Goal: Task Accomplishment & Management: Manage account settings

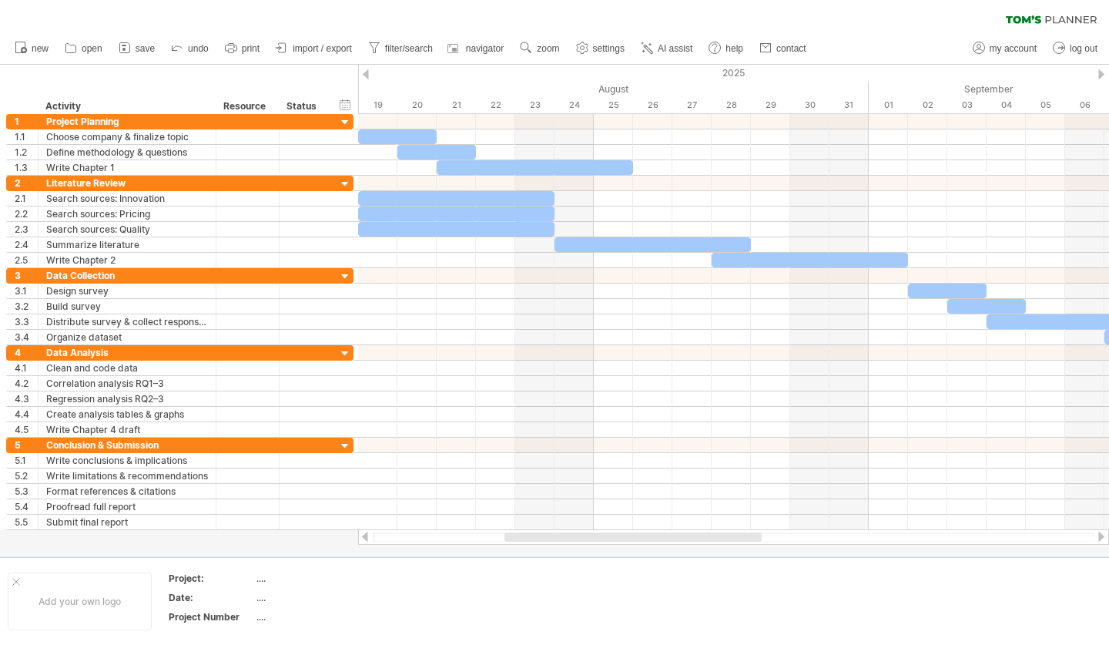
click at [666, 44] on span "AI assist" at bounding box center [675, 48] width 35 height 11
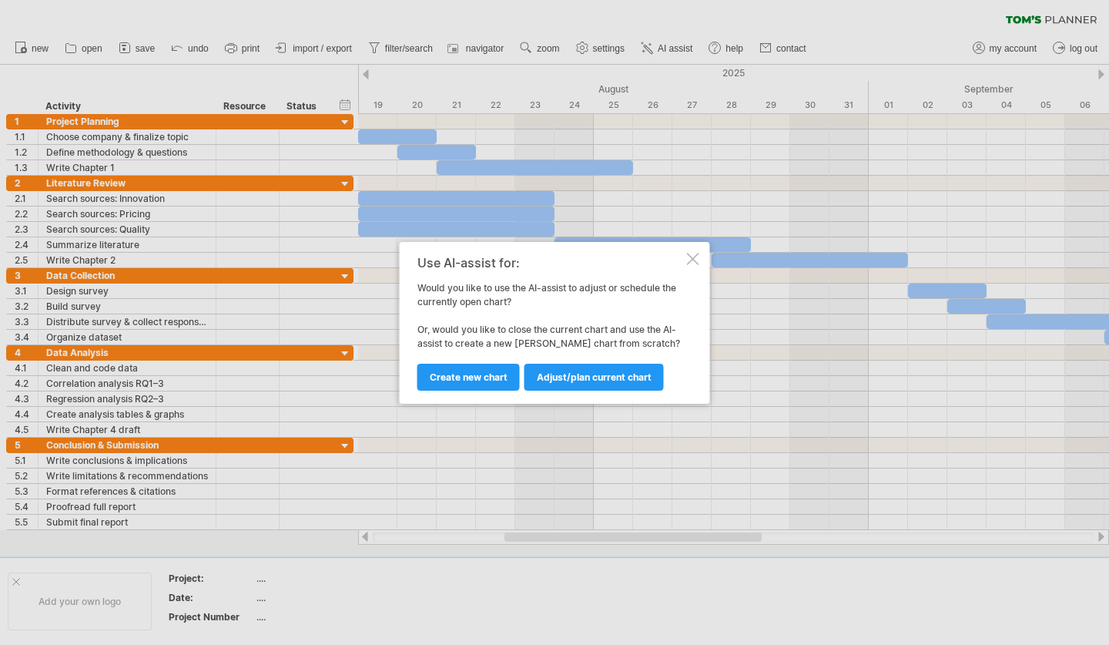
click at [551, 374] on span "Adjust/plan current chart" at bounding box center [594, 377] width 115 height 12
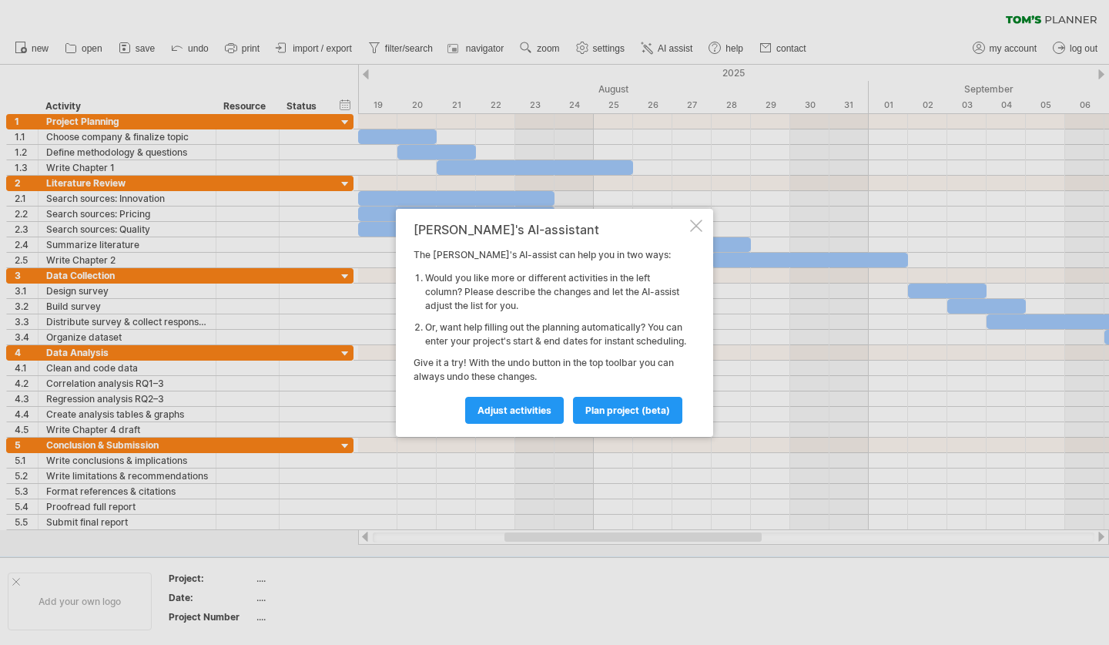
click at [622, 412] on span "plan project (beta)" at bounding box center [627, 410] width 85 height 12
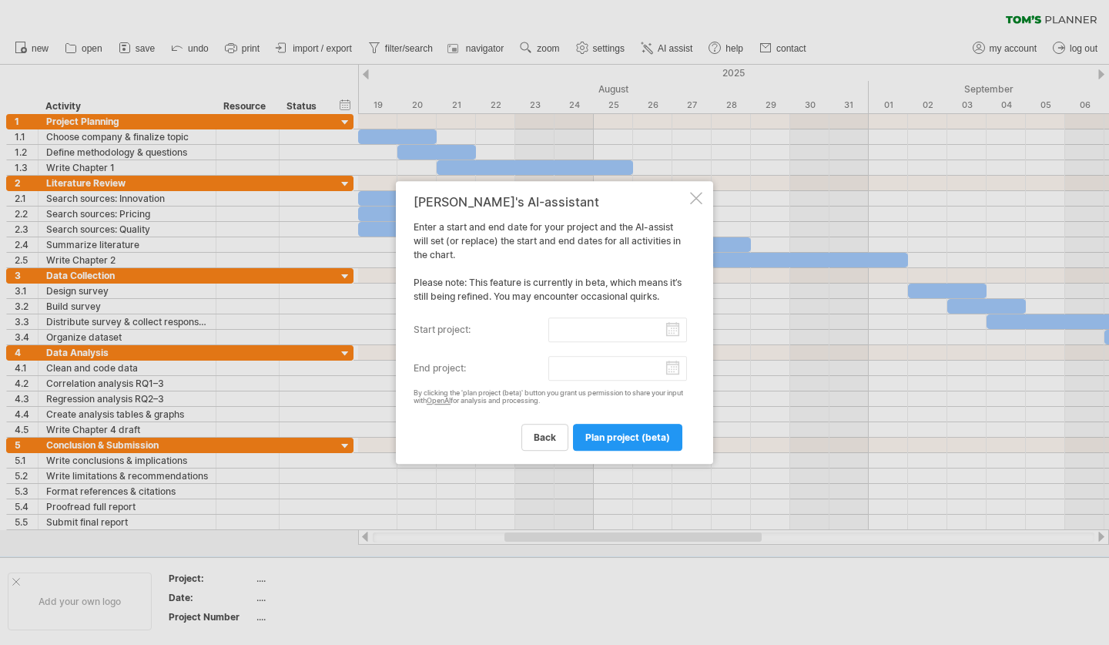
click at [693, 200] on div at bounding box center [696, 198] width 12 height 12
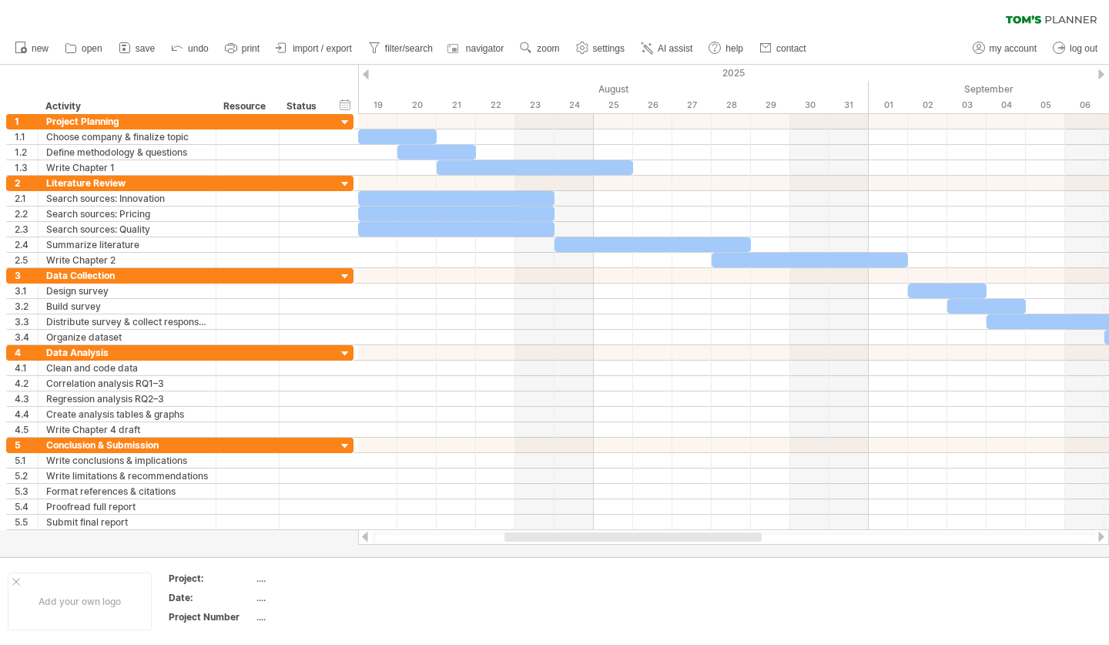
click at [676, 35] on ul "new open" at bounding box center [410, 48] width 806 height 32
click at [680, 48] on span "AI assist" at bounding box center [675, 48] width 35 height 11
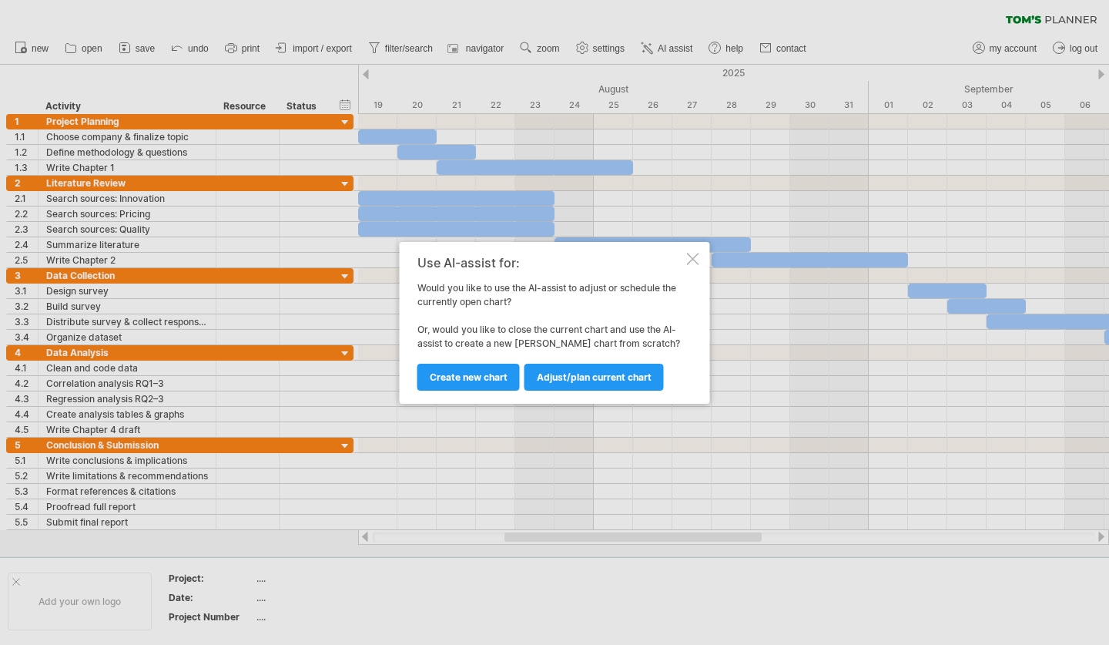
click at [491, 371] on span "Create new chart" at bounding box center [469, 377] width 78 height 12
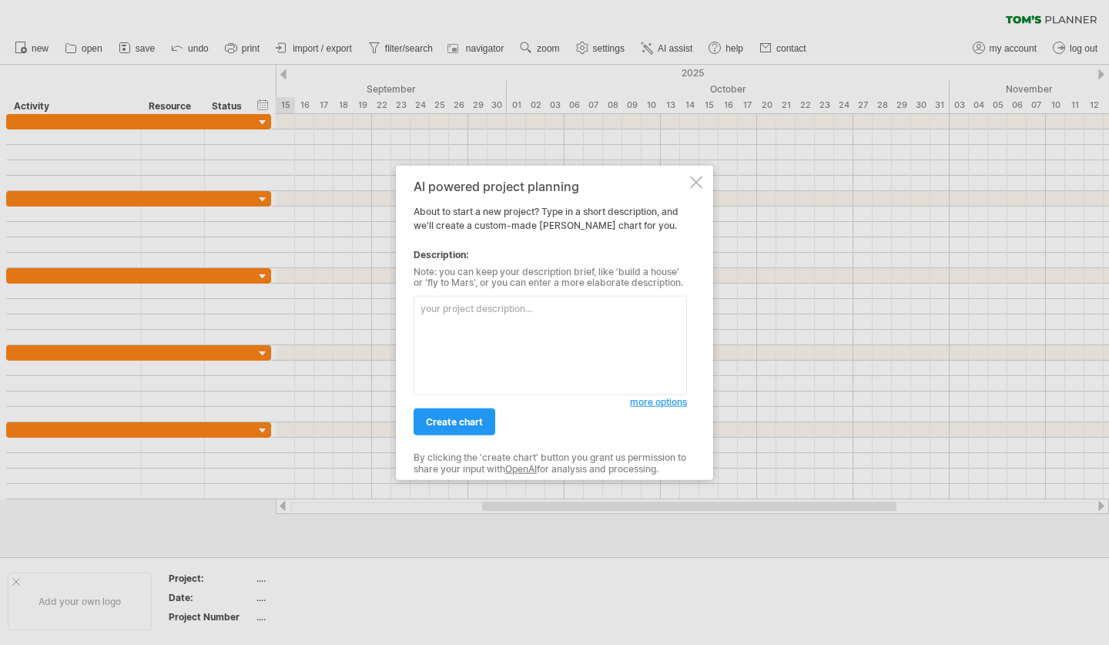
type textarea "`"
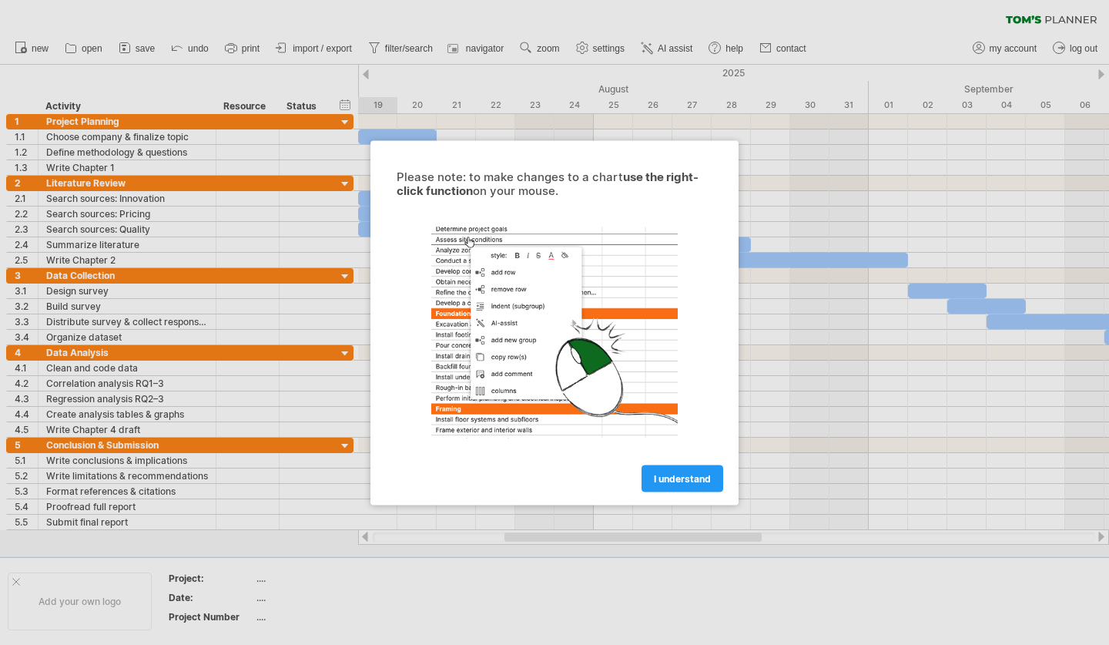
click at [692, 474] on span "I understand" at bounding box center [682, 478] width 57 height 12
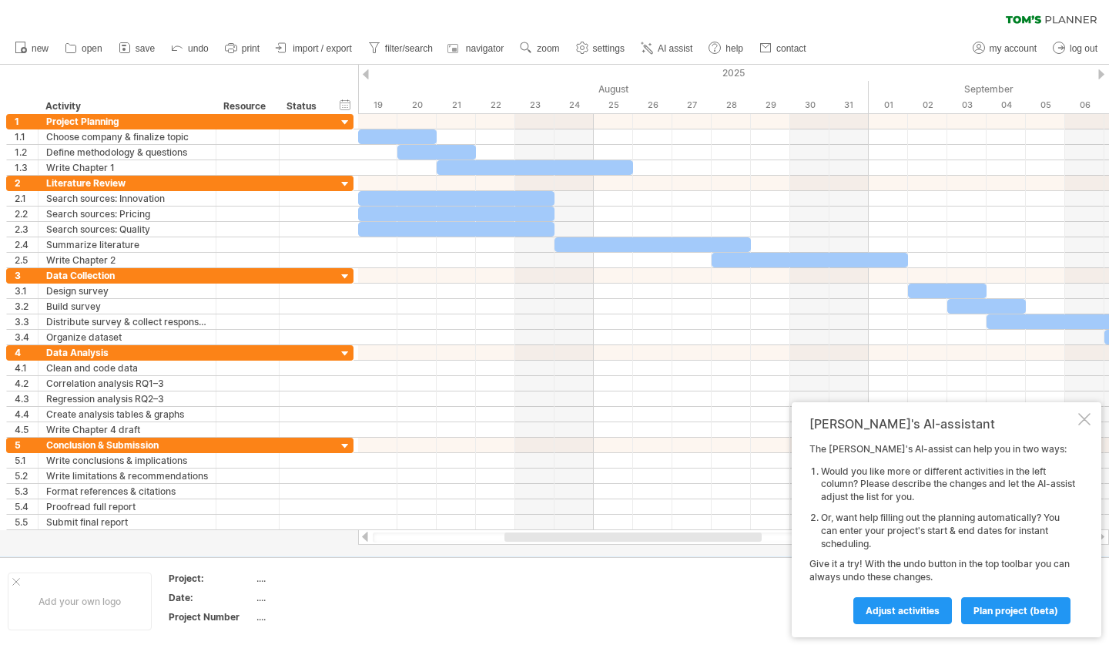
click at [665, 46] on span "AI assist" at bounding box center [675, 48] width 35 height 11
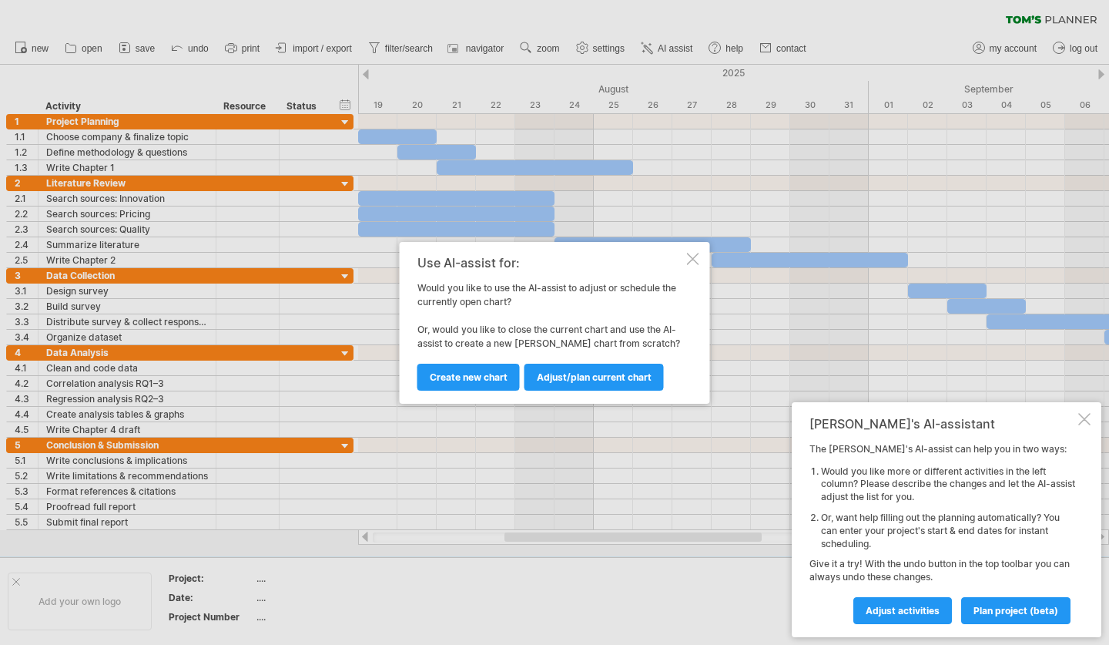
click at [599, 378] on span "Adjust/plan current chart" at bounding box center [594, 377] width 115 height 12
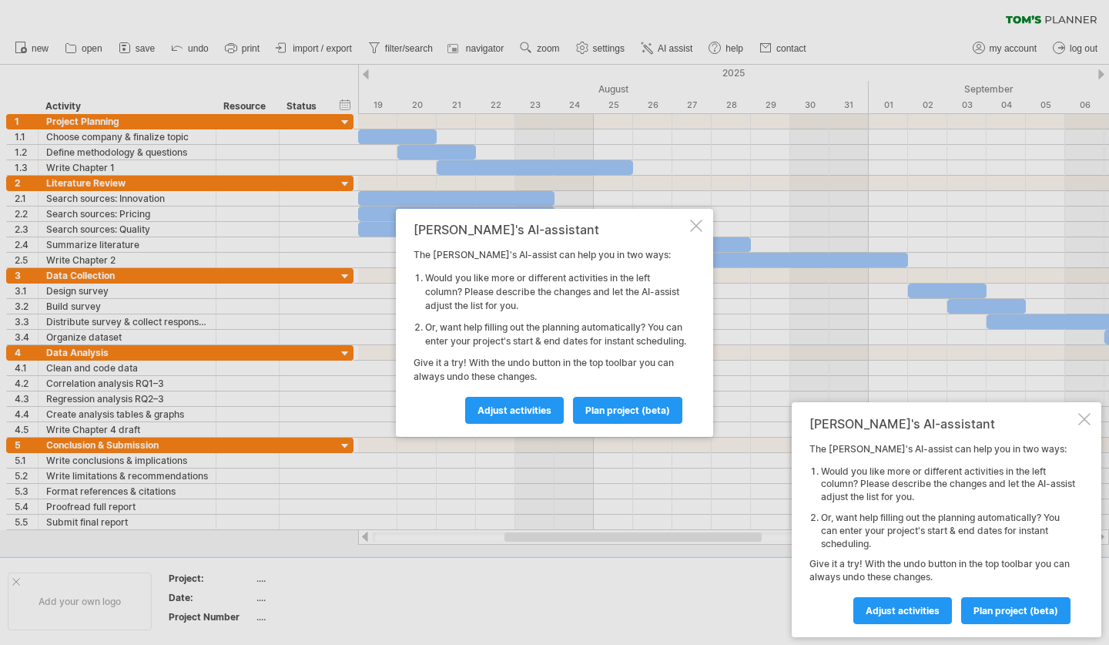
click at [600, 416] on span "plan project (beta)" at bounding box center [627, 410] width 85 height 12
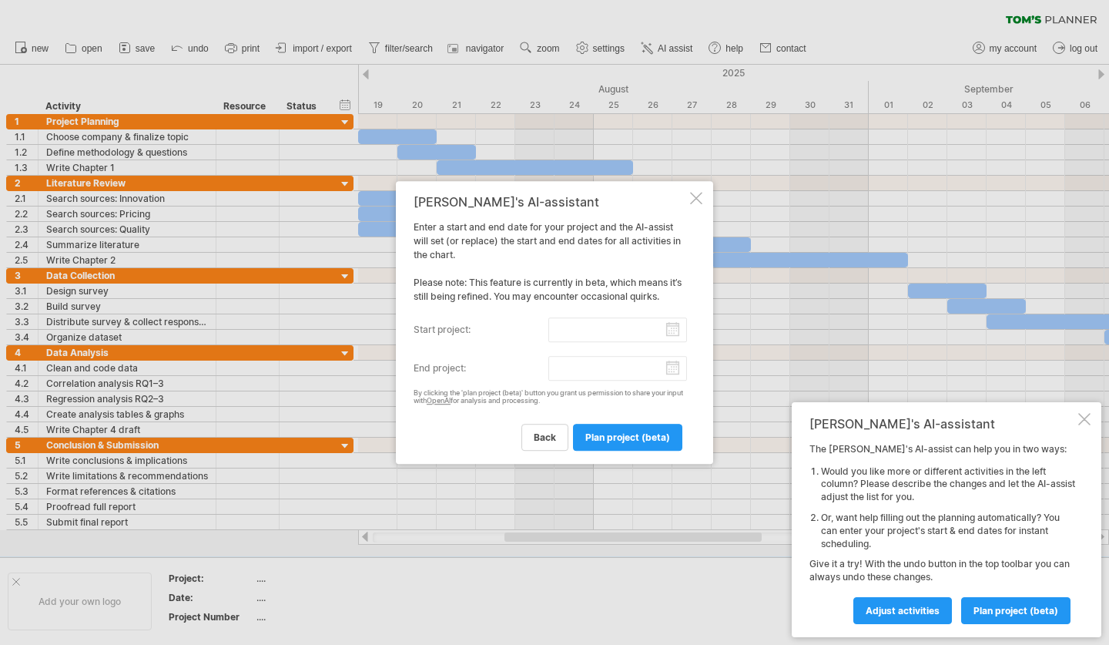
drag, startPoint x: 694, startPoint y: 200, endPoint x: 573, endPoint y: 348, distance: 191.6
click at [573, 348] on div "[PERSON_NAME]'s AI-assistant Enter a start and end date for your project and th…" at bounding box center [550, 323] width 273 height 256
click at [552, 438] on span "back" at bounding box center [545, 437] width 22 height 12
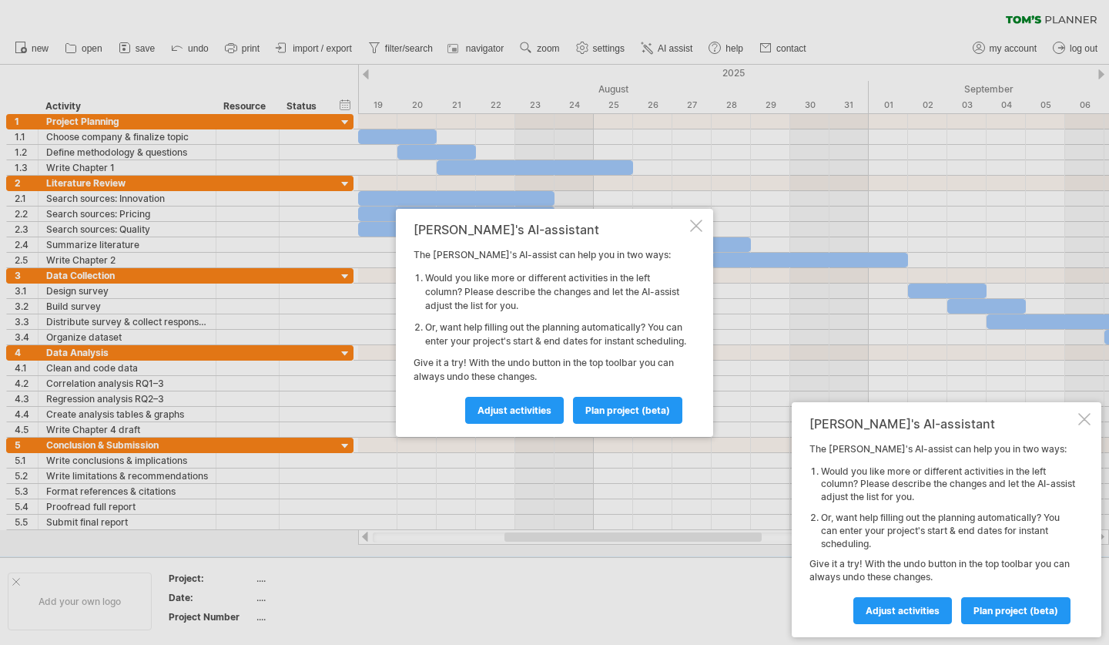
click at [528, 424] on link "Adjust activities" at bounding box center [514, 410] width 99 height 27
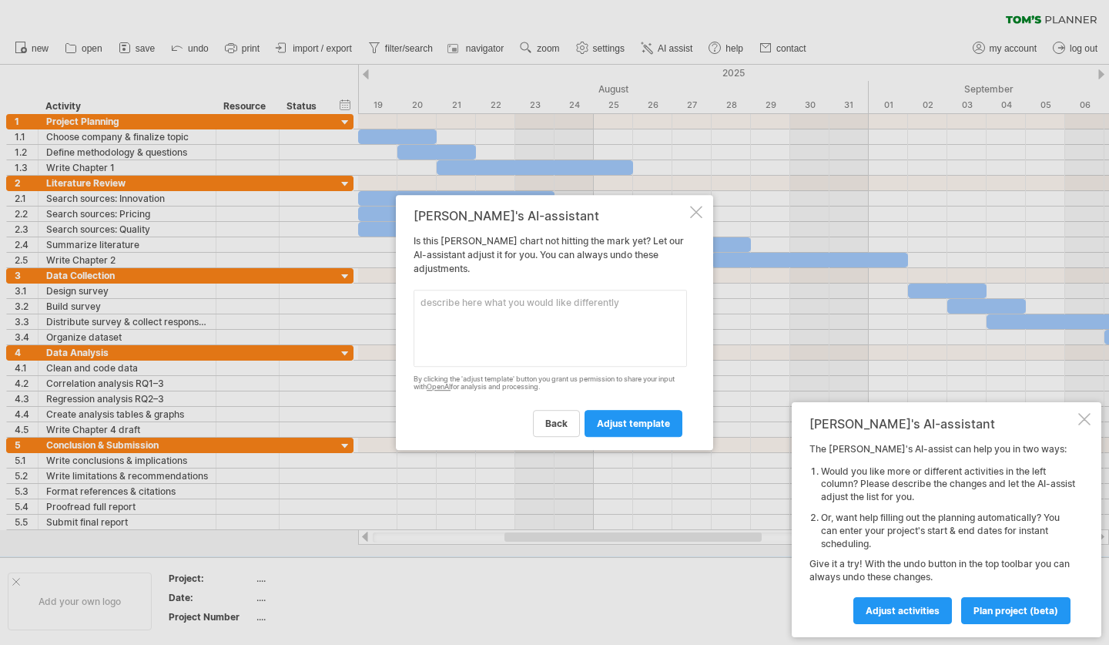
click at [482, 338] on textarea at bounding box center [550, 328] width 273 height 77
type textarea "Maje different the highlight blue bring more colors"
click at [620, 423] on span "adjust template" at bounding box center [633, 423] width 73 height 12
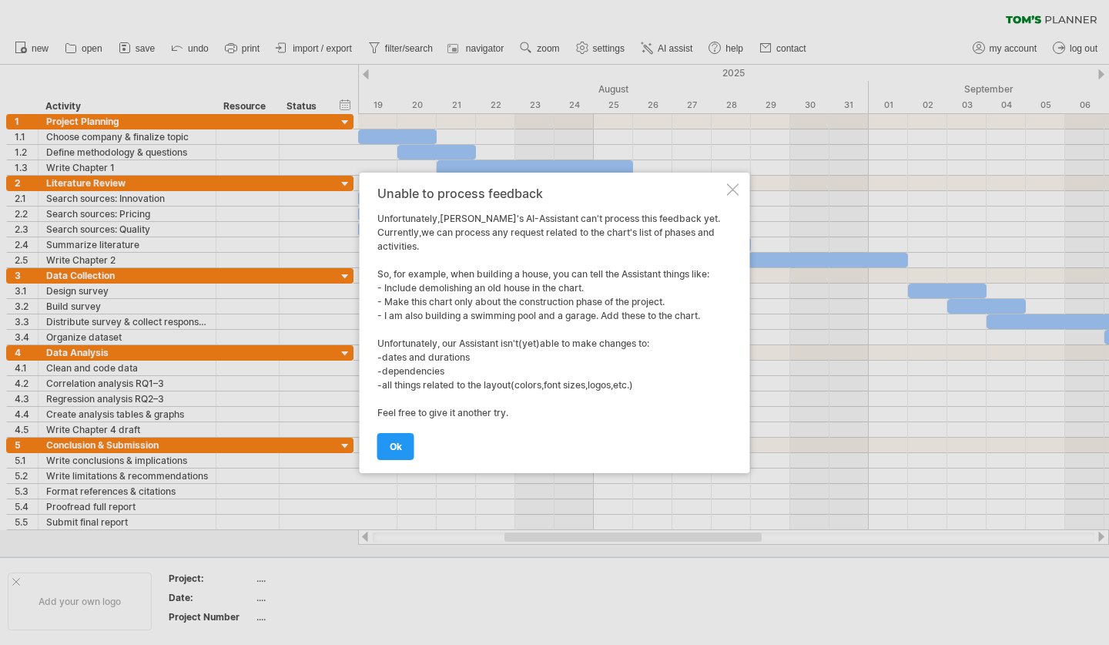
click at [734, 182] on div "Unable to process feedback Unfortunately,[PERSON_NAME]'s AI-Assistant can't pro…" at bounding box center [555, 323] width 391 height 300
click at [733, 189] on div at bounding box center [733, 189] width 12 height 12
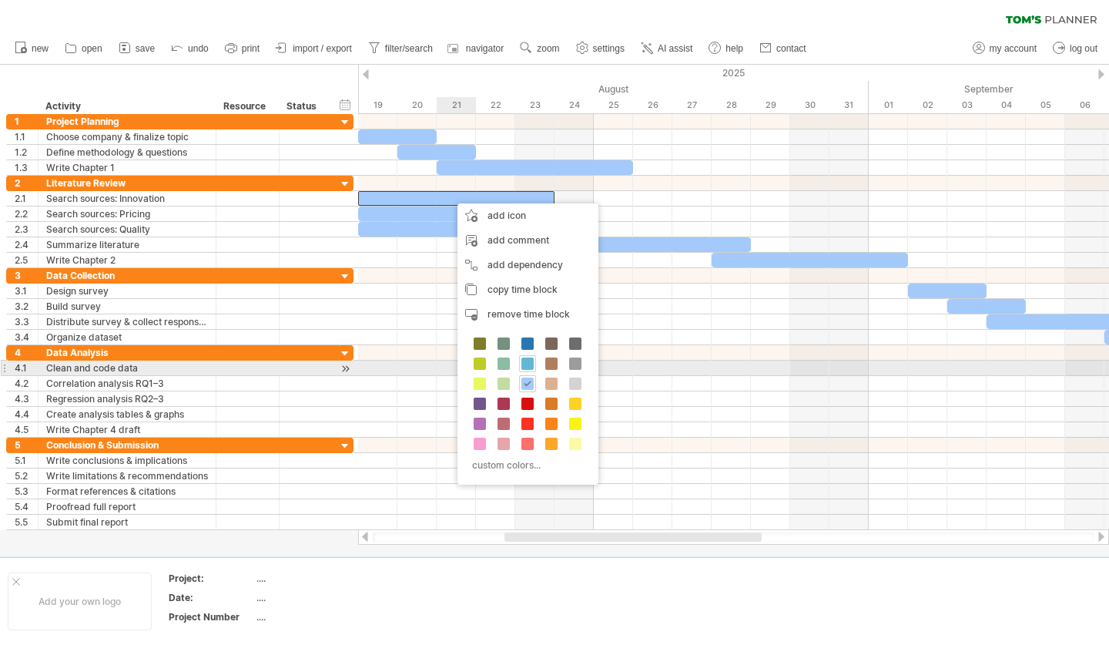
click at [533, 364] on span at bounding box center [527, 363] width 12 height 12
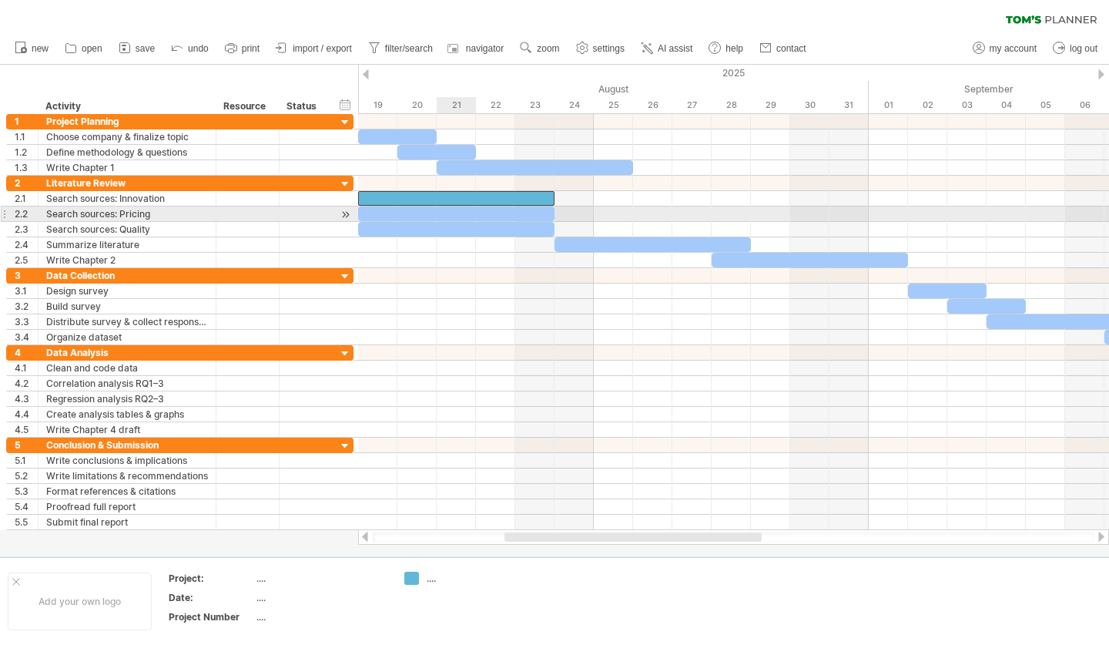
click at [475, 209] on div at bounding box center [456, 213] width 196 height 15
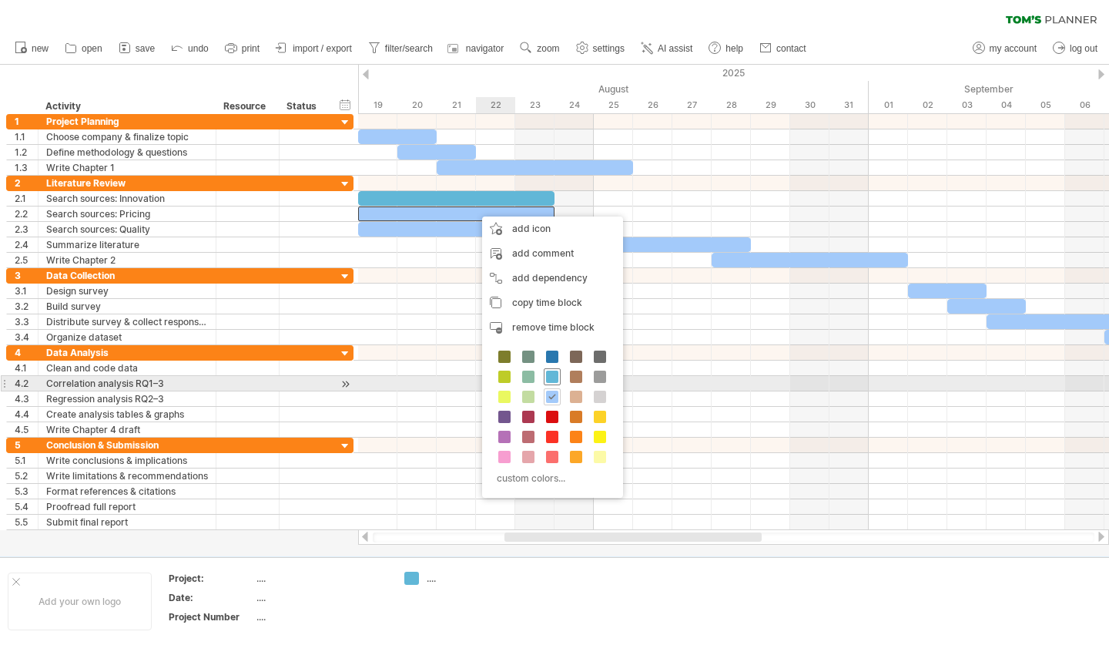
click at [555, 381] on span at bounding box center [552, 377] width 12 height 12
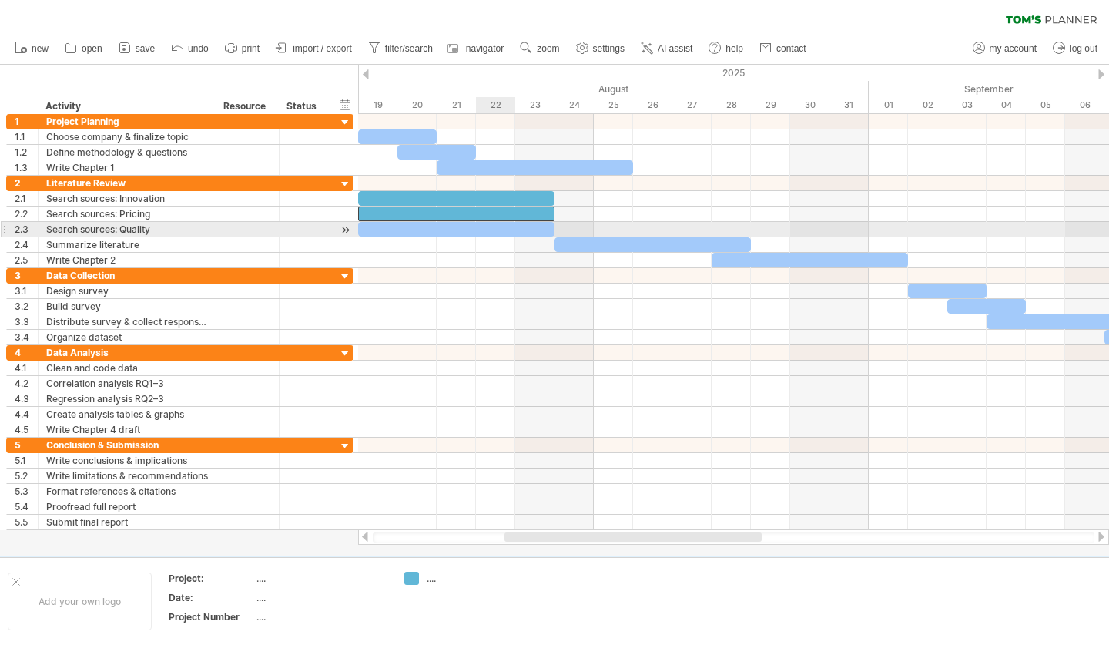
click at [492, 232] on div at bounding box center [456, 229] width 196 height 15
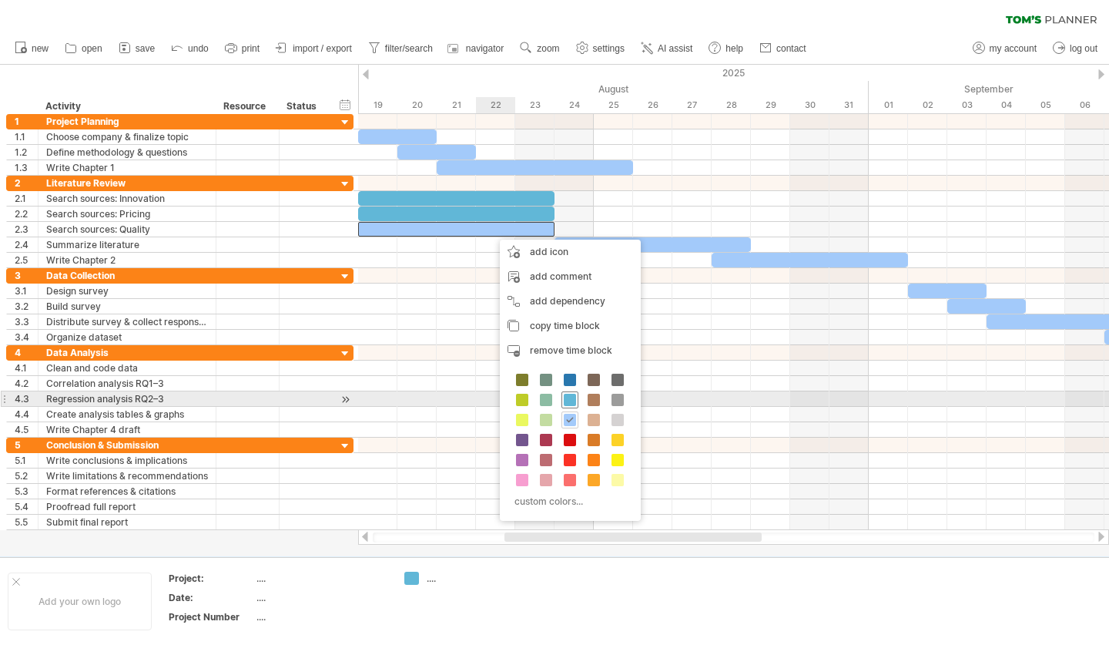
click at [575, 396] on span at bounding box center [570, 400] width 12 height 12
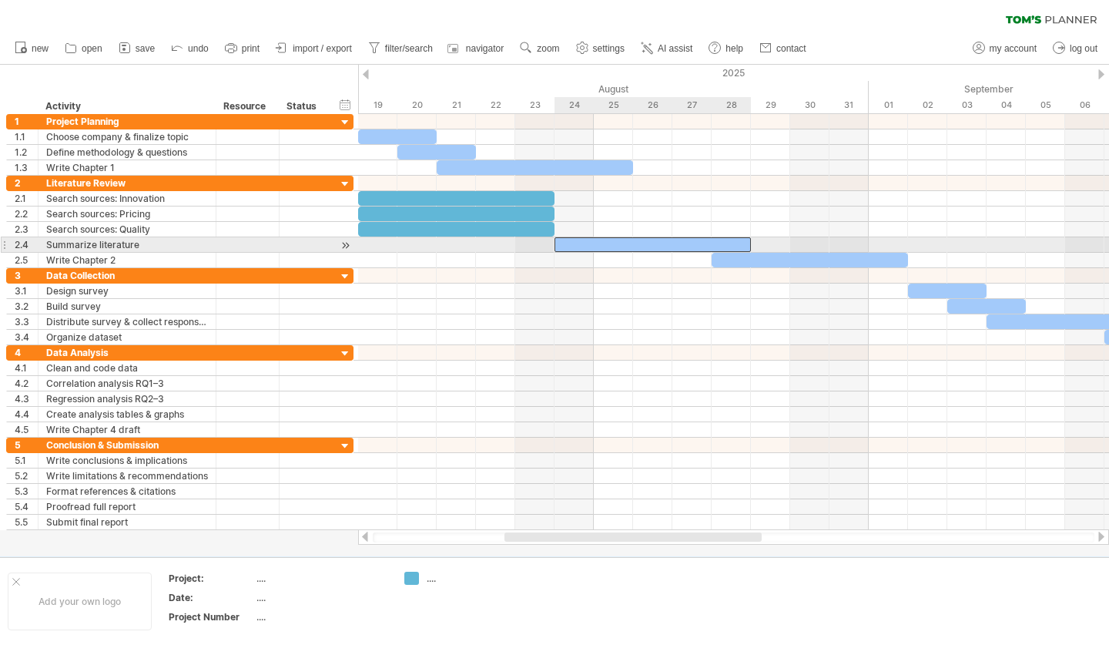
click at [632, 240] on div at bounding box center [653, 244] width 196 height 15
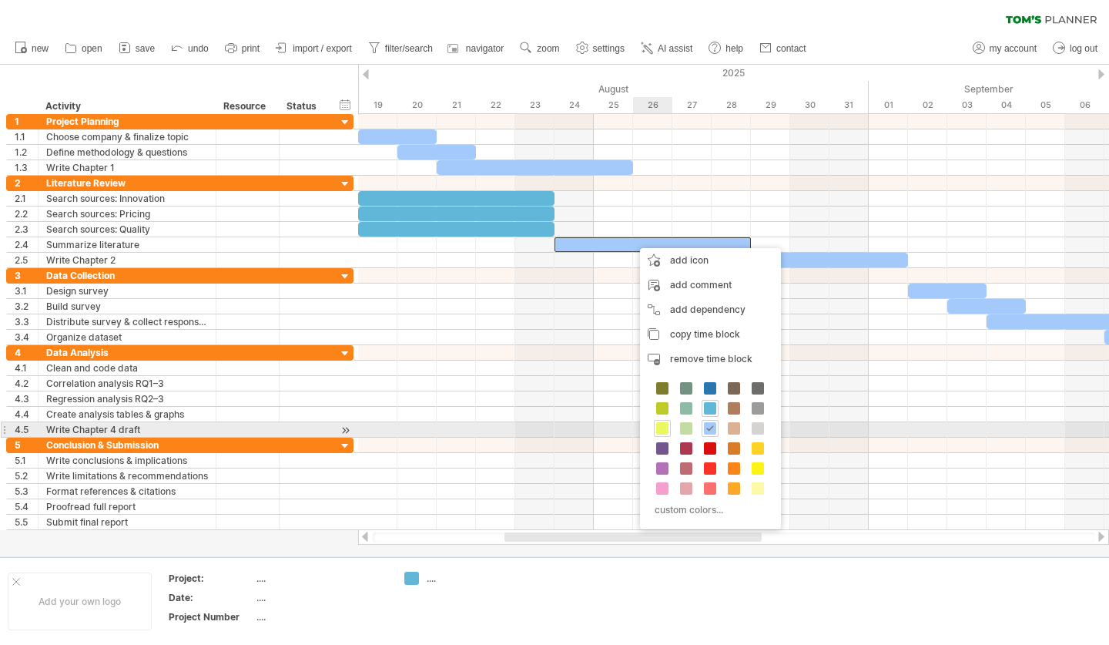
click at [664, 429] on span at bounding box center [662, 428] width 12 height 12
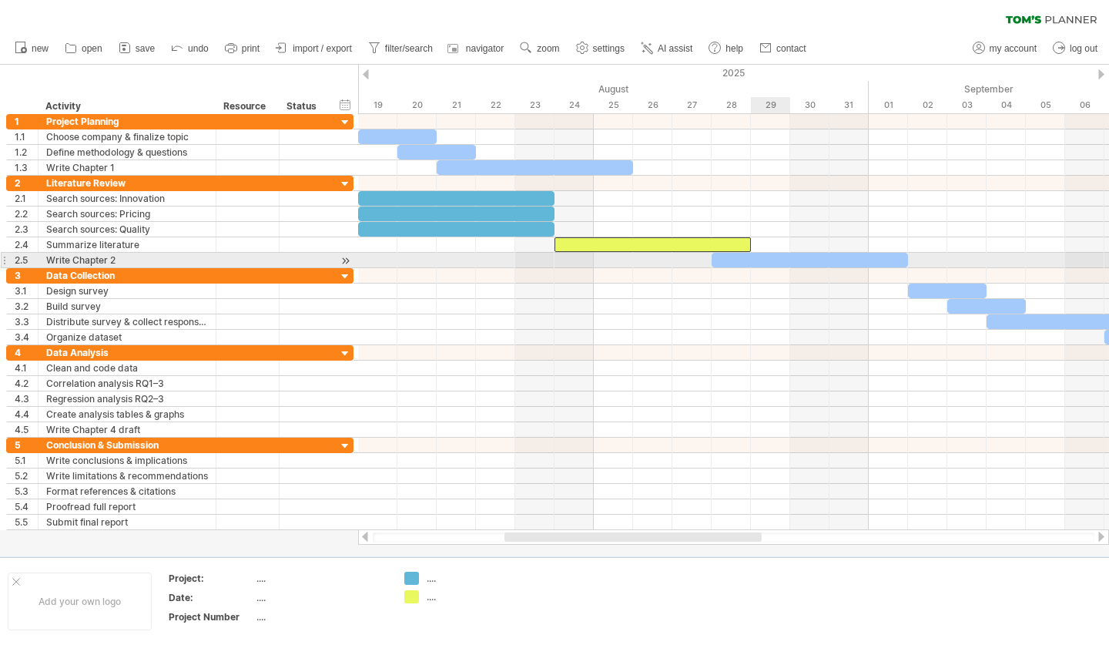
click at [752, 261] on div at bounding box center [810, 260] width 196 height 15
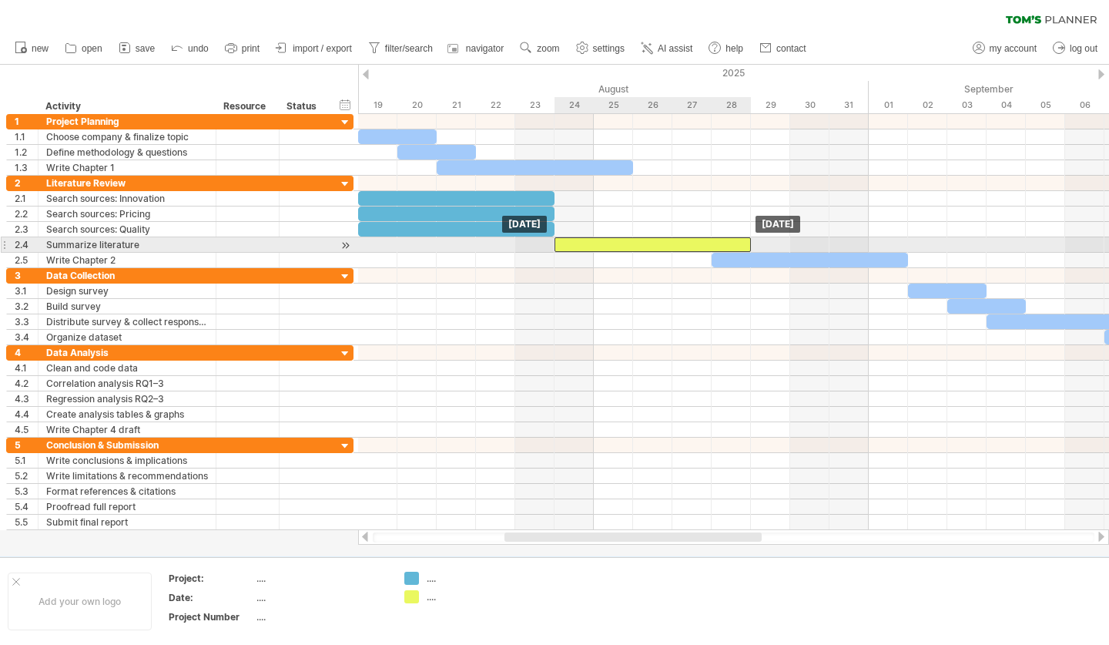
click at [647, 238] on div at bounding box center [653, 244] width 196 height 15
click at [589, 248] on div at bounding box center [653, 244] width 196 height 15
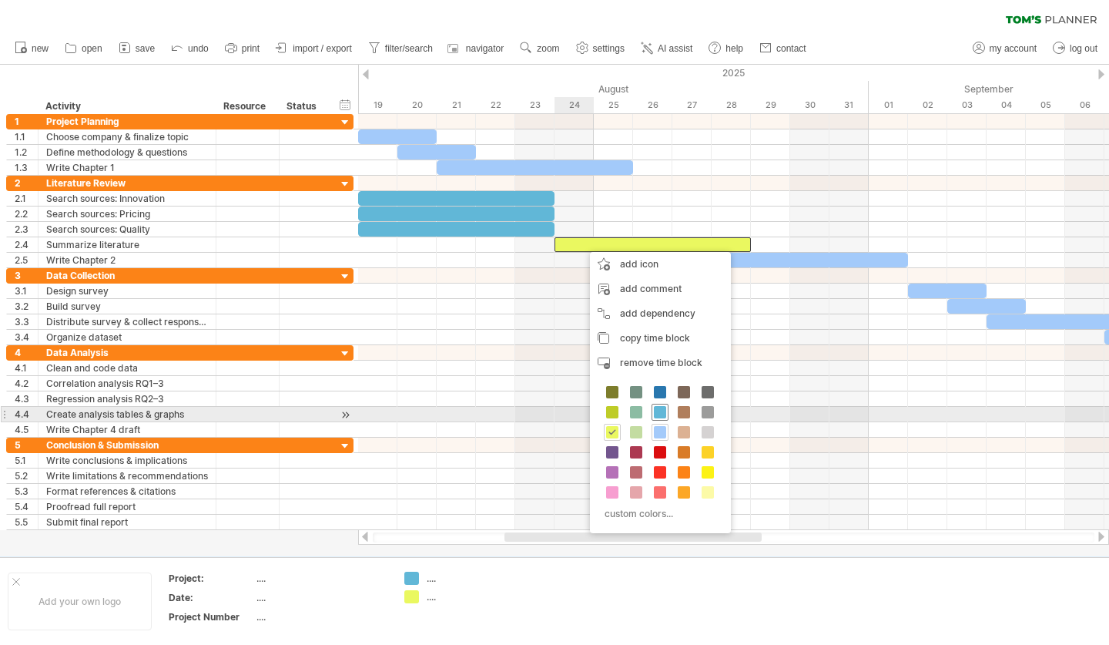
click at [662, 410] on span at bounding box center [660, 412] width 12 height 12
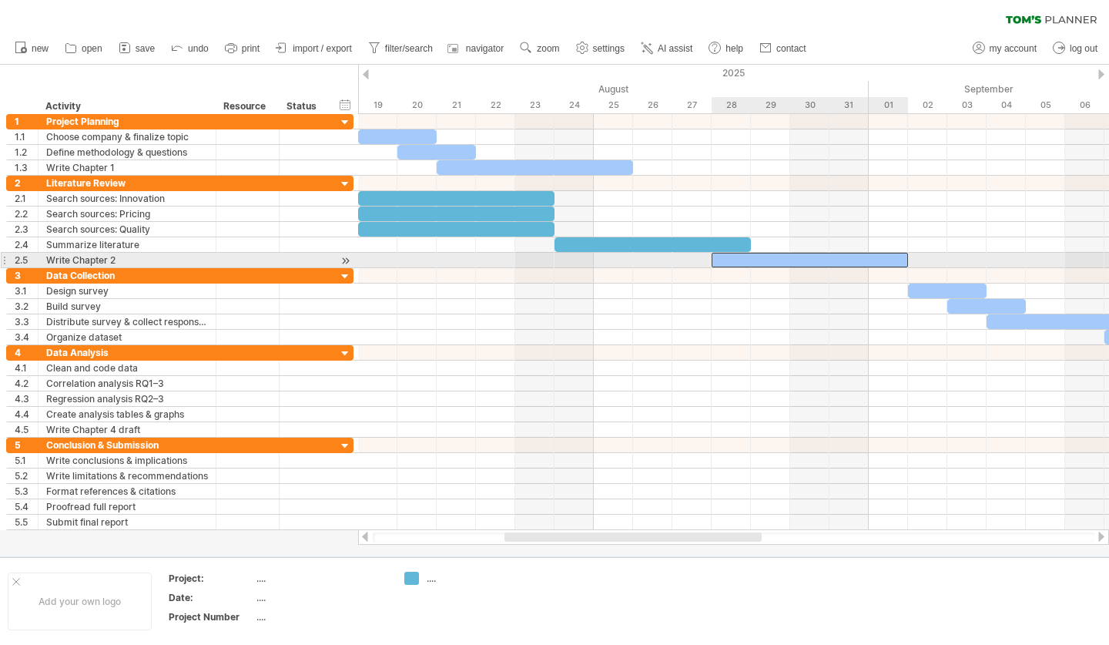
click at [728, 264] on div at bounding box center [810, 260] width 196 height 15
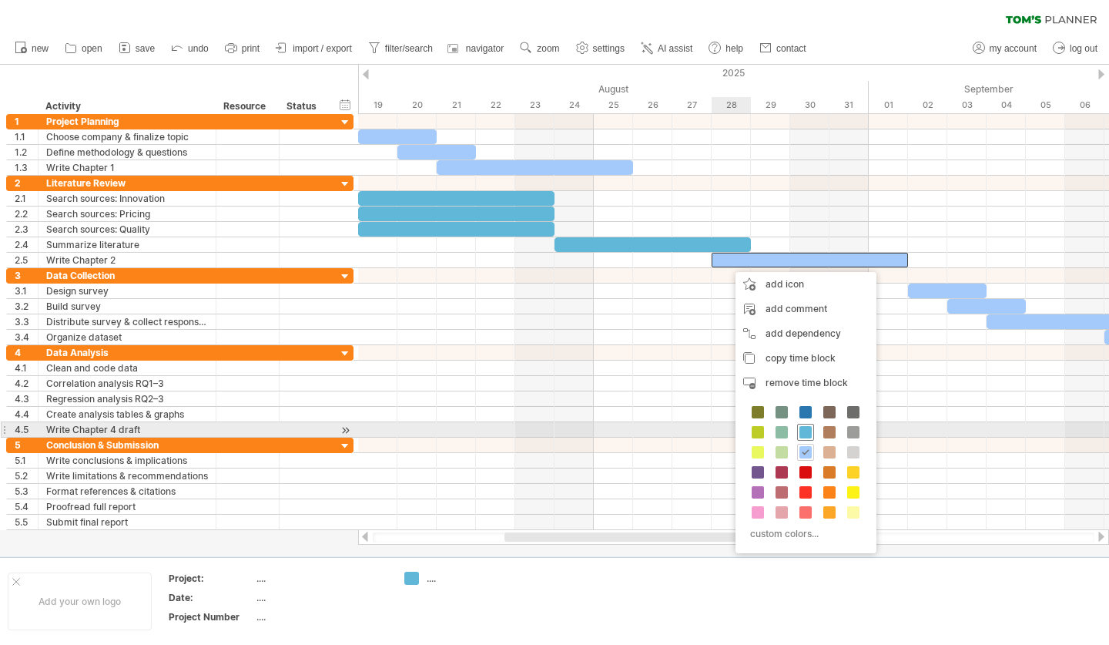
click at [809, 435] on span at bounding box center [806, 432] width 12 height 12
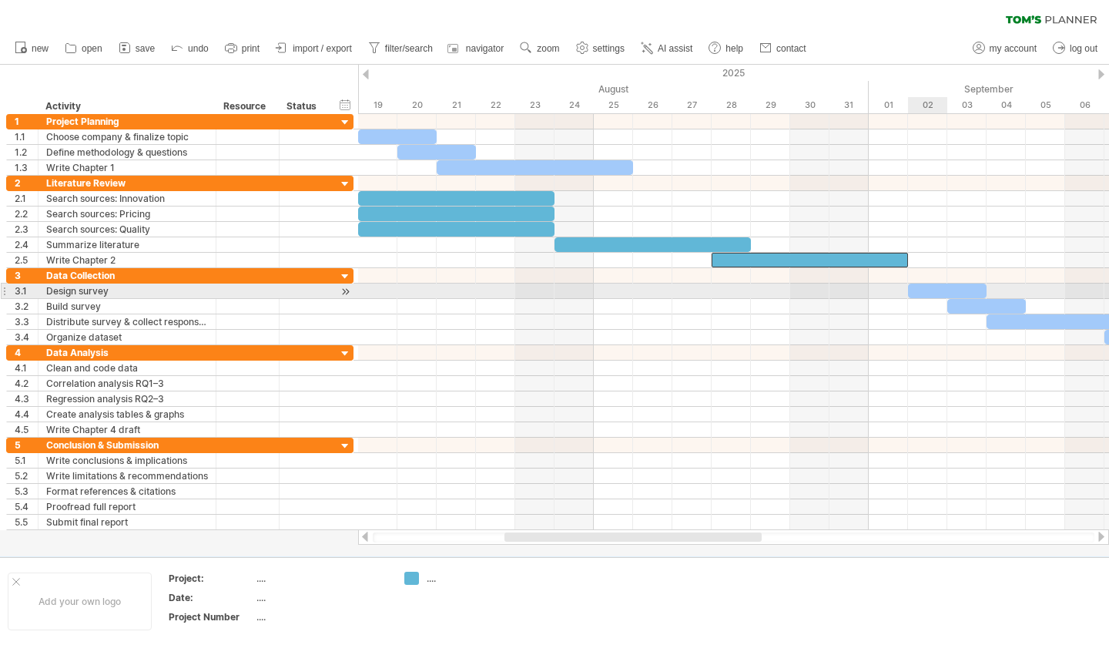
click at [934, 293] on div at bounding box center [947, 290] width 79 height 15
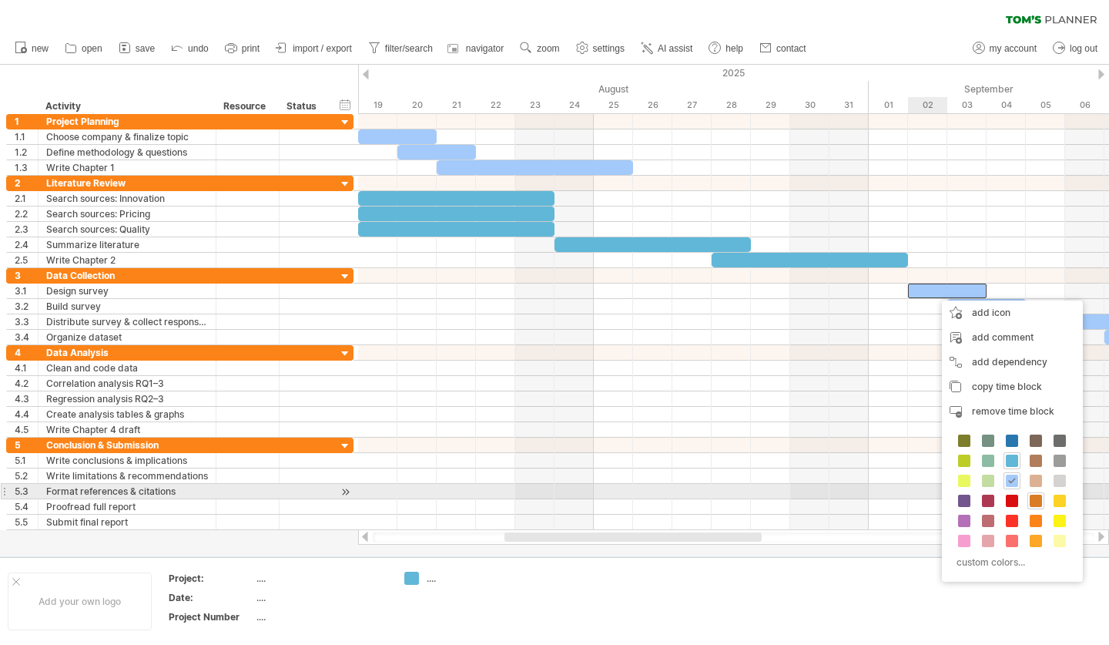
click at [1036, 499] on span at bounding box center [1036, 501] width 12 height 12
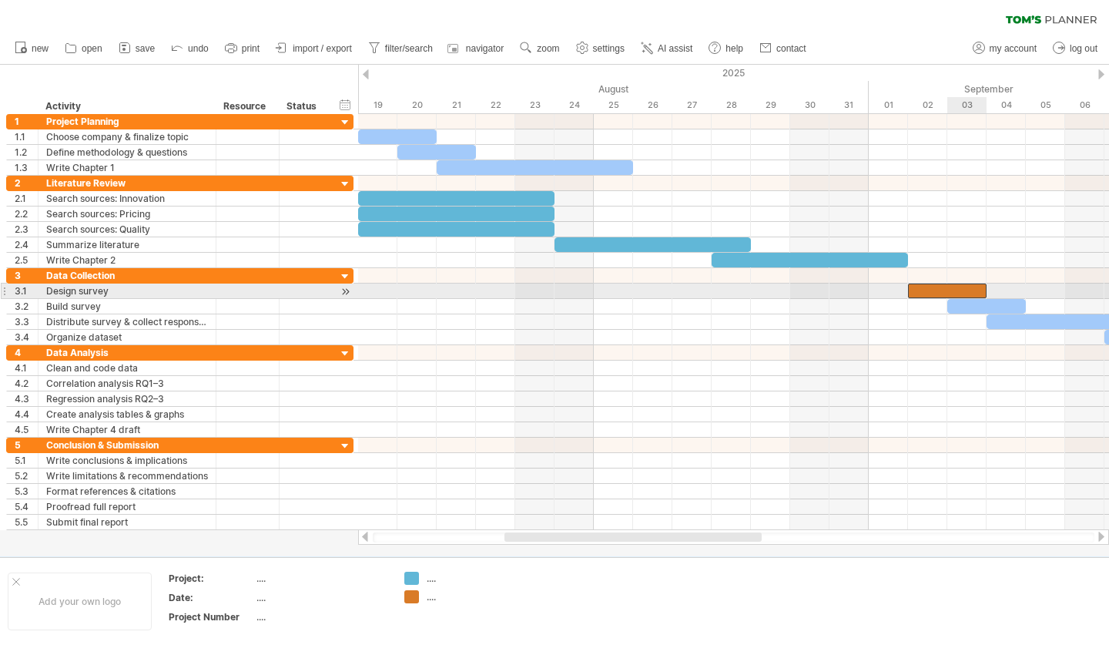
click at [955, 286] on div at bounding box center [947, 290] width 79 height 15
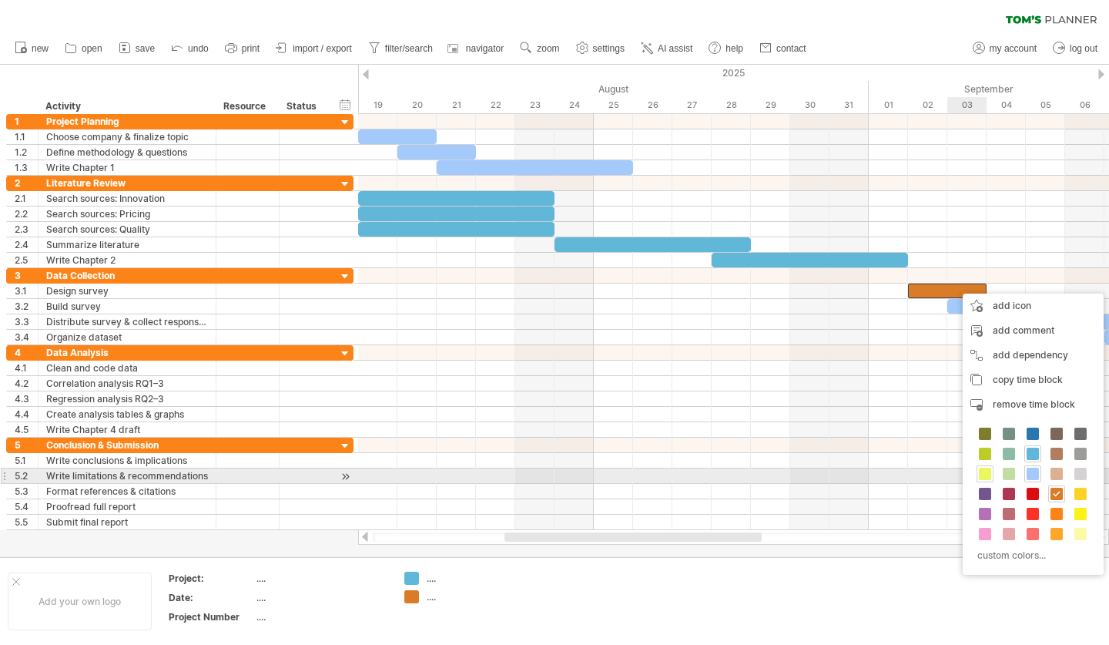
click at [988, 475] on span at bounding box center [985, 474] width 12 height 12
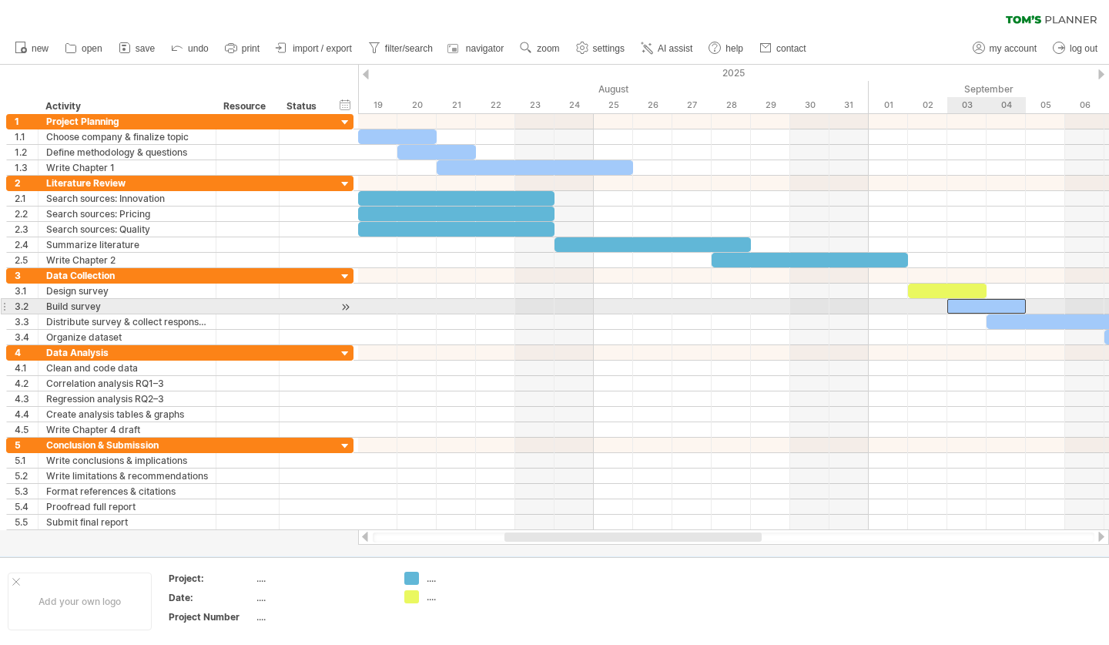
click at [974, 307] on div at bounding box center [986, 306] width 79 height 15
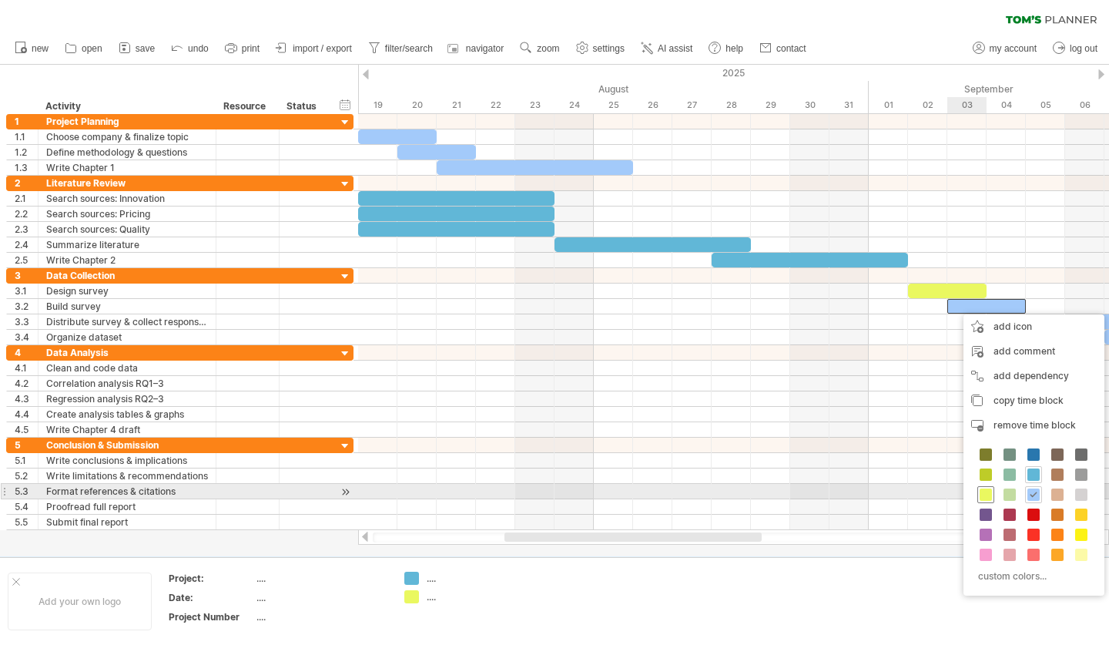
click at [991, 495] on span at bounding box center [986, 494] width 12 height 12
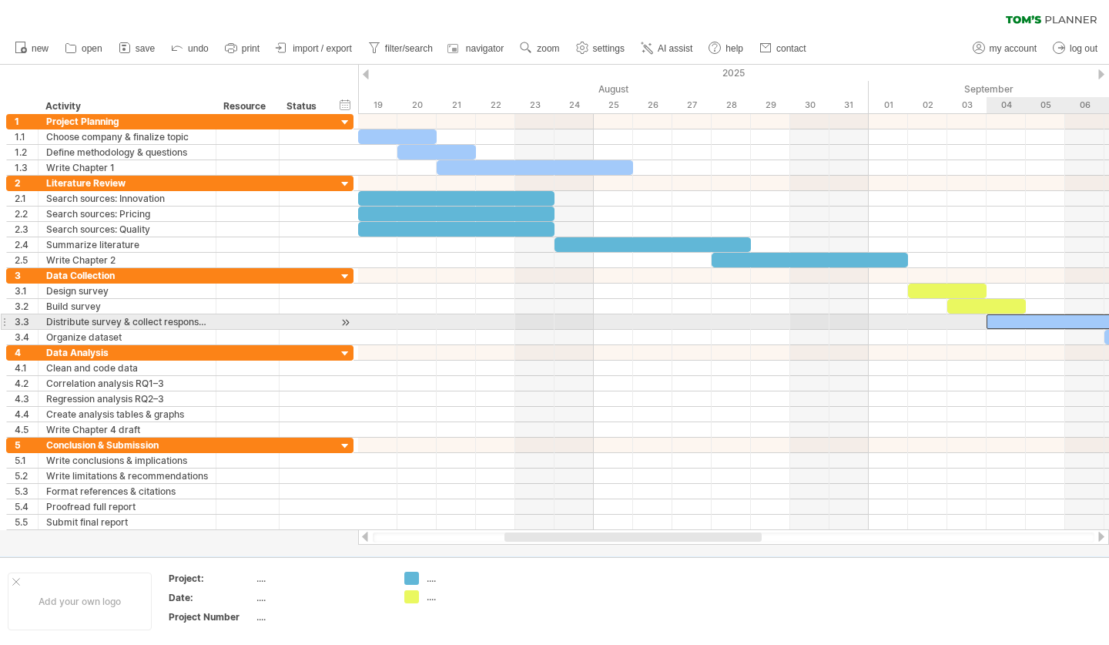
click at [1023, 327] on div at bounding box center [1065, 321] width 157 height 15
click at [1014, 324] on div at bounding box center [1065, 321] width 157 height 15
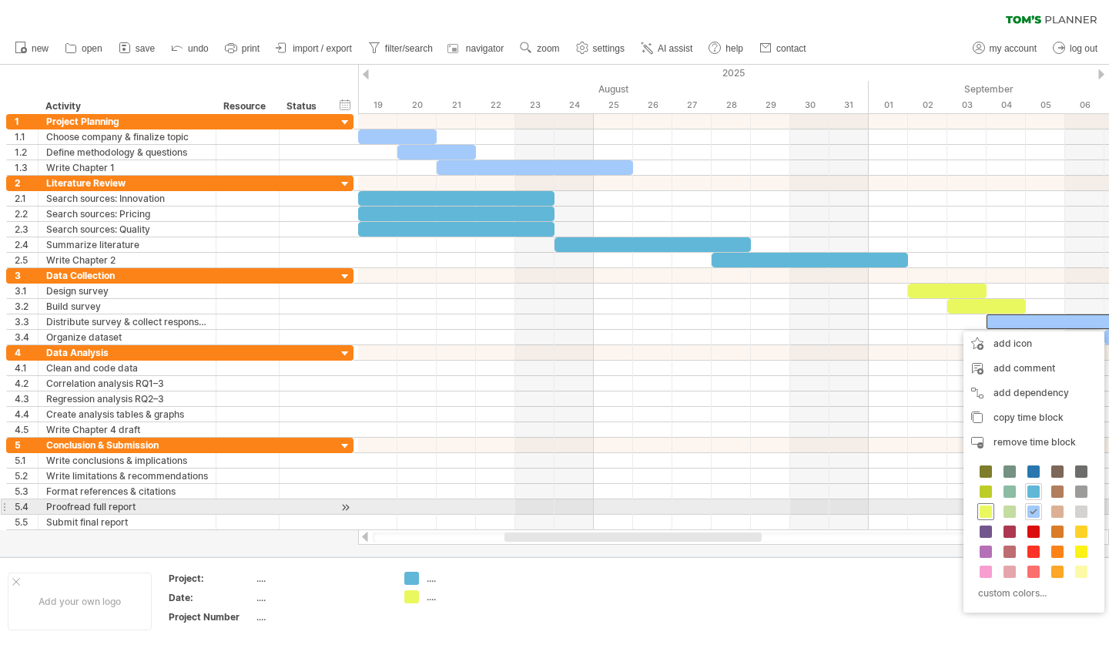
click at [987, 512] on span at bounding box center [986, 511] width 12 height 12
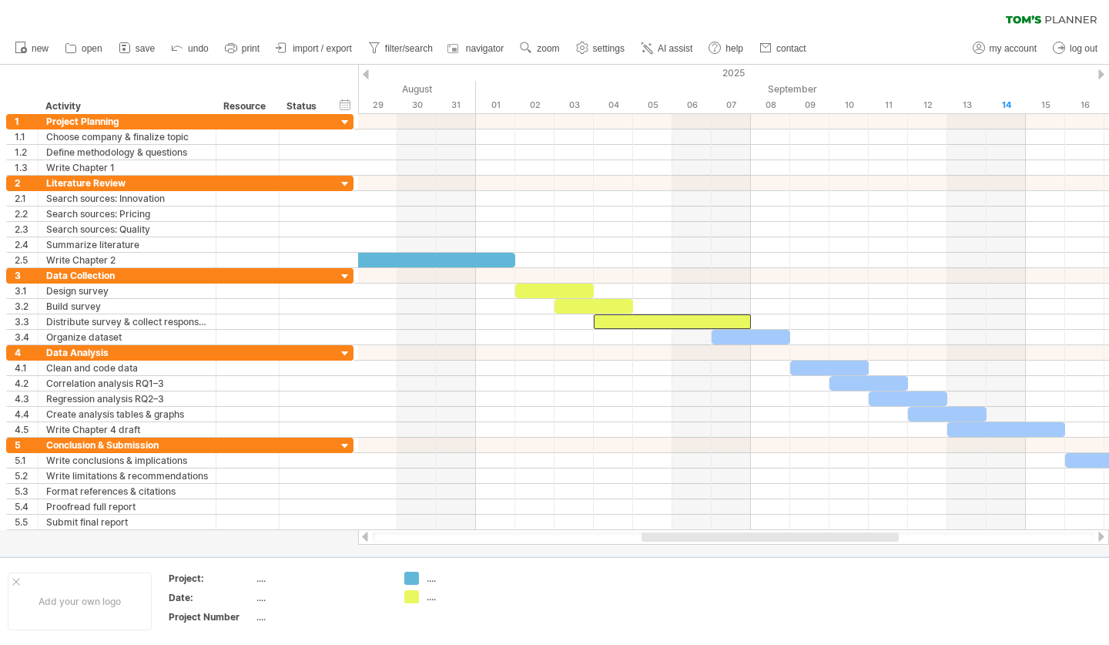
drag, startPoint x: 718, startPoint y: 536, endPoint x: 855, endPoint y: 552, distance: 138.0
click at [855, 552] on div "Trying to reach [DOMAIN_NAME] Connected again... 0% clear filter new 1" at bounding box center [554, 322] width 1109 height 645
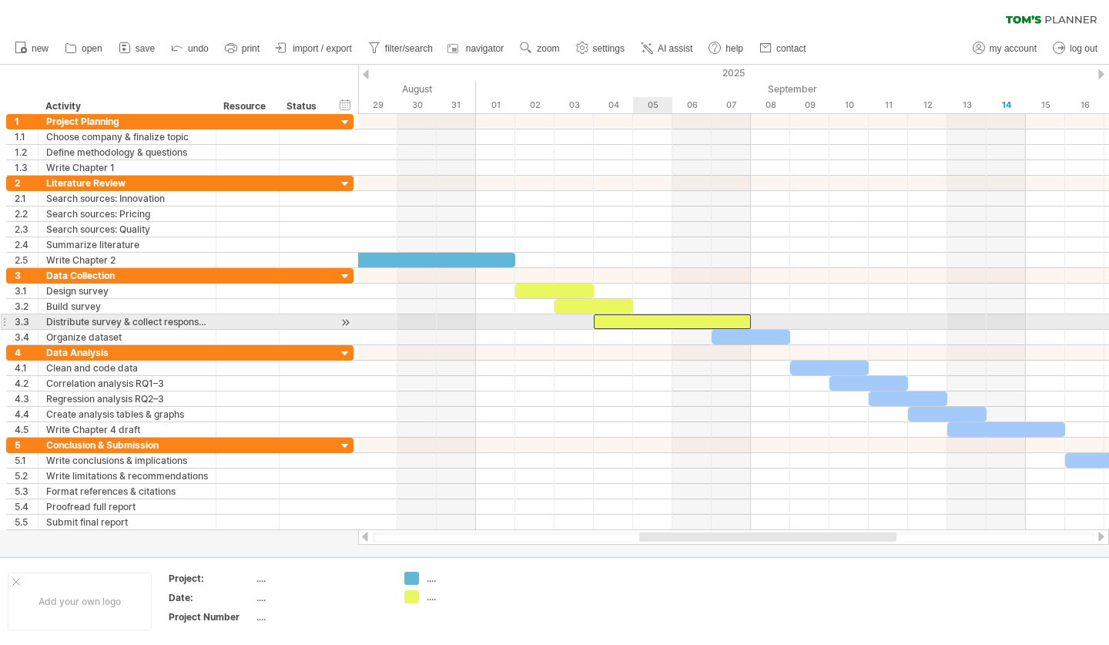
click at [649, 321] on div at bounding box center [672, 321] width 157 height 15
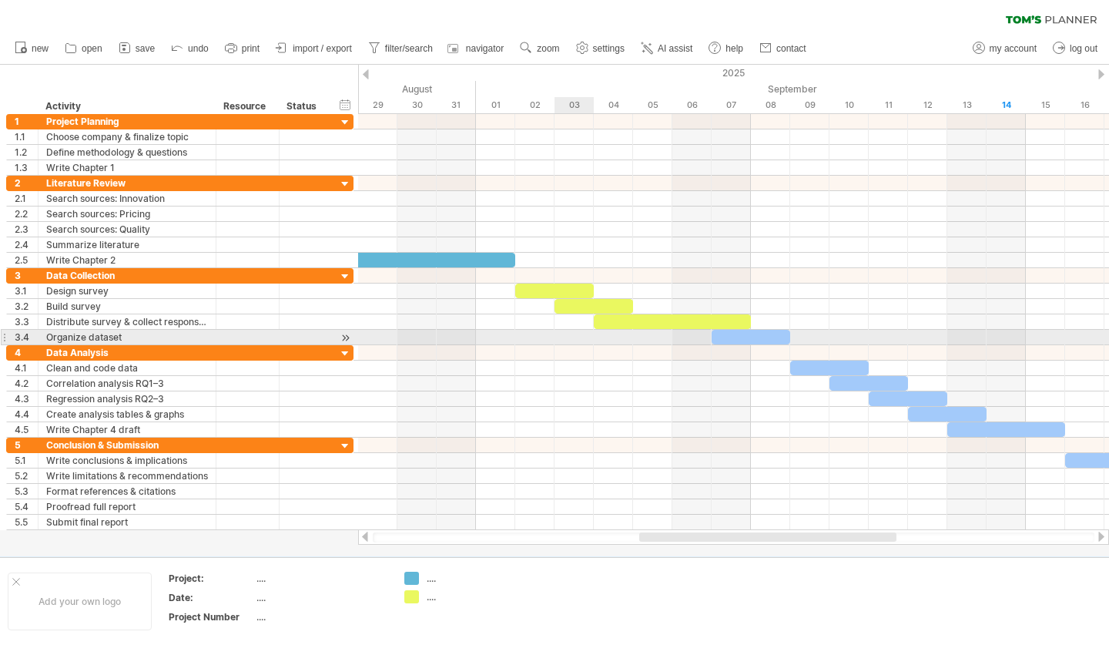
click at [585, 342] on div at bounding box center [733, 337] width 751 height 15
click at [733, 337] on div at bounding box center [751, 337] width 79 height 15
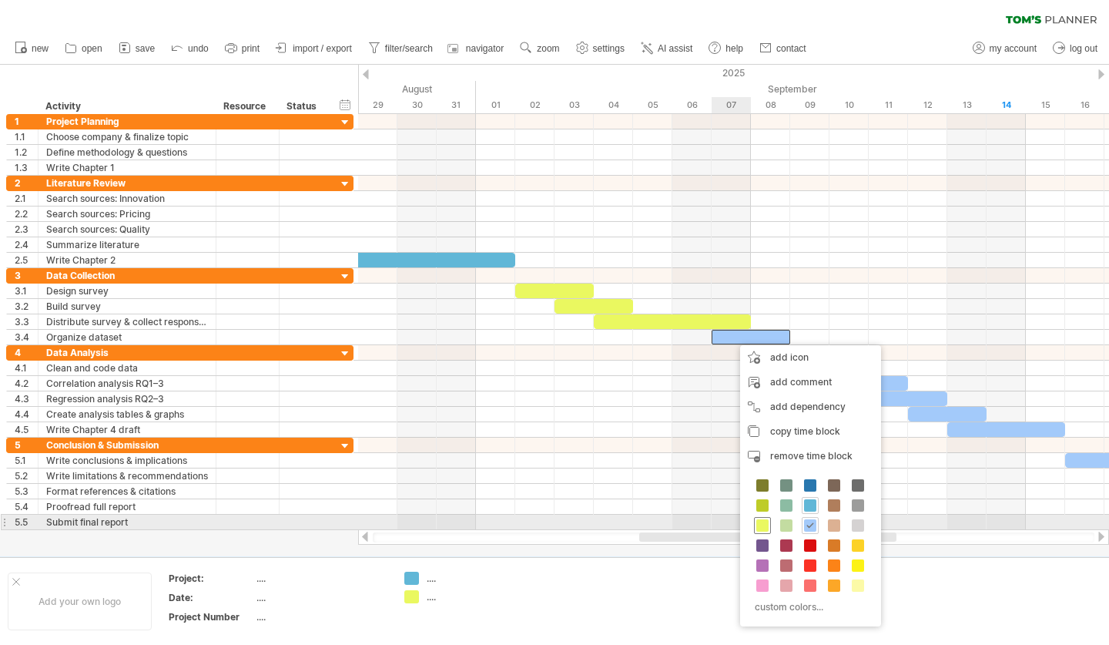
click at [762, 525] on span at bounding box center [762, 525] width 12 height 12
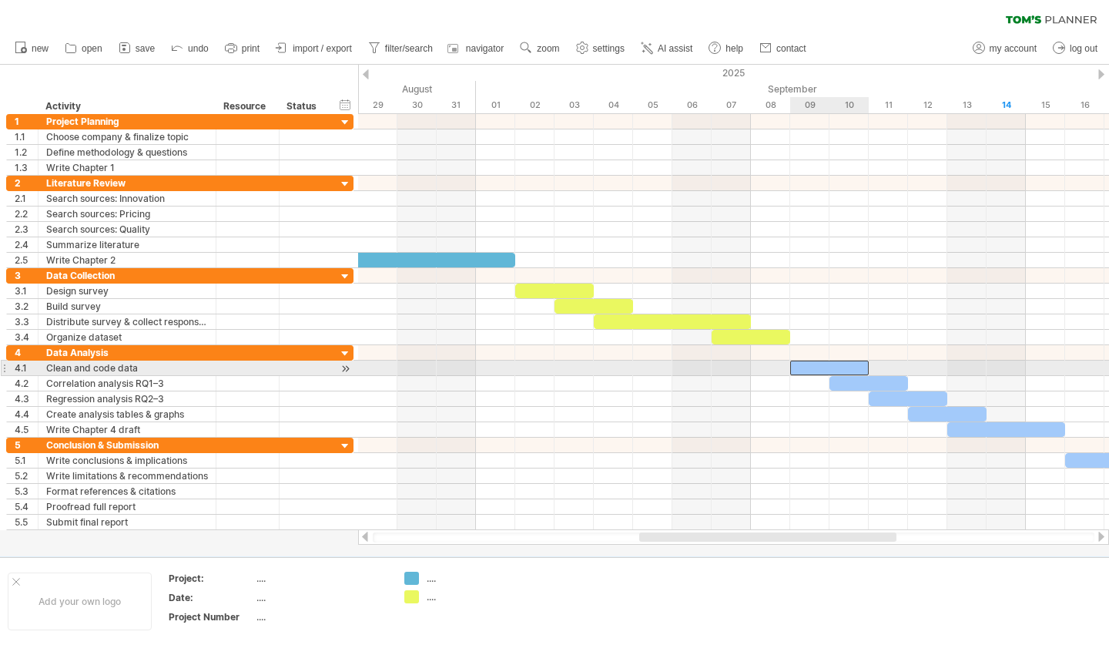
click at [805, 364] on div at bounding box center [829, 367] width 79 height 15
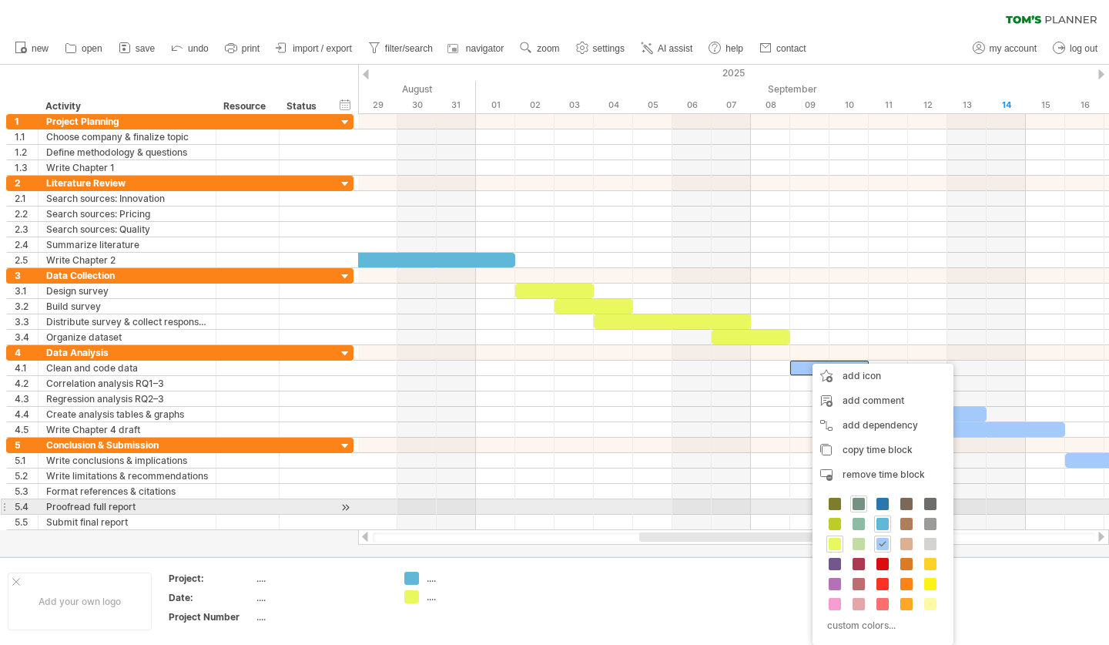
click at [861, 502] on span at bounding box center [859, 504] width 12 height 12
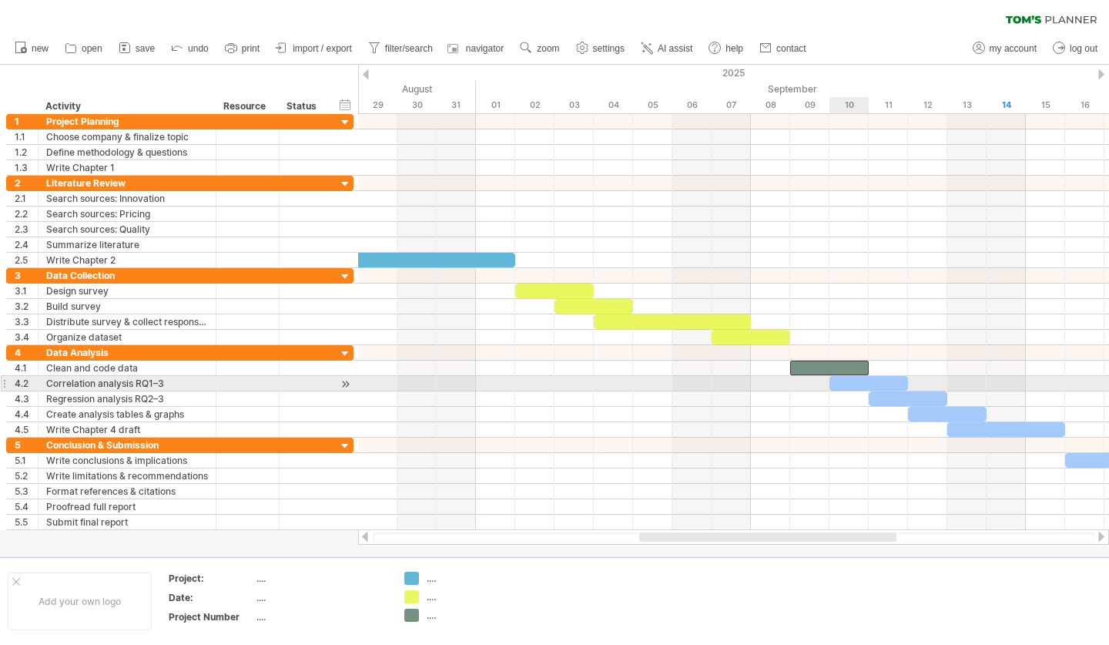
click at [853, 379] on div at bounding box center [869, 383] width 79 height 15
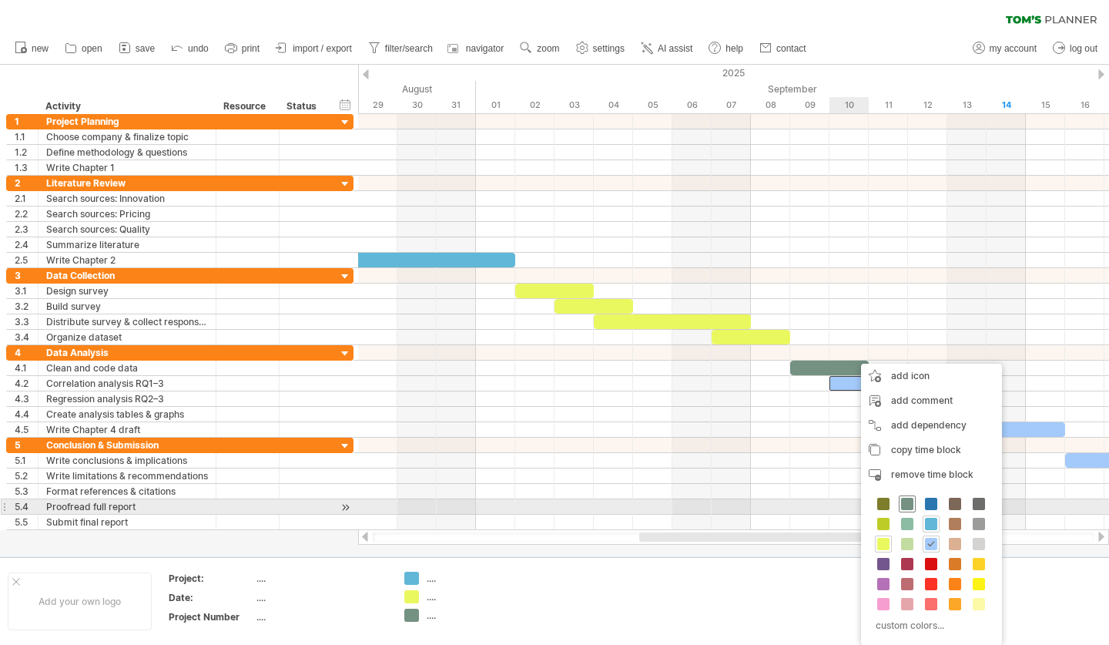
click at [907, 505] on span at bounding box center [907, 504] width 12 height 12
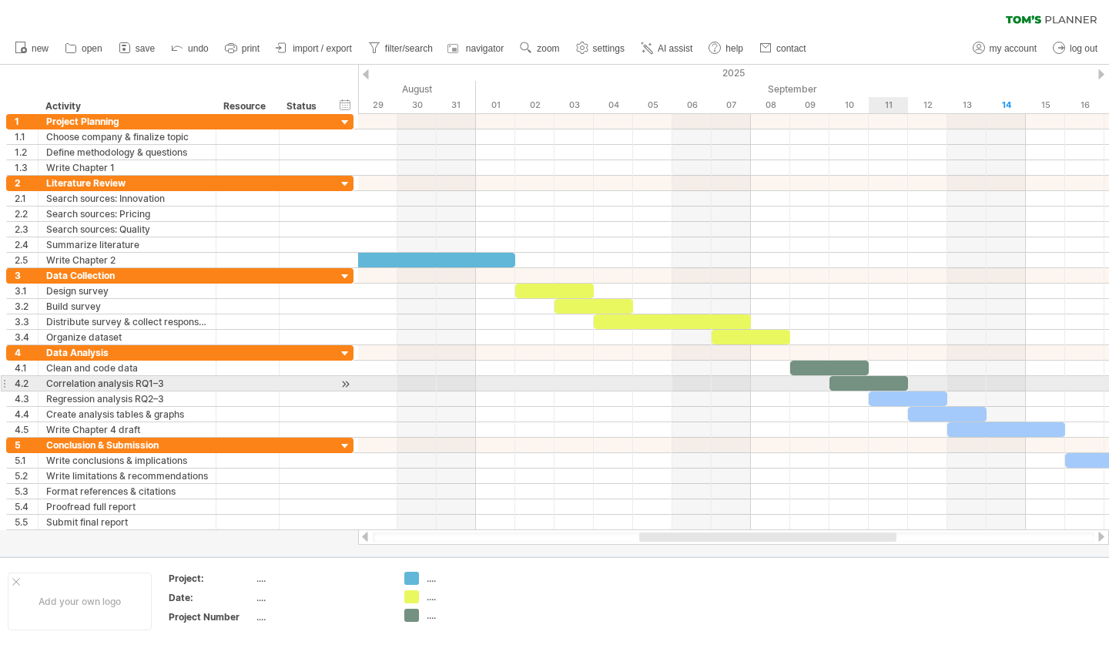
click at [891, 391] on div at bounding box center [733, 383] width 751 height 15
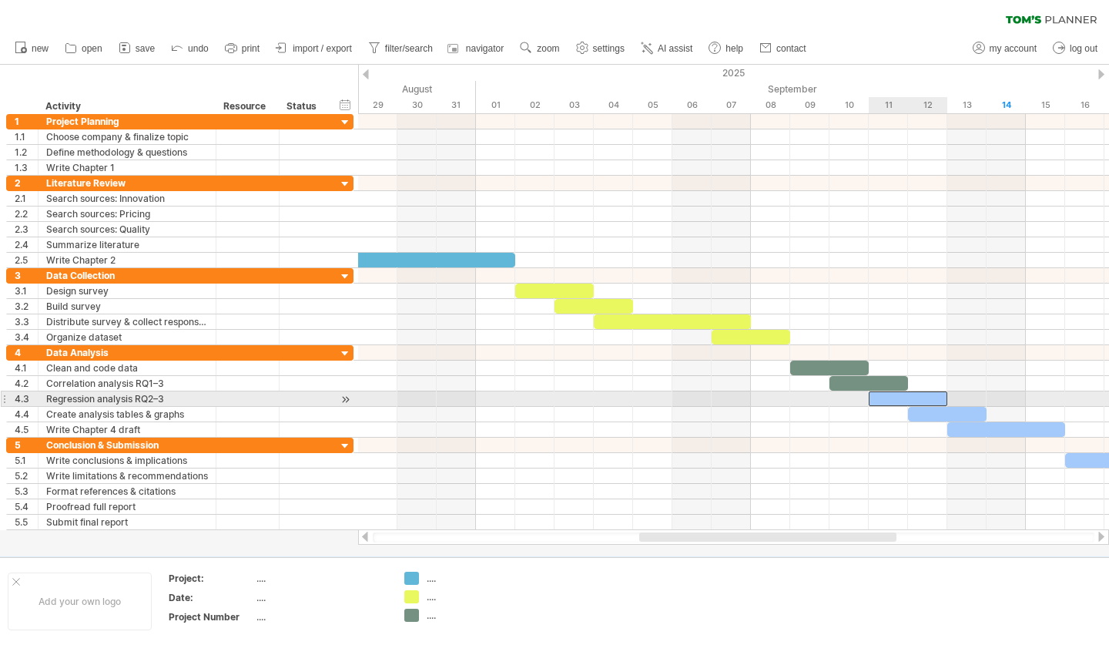
click at [893, 397] on div at bounding box center [908, 398] width 79 height 15
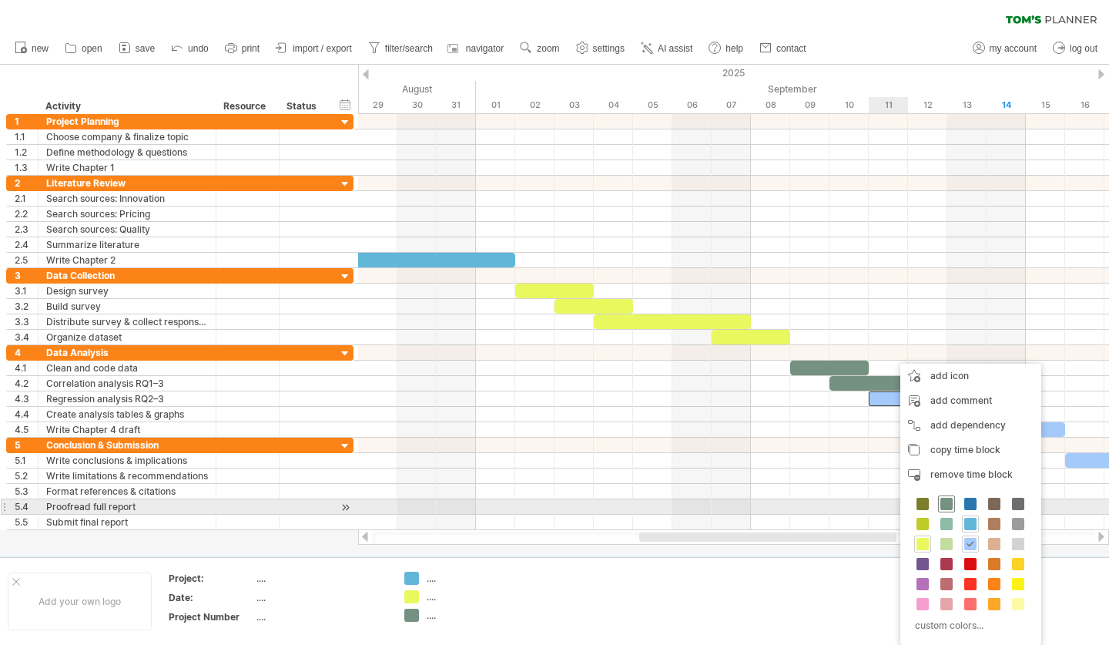
click at [946, 508] on span at bounding box center [947, 504] width 12 height 12
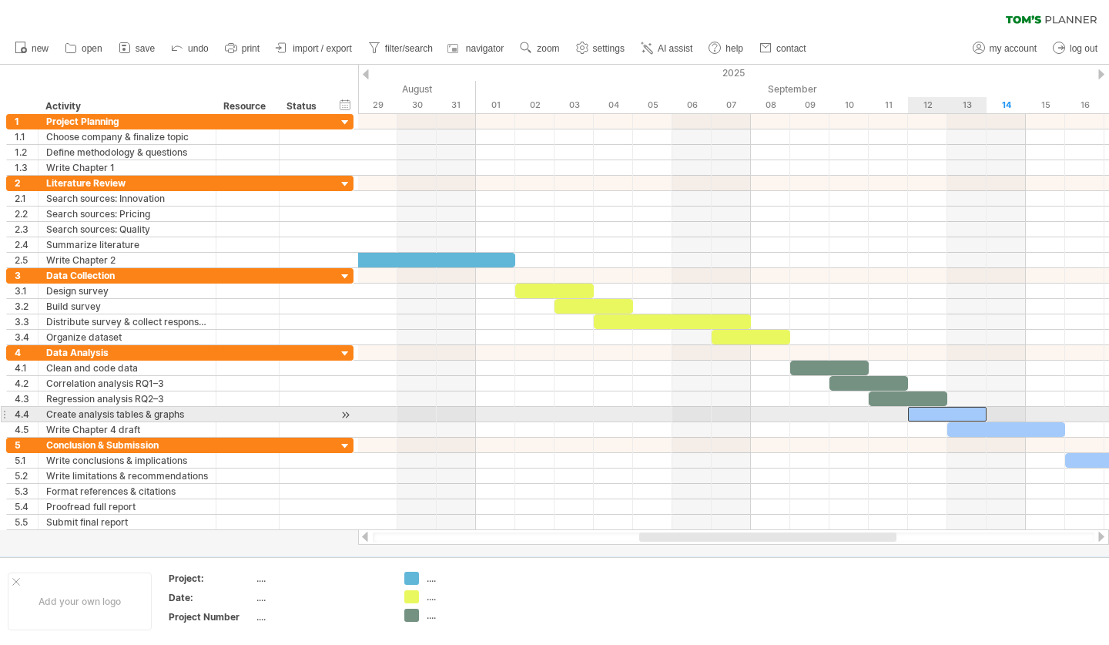
click at [948, 412] on div at bounding box center [947, 414] width 79 height 15
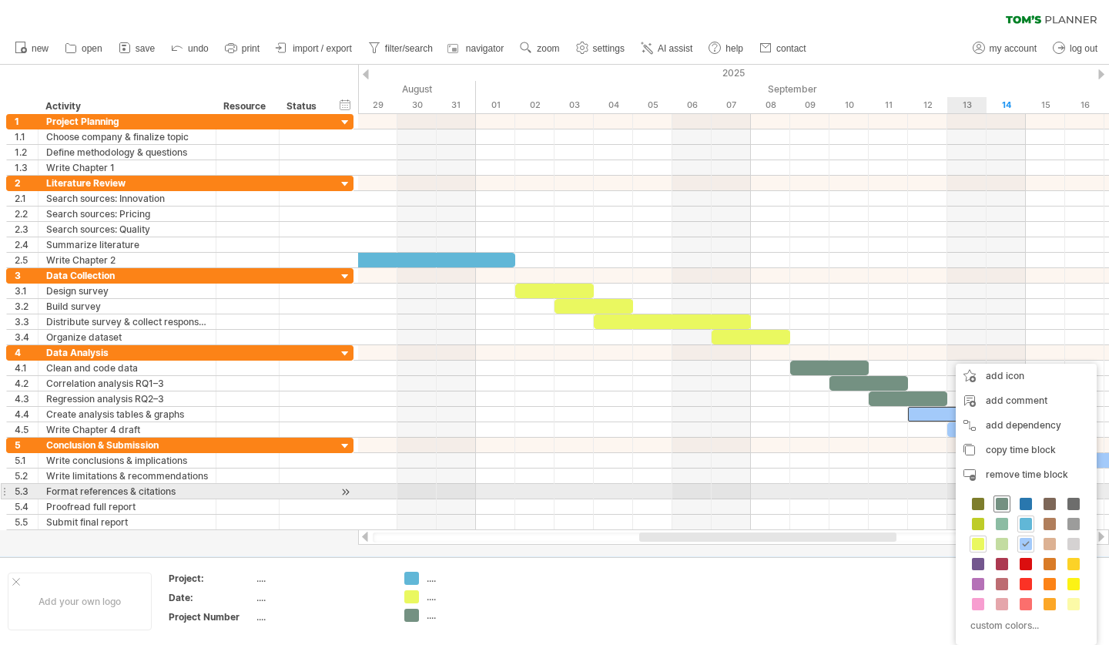
click at [1004, 498] on span at bounding box center [1002, 504] width 12 height 12
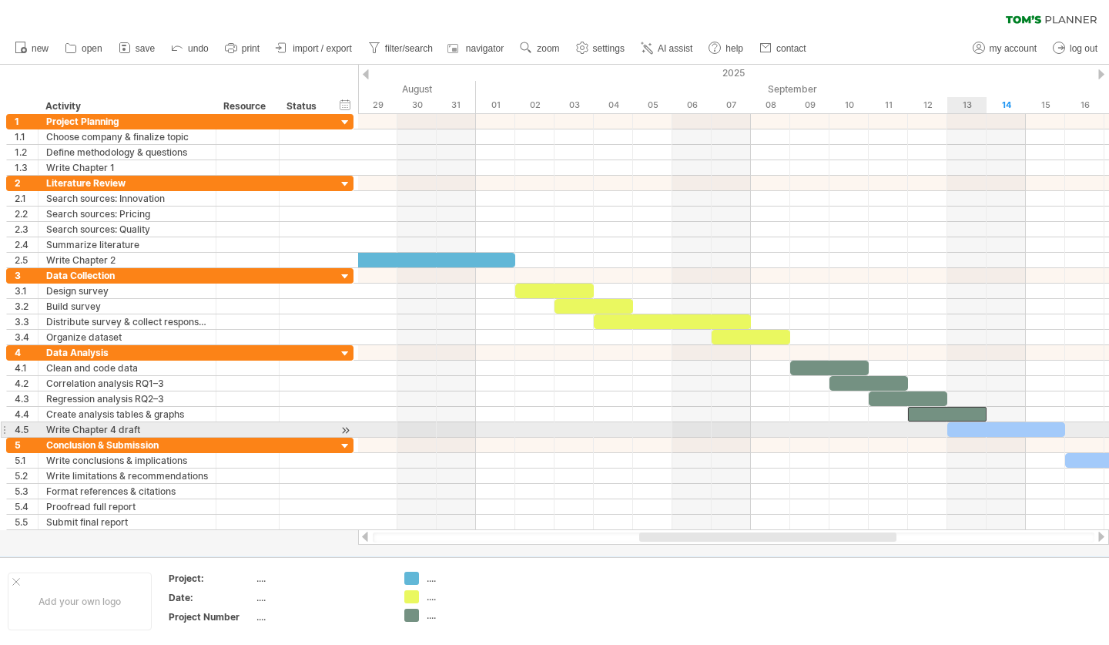
click at [978, 422] on div at bounding box center [1006, 429] width 118 height 15
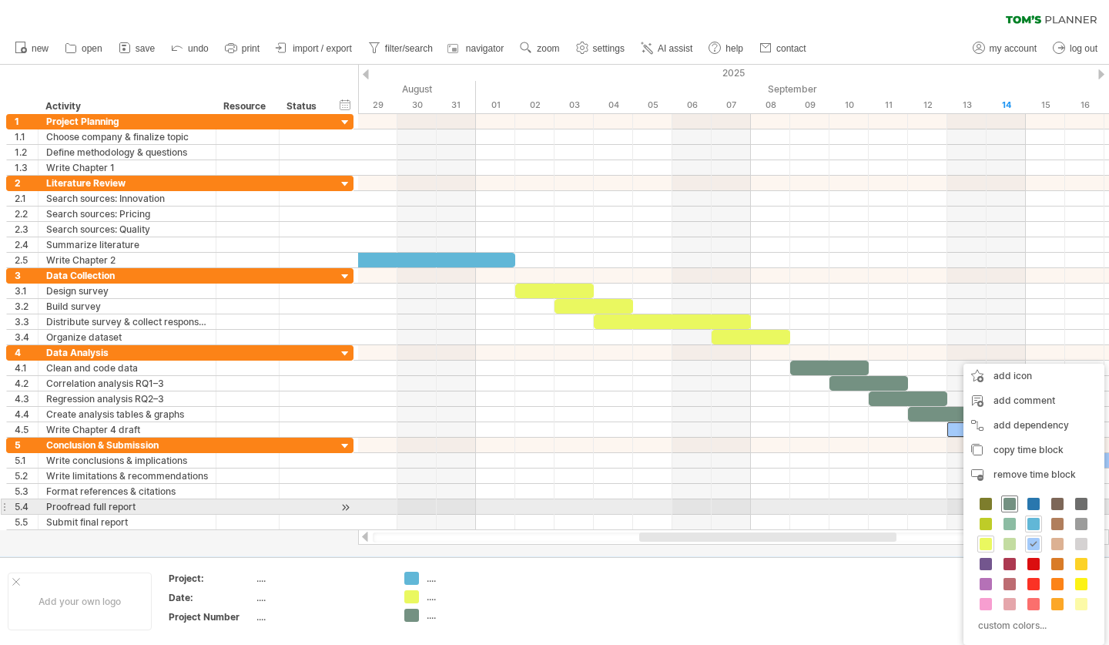
click at [1011, 508] on span at bounding box center [1010, 504] width 12 height 12
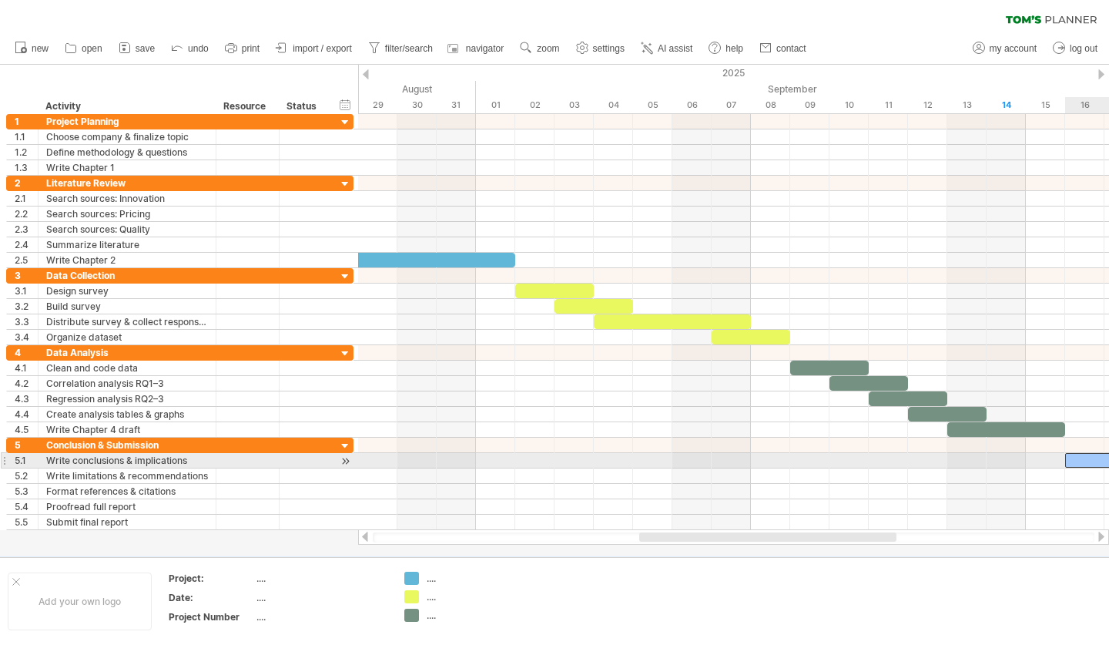
click at [1078, 458] on div at bounding box center [1124, 460] width 118 height 15
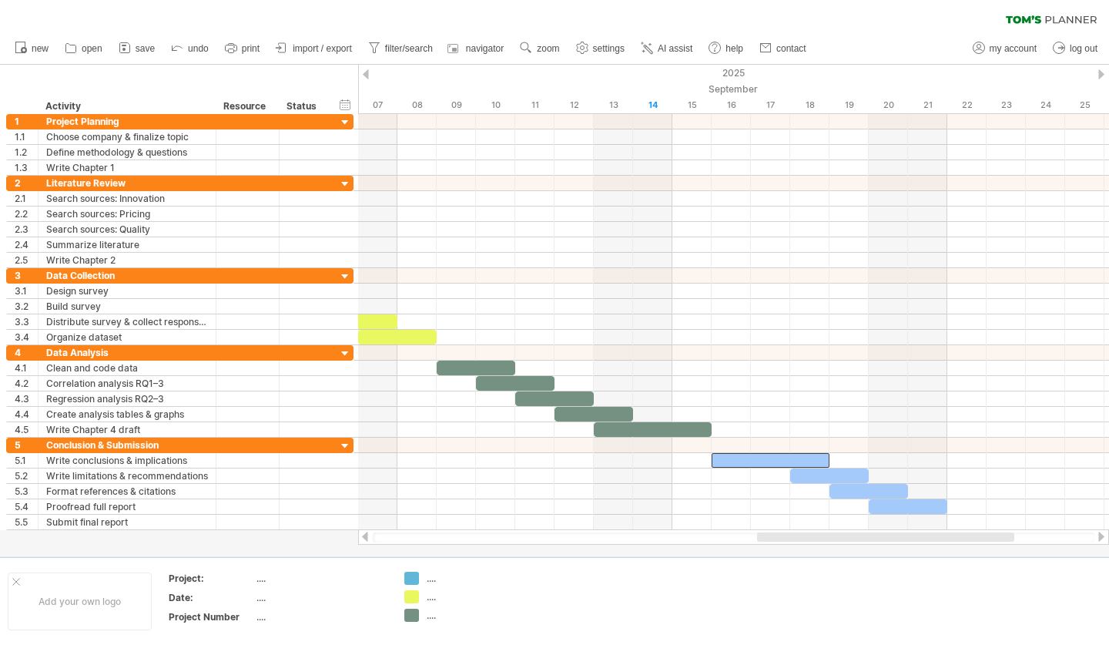
drag, startPoint x: 888, startPoint y: 538, endPoint x: 1006, endPoint y: 548, distance: 118.3
click at [1006, 548] on div "Trying to reach [DOMAIN_NAME] Connected again... 0% clear filter new 1" at bounding box center [554, 322] width 1109 height 645
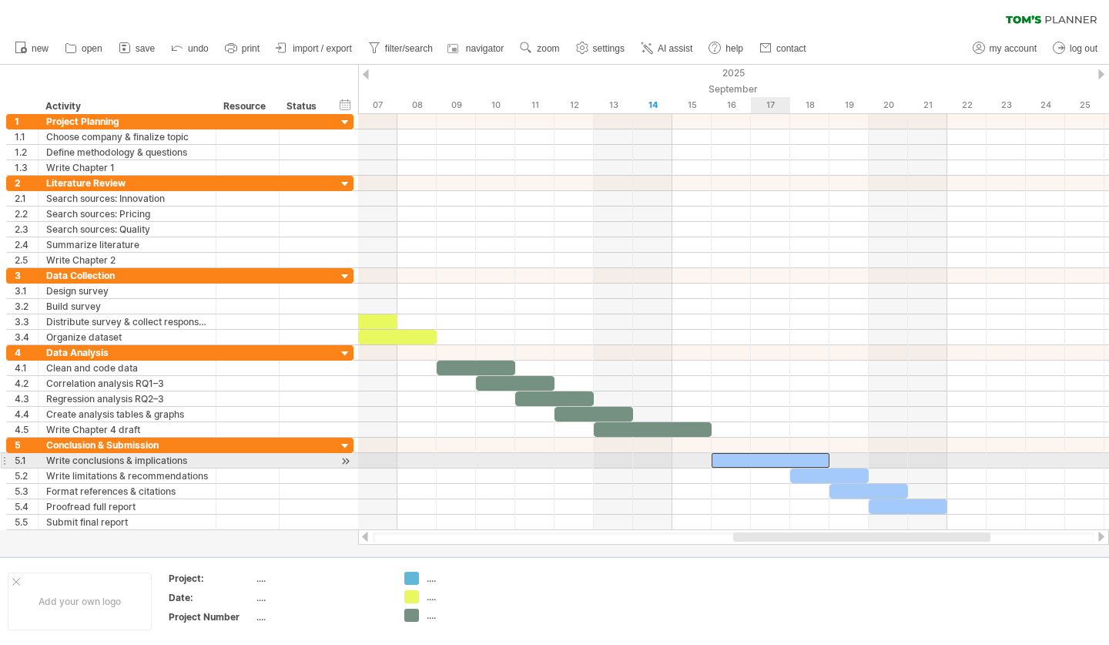
click at [789, 456] on div at bounding box center [771, 460] width 118 height 15
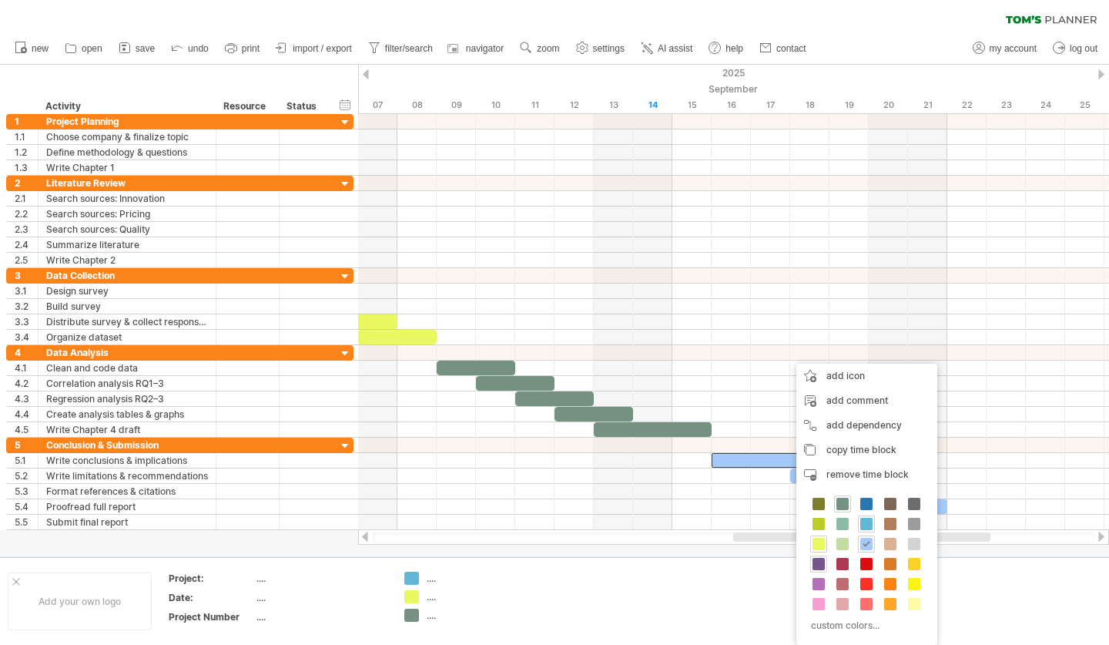
click at [820, 562] on span at bounding box center [819, 564] width 12 height 12
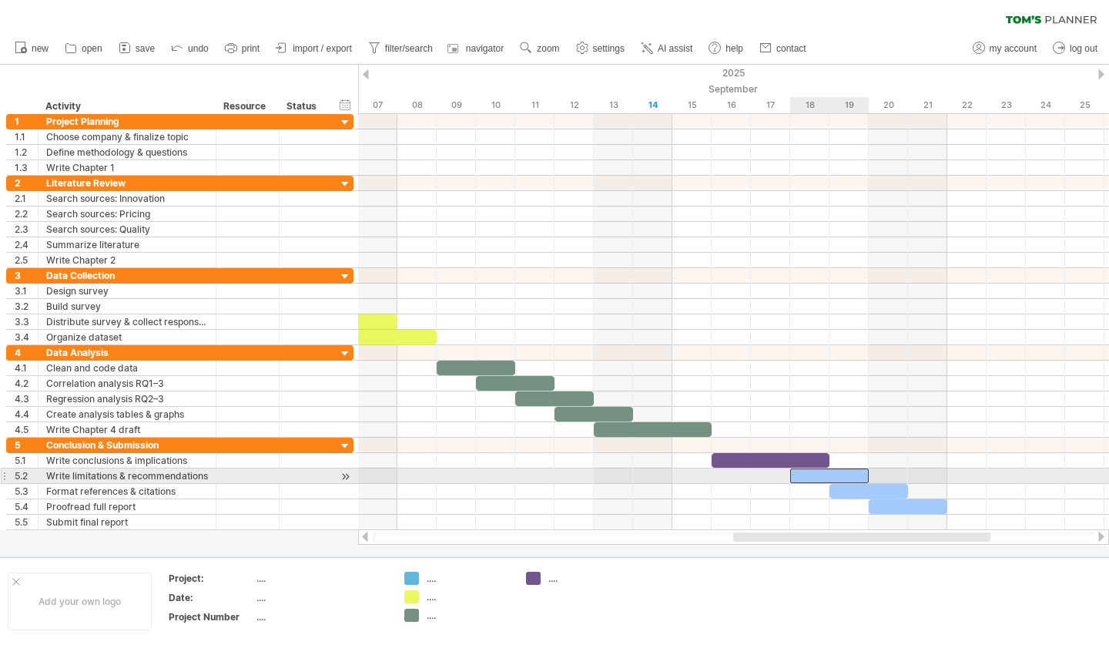
click at [829, 475] on div at bounding box center [829, 475] width 79 height 15
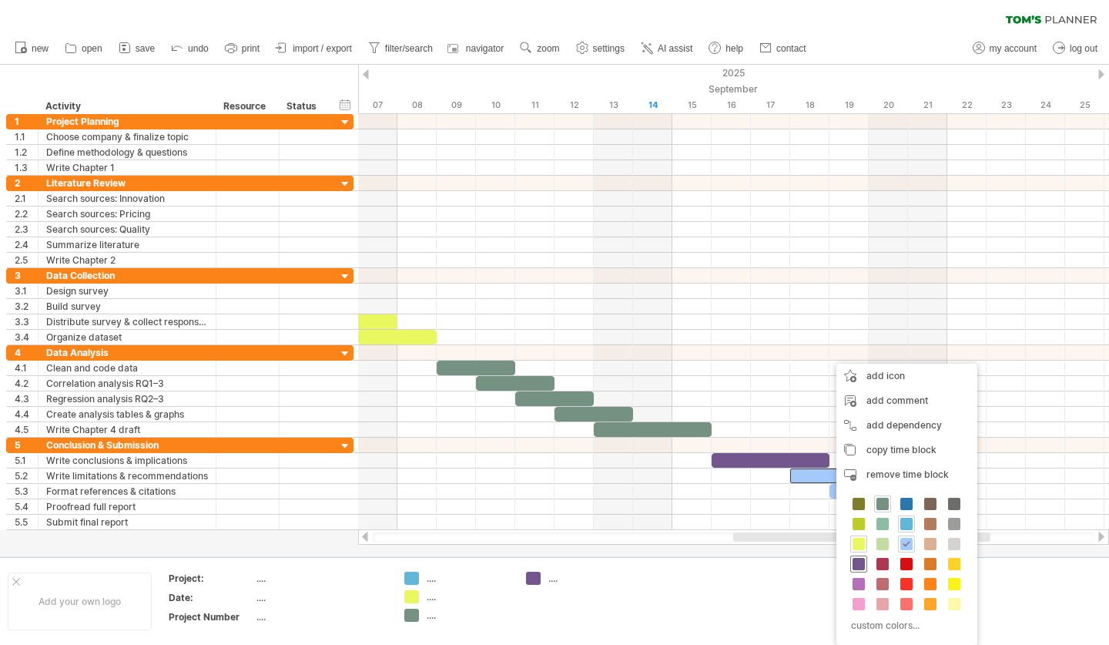
click at [860, 569] on span at bounding box center [859, 564] width 12 height 12
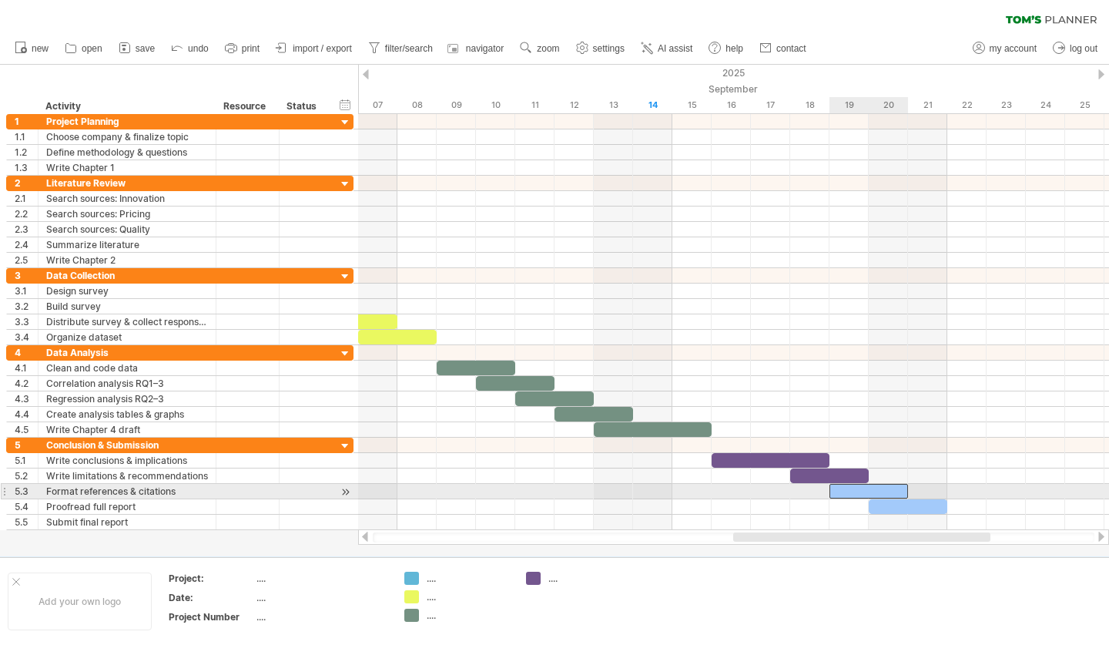
click at [842, 486] on div at bounding box center [869, 491] width 79 height 15
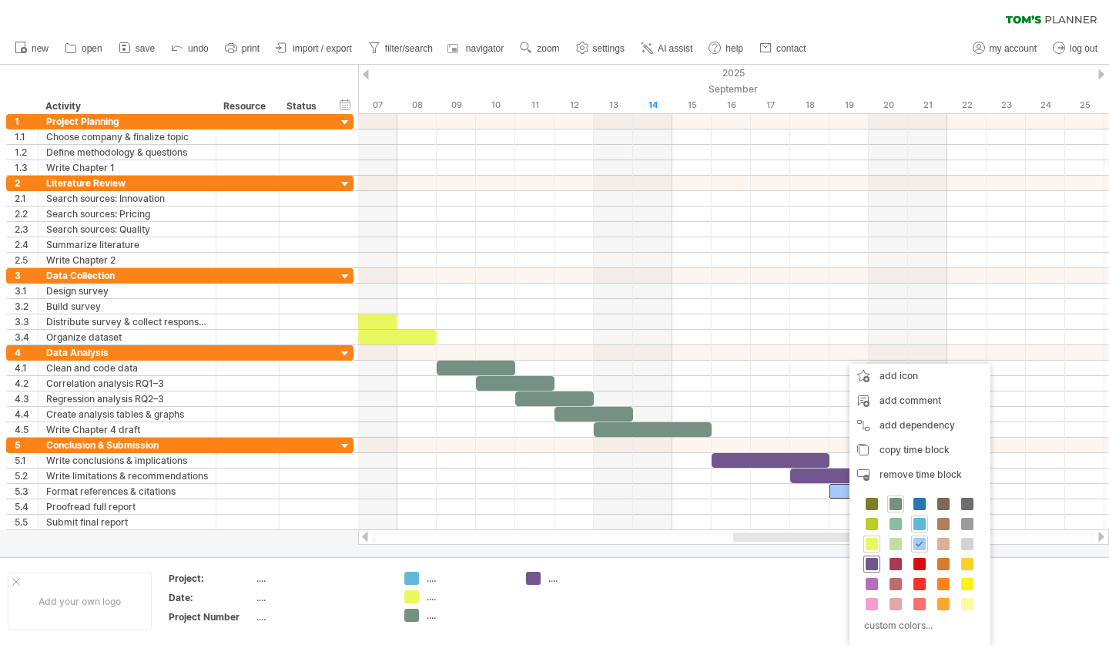
click at [874, 562] on span at bounding box center [872, 564] width 12 height 12
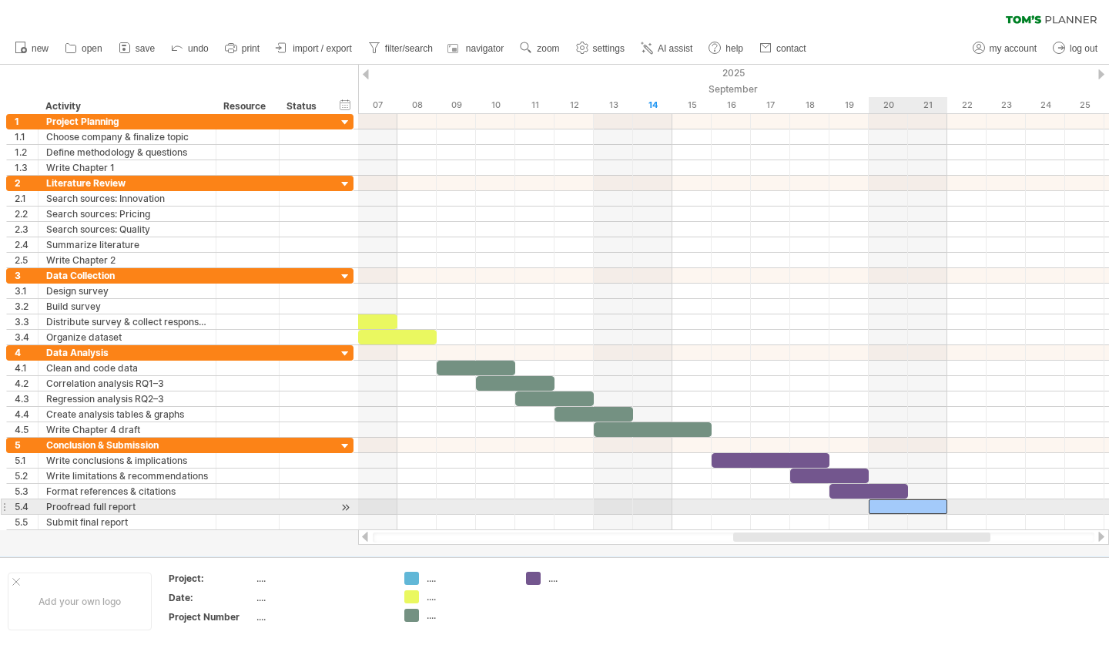
click at [891, 506] on div at bounding box center [908, 506] width 79 height 15
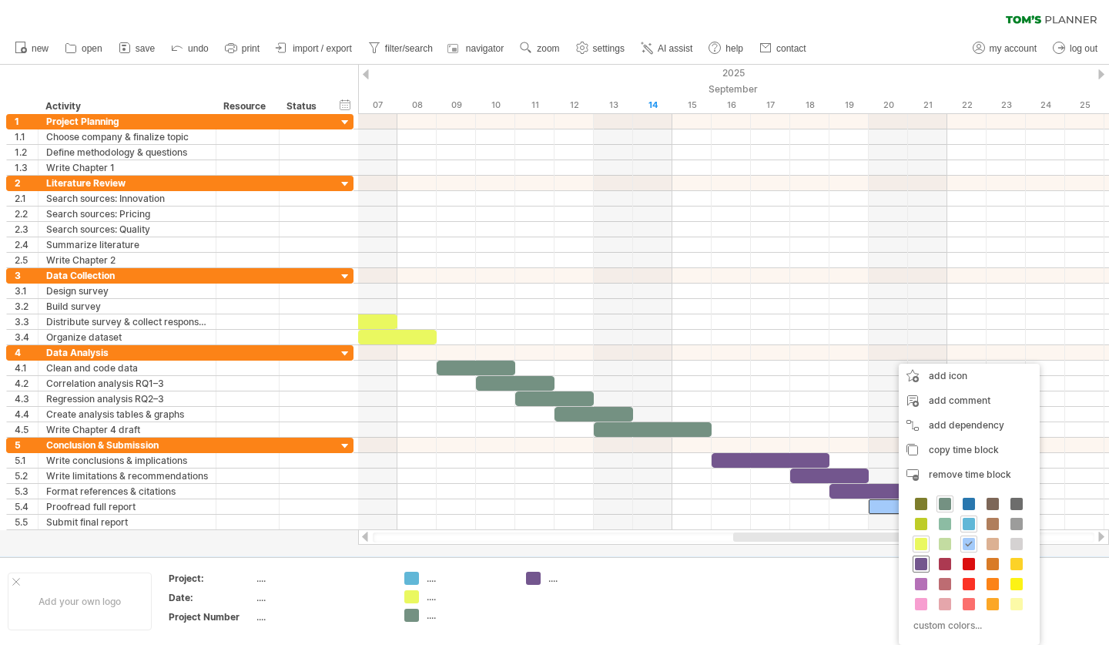
click at [917, 566] on span at bounding box center [921, 564] width 12 height 12
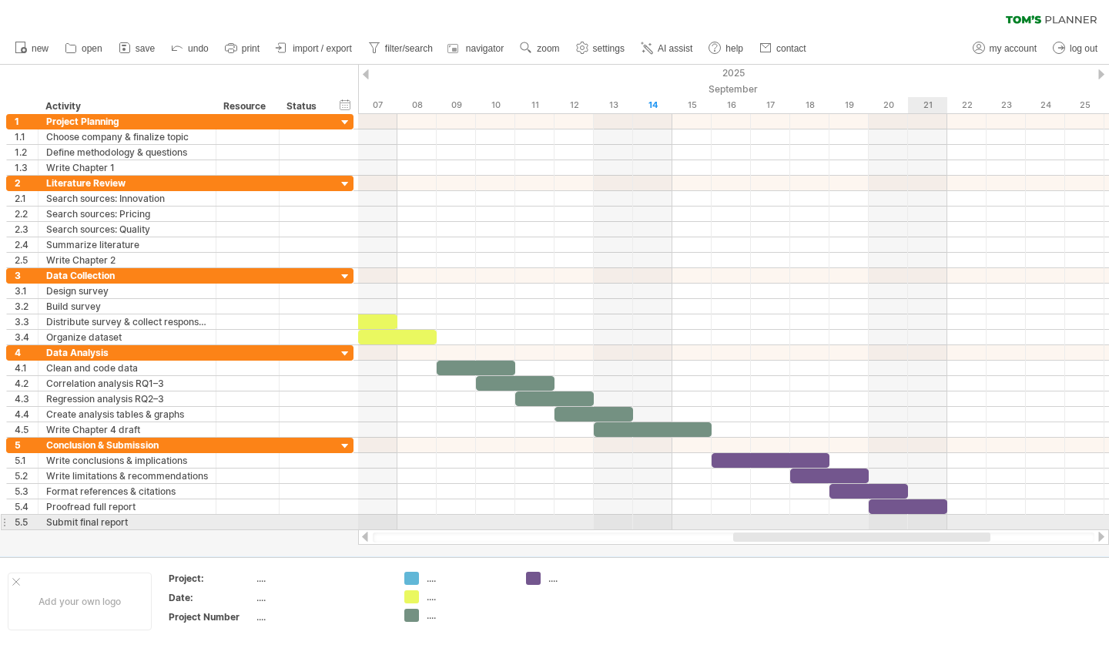
click at [917, 525] on div at bounding box center [733, 522] width 751 height 15
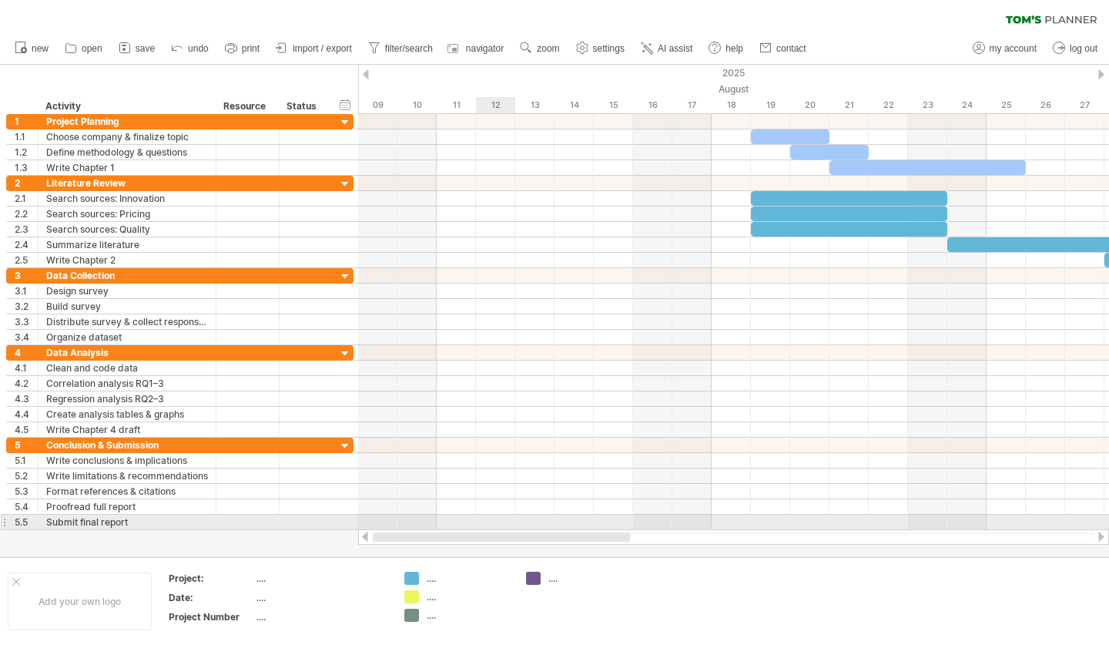
drag, startPoint x: 974, startPoint y: 538, endPoint x: 505, endPoint y: 515, distance: 470.4
click at [505, 515] on div "Trying to reach [DOMAIN_NAME] Connected again... 0% clear filter new 1" at bounding box center [554, 322] width 1109 height 645
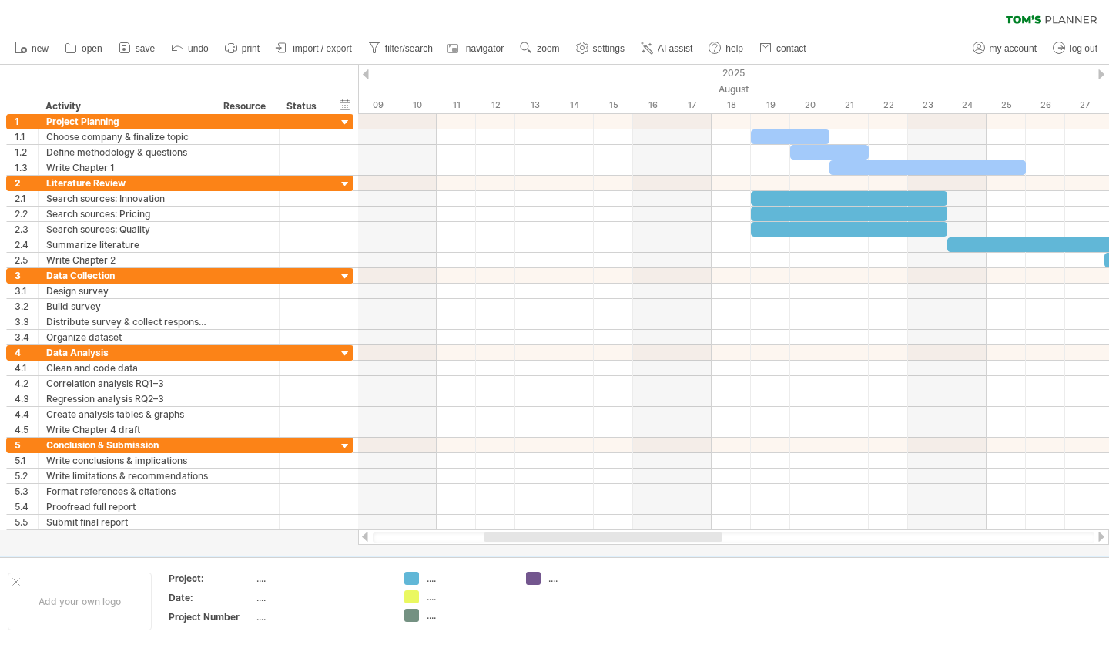
click at [125, 46] on rect at bounding box center [124, 46] width 5 height 2
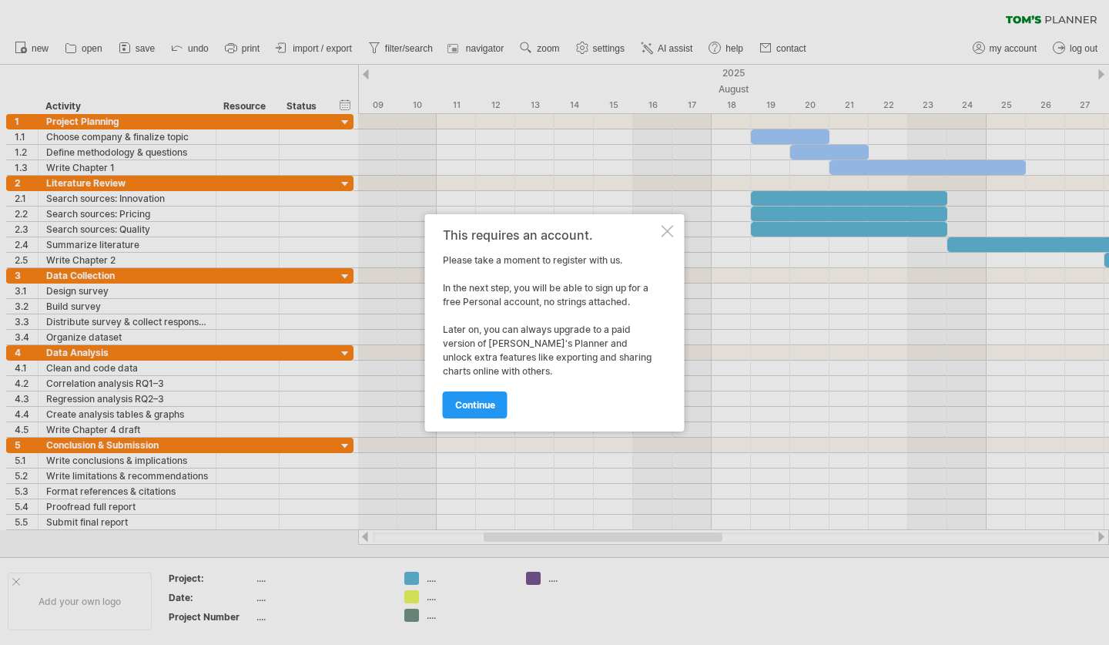
click at [672, 229] on div at bounding box center [668, 231] width 12 height 12
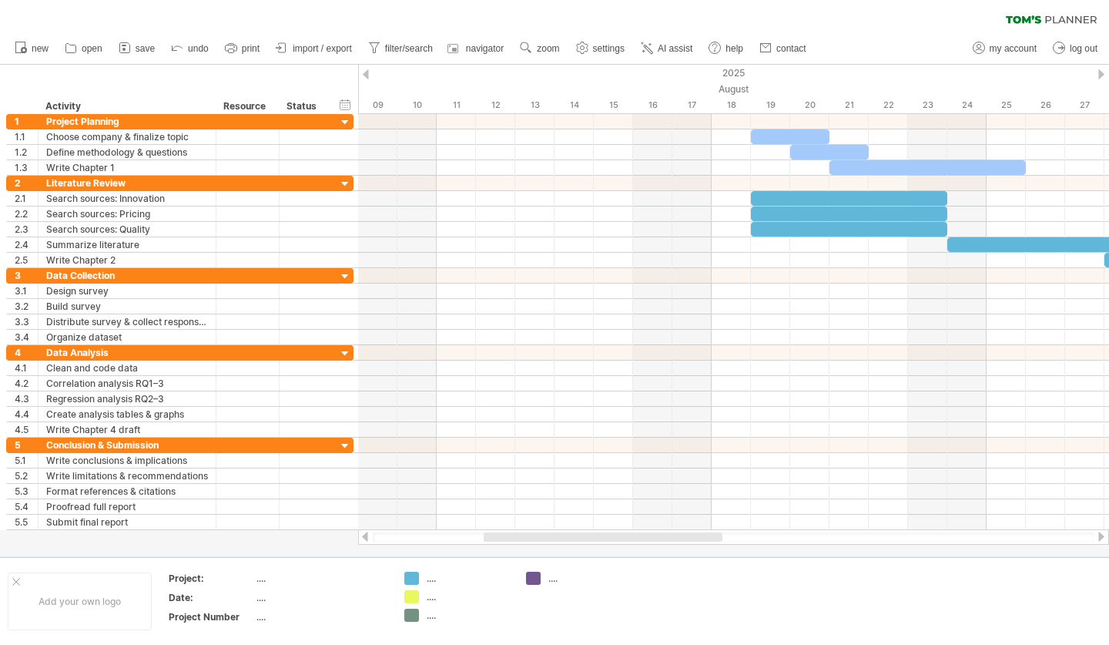
click at [318, 49] on span "import / export" at bounding box center [322, 48] width 59 height 11
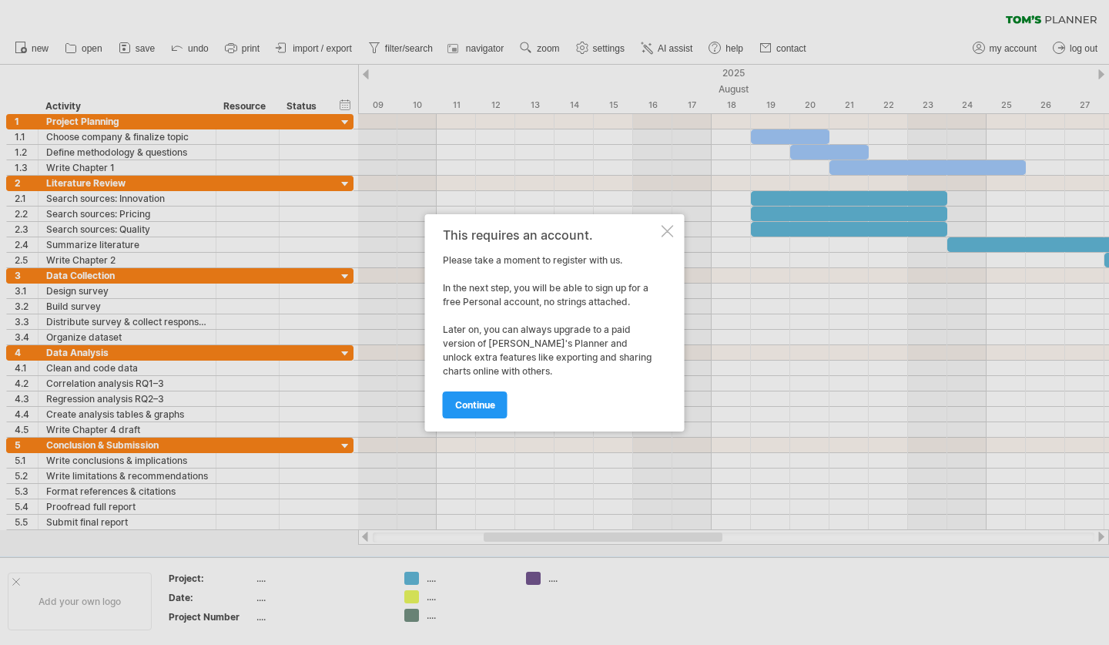
click at [461, 397] on link "continue" at bounding box center [475, 404] width 65 height 27
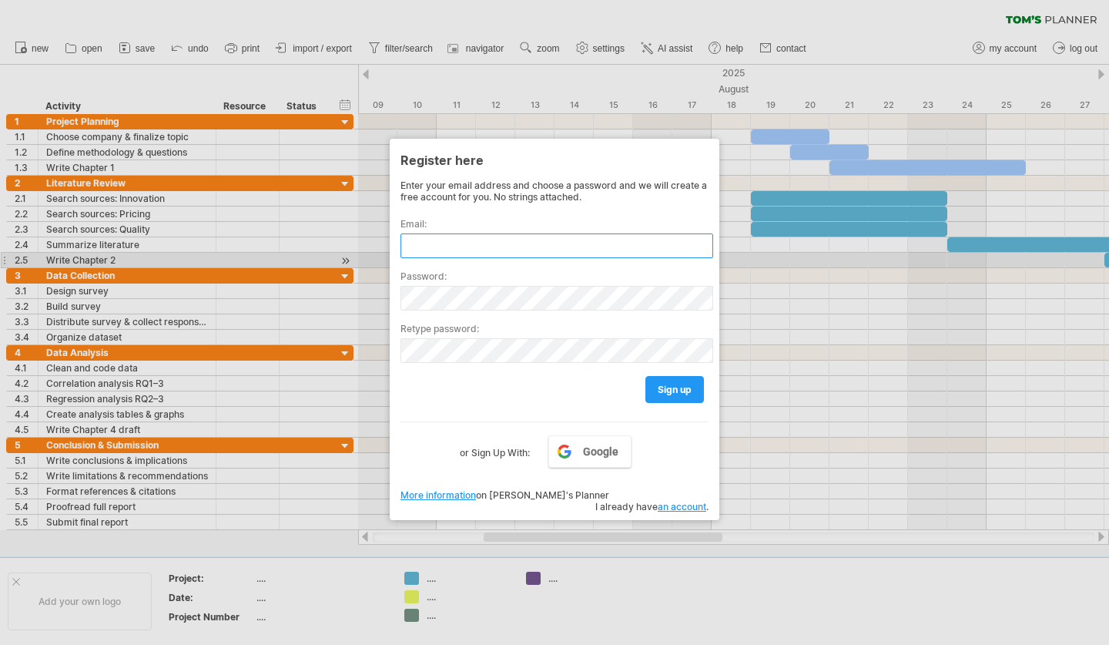
click at [459, 250] on input "text" at bounding box center [557, 245] width 313 height 25
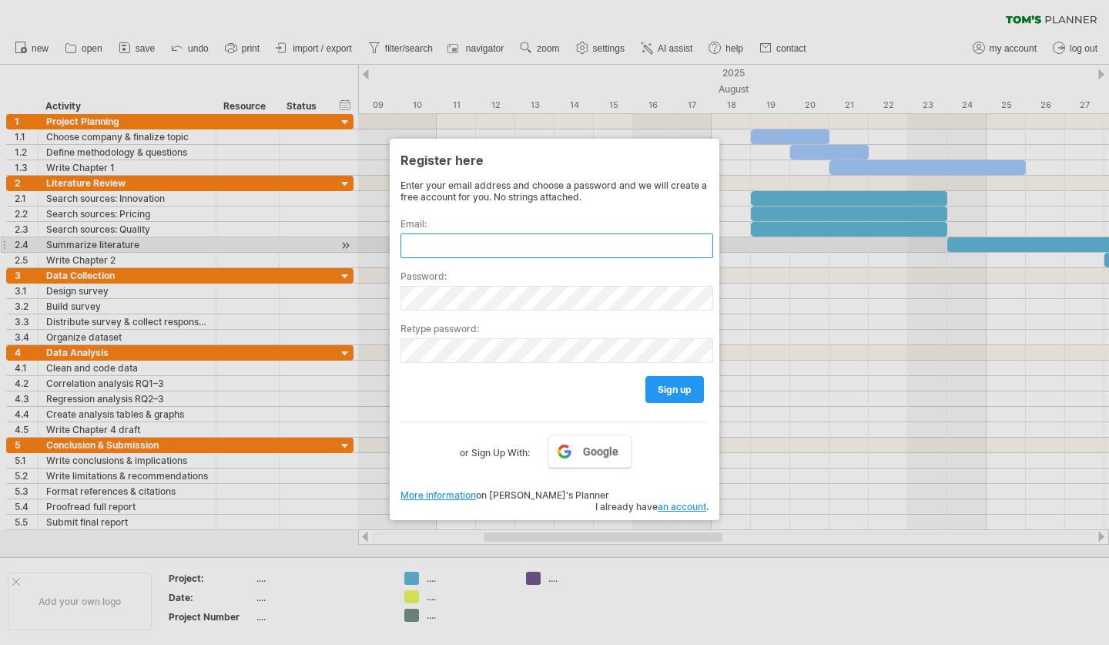
type input "**********"
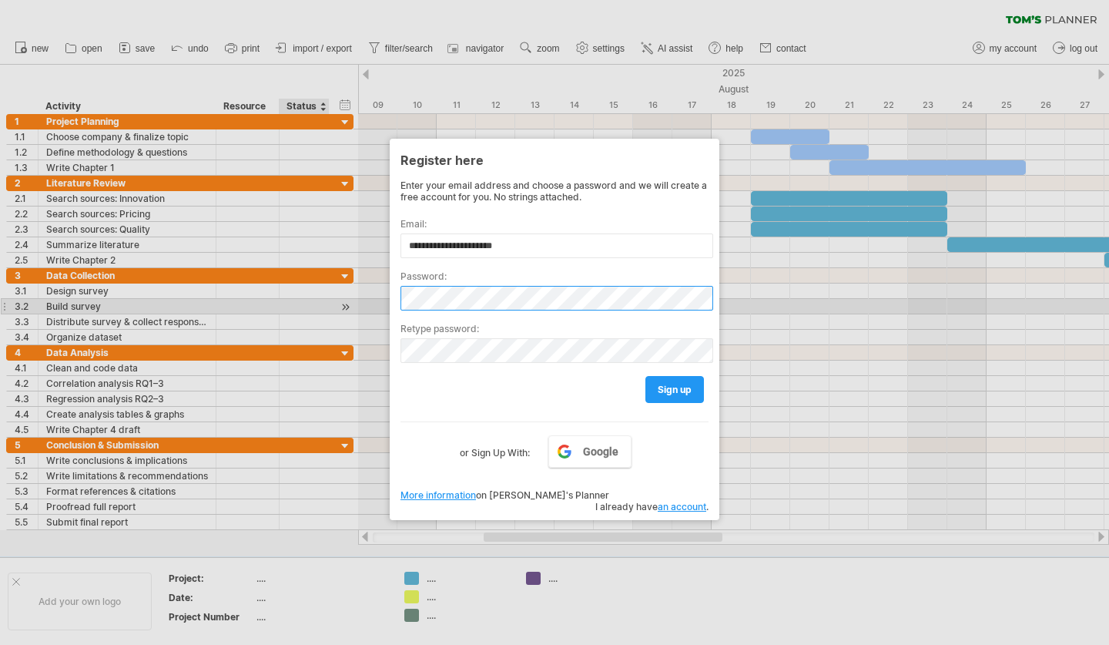
click at [311, 303] on div "Trying to reach [DOMAIN_NAME] Connected again... 0% clear filter new 1" at bounding box center [554, 322] width 1109 height 645
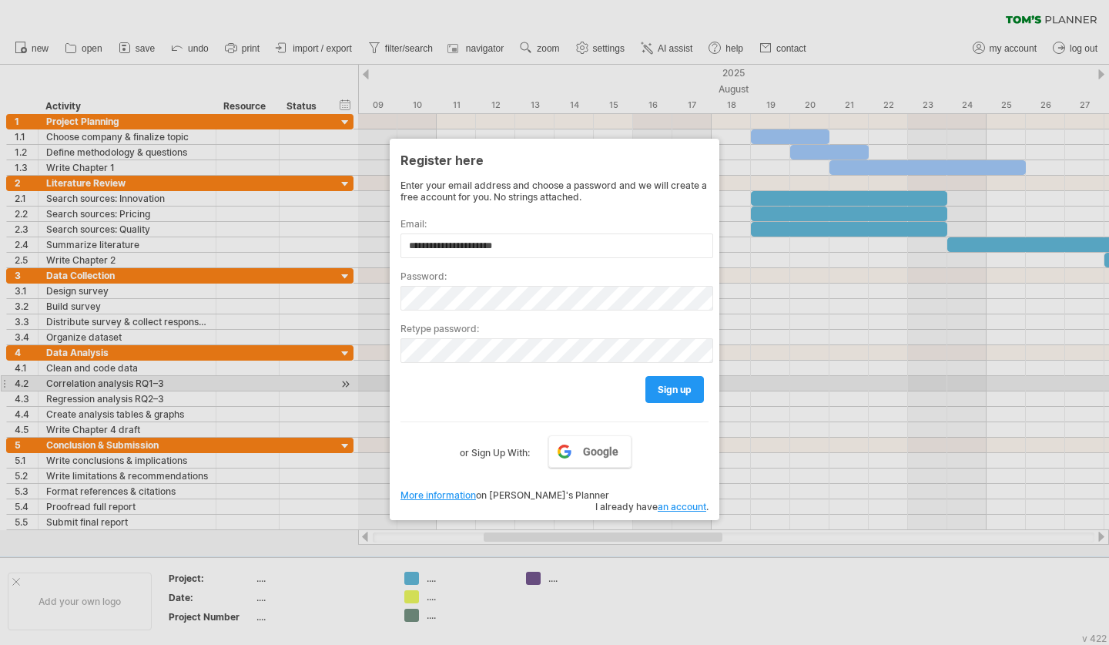
click at [672, 387] on span "sign up" at bounding box center [675, 390] width 34 height 12
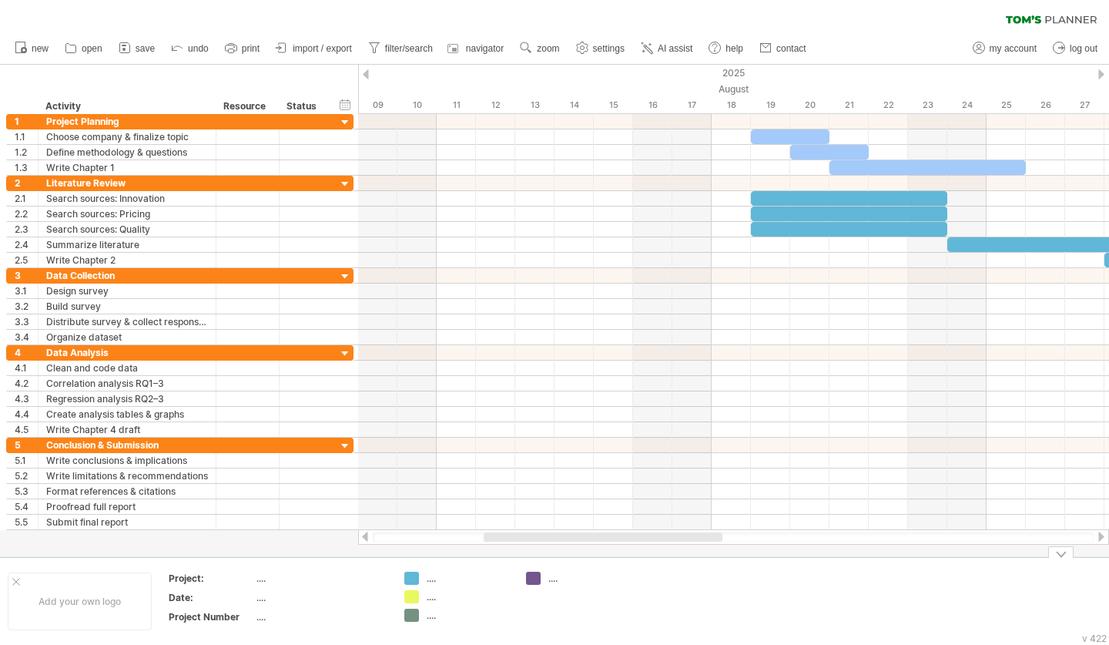
click at [330, 44] on span "import / export" at bounding box center [322, 48] width 59 height 11
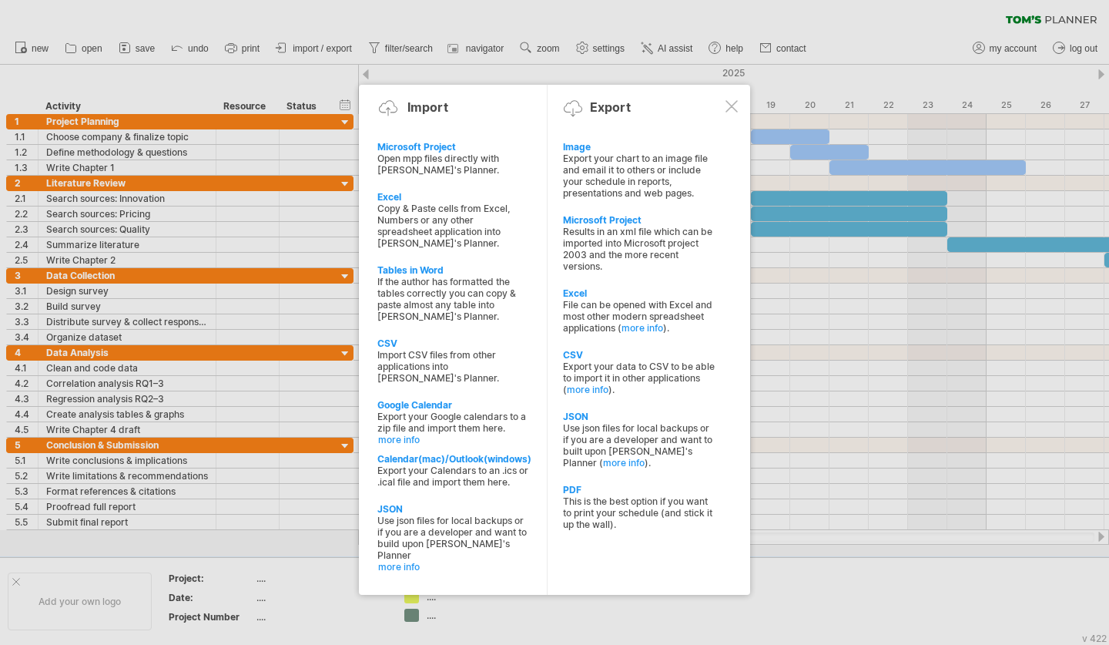
click at [654, 153] on div "Export your chart to an image file and email it to others or include your sched…" at bounding box center [639, 176] width 153 height 46
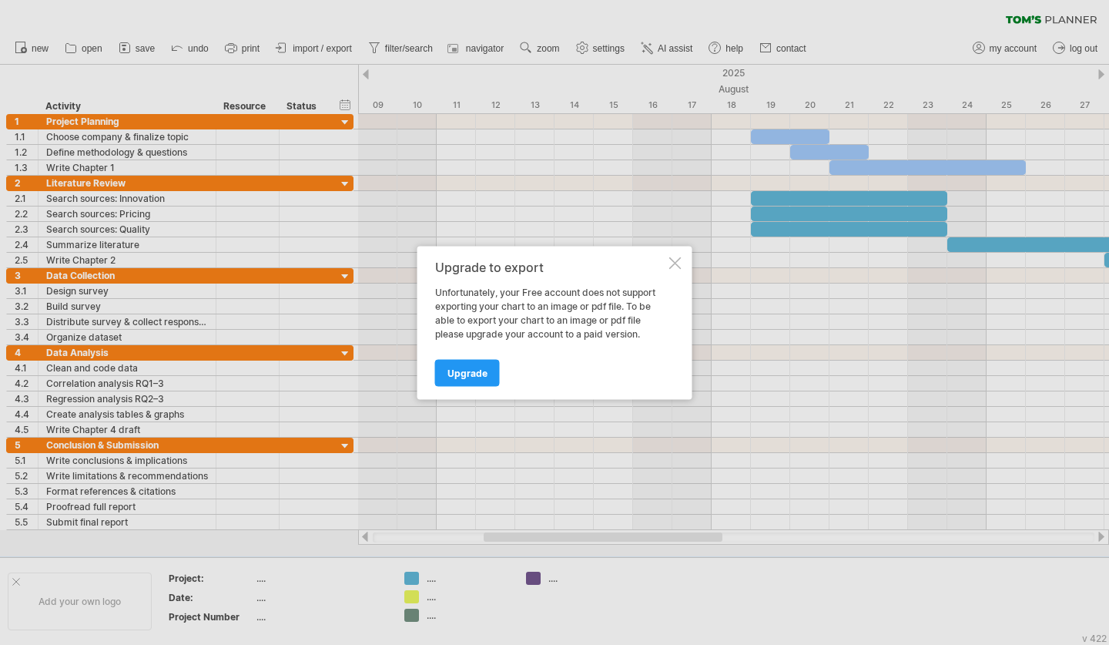
click at [672, 268] on div at bounding box center [675, 263] width 12 height 12
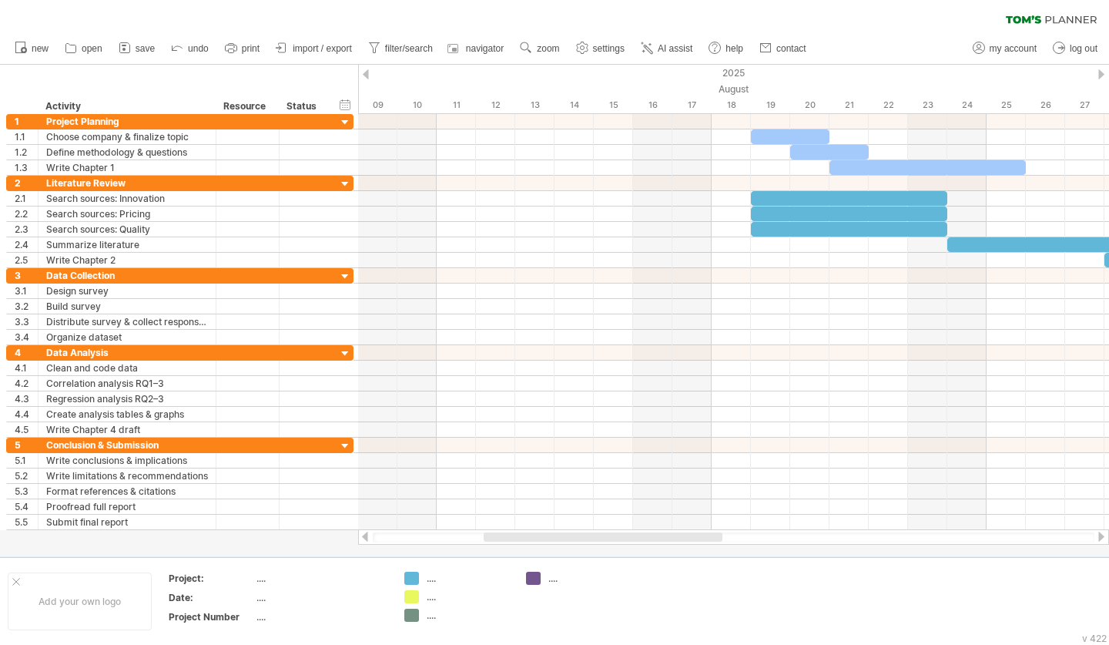
click at [135, 51] on link "save" at bounding box center [137, 49] width 45 height 20
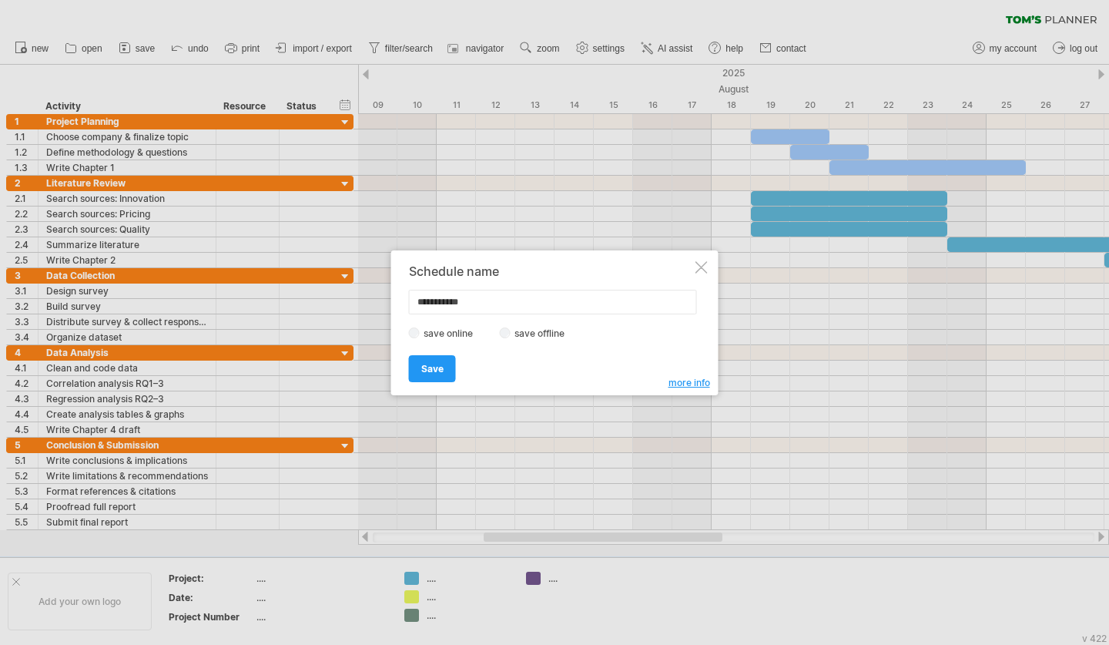
drag, startPoint x: 504, startPoint y: 303, endPoint x: 287, endPoint y: 277, distance: 218.9
click at [287, 277] on div "Trying to reach [DOMAIN_NAME] Connected again... 0% clear filter new 1" at bounding box center [554, 322] width 1109 height 645
type input "**********"
click at [512, 335] on label "save offline" at bounding box center [544, 333] width 67 height 12
click at [441, 365] on span "Save" at bounding box center [432, 369] width 22 height 12
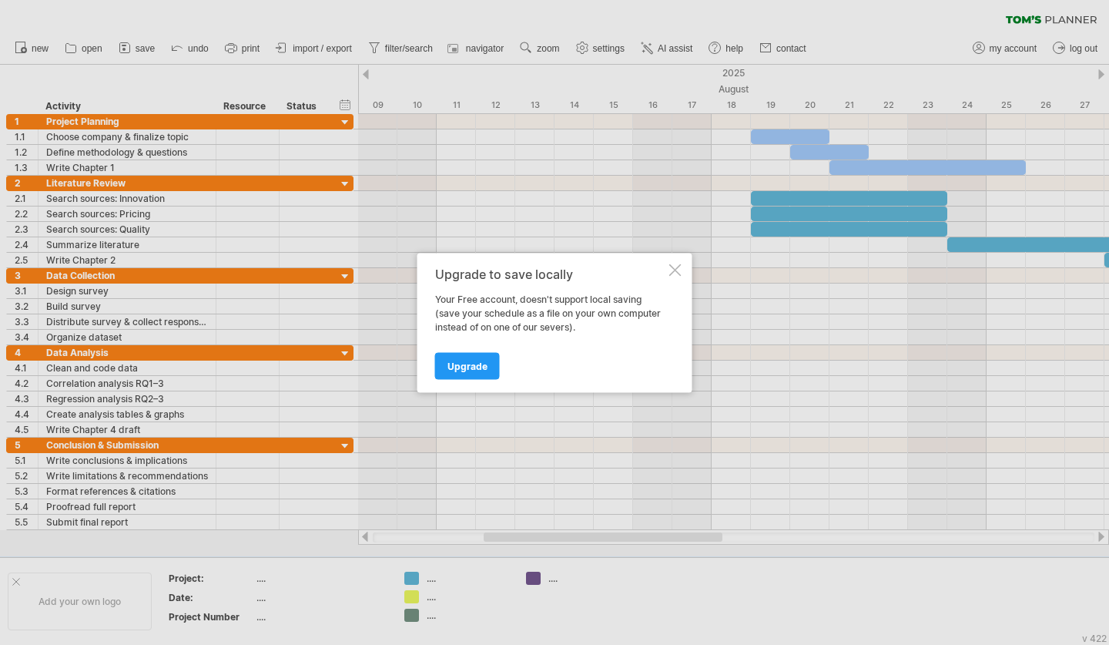
click at [675, 271] on div at bounding box center [675, 269] width 12 height 12
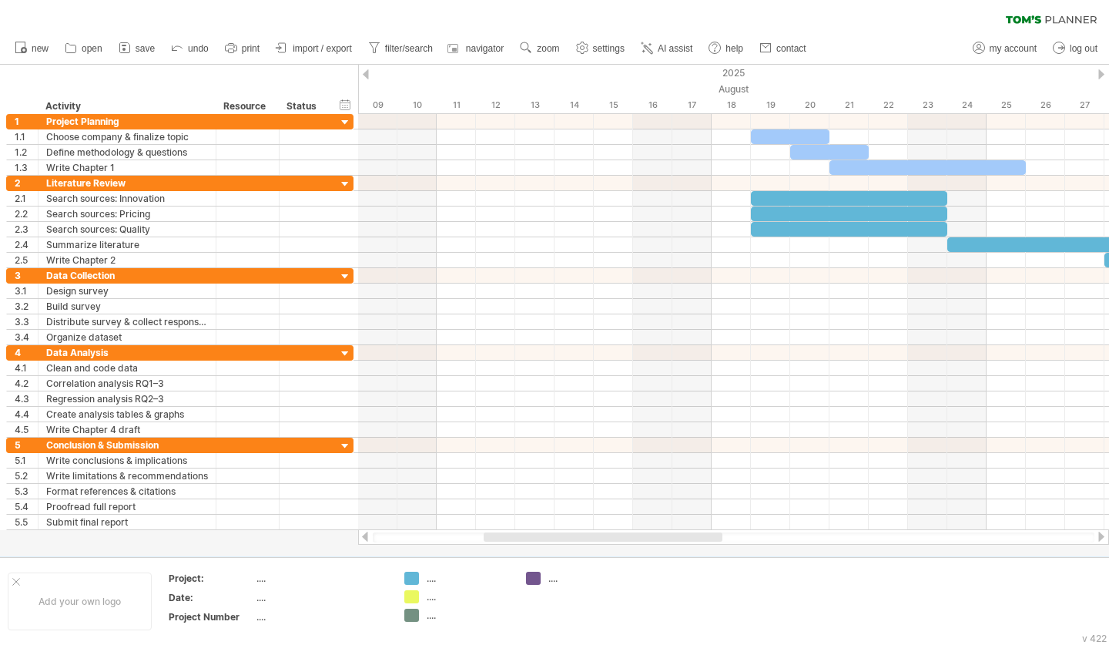
click at [242, 45] on link "print" at bounding box center [242, 49] width 43 height 20
click at [0, 0] on div at bounding box center [0, 0] width 0 height 0
click at [253, 47] on span "print" at bounding box center [251, 48] width 18 height 11
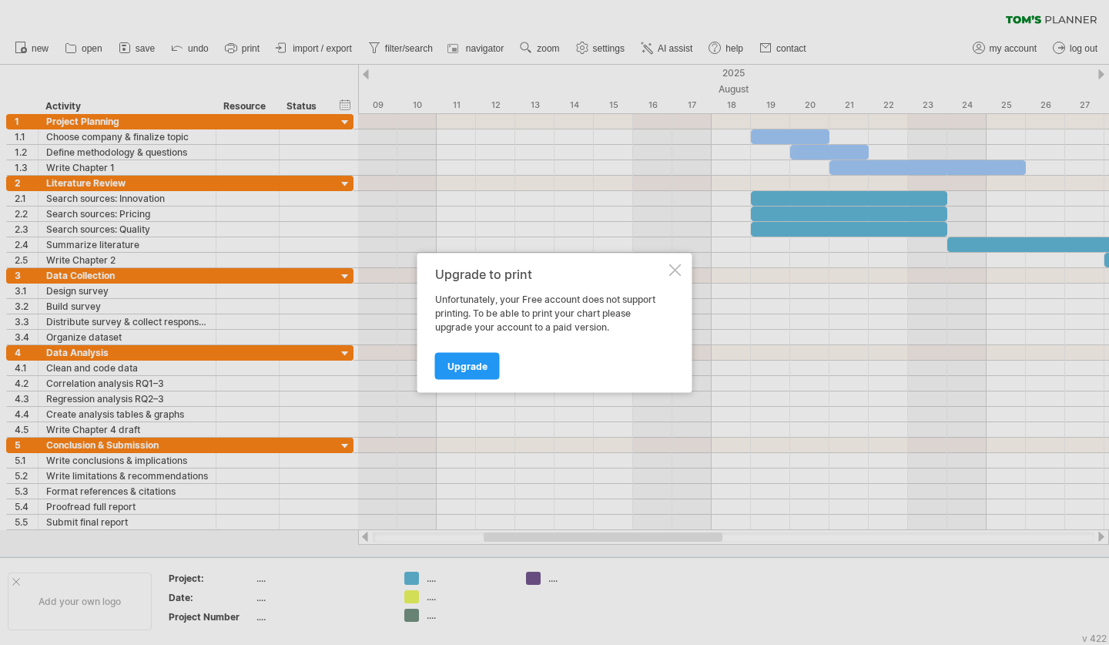
click at [679, 274] on div at bounding box center [675, 269] width 12 height 12
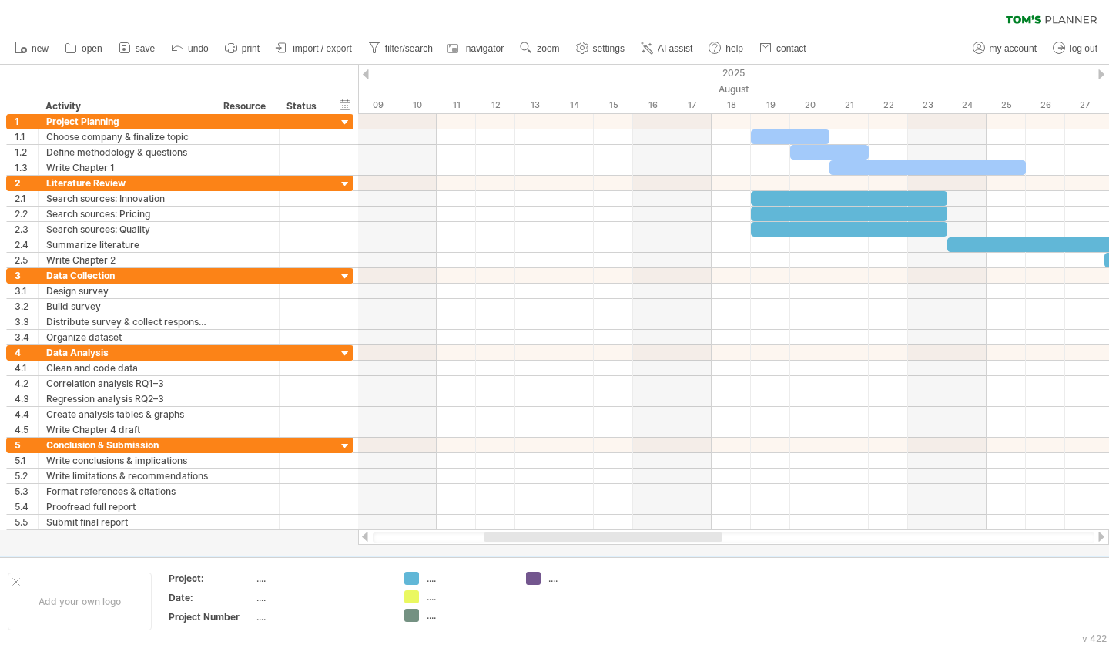
click at [1021, 52] on span "my account" at bounding box center [1013, 48] width 47 height 11
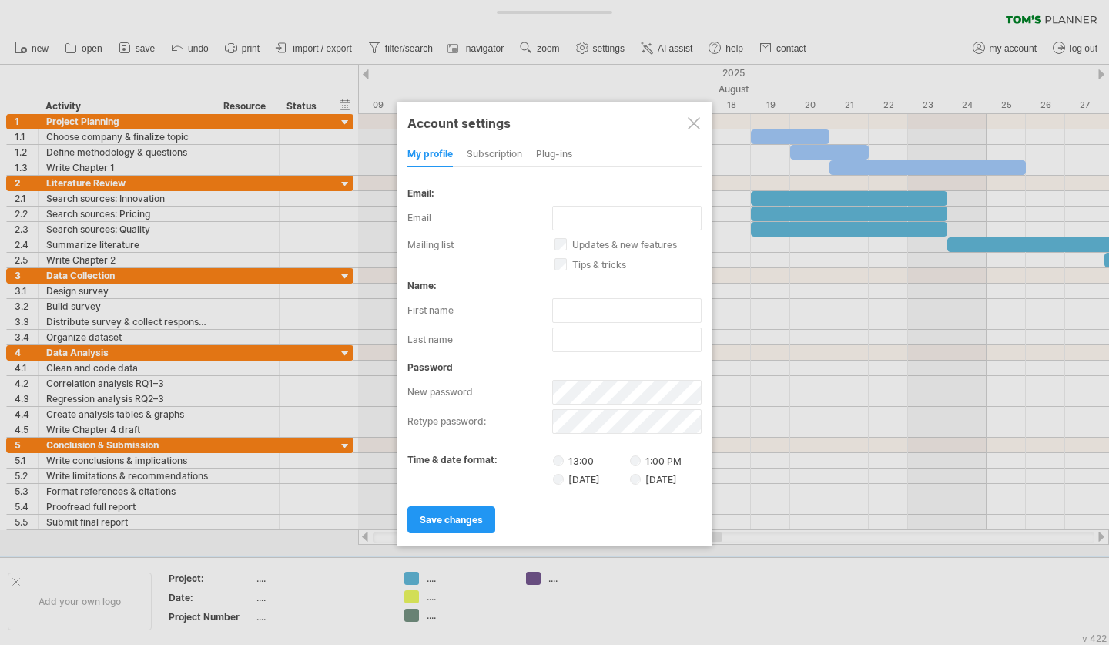
type input "**********"
click at [497, 151] on div "subscription" at bounding box center [494, 155] width 55 height 25
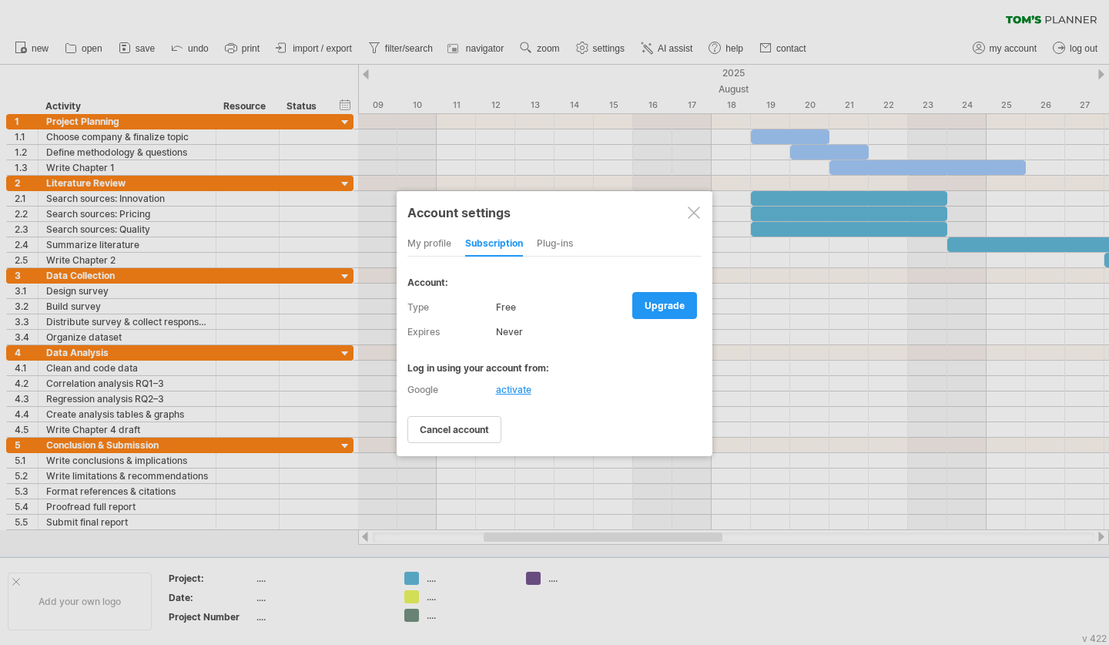
click at [653, 300] on span "upgrade" at bounding box center [665, 306] width 40 height 12
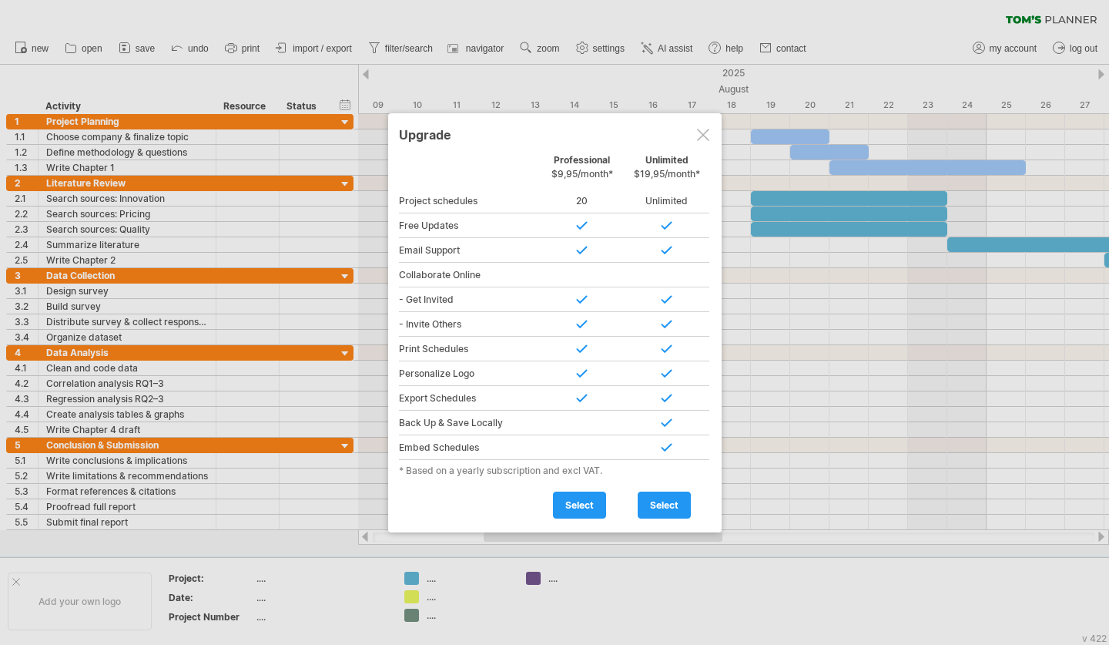
click at [581, 500] on span "select" at bounding box center [579, 505] width 29 height 12
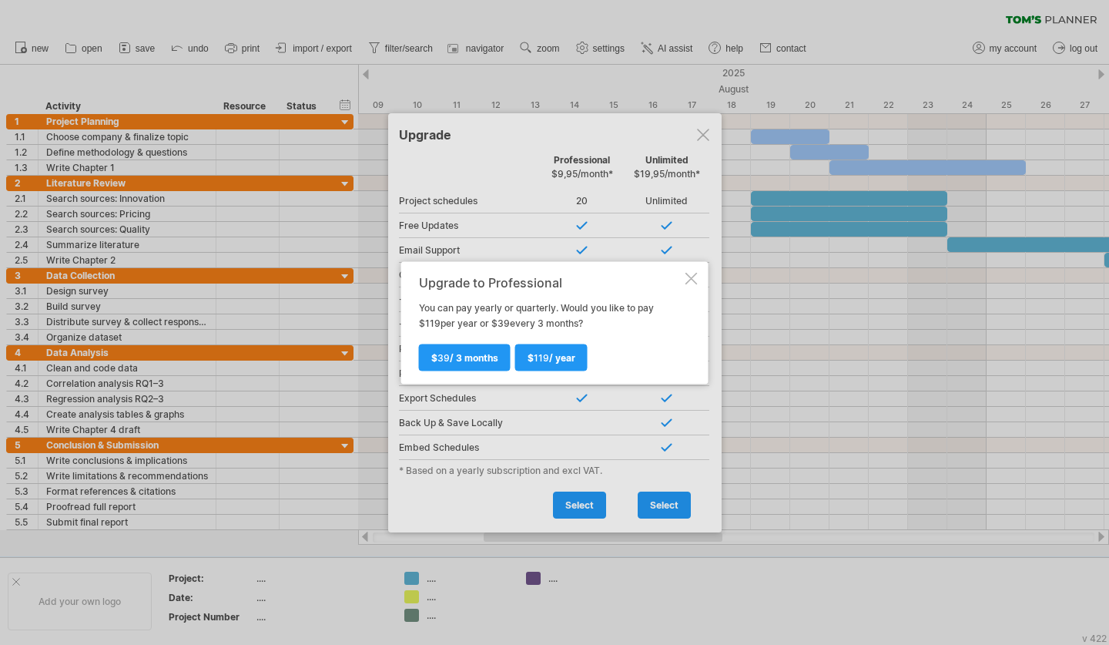
click at [689, 279] on div at bounding box center [692, 278] width 12 height 12
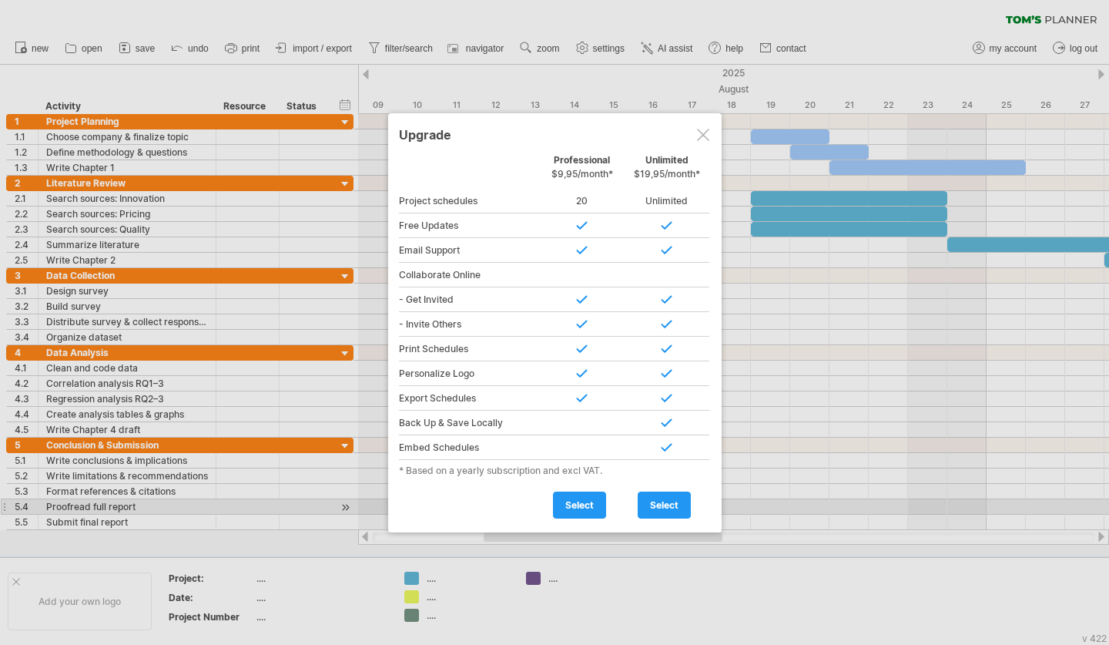
click at [578, 502] on span "select" at bounding box center [579, 505] width 29 height 12
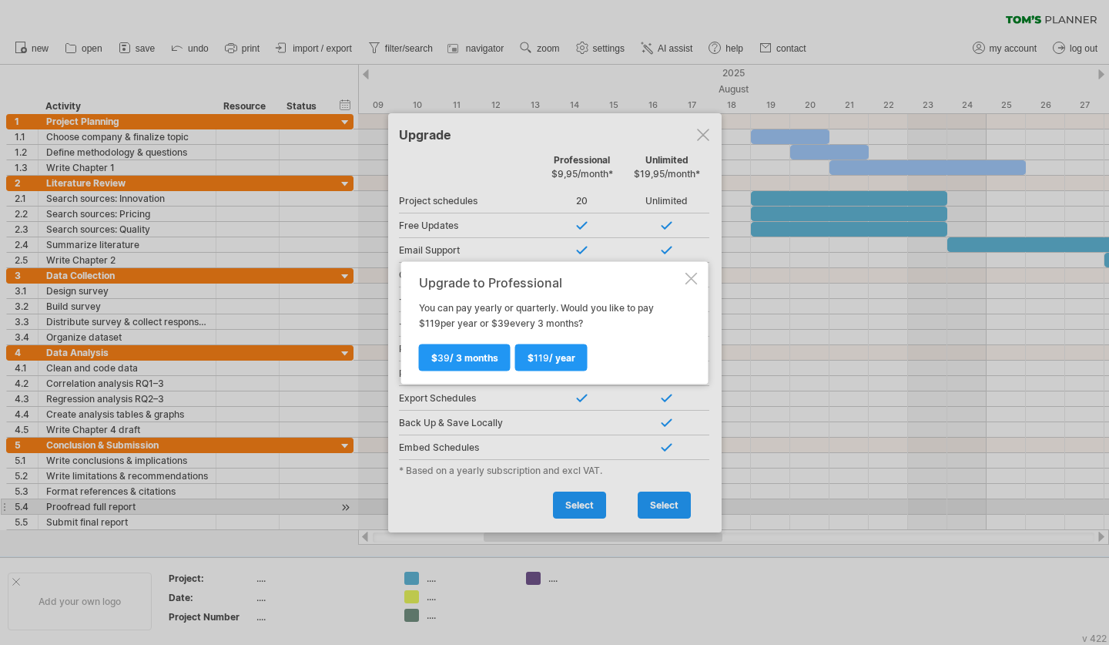
click at [694, 277] on div at bounding box center [692, 278] width 12 height 12
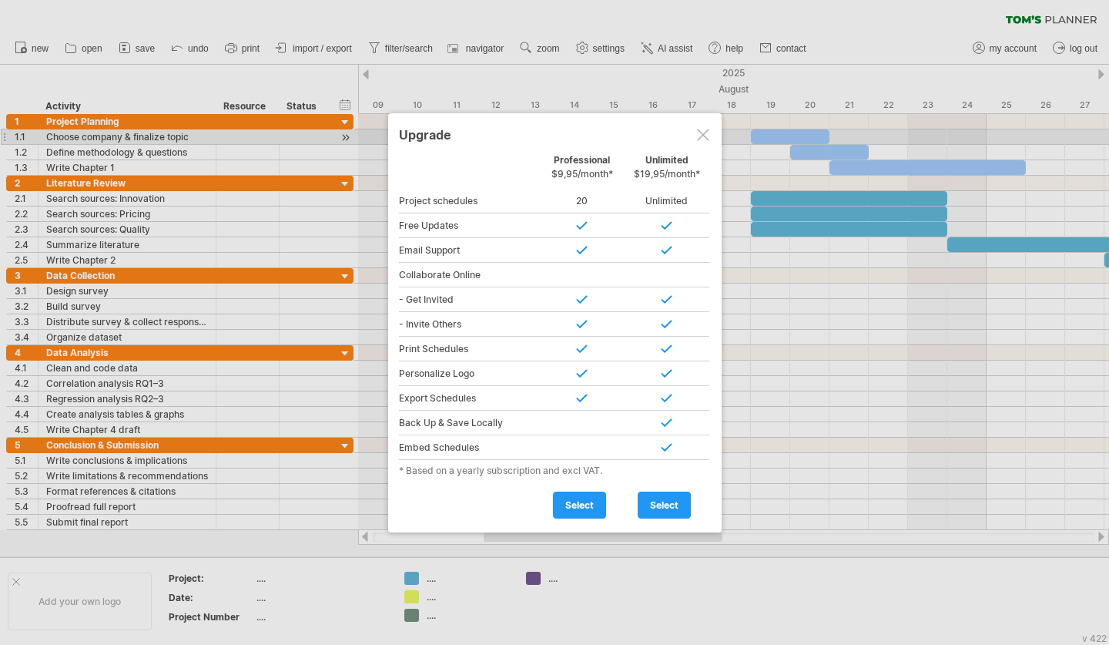
click at [698, 133] on div at bounding box center [703, 135] width 12 height 12
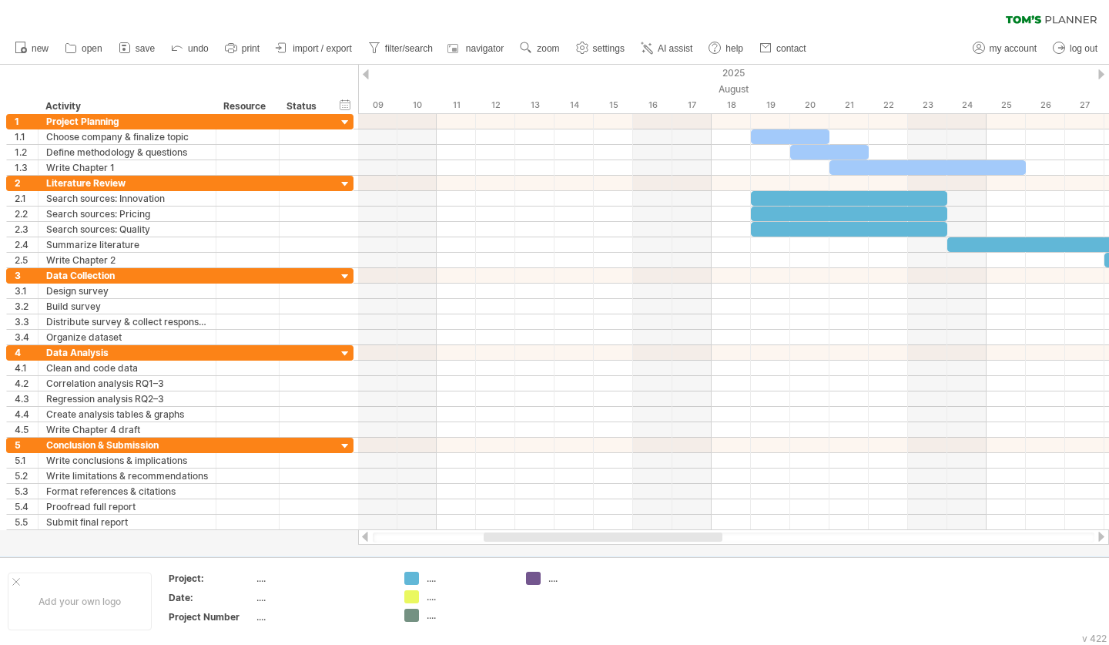
click at [408, 46] on span "filter/search" at bounding box center [409, 48] width 48 height 11
type input "**********"
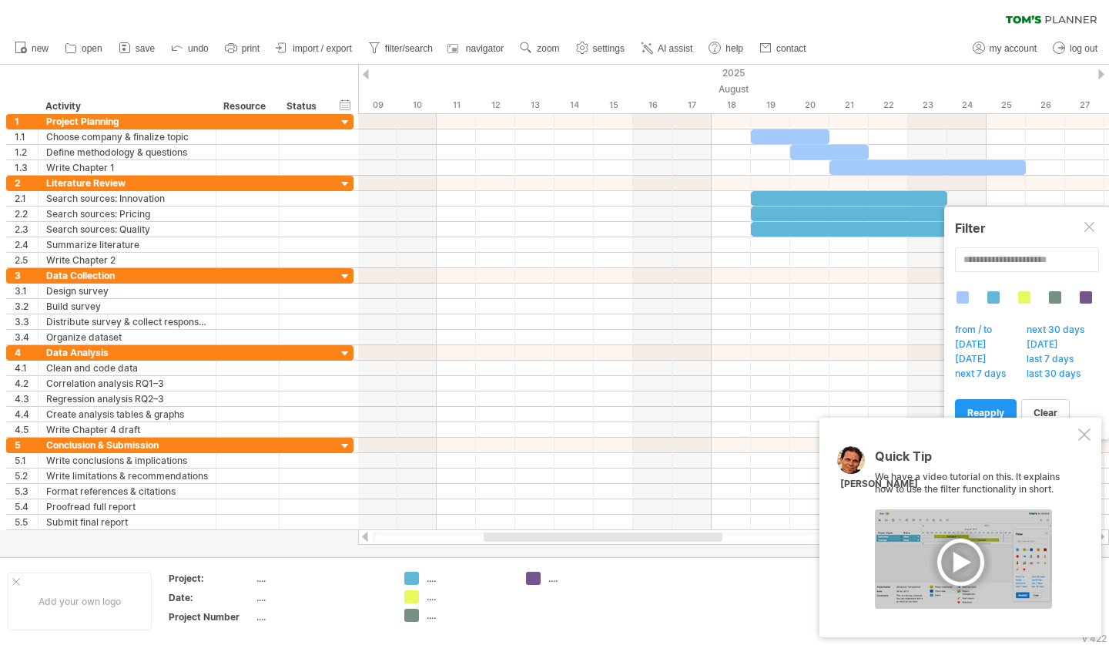
click at [961, 551] on div at bounding box center [963, 558] width 177 height 99
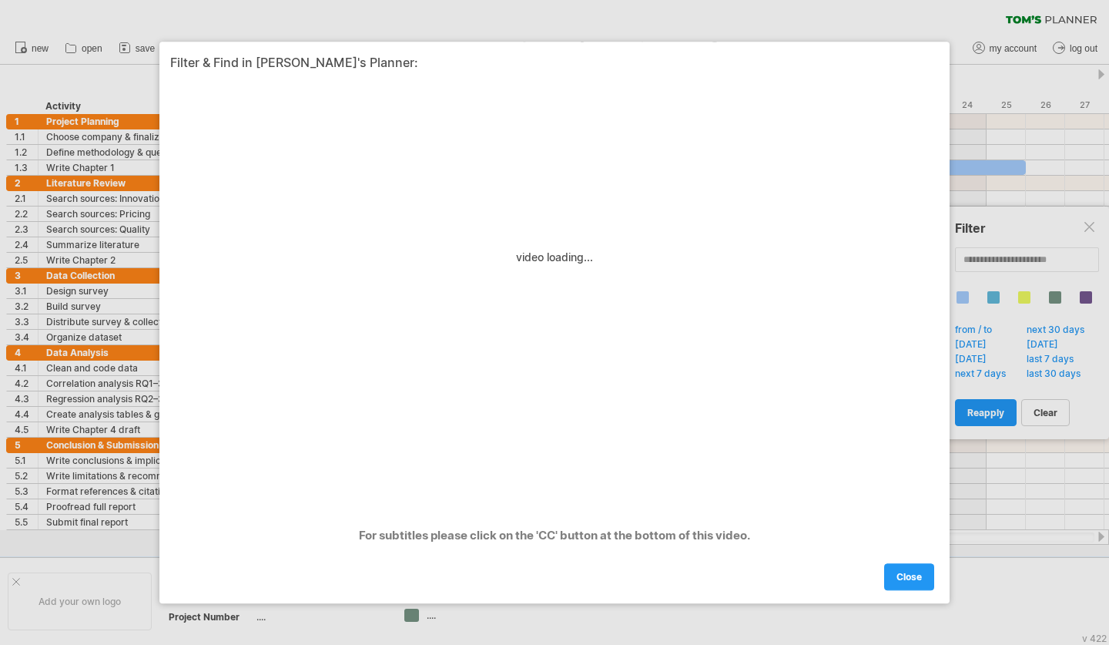
click at [890, 583] on link "close" at bounding box center [909, 576] width 50 height 27
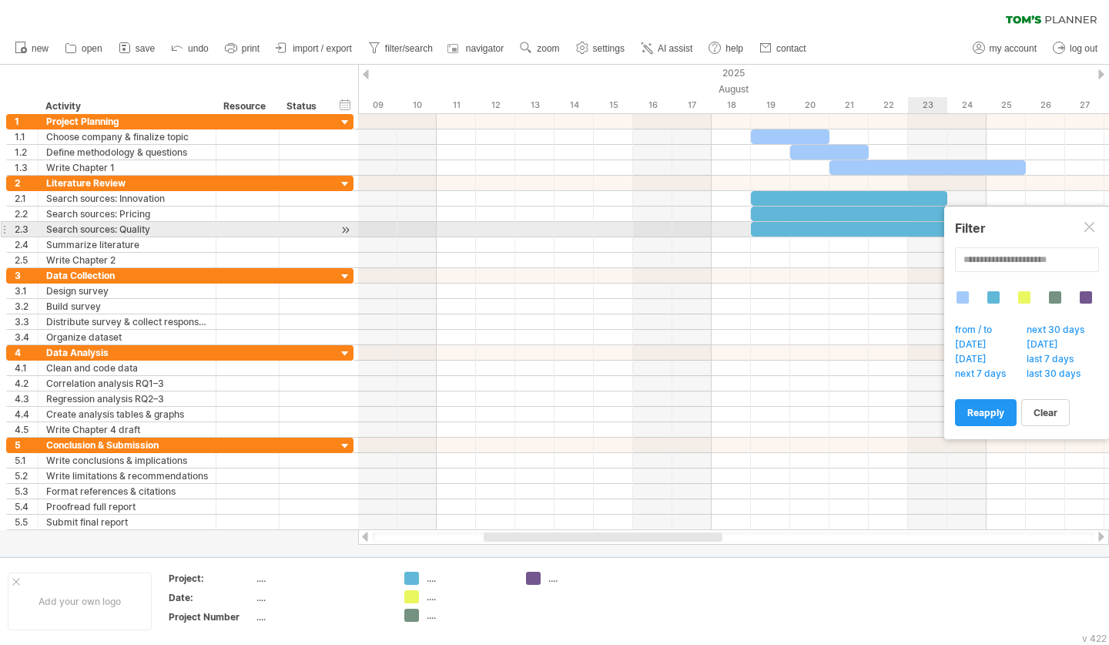
click at [1092, 225] on div at bounding box center [1091, 228] width 12 height 12
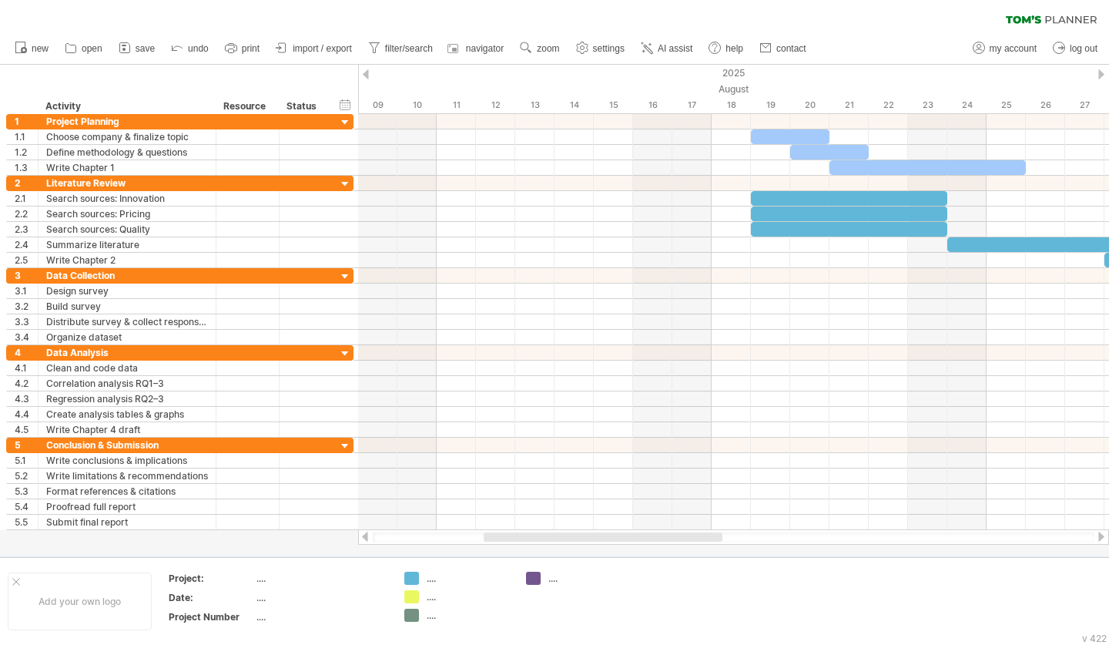
click at [545, 53] on span "zoom" at bounding box center [548, 48] width 22 height 11
click at [871, 37] on div "new" at bounding box center [554, 48] width 1109 height 32
click at [728, 49] on span "help" at bounding box center [735, 48] width 18 height 11
click at [614, 47] on span "settings" at bounding box center [609, 48] width 32 height 11
select select "*"
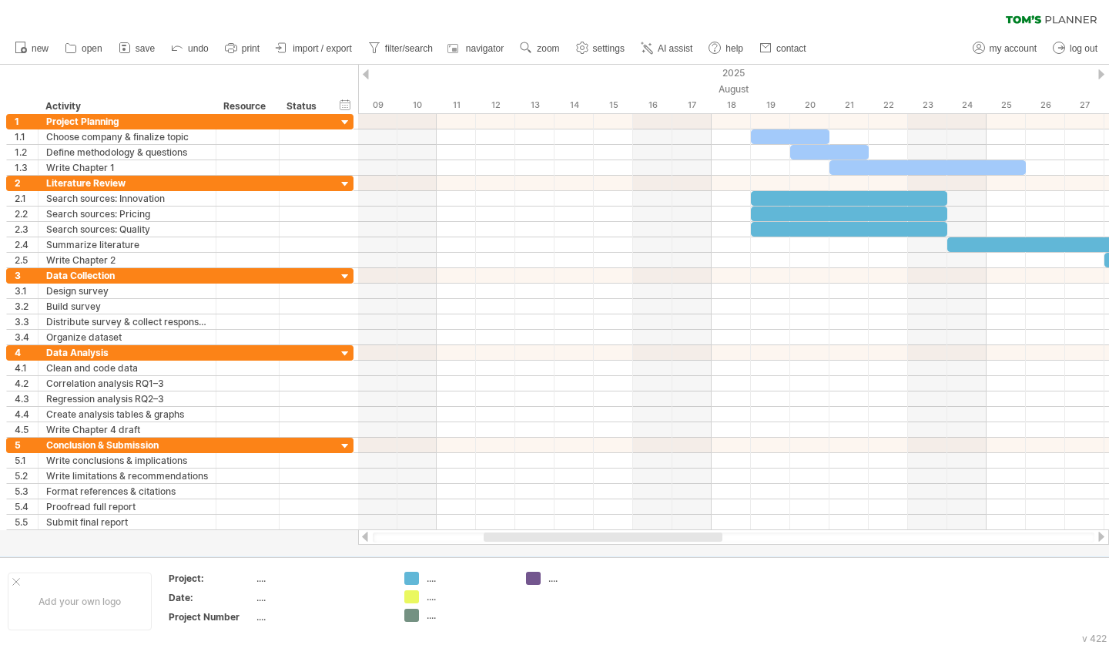
select select "**"
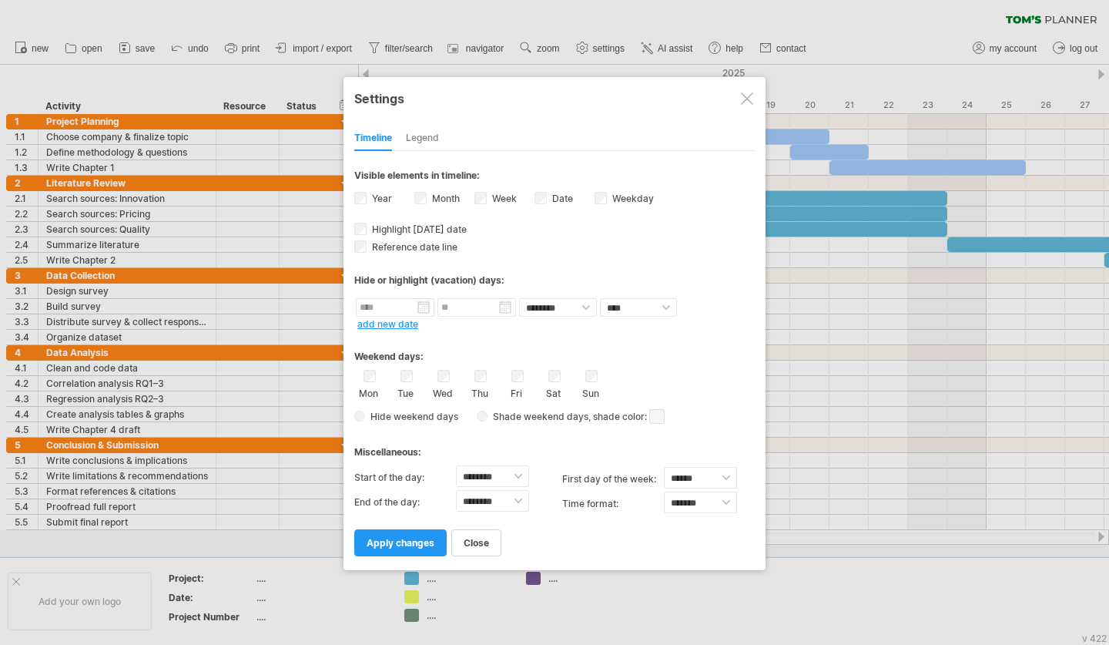
click at [748, 99] on div at bounding box center [747, 98] width 12 height 12
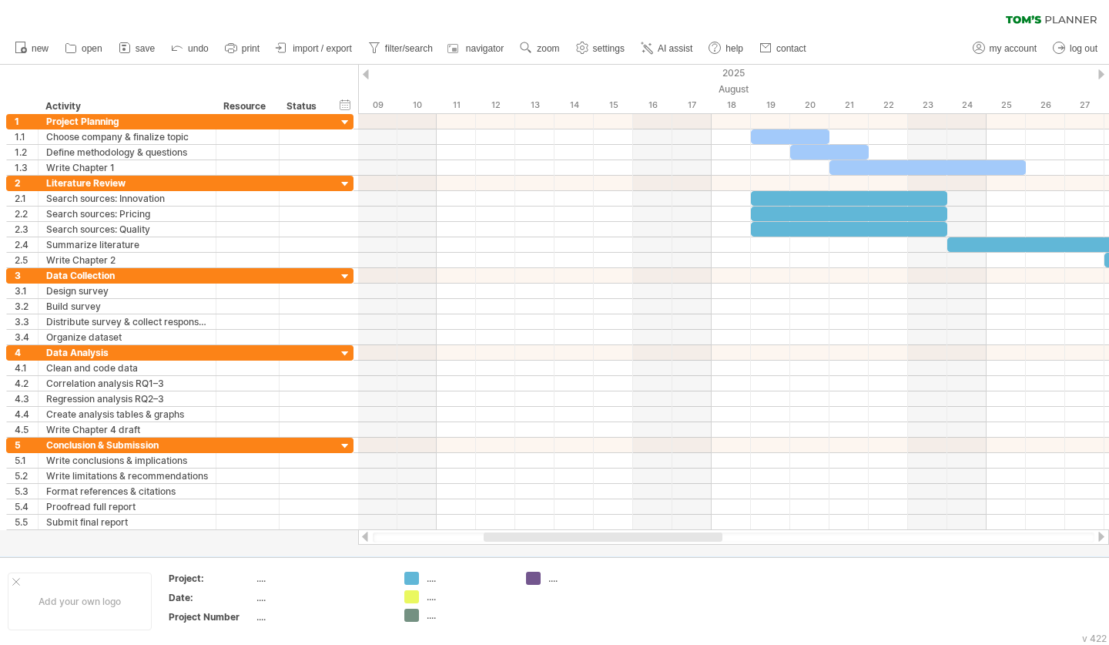
click at [606, 50] on span "settings" at bounding box center [609, 48] width 32 height 11
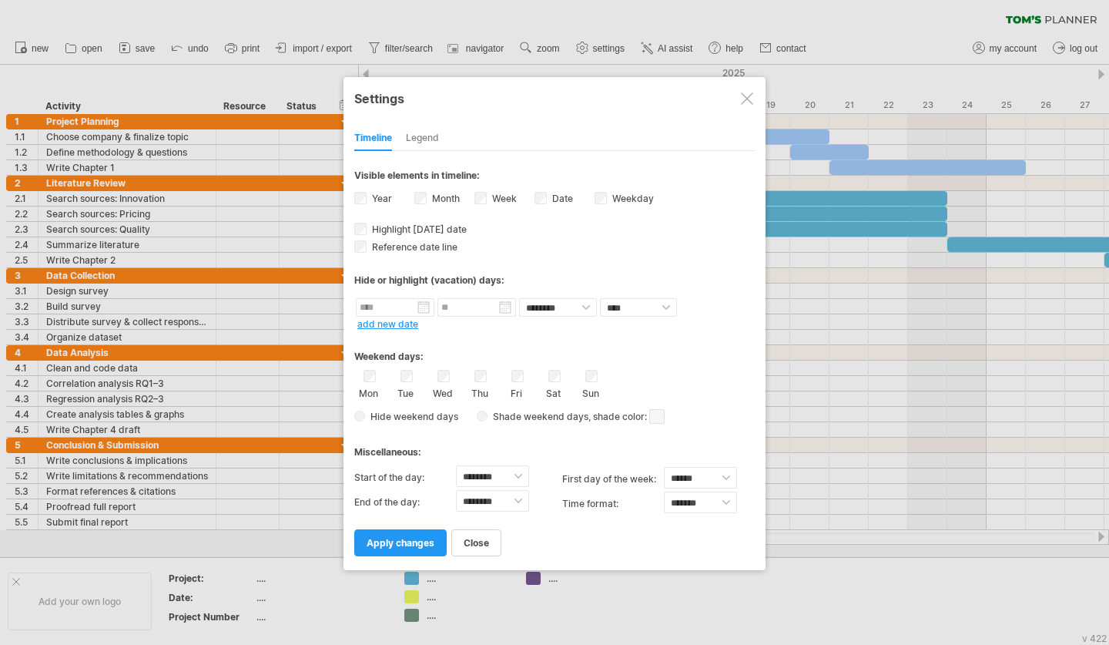
click at [434, 141] on div "Legend" at bounding box center [422, 138] width 33 height 25
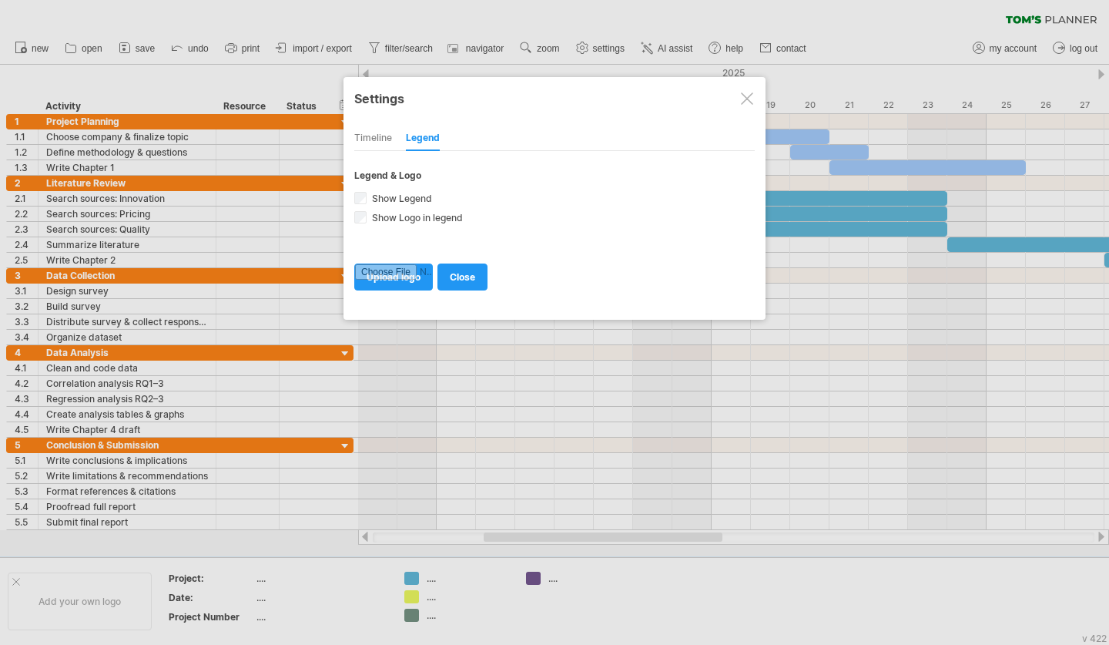
click at [373, 136] on div "Timeline" at bounding box center [373, 138] width 38 height 25
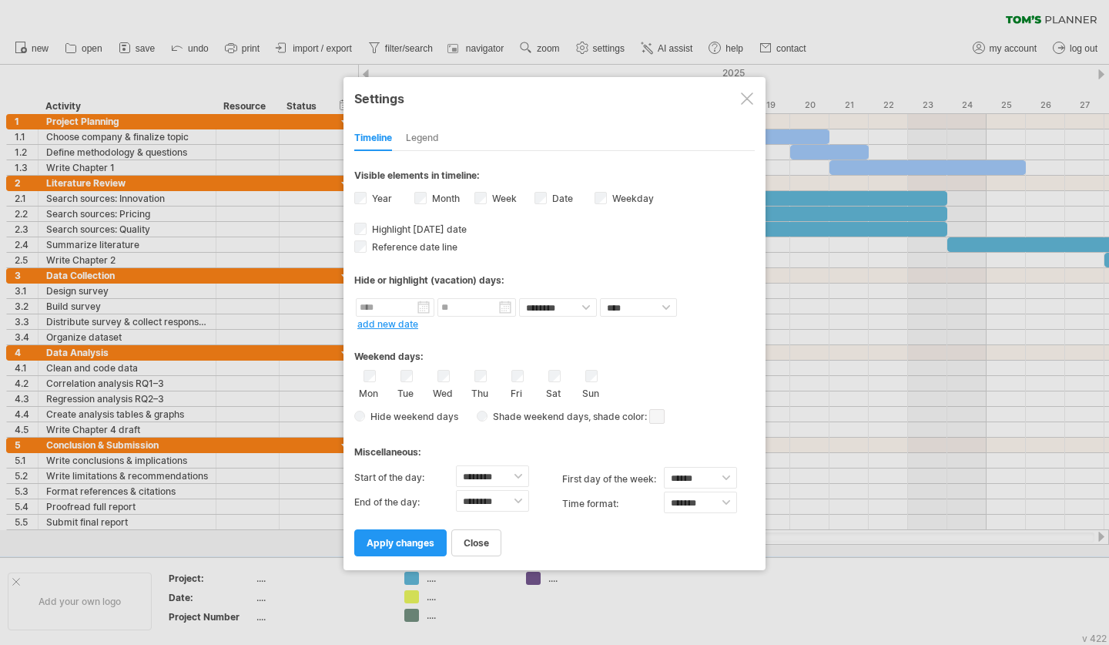
click at [424, 542] on span "apply changes" at bounding box center [401, 543] width 68 height 12
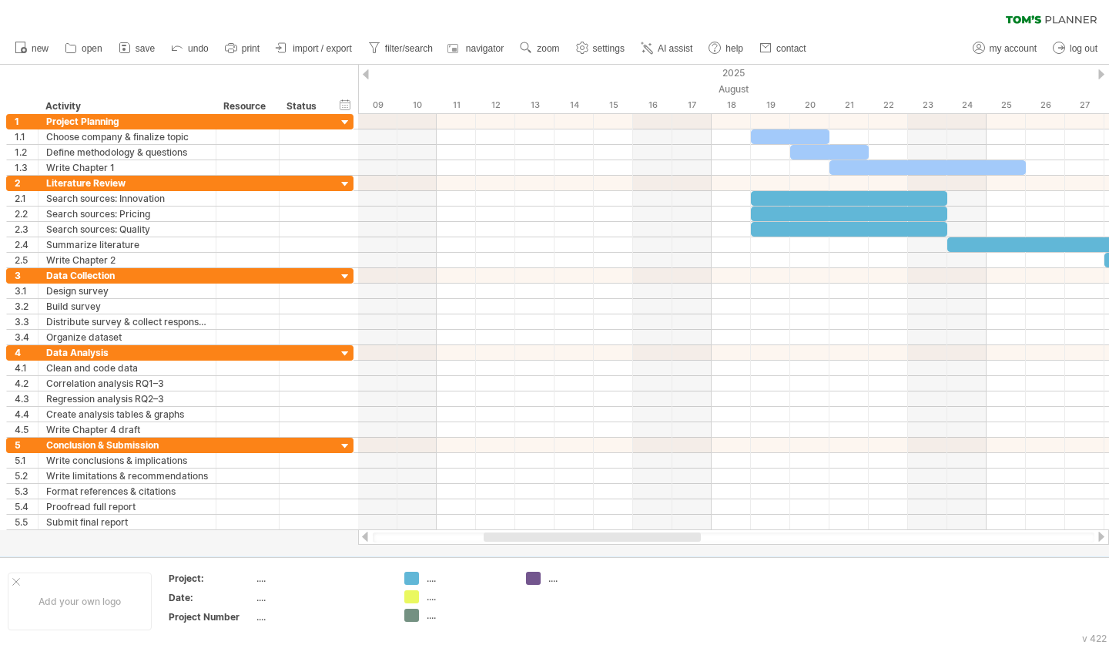
click at [492, 52] on span "navigator" at bounding box center [485, 48] width 38 height 11
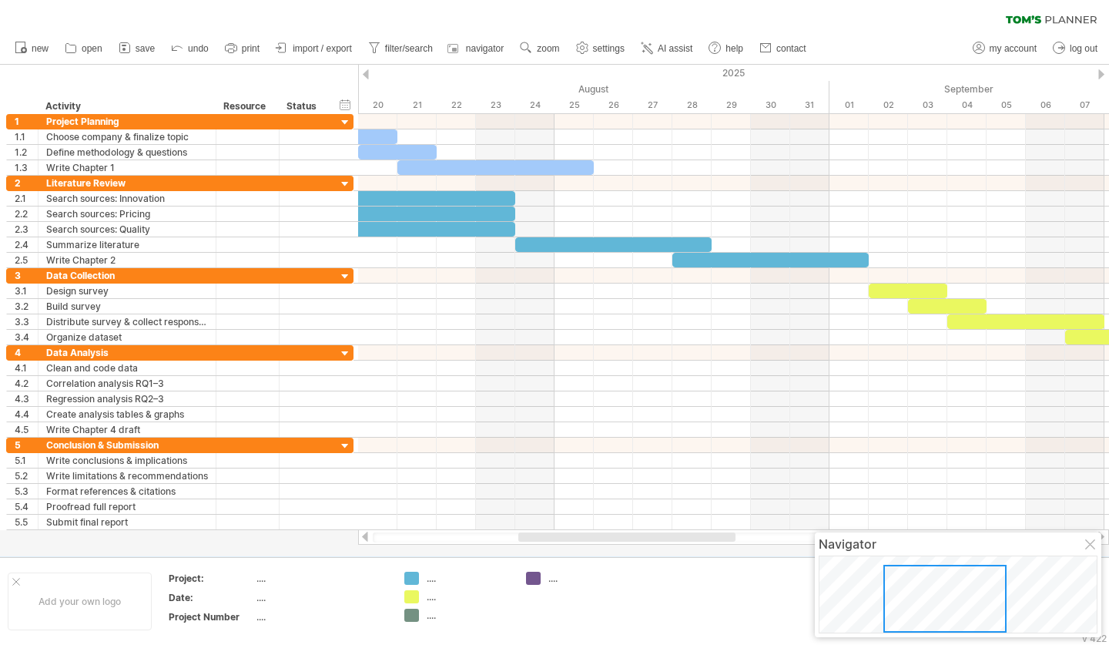
click at [985, 602] on div at bounding box center [945, 599] width 123 height 68
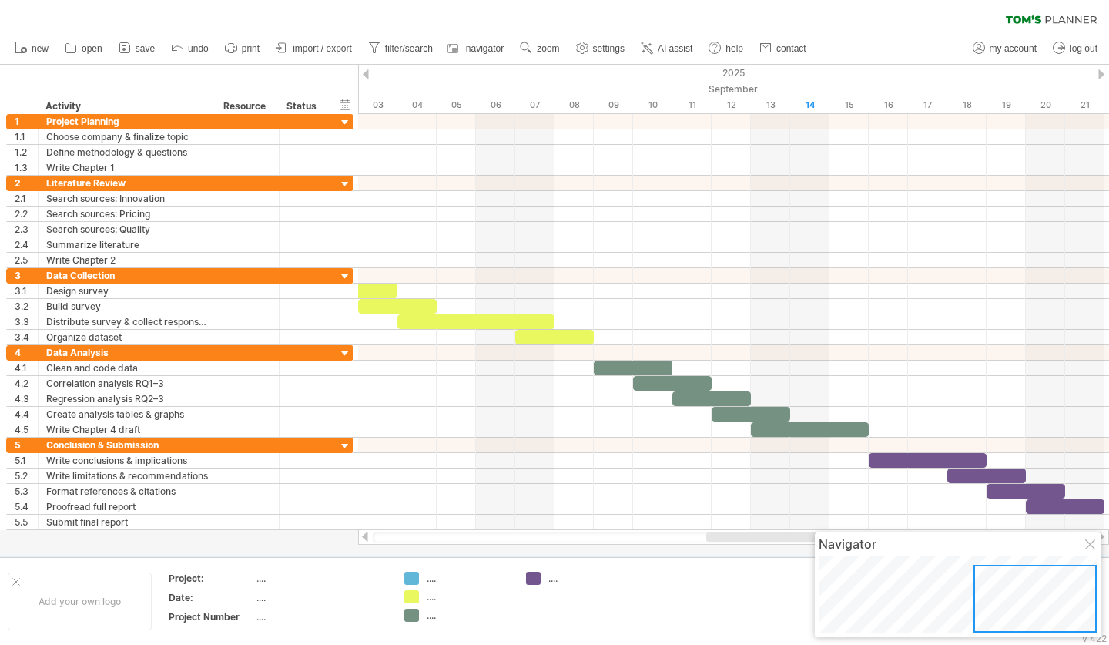
click at [1001, 57] on link "my account" at bounding box center [1005, 49] width 72 height 20
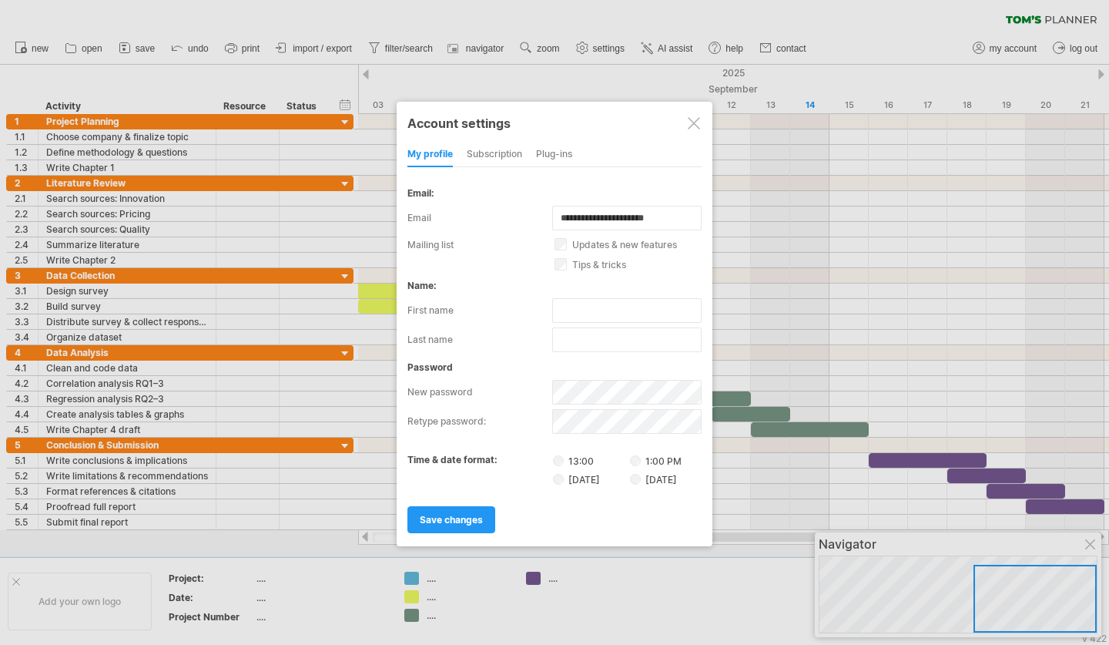
click at [486, 153] on div "subscription" at bounding box center [494, 155] width 55 height 25
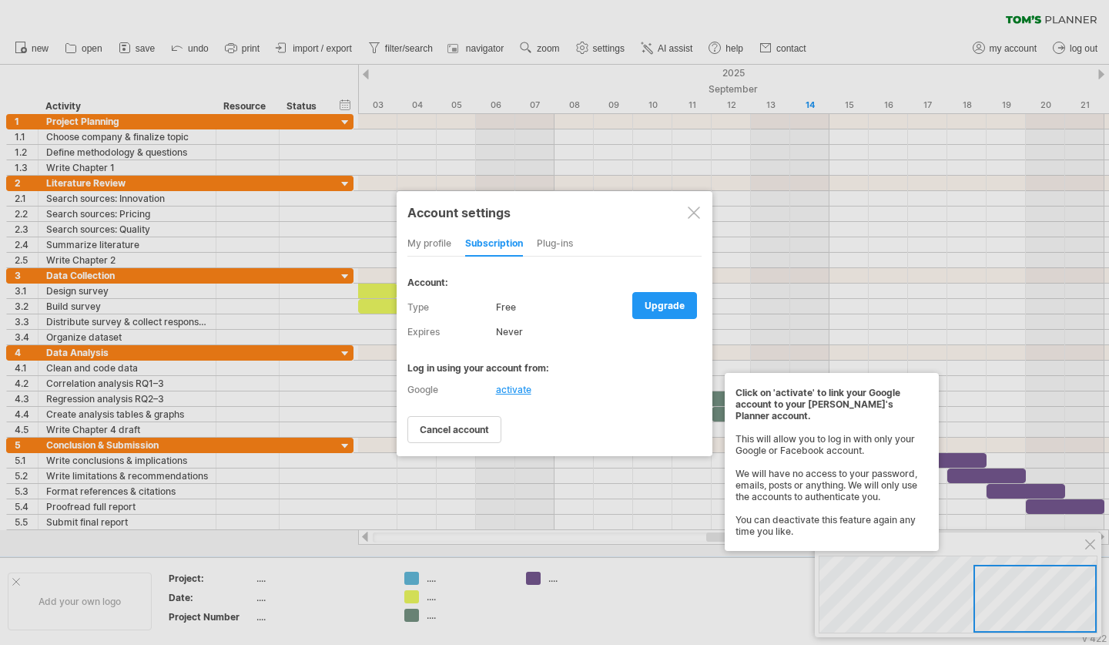
click at [511, 384] on div "activate" at bounding box center [513, 390] width 35 height 12
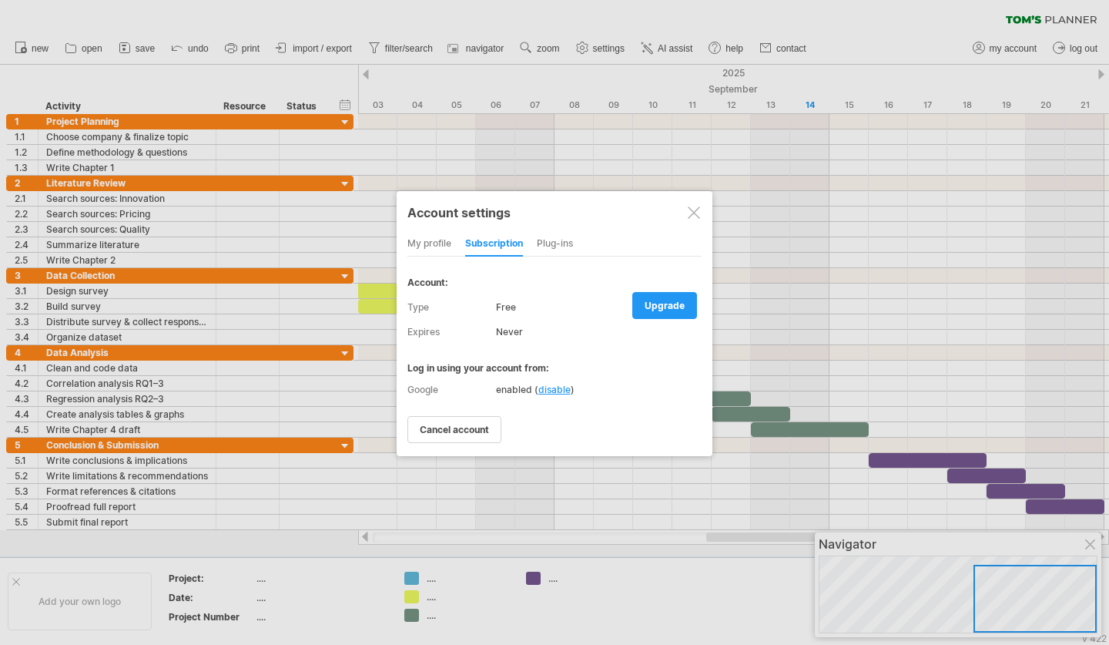
click at [669, 309] on span "upgrade" at bounding box center [665, 306] width 40 height 12
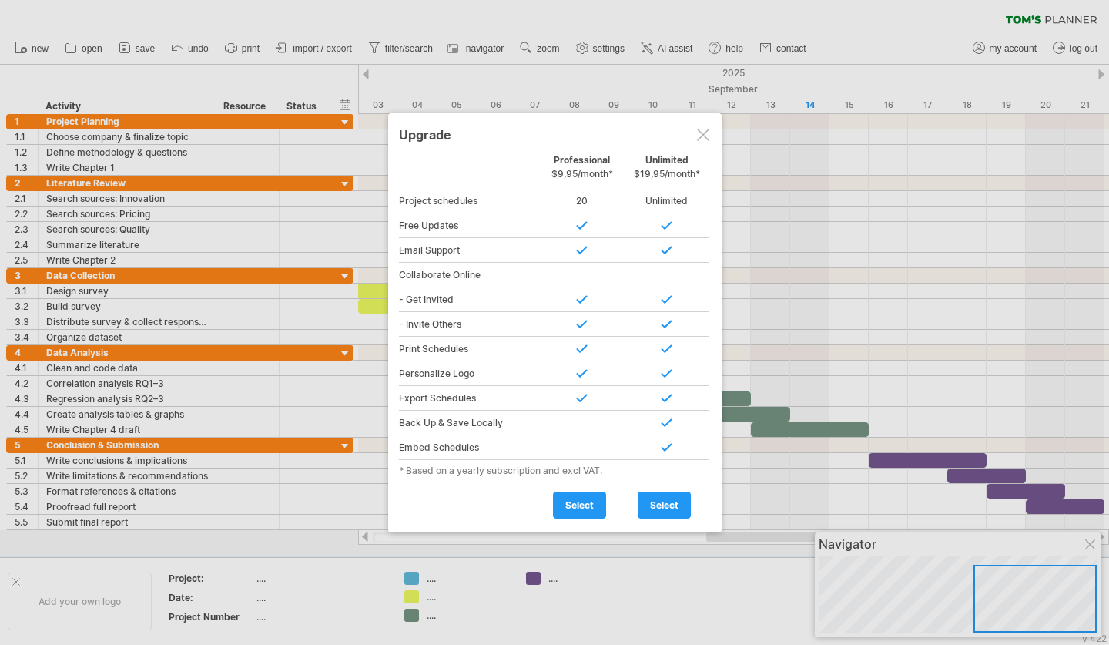
click at [571, 506] on span "select" at bounding box center [579, 505] width 29 height 12
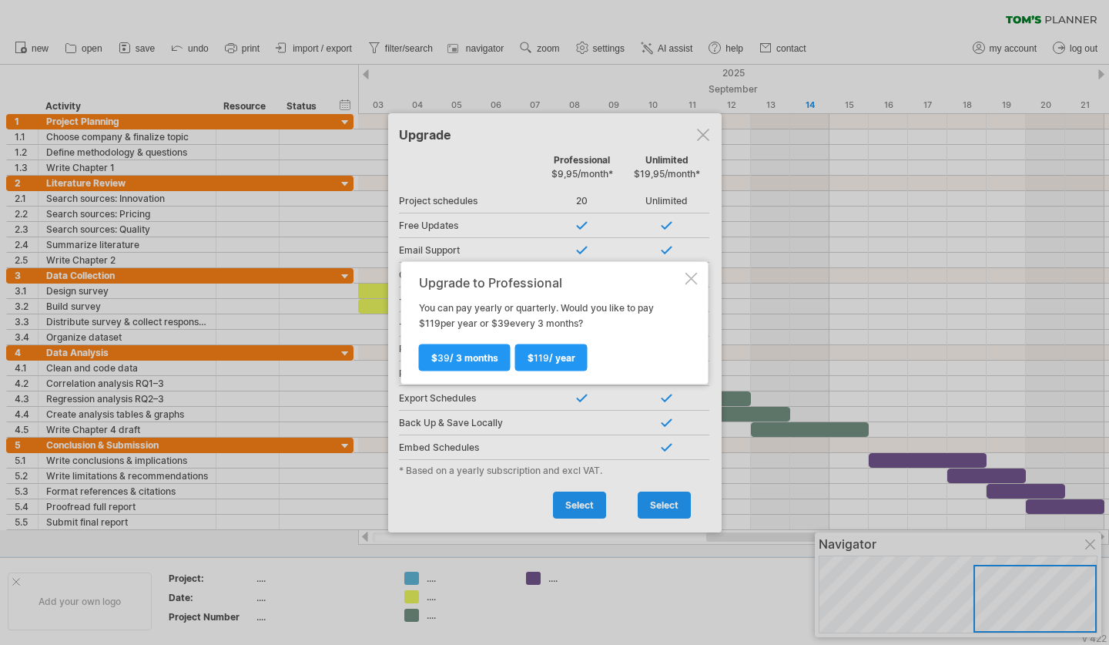
click at [467, 359] on span "$ 39 / 3 months" at bounding box center [464, 357] width 67 height 12
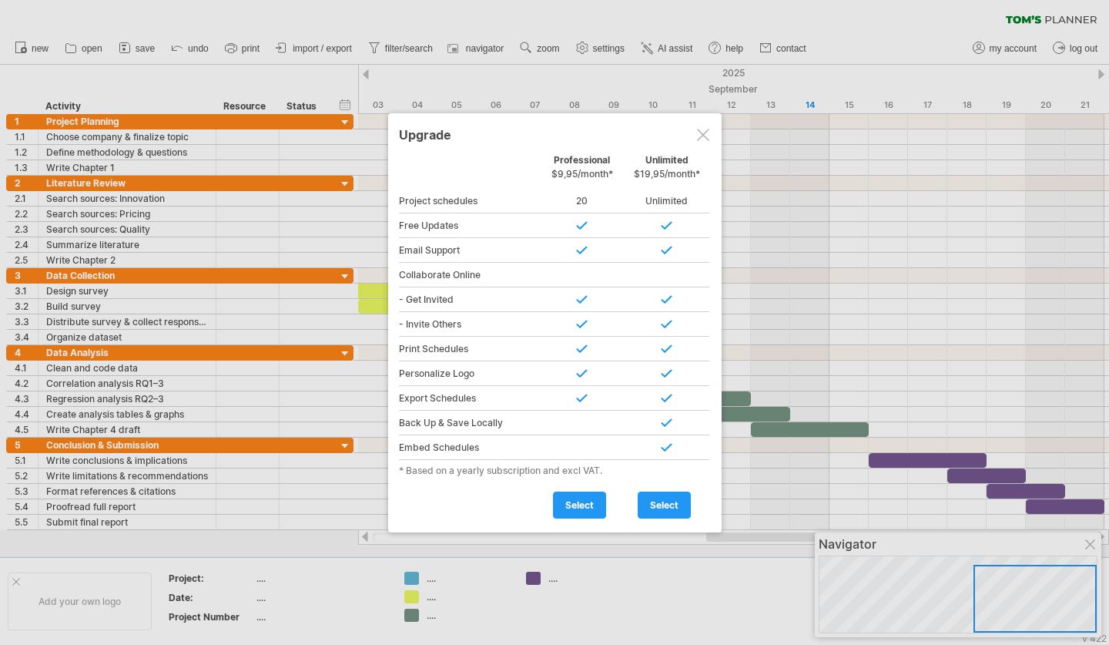
click at [703, 134] on div at bounding box center [703, 135] width 12 height 12
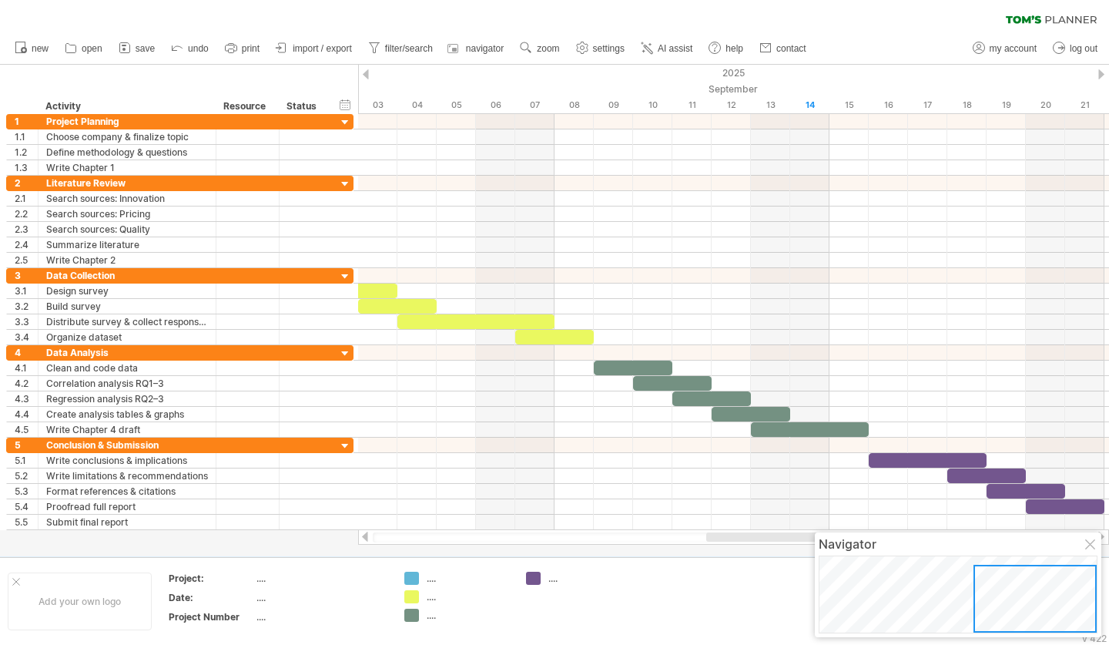
click at [1092, 542] on div at bounding box center [1091, 545] width 12 height 12
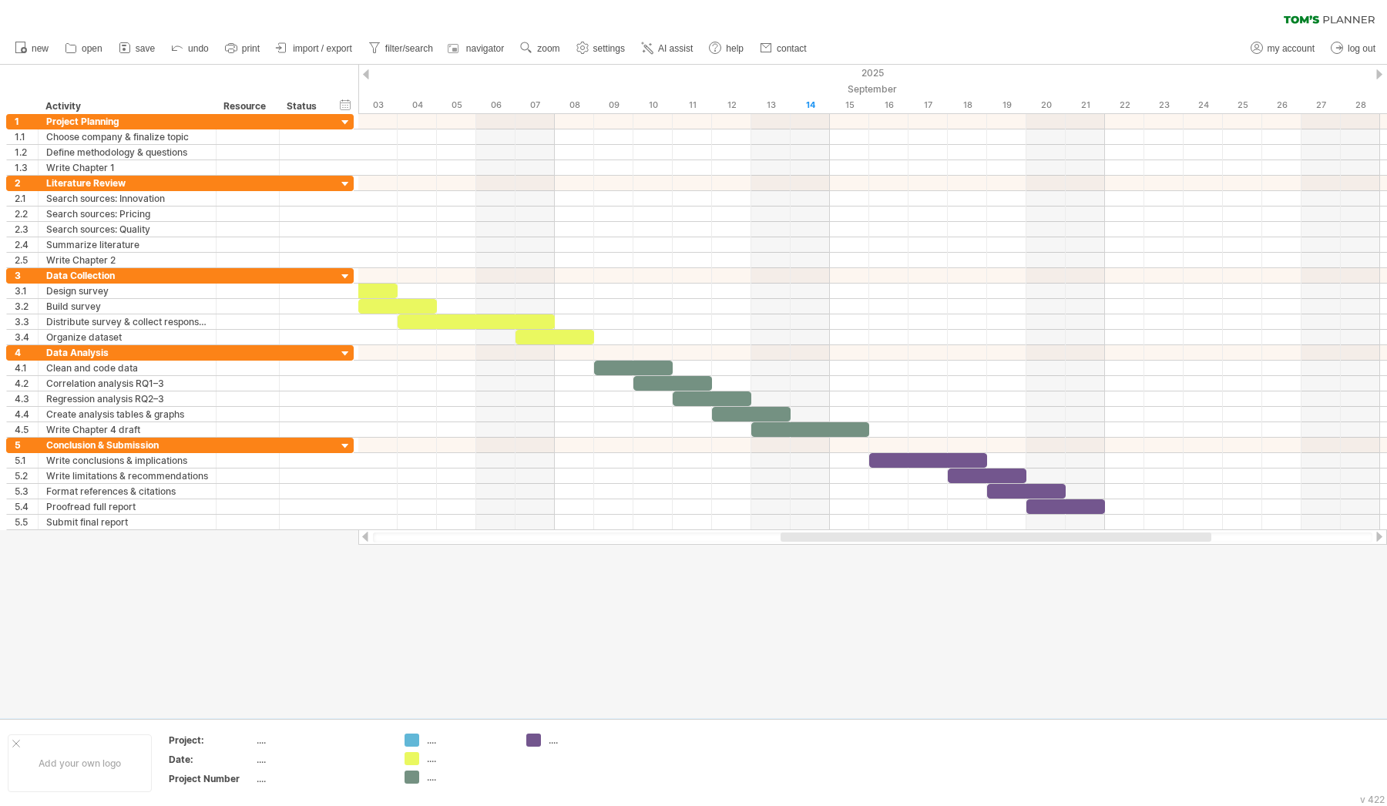
drag, startPoint x: 1042, startPoint y: 0, endPoint x: 835, endPoint y: 659, distance: 691.2
click at [835, 644] on div at bounding box center [693, 391] width 1387 height 653
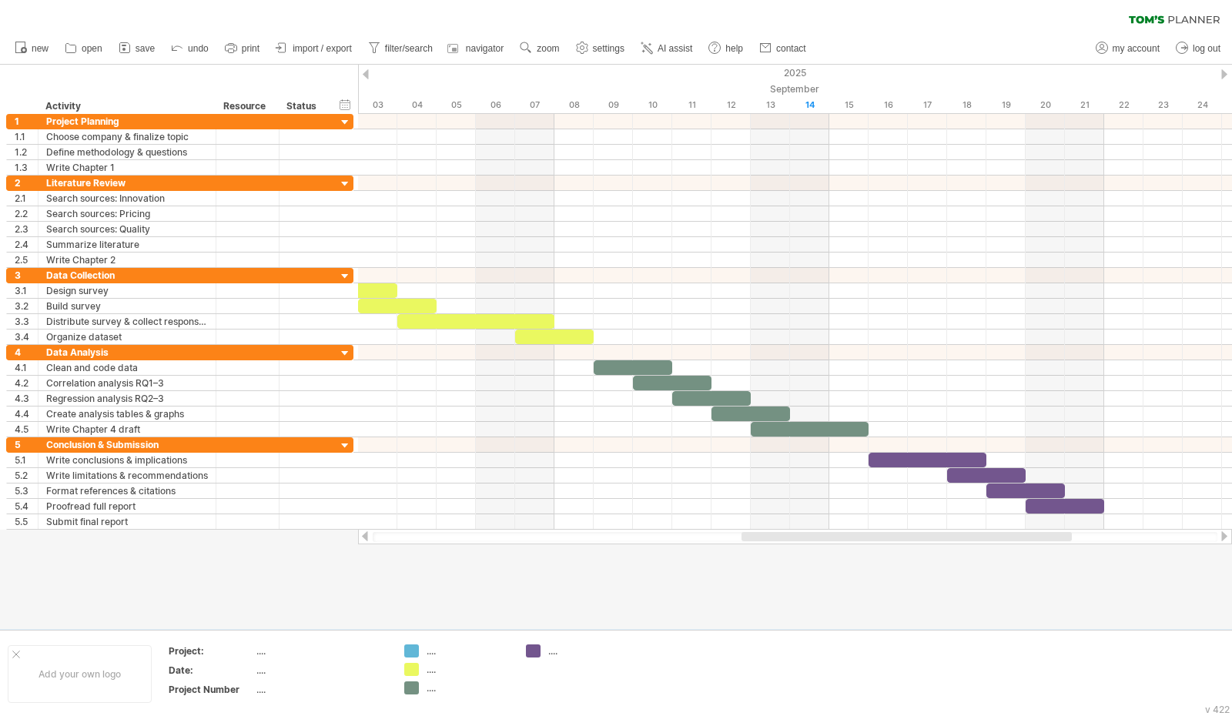
drag, startPoint x: 1335, startPoint y: 0, endPoint x: 1011, endPoint y: 632, distance: 710.4
click at [1011, 632] on div "Add your own logo Project: .... Date: .... Project Number .... .... .... .... .…" at bounding box center [616, 674] width 1232 height 88
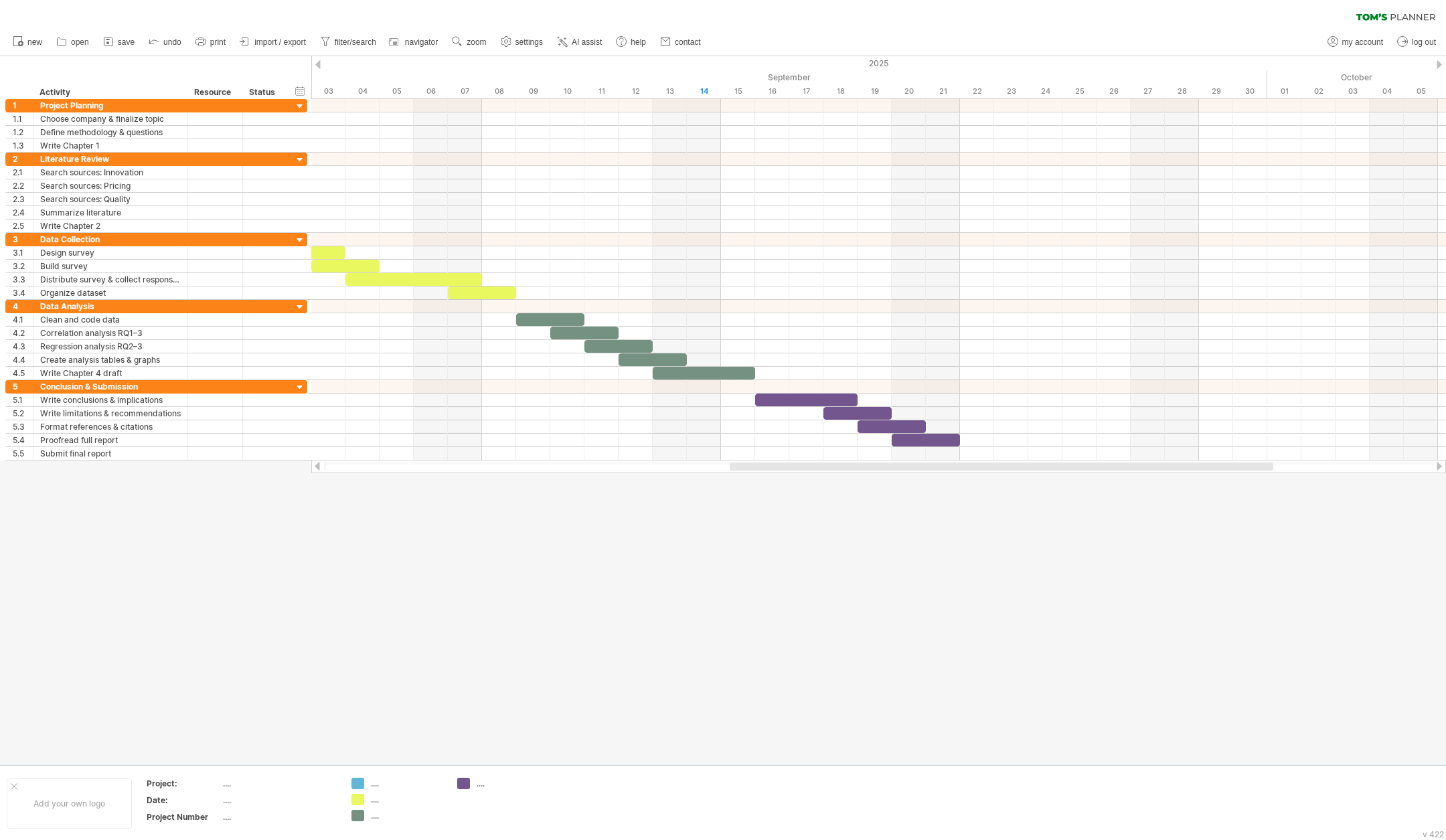
drag, startPoint x: 1025, startPoint y: 1, endPoint x: 863, endPoint y: 634, distance: 653.4
click at [863, 559] on div at bounding box center [723, 410] width 1446 height 708
drag, startPoint x: 846, startPoint y: 473, endPoint x: 740, endPoint y: 476, distance: 106.0
click at [740, 476] on div at bounding box center [723, 410] width 1446 height 708
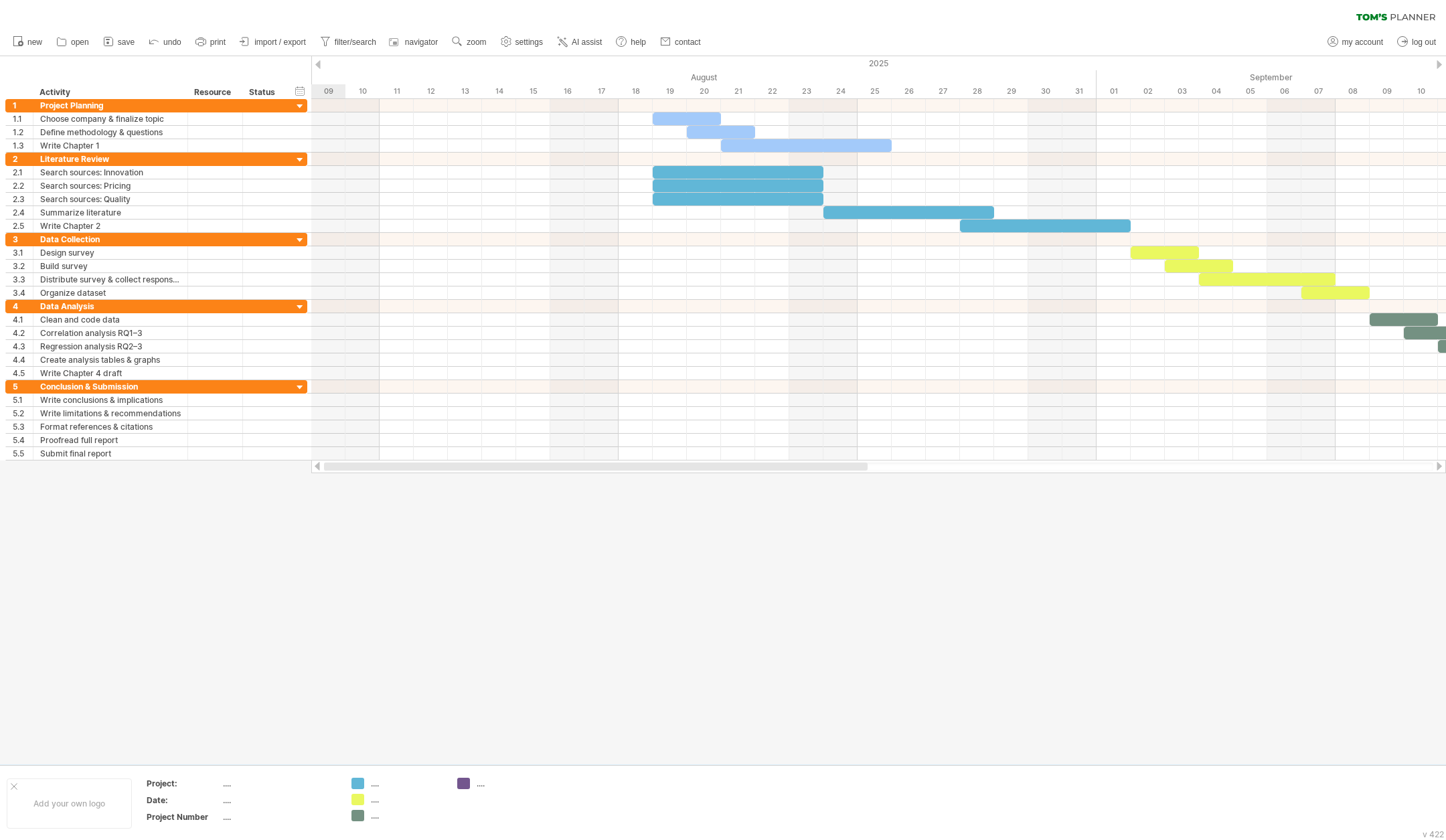
drag, startPoint x: 741, startPoint y: 469, endPoint x: 302, endPoint y: 469, distance: 439.0
click at [302, 469] on div "Trying to reach [DOMAIN_NAME] Connected again... 0% clear filter new 1" at bounding box center [723, 420] width 1446 height 840
click at [521, 43] on span "settings" at bounding box center [529, 42] width 28 height 10
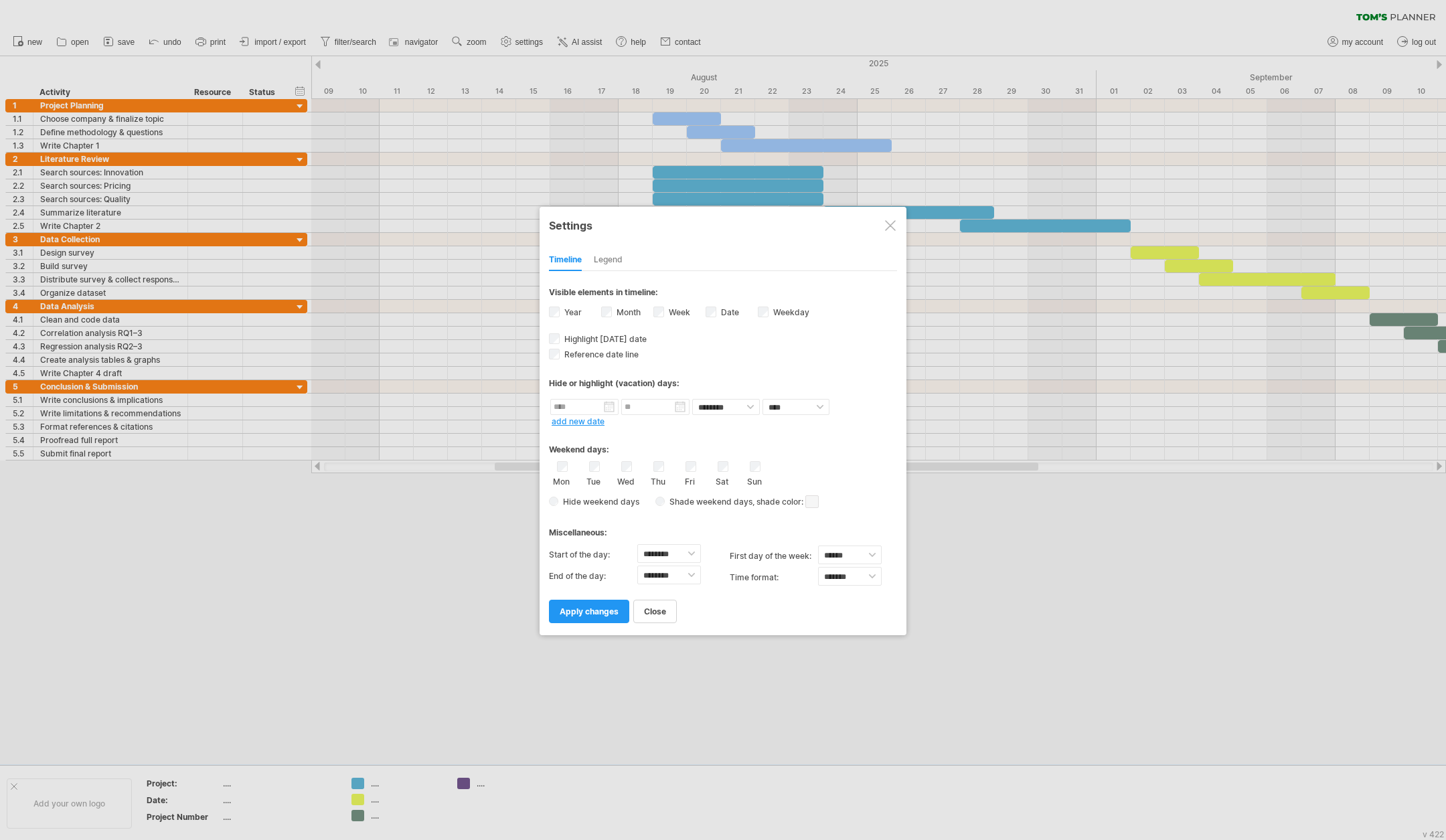
click at [611, 418] on div "from to repeat hide/color ******** ******** **** ***** add new date" at bounding box center [723, 412] width 348 height 28
click at [605, 403] on input "text" at bounding box center [584, 407] width 69 height 16
click at [573, 417] on link "previous" at bounding box center [572, 421] width 10 height 10
click at [594, 495] on link "18" at bounding box center [594, 497] width 12 height 13
type input "********"
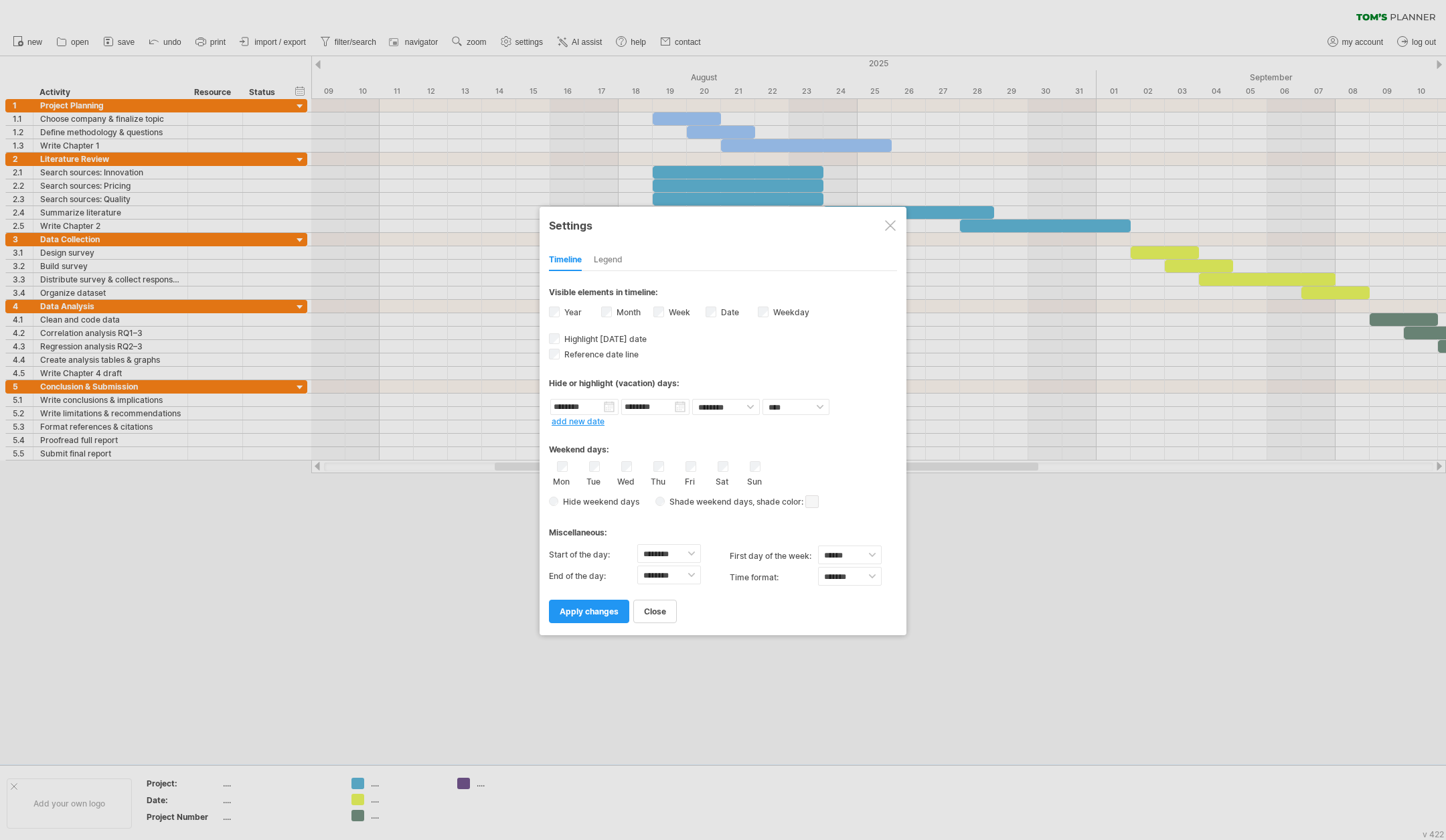
click at [680, 407] on input "********" at bounding box center [655, 407] width 69 height 16
click at [744, 424] on link "next" at bounding box center [748, 421] width 10 height 10
click at [655, 484] on td "14" at bounding box center [649, 485] width 14 height 11
type input "********"
click at [599, 559] on span "apply changes" at bounding box center [589, 612] width 59 height 10
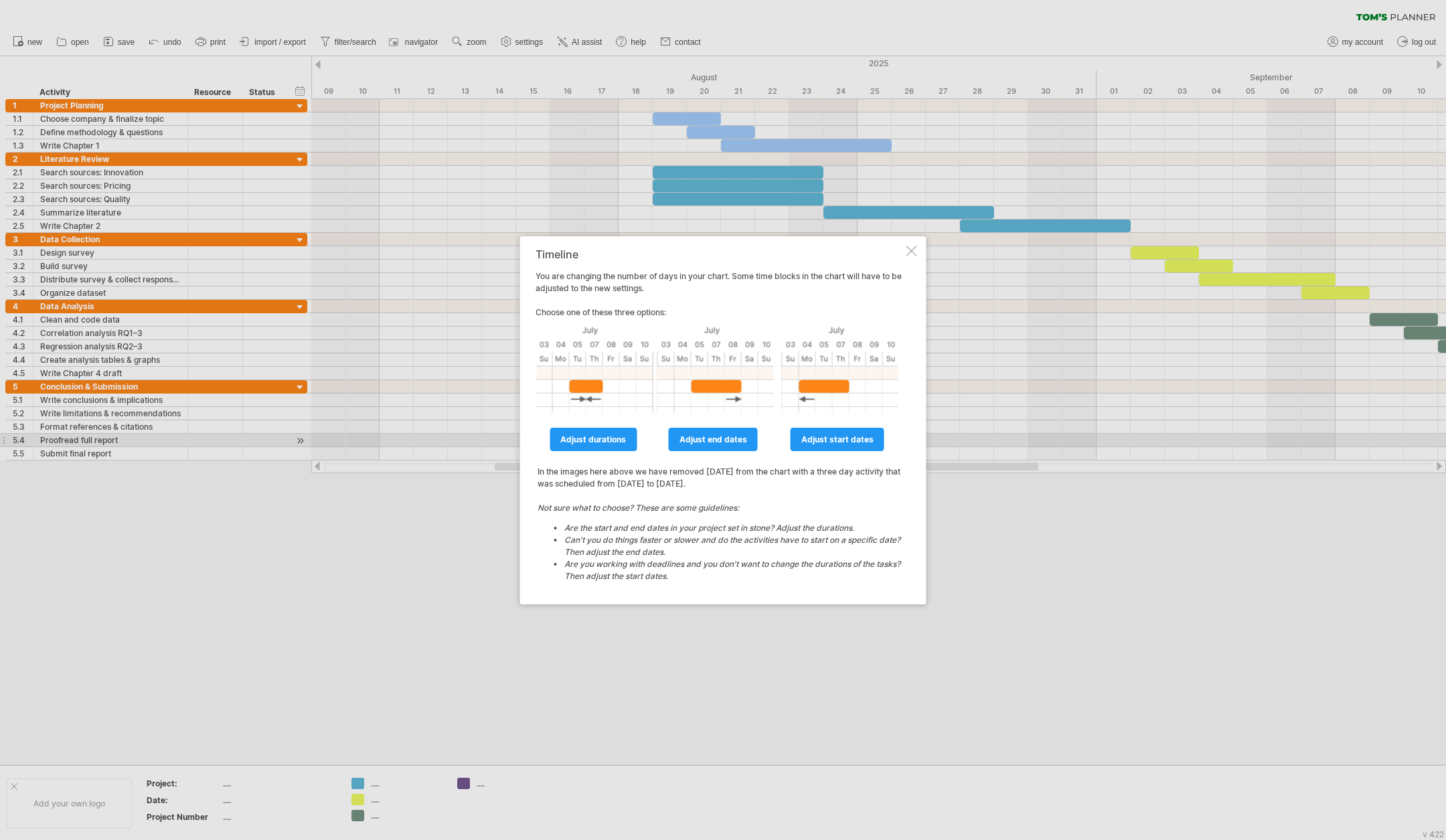
click at [614, 441] on span "adjust durations" at bounding box center [593, 440] width 65 height 10
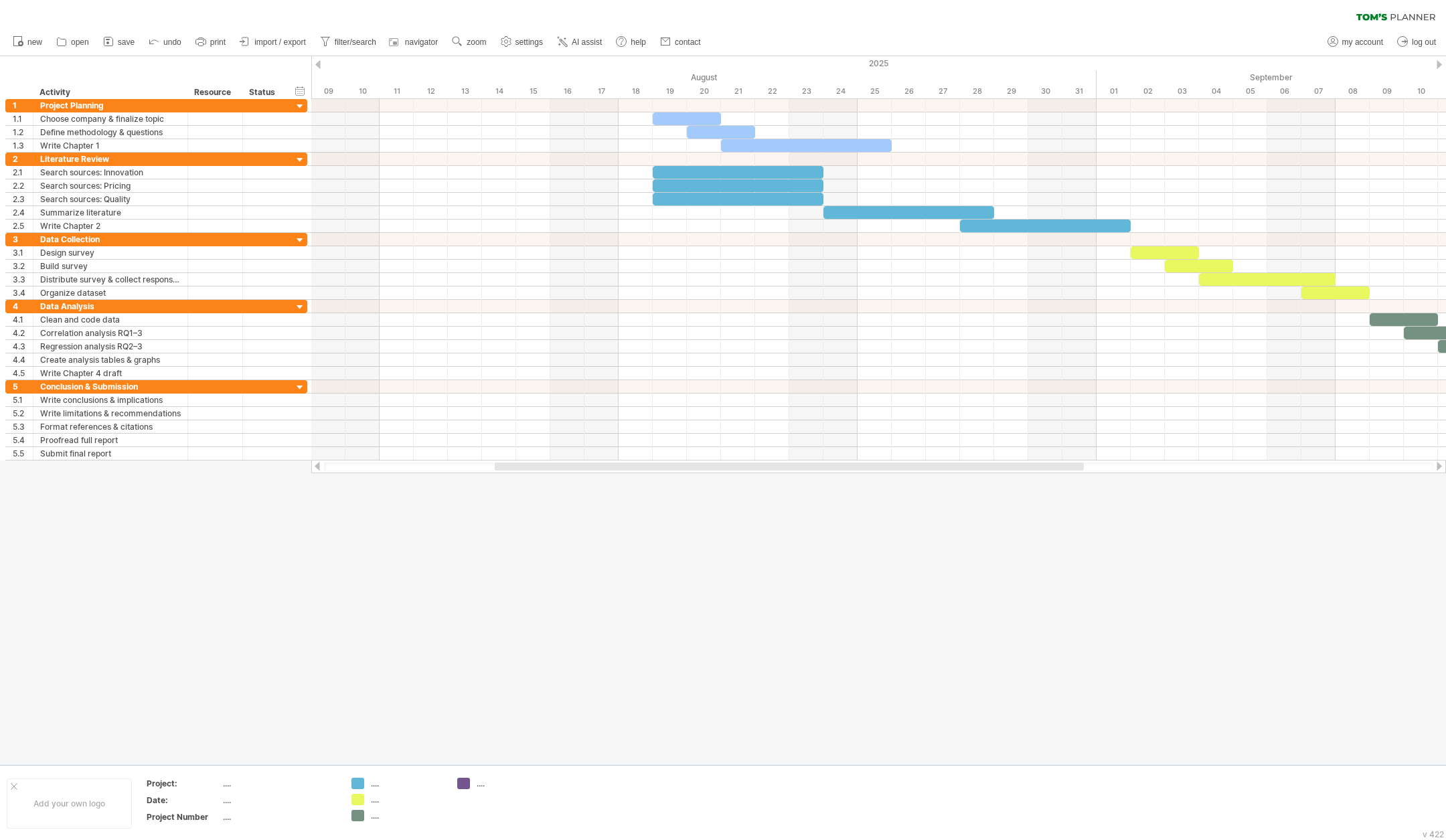
click at [320, 65] on div at bounding box center [318, 64] width 5 height 9
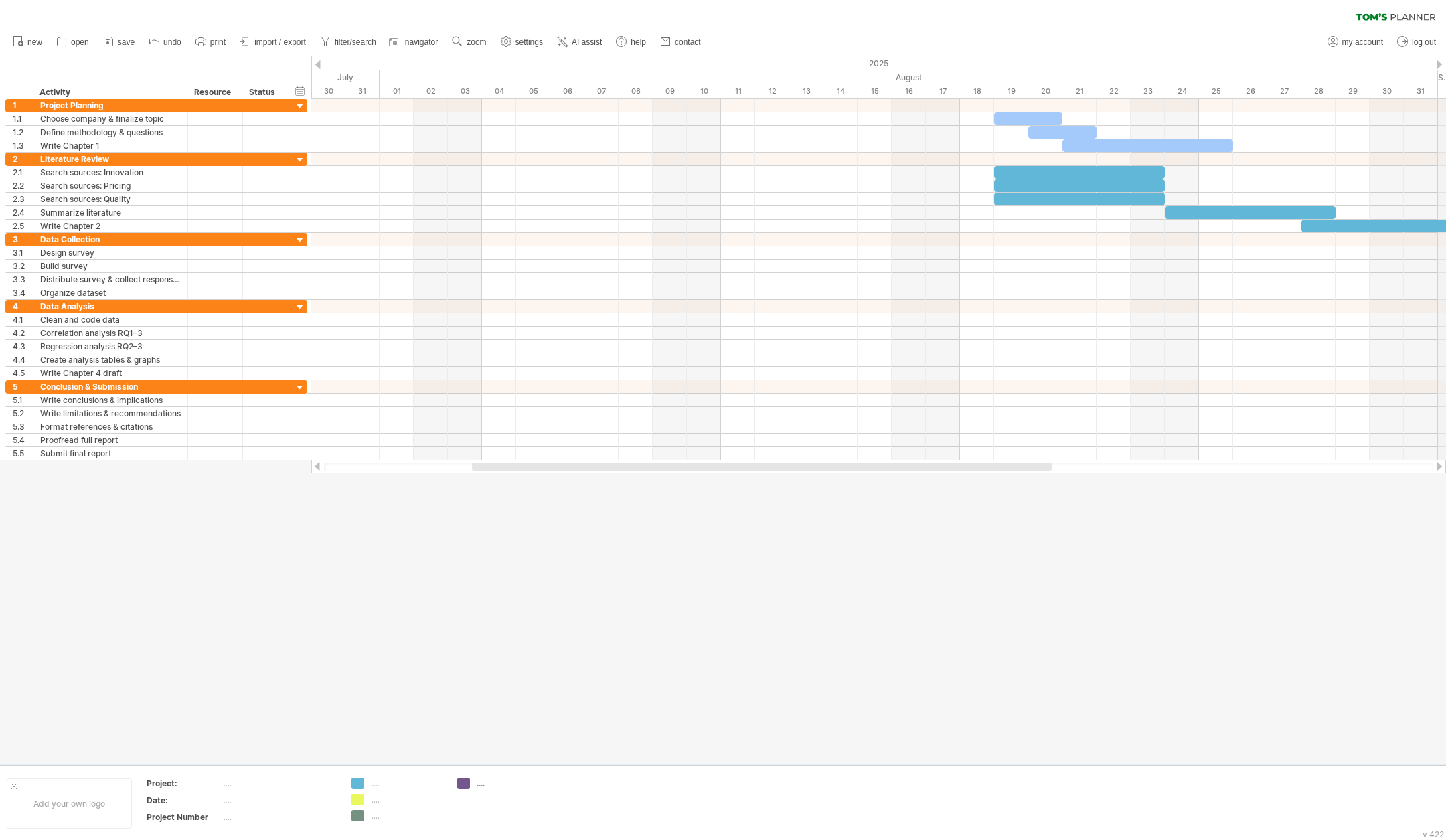
click at [963, 63] on div "2025" at bounding box center [1062, 63] width 4438 height 14
click at [963, 462] on div at bounding box center [1439, 466] width 10 height 9
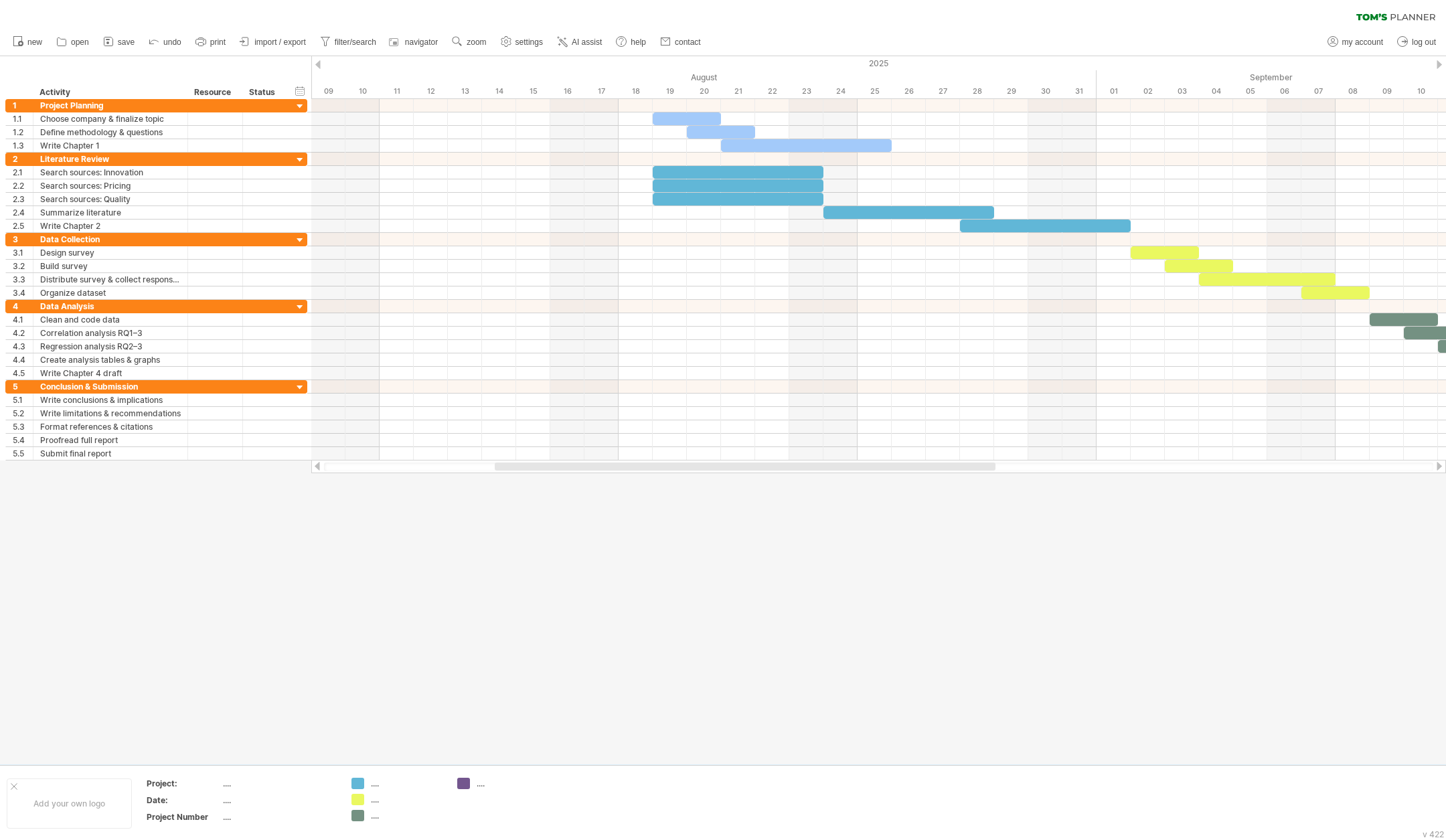
click at [963, 462] on div at bounding box center [1439, 466] width 10 height 9
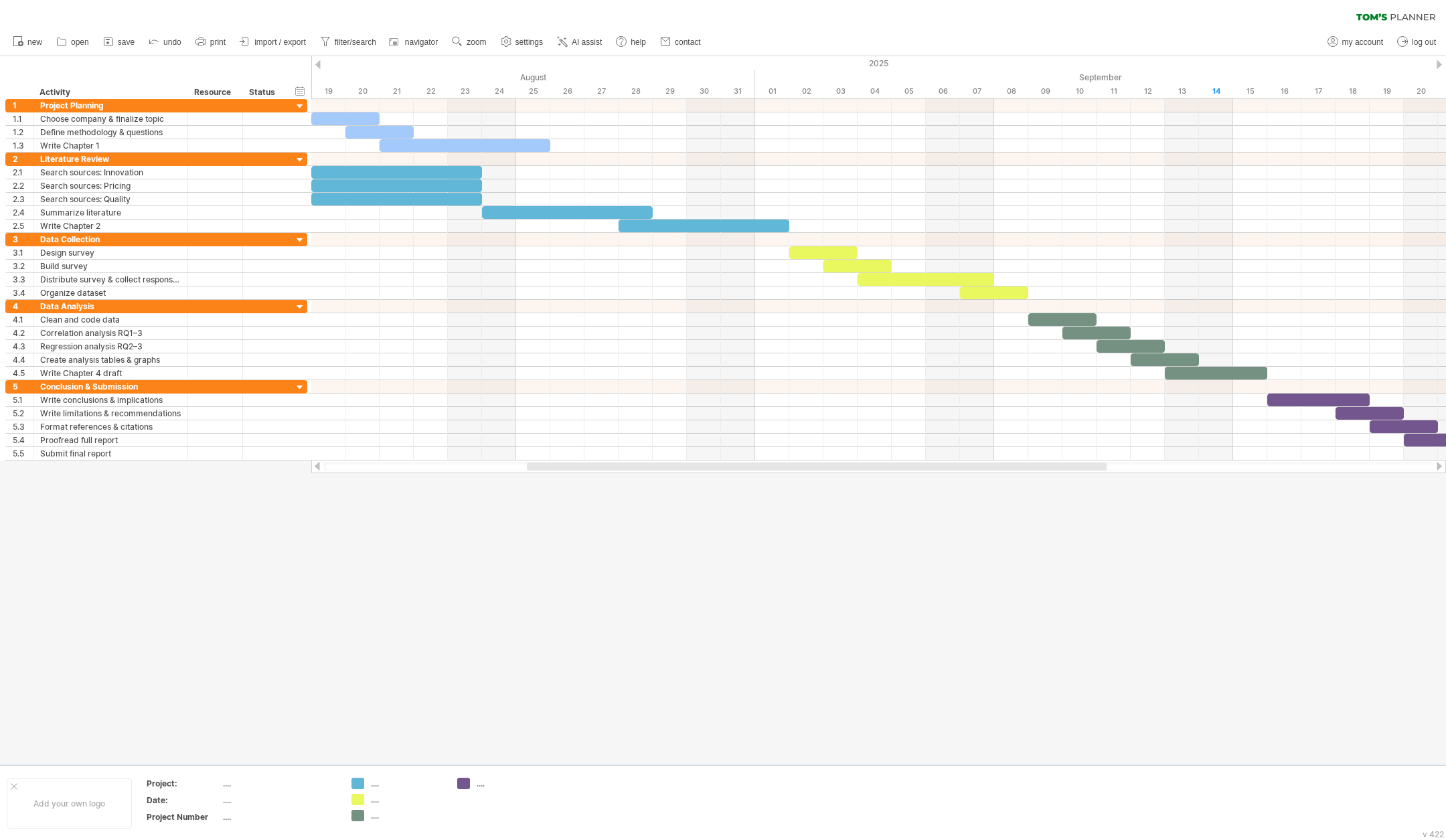
click at [963, 462] on div at bounding box center [1439, 466] width 10 height 9
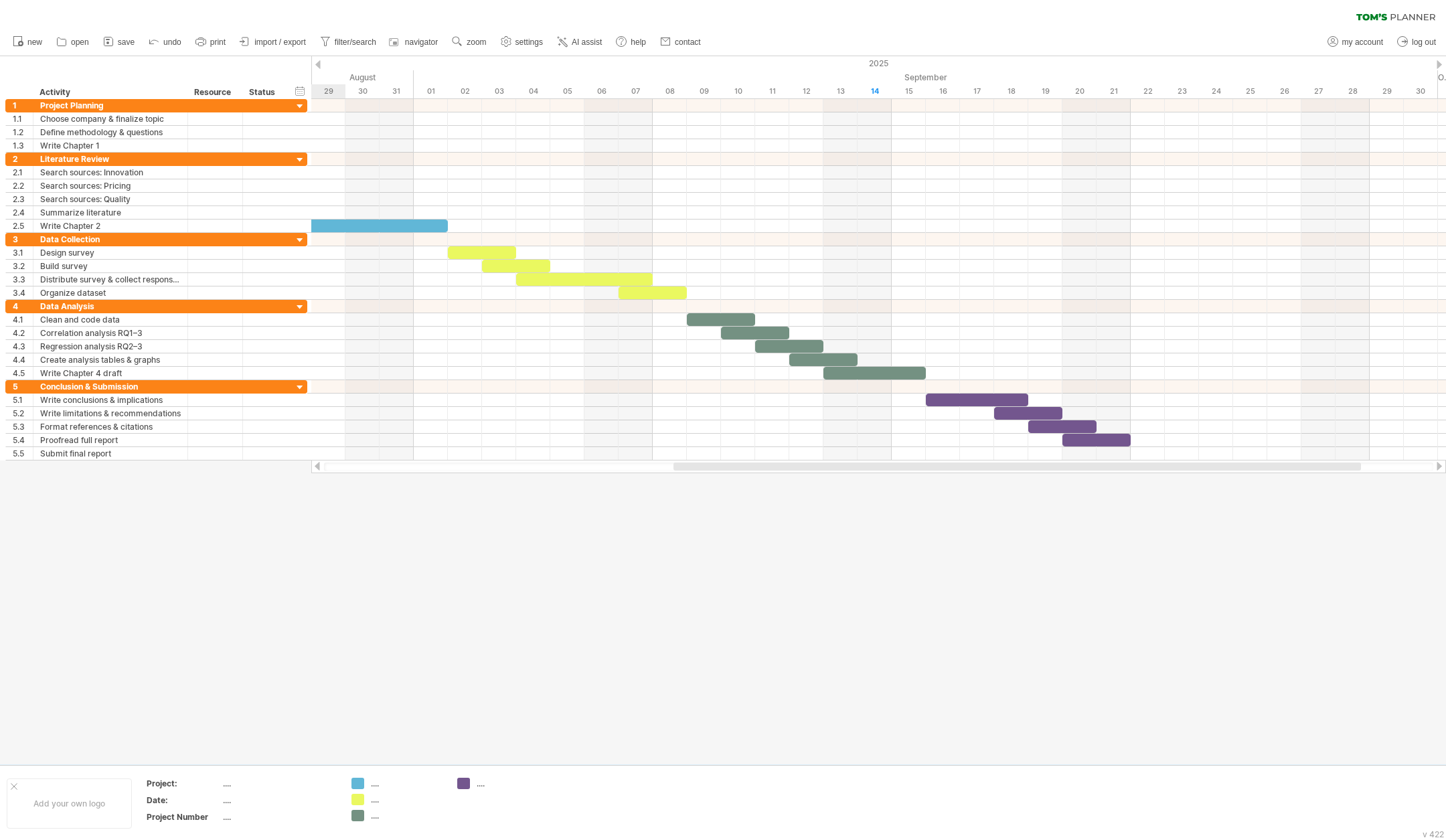
click at [963, 462] on div at bounding box center [1439, 466] width 10 height 9
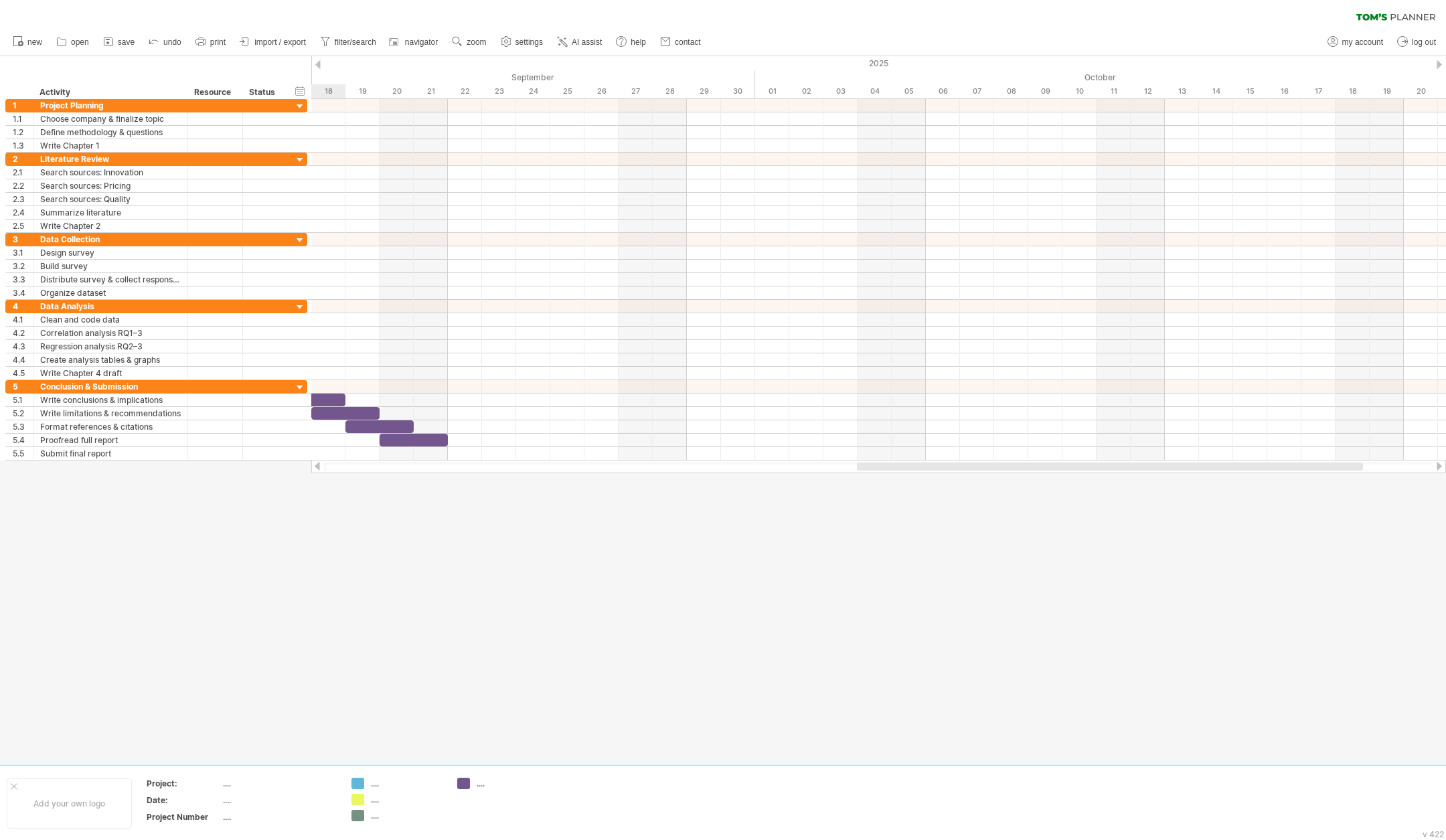
click at [963, 462] on div at bounding box center [1439, 466] width 10 height 9
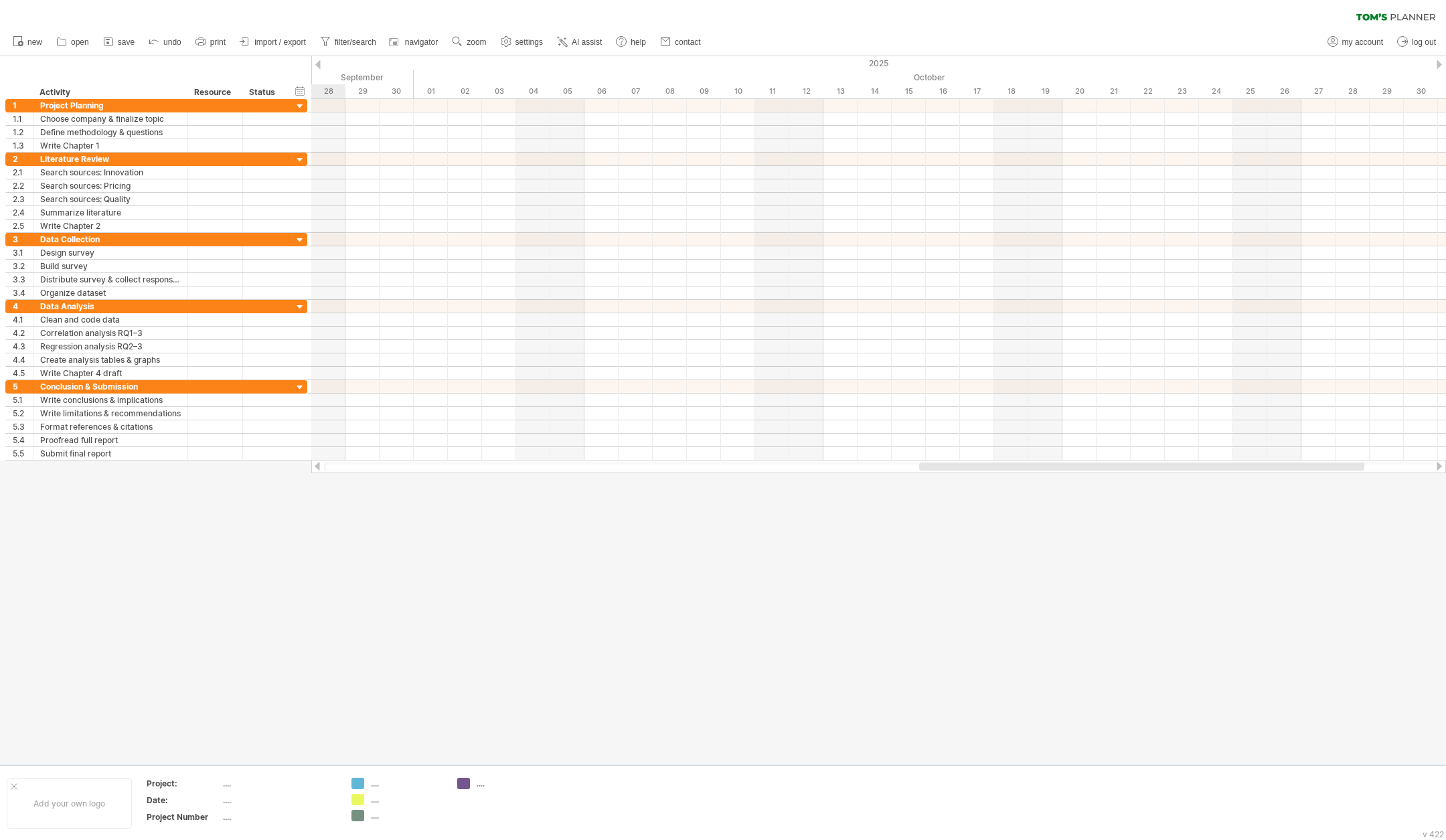
click at [963, 462] on div at bounding box center [1439, 466] width 10 height 9
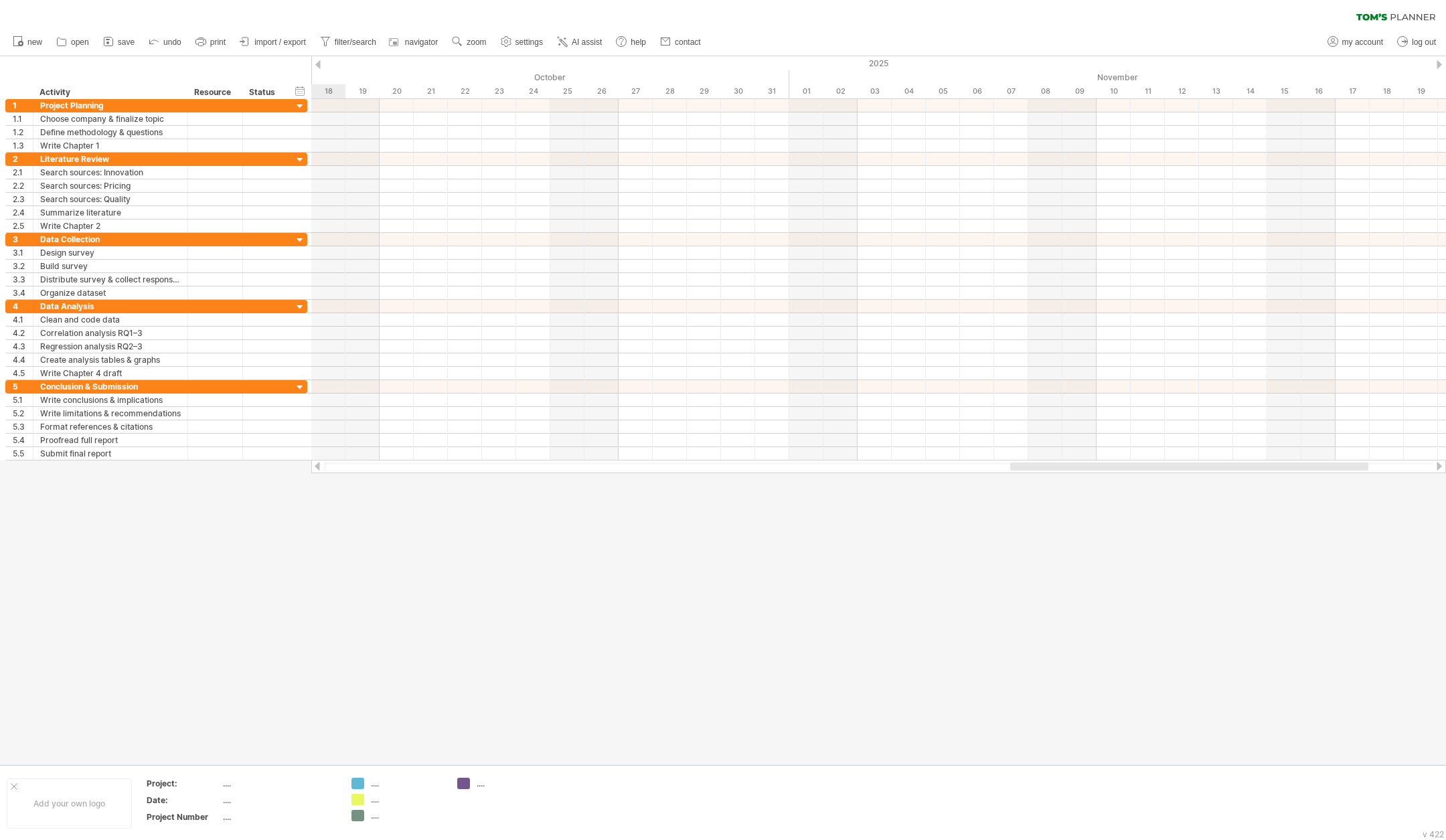
click at [963, 462] on div at bounding box center [1439, 466] width 10 height 9
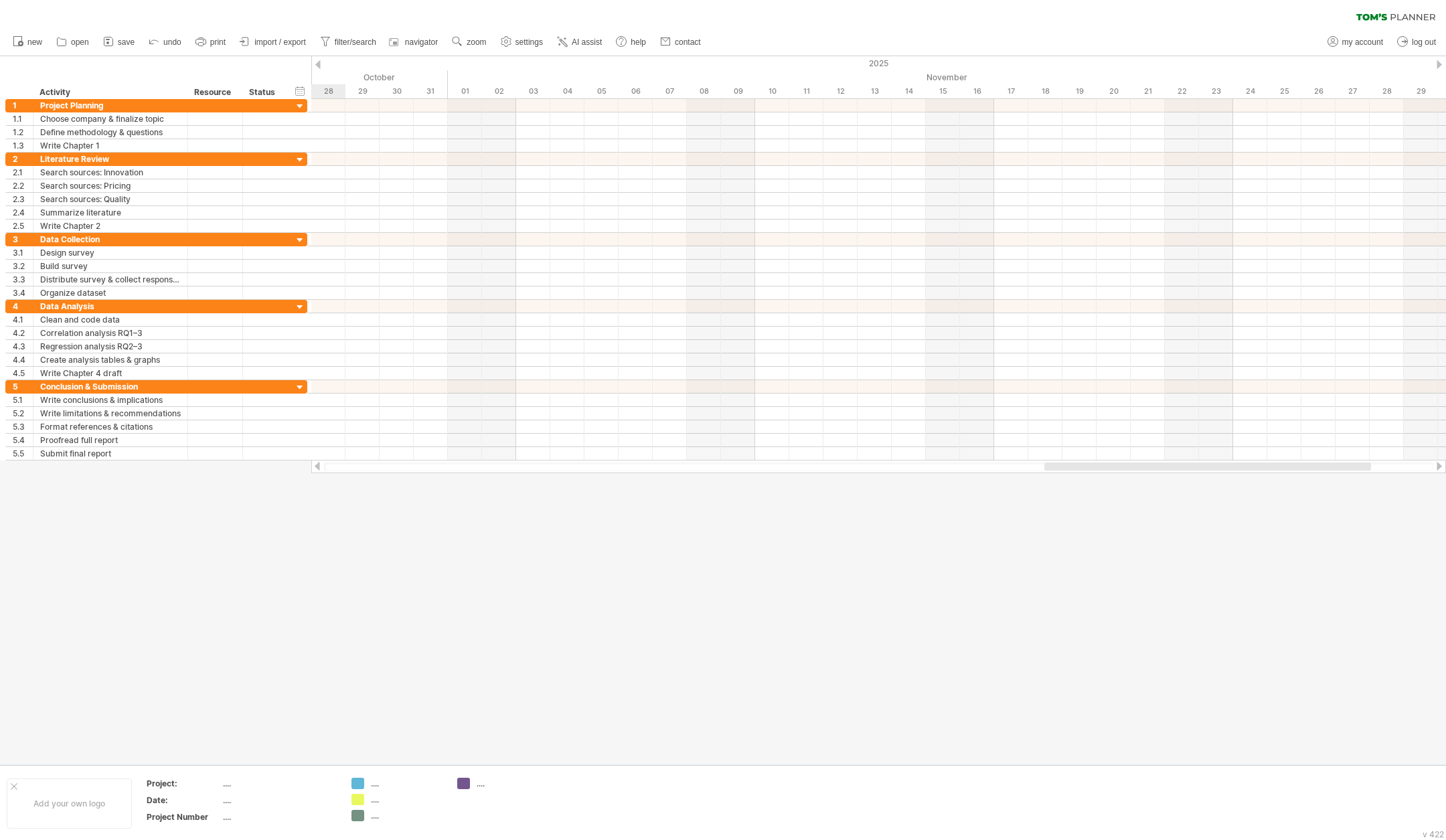
click at [963, 462] on div at bounding box center [1439, 466] width 10 height 9
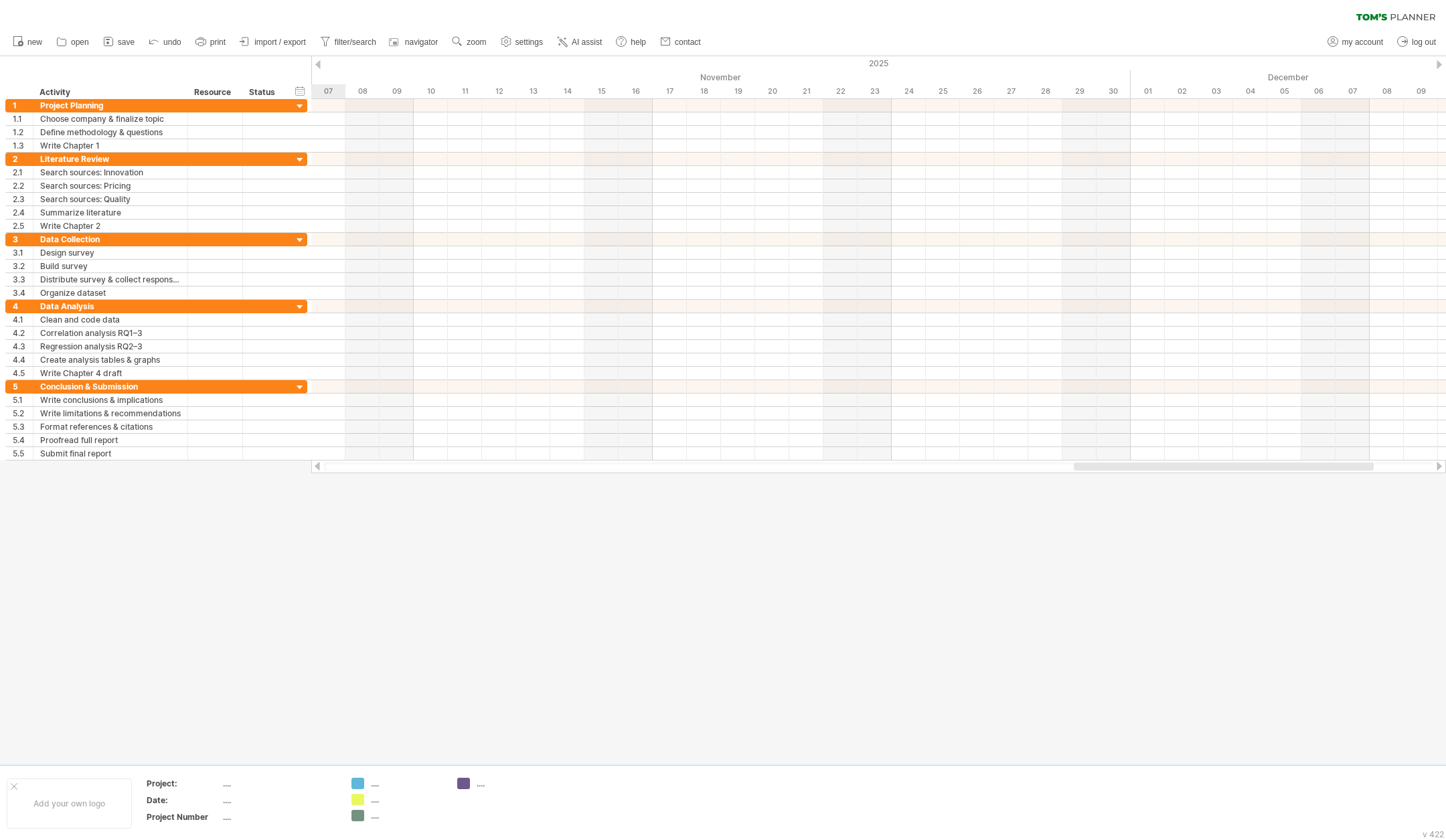
click at [963, 462] on div at bounding box center [1439, 466] width 10 height 9
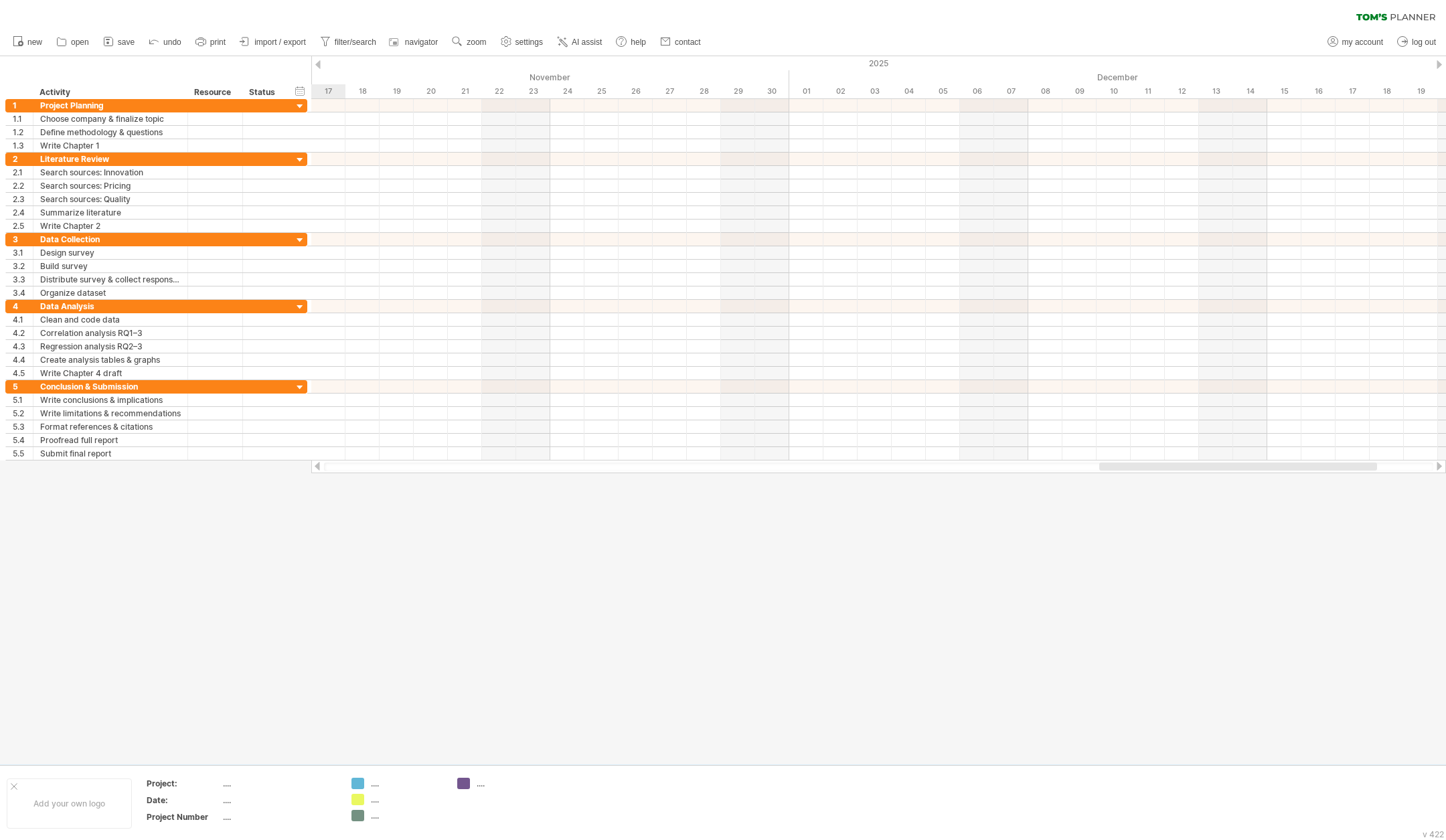
click at [963, 462] on div at bounding box center [1439, 466] width 10 height 9
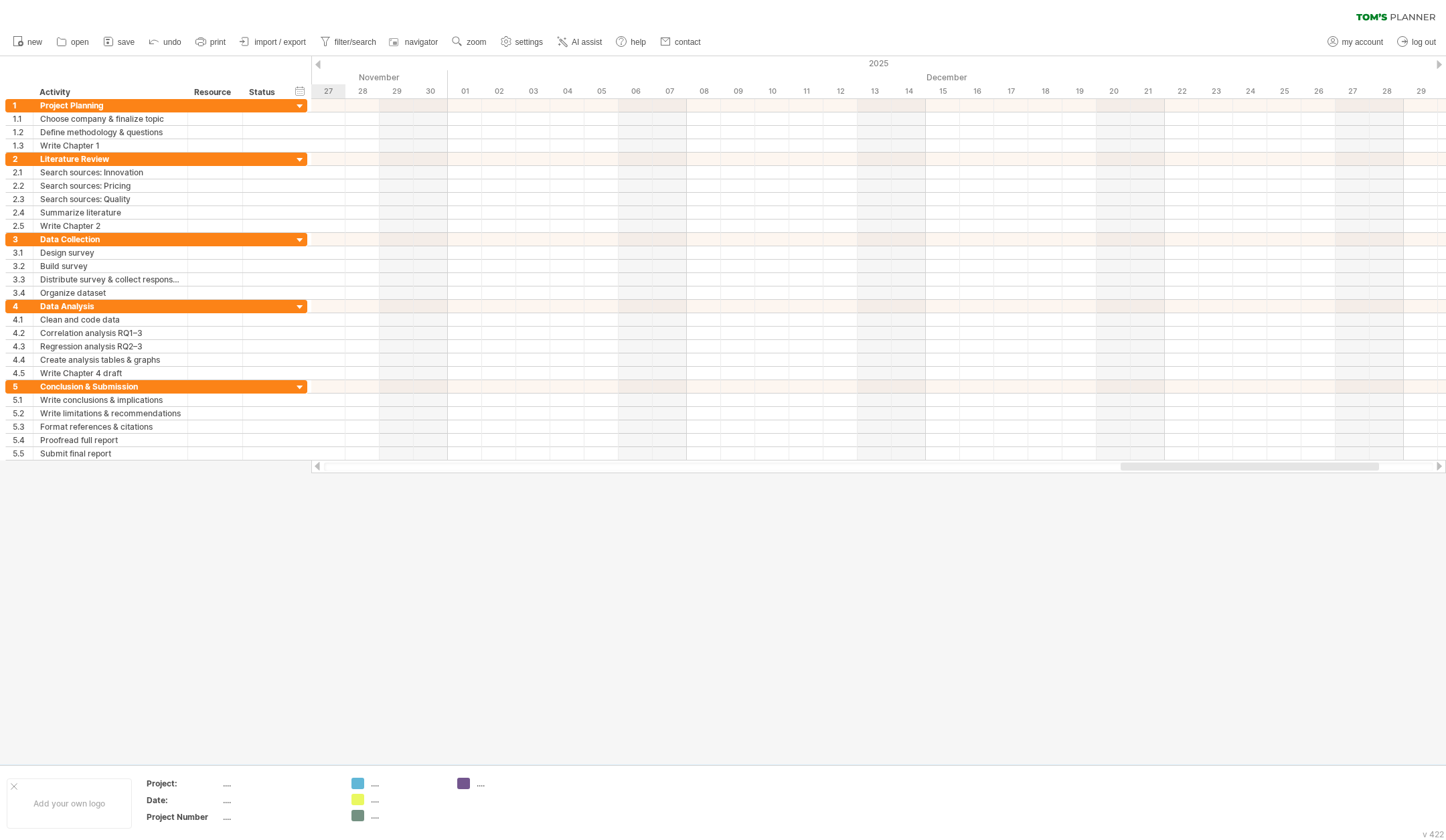
click at [963, 462] on div at bounding box center [1439, 466] width 10 height 9
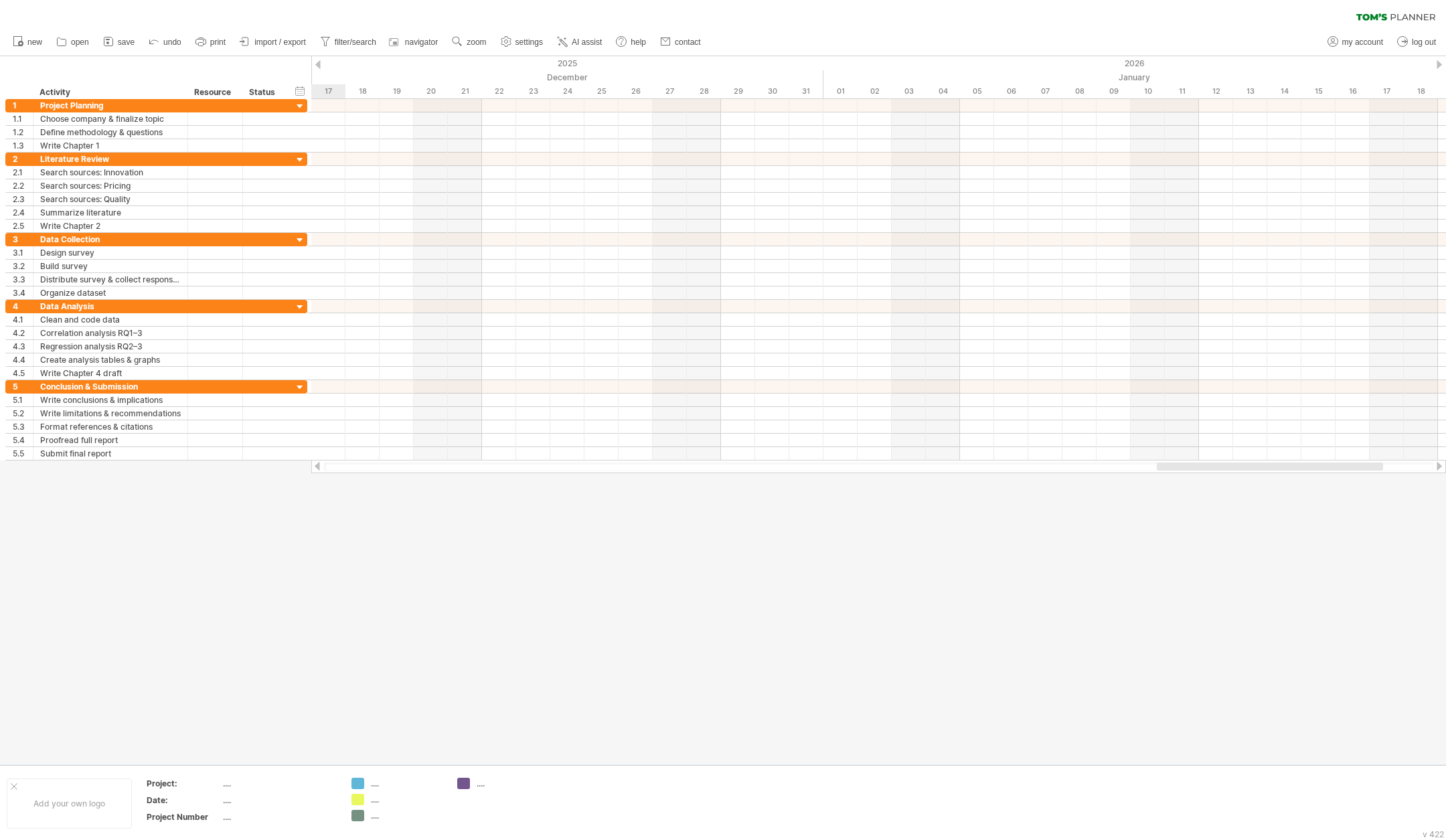
click at [963, 462] on div at bounding box center [1439, 466] width 10 height 9
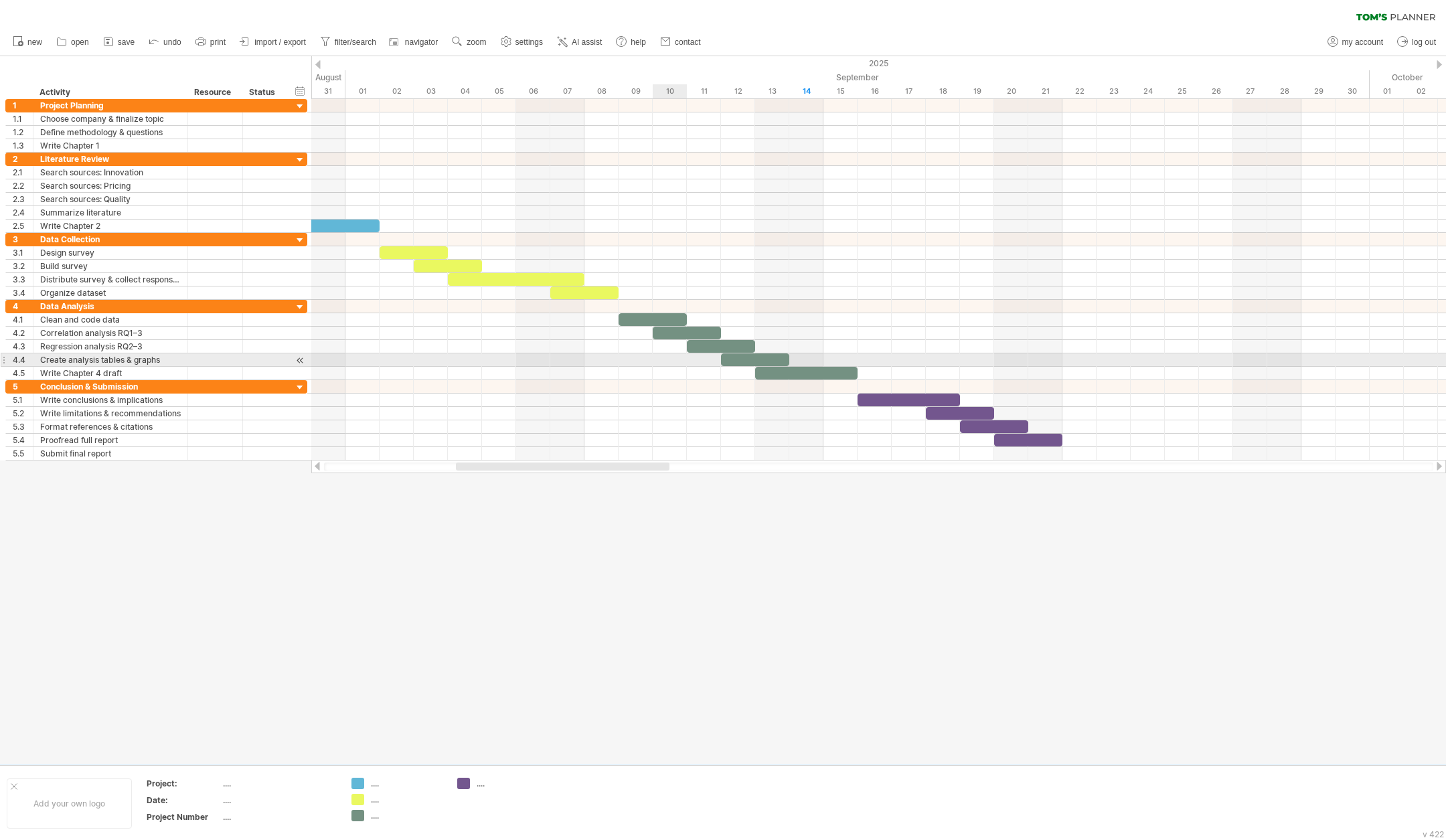
drag, startPoint x: 1377, startPoint y: 466, endPoint x: 661, endPoint y: 357, distance: 724.2
click at [661, 357] on div "Trying to reach [DOMAIN_NAME] Connected again... 0% clear filter new 1" at bounding box center [723, 420] width 1446 height 840
click at [509, 43] on use at bounding box center [506, 41] width 13 height 13
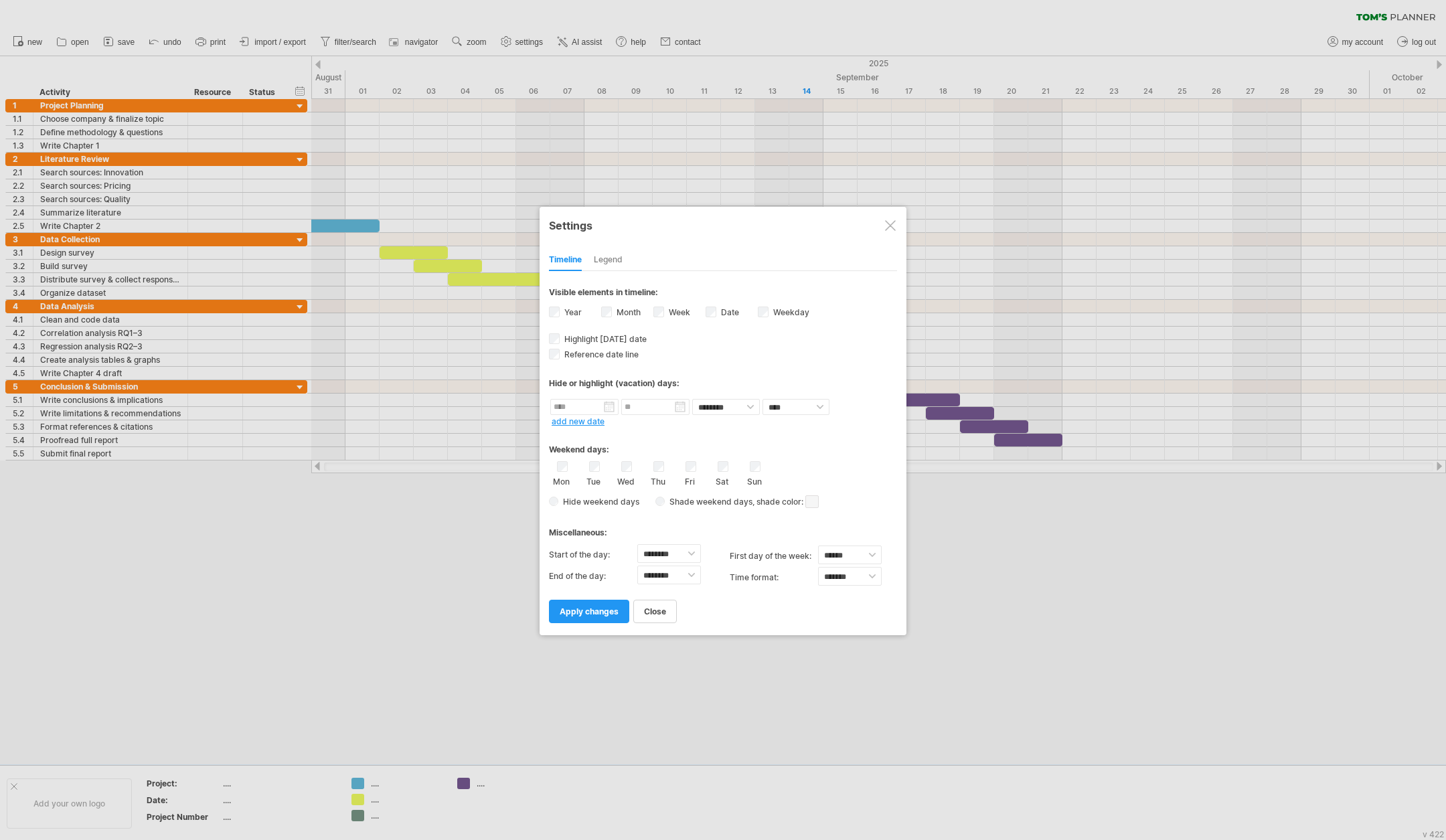
click at [420, 514] on div at bounding box center [723, 420] width 1446 height 840
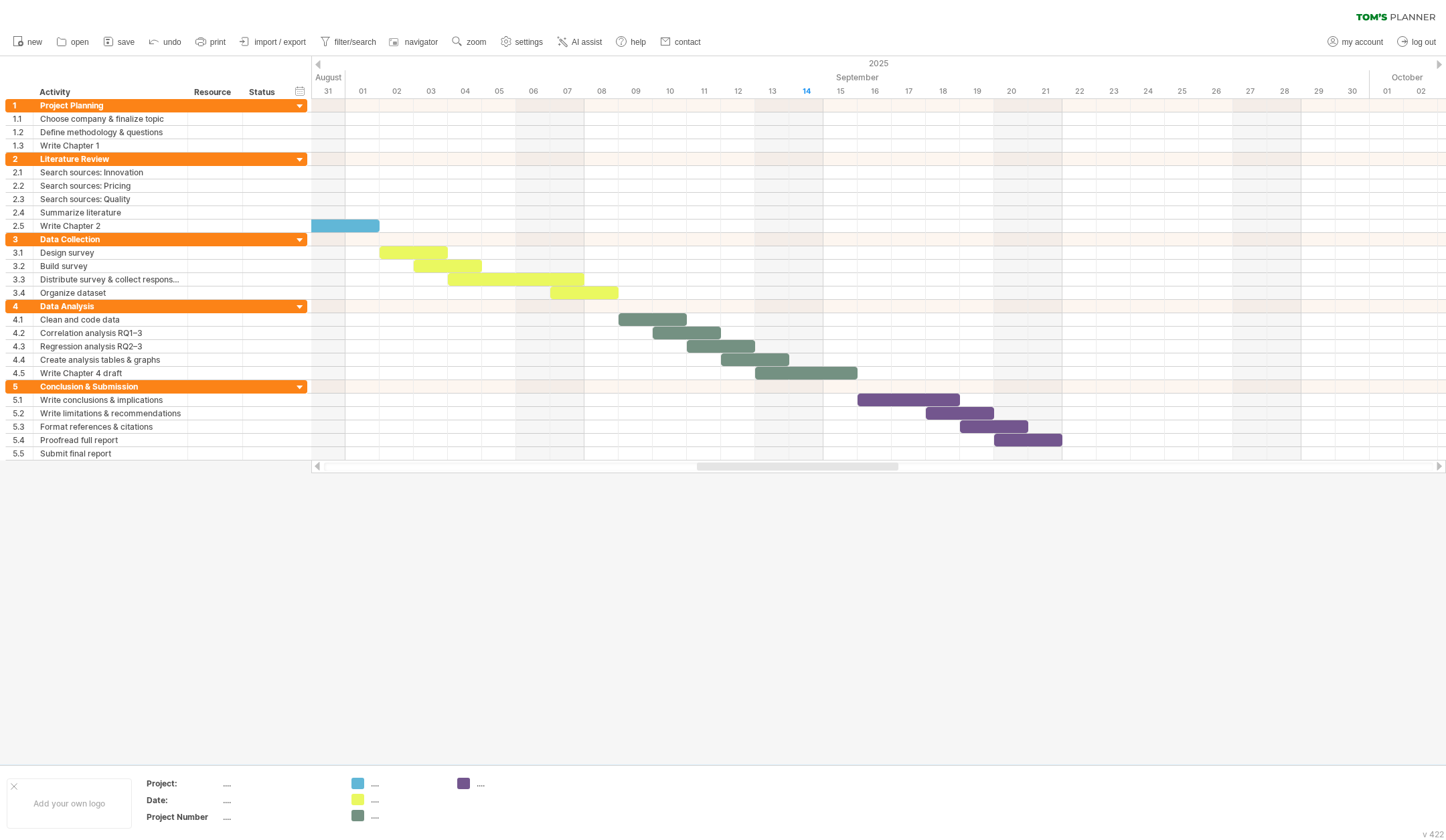
click at [595, 43] on span "AI assist" at bounding box center [587, 42] width 30 height 10
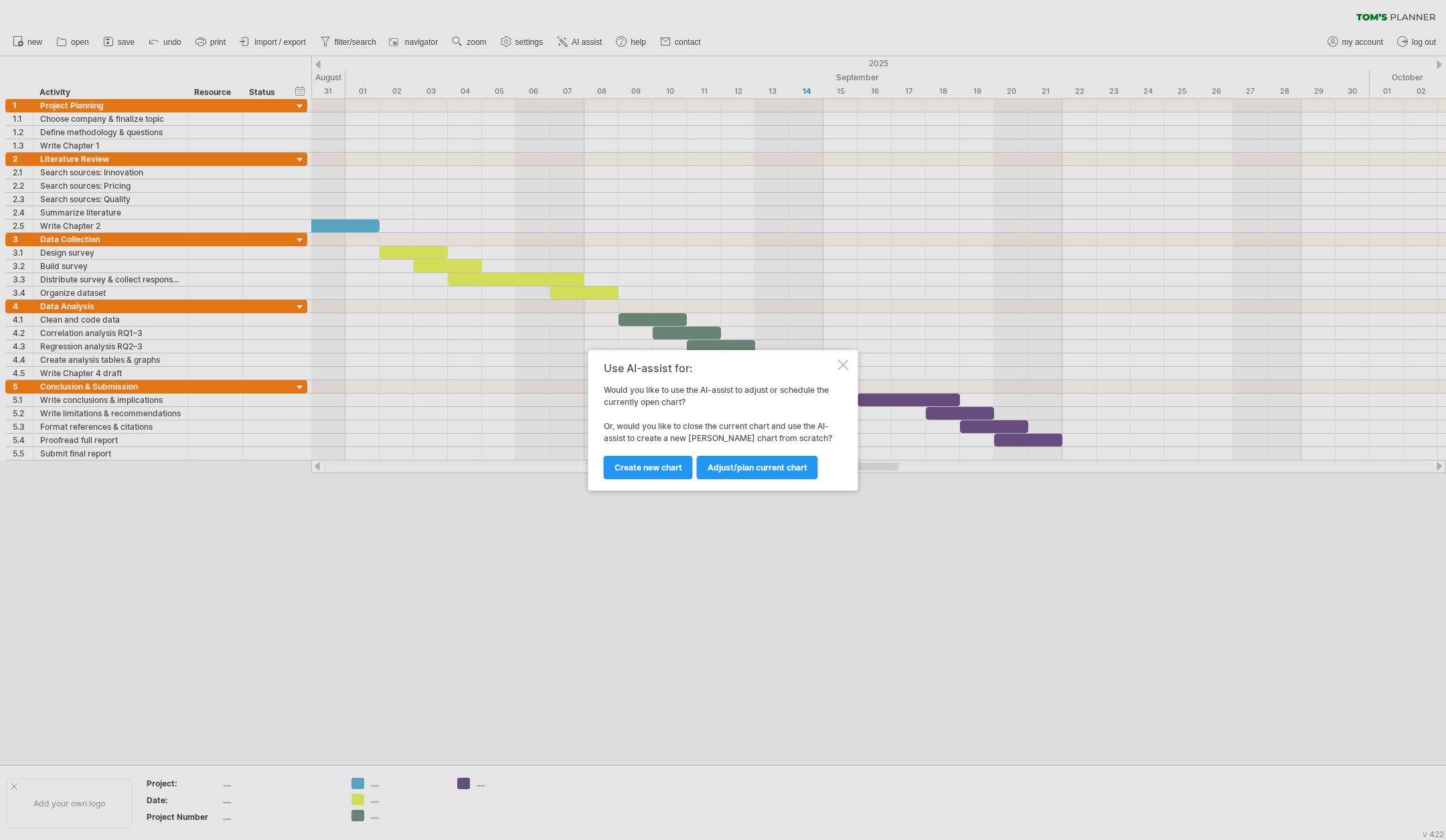
click at [733, 472] on span "Adjust/plan current chart" at bounding box center [757, 467] width 100 height 10
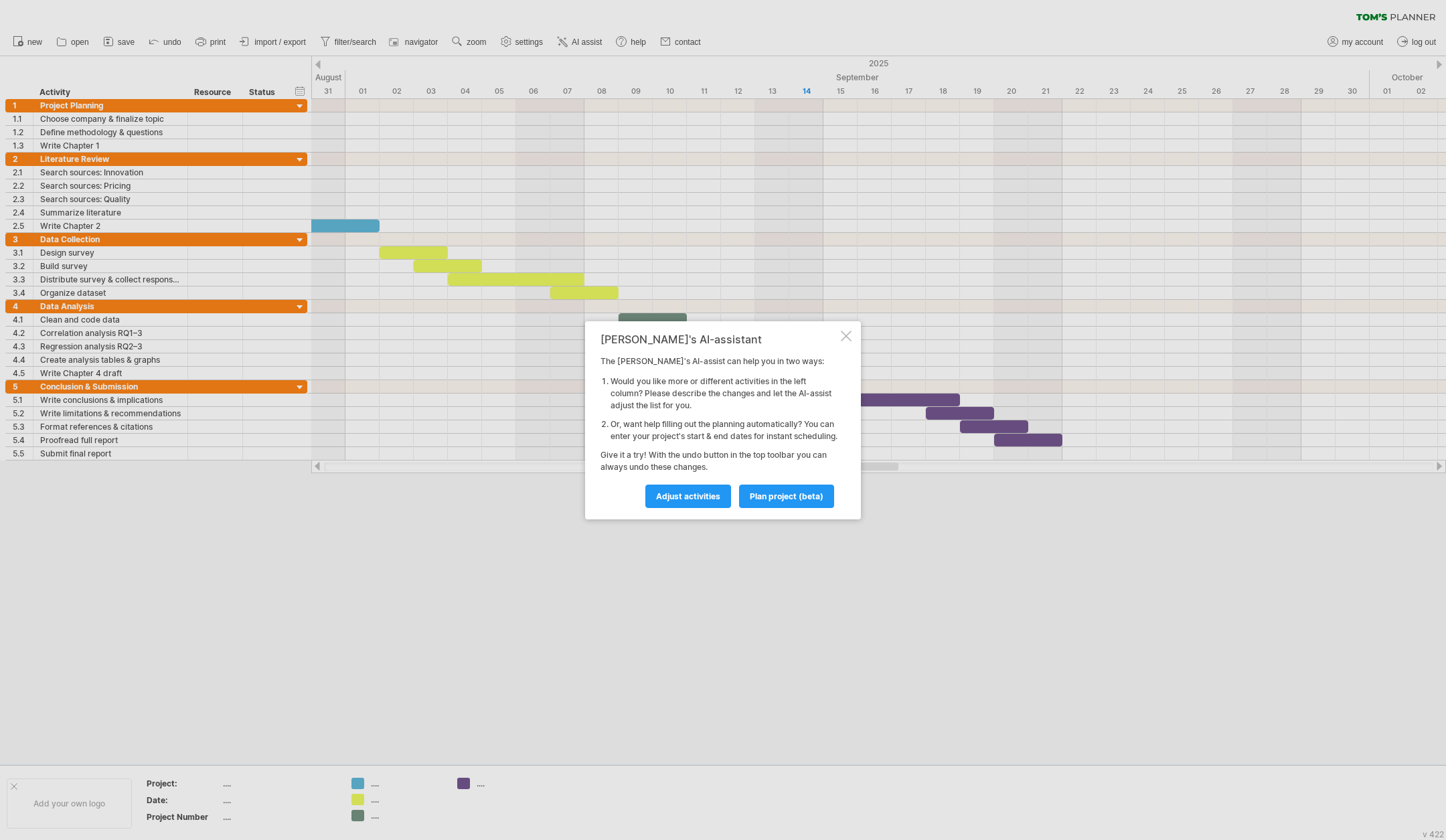
click at [680, 498] on span "Adjust activities" at bounding box center [688, 496] width 64 height 10
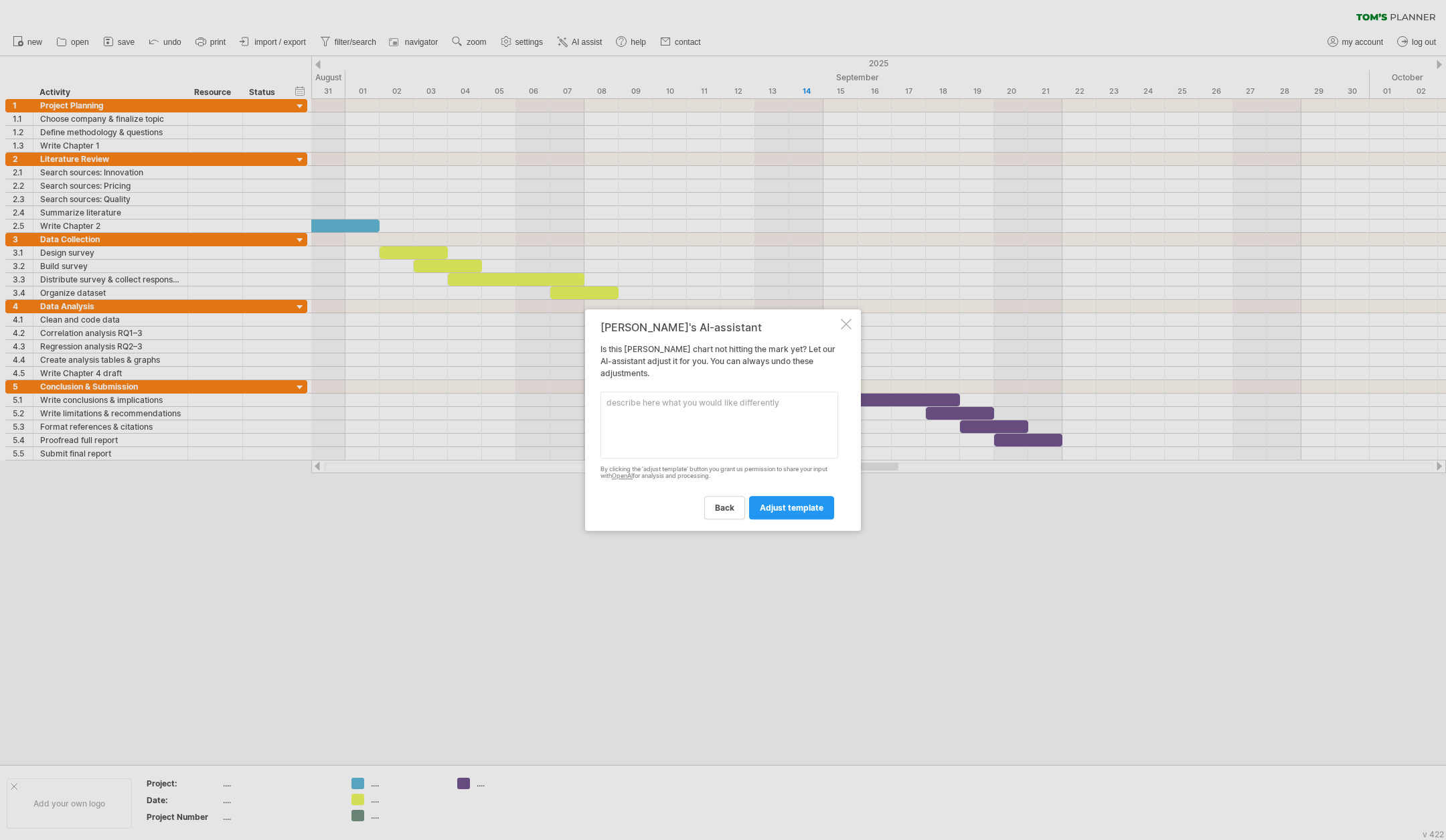
click at [836, 317] on div "[PERSON_NAME]'s AI-assistant Is this [PERSON_NAME] chart not hitting the mark y…" at bounding box center [722, 420] width 275 height 222
click at [727, 512] on span "back" at bounding box center [725, 507] width 19 height 10
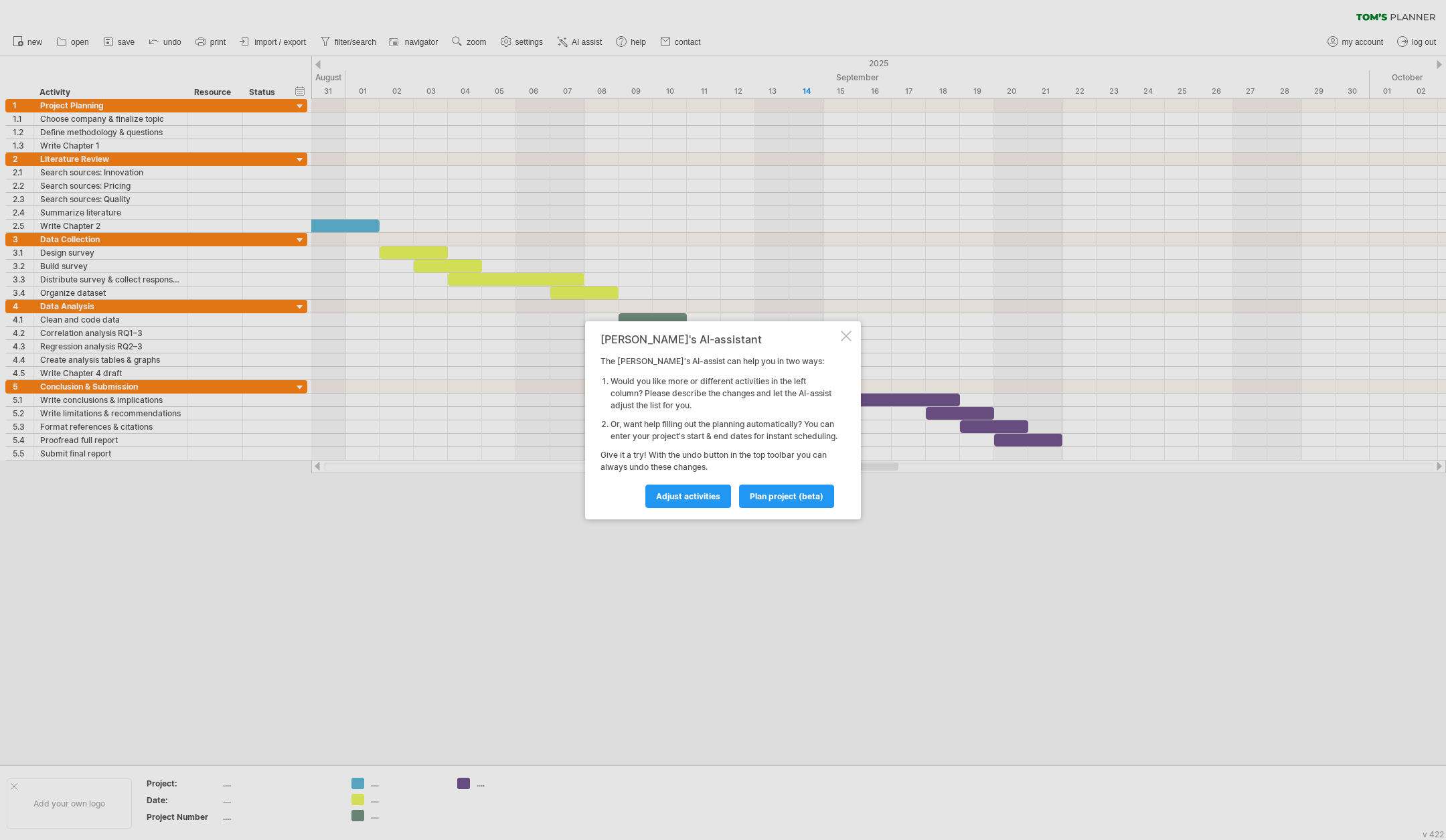
click at [771, 506] on link "plan project (beta)" at bounding box center [786, 496] width 95 height 23
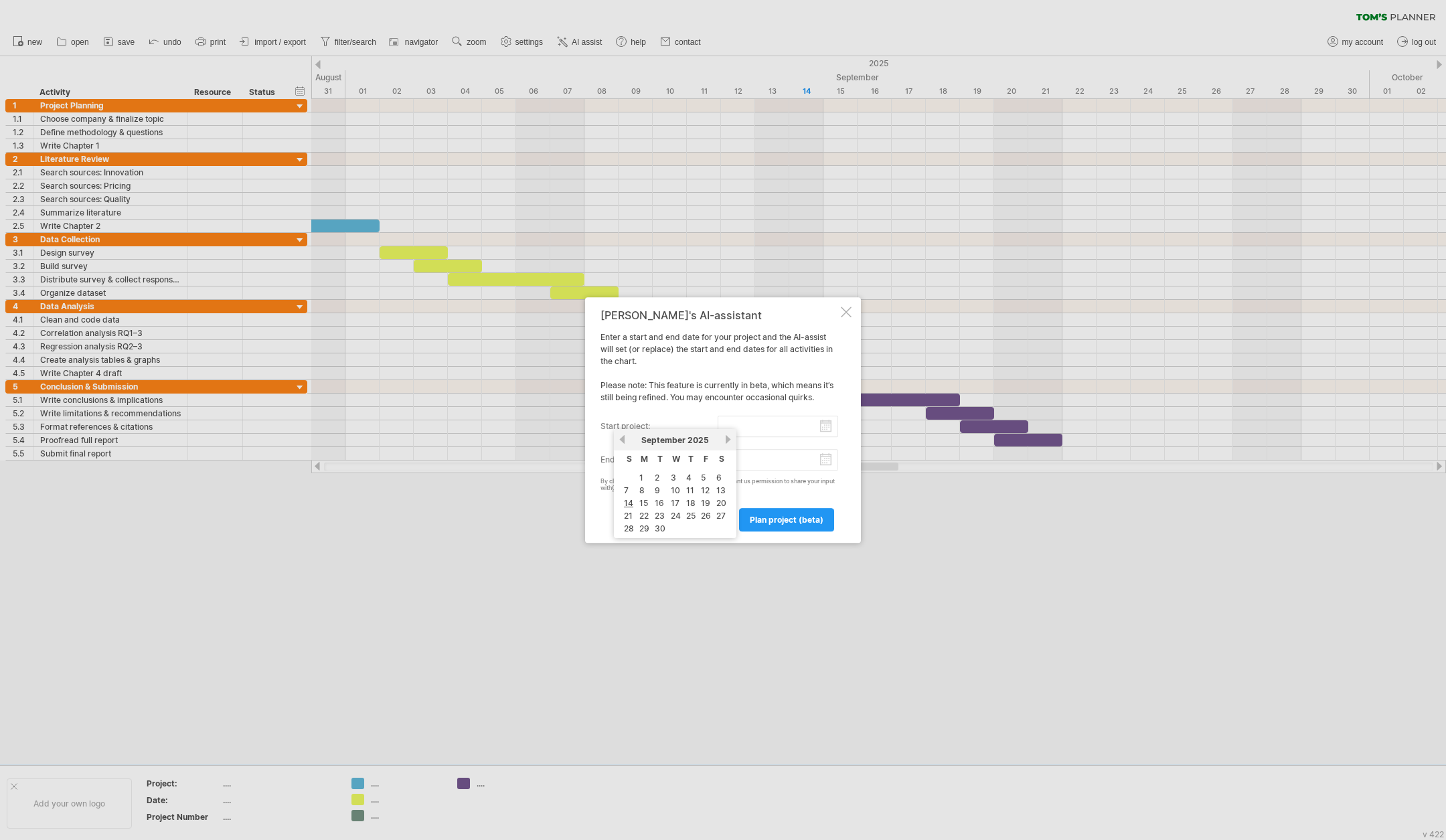
click at [826, 427] on input "start project:" at bounding box center [778, 426] width 121 height 22
click at [623, 437] on link "previous" at bounding box center [622, 440] width 10 height 10
click at [642, 516] on link "18" at bounding box center [644, 515] width 12 height 13
type input "********"
click at [826, 453] on input "end project:" at bounding box center [778, 460] width 121 height 22
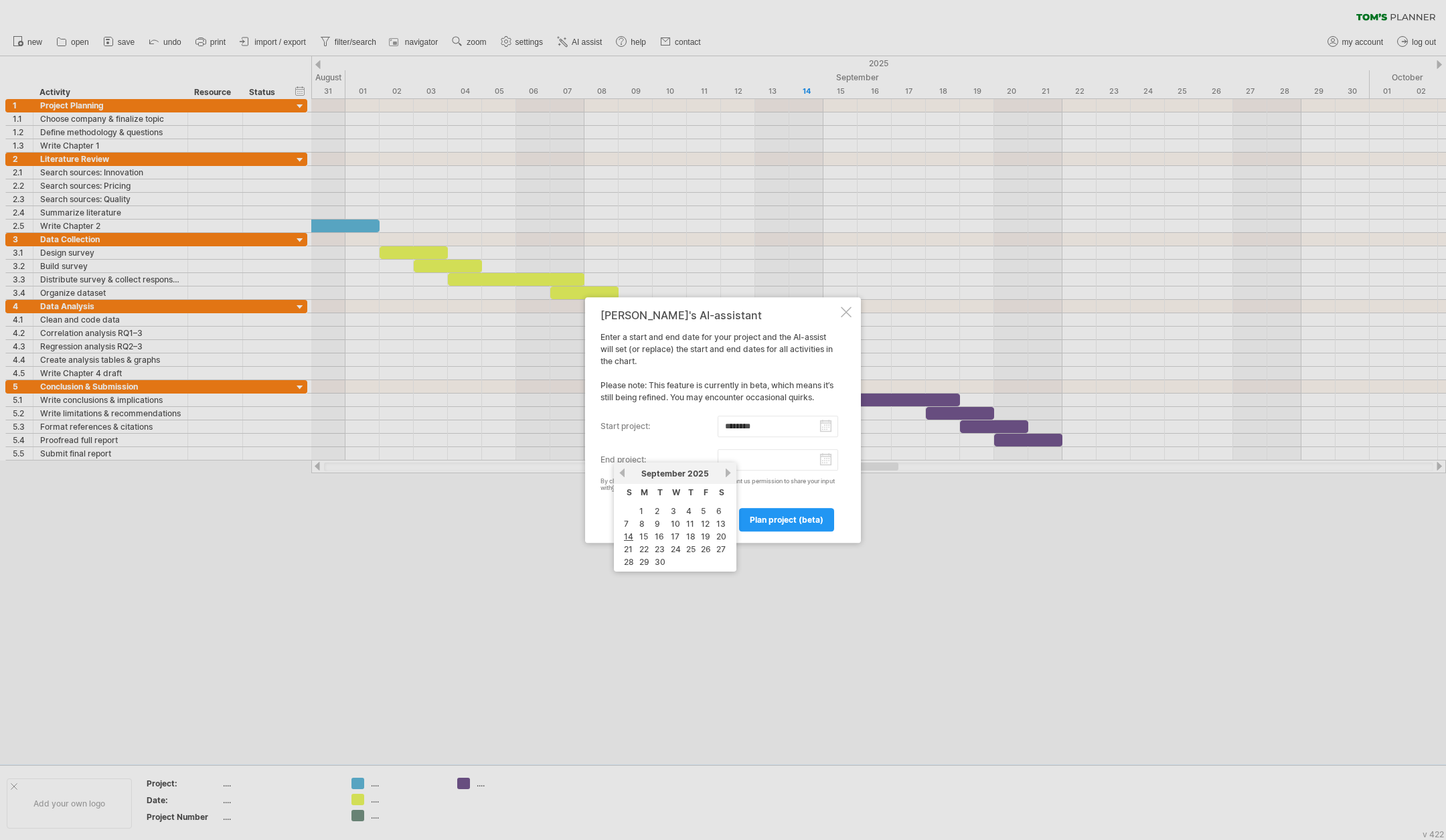
click at [826, 466] on input "end project:" at bounding box center [778, 460] width 121 height 22
click at [825, 434] on input "********" at bounding box center [778, 426] width 121 height 22
click at [829, 462] on input "end project:" at bounding box center [778, 460] width 121 height 22
click at [631, 535] on link "14" at bounding box center [628, 536] width 12 height 13
type input "********"
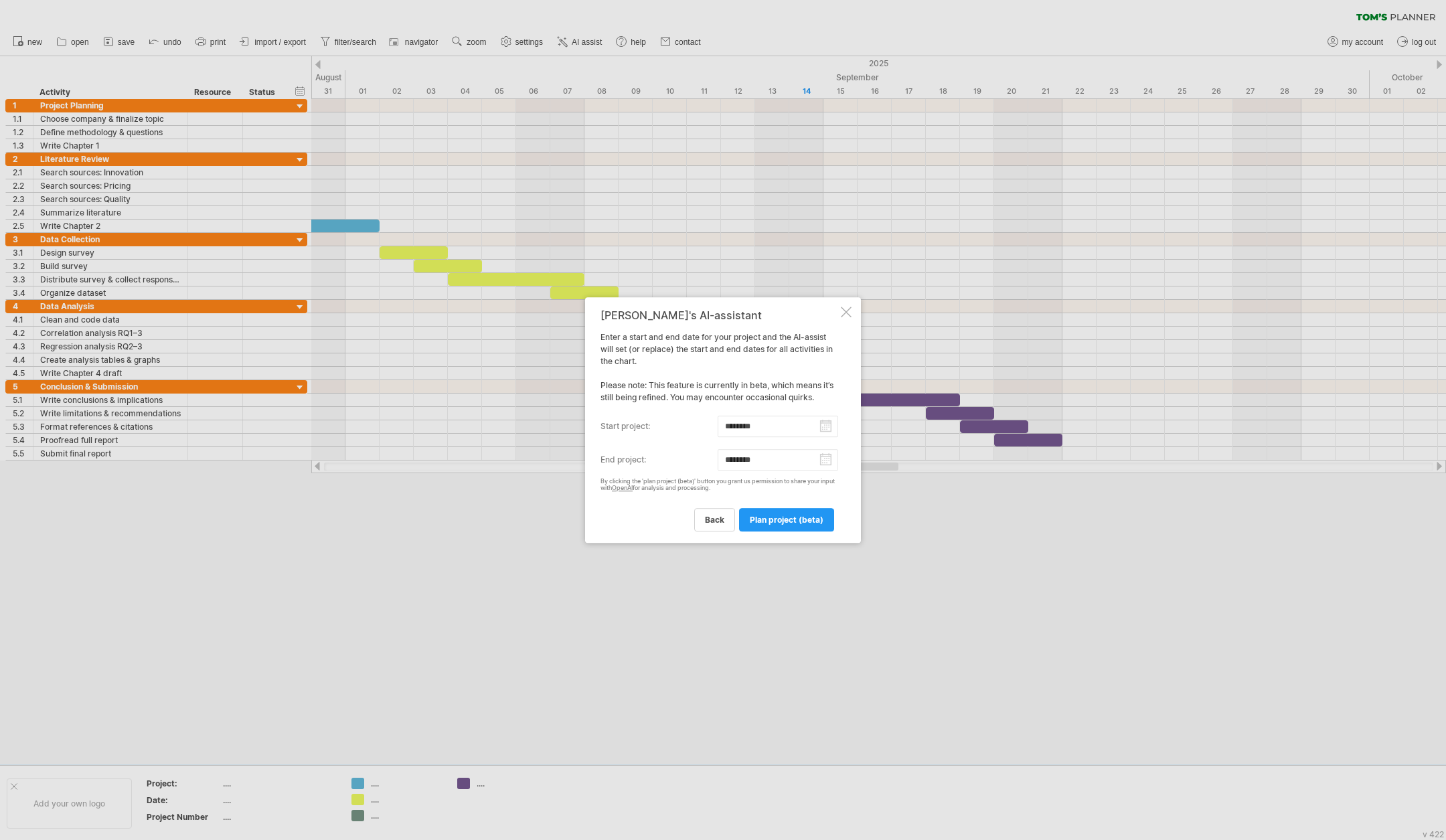
click at [766, 520] on span "plan project (beta)" at bounding box center [786, 519] width 74 height 10
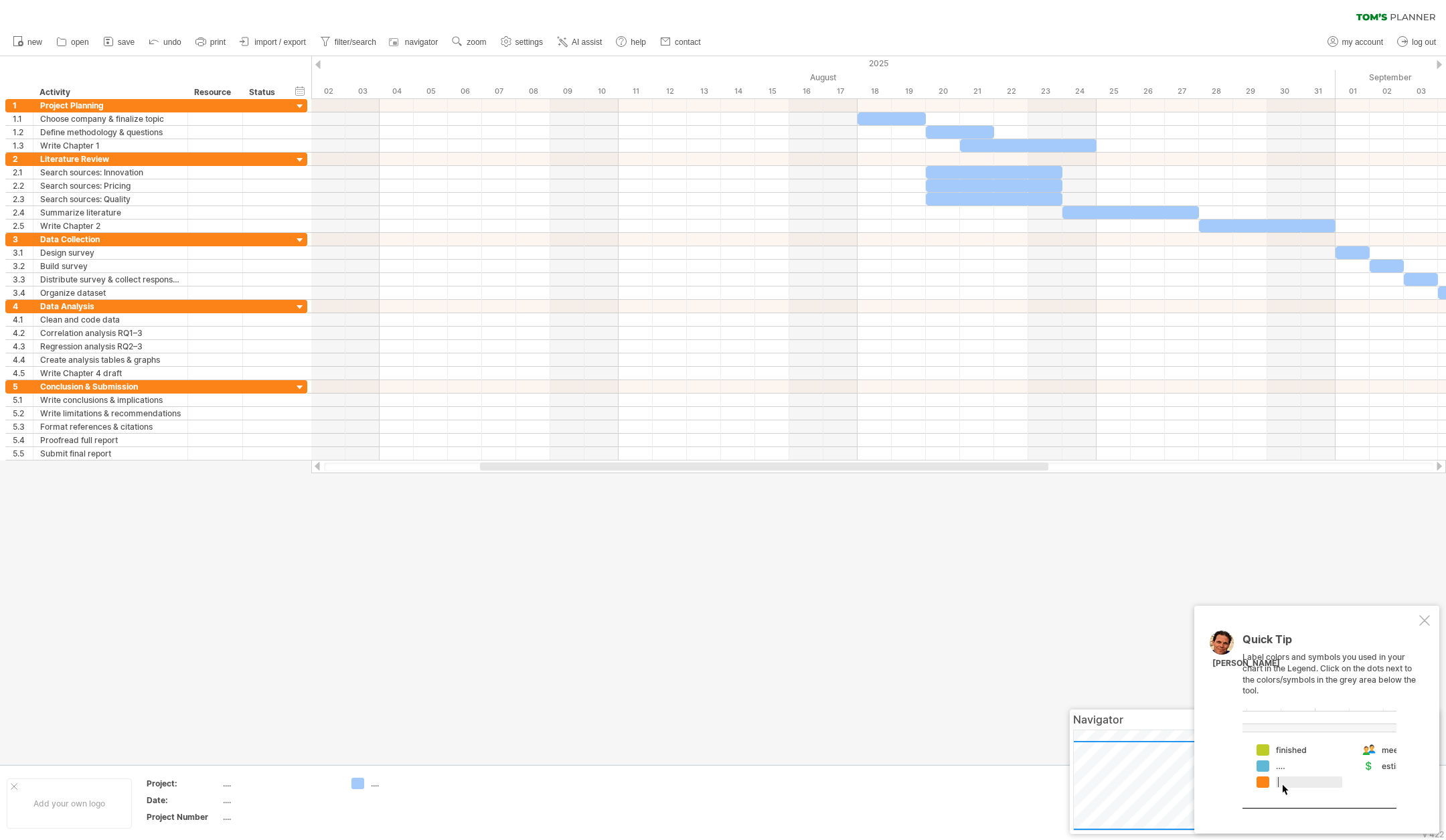
click at [963, 550] on div at bounding box center [723, 410] width 1446 height 708
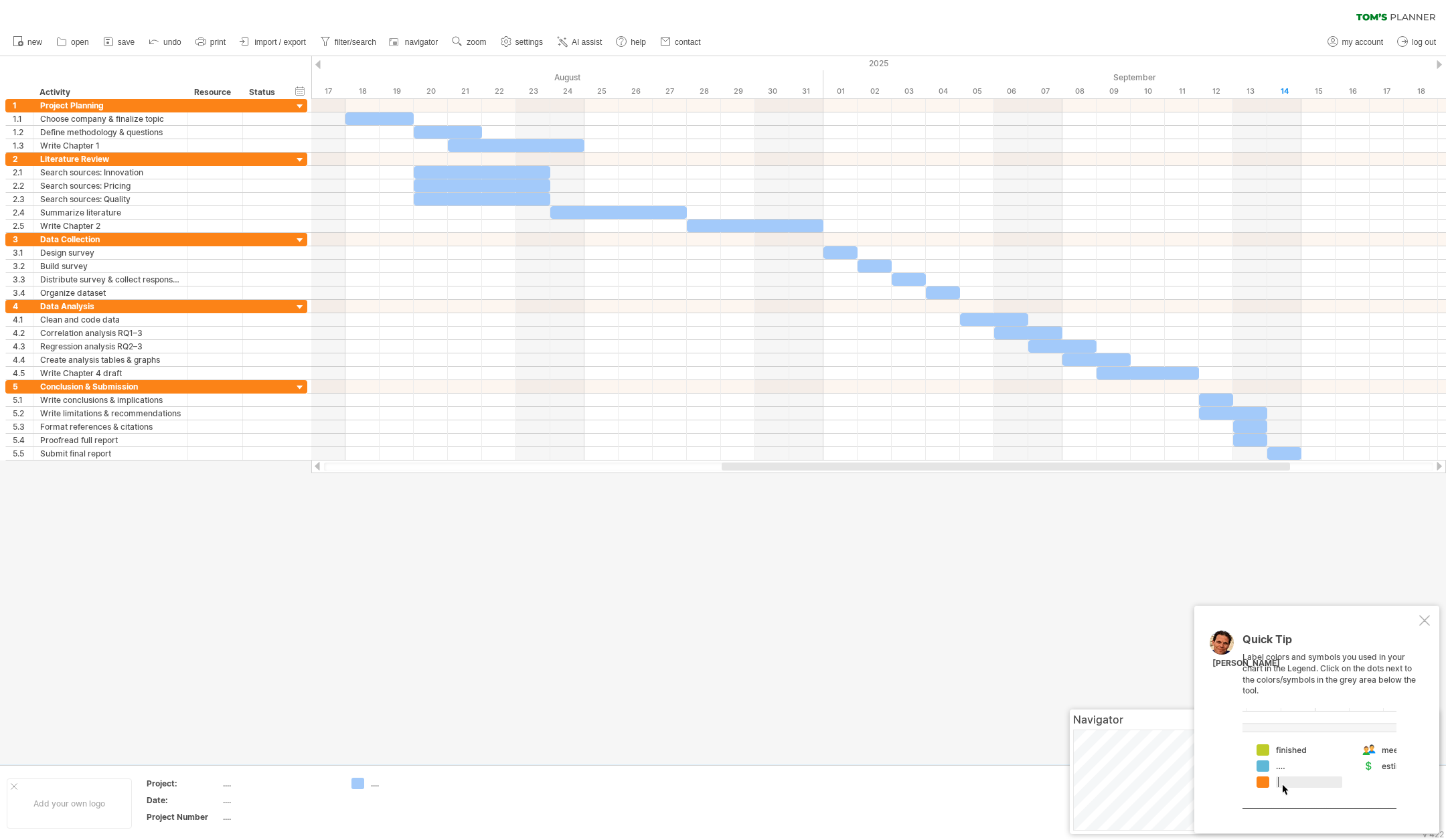
drag, startPoint x: 633, startPoint y: 467, endPoint x: 874, endPoint y: 462, distance: 241.1
click at [874, 462] on div at bounding box center [1005, 466] width 568 height 8
click at [963, 559] on div "Quick Tip Label colors and symbols you used in your chart in the Legend. Click …" at bounding box center [1317, 719] width 245 height 228
click at [963, 559] on div at bounding box center [1424, 620] width 10 height 10
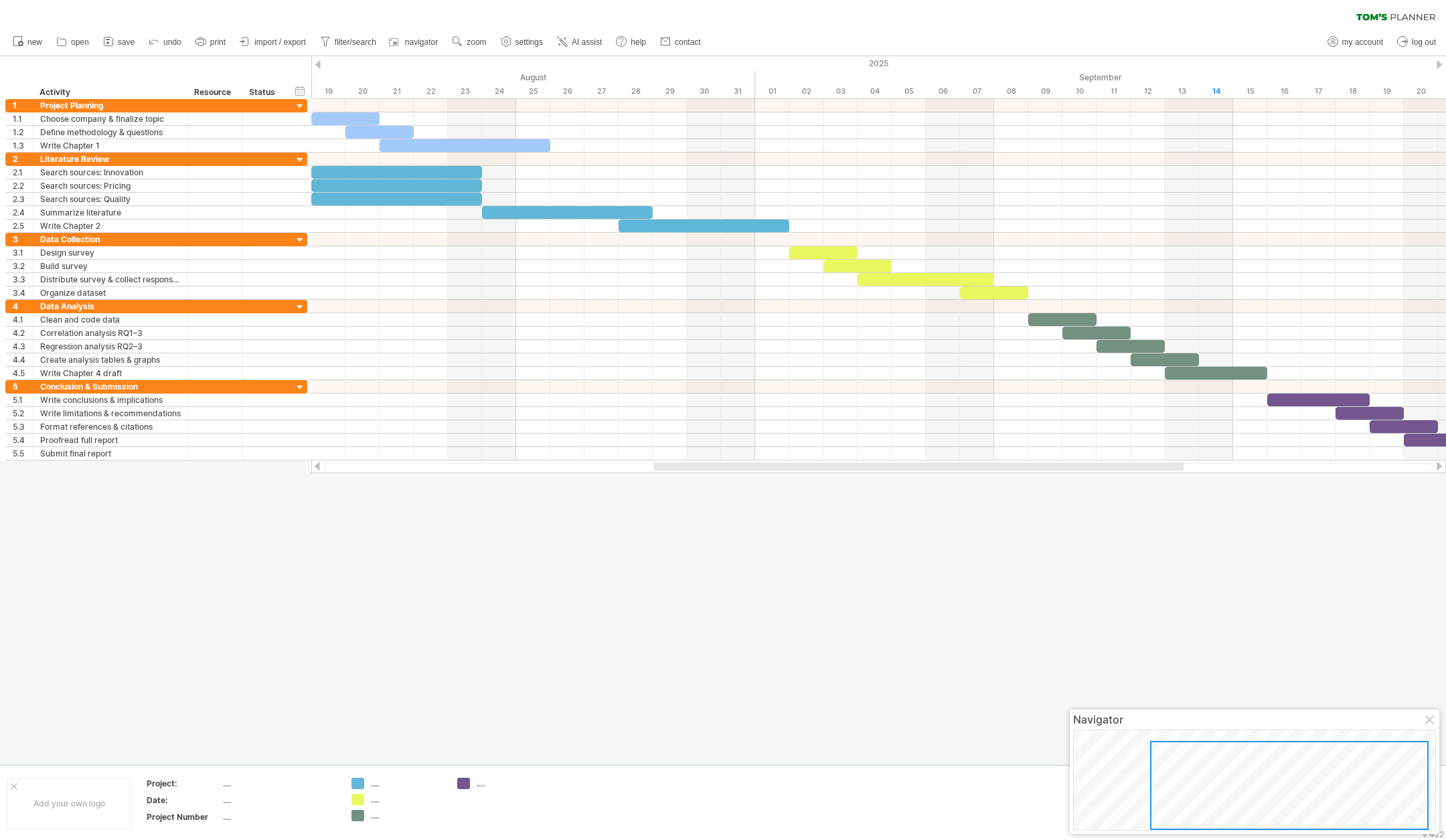
drag, startPoint x: 740, startPoint y: 469, endPoint x: 773, endPoint y: 465, distance: 33.2
click at [773, 465] on div at bounding box center [919, 466] width 529 height 8
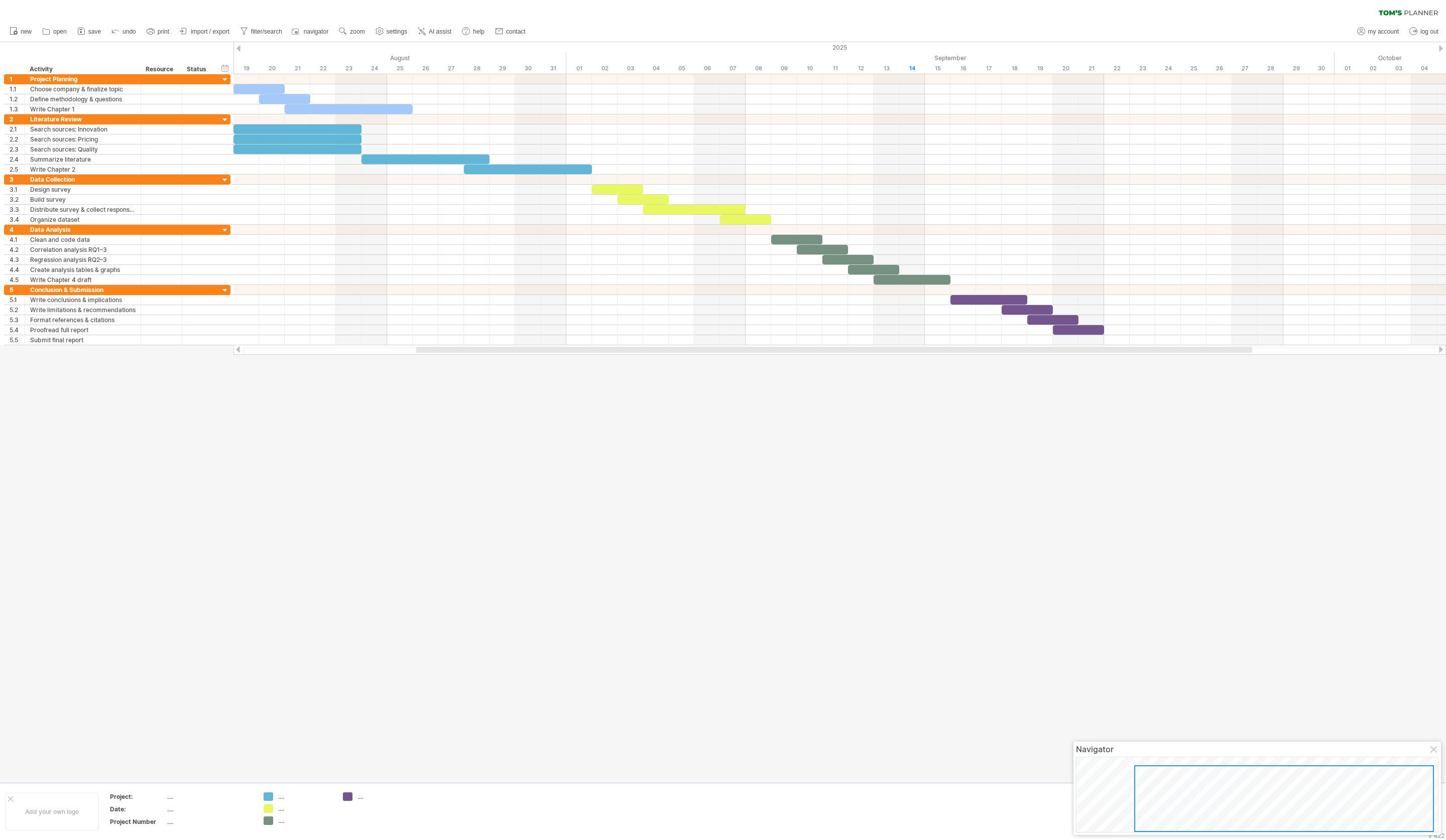
drag, startPoint x: 1061, startPoint y: 0, endPoint x: 861, endPoint y: 590, distance: 623.0
click at [722, 420] on div at bounding box center [723, 413] width 1446 height 740
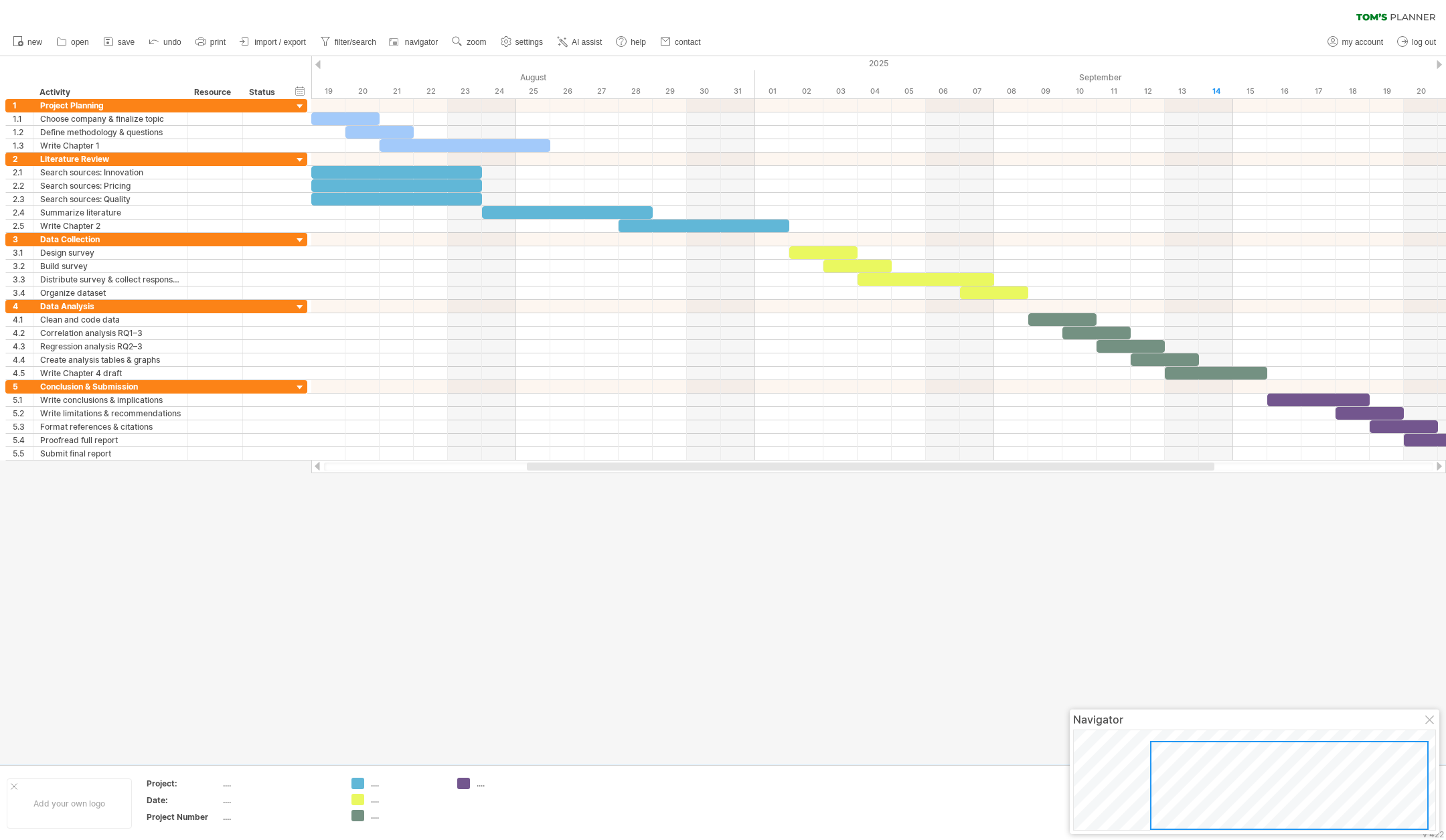
drag, startPoint x: 1665, startPoint y: 0, endPoint x: 696, endPoint y: 620, distance: 1150.4
click at [696, 559] on div at bounding box center [723, 410] width 1446 height 708
drag, startPoint x: 794, startPoint y: 467, endPoint x: 798, endPoint y: 475, distance: 8.9
click at [798, 475] on div "Trying to reach [DOMAIN_NAME] Connected again... 0% clear filter new 1" at bounding box center [723, 420] width 1446 height 840
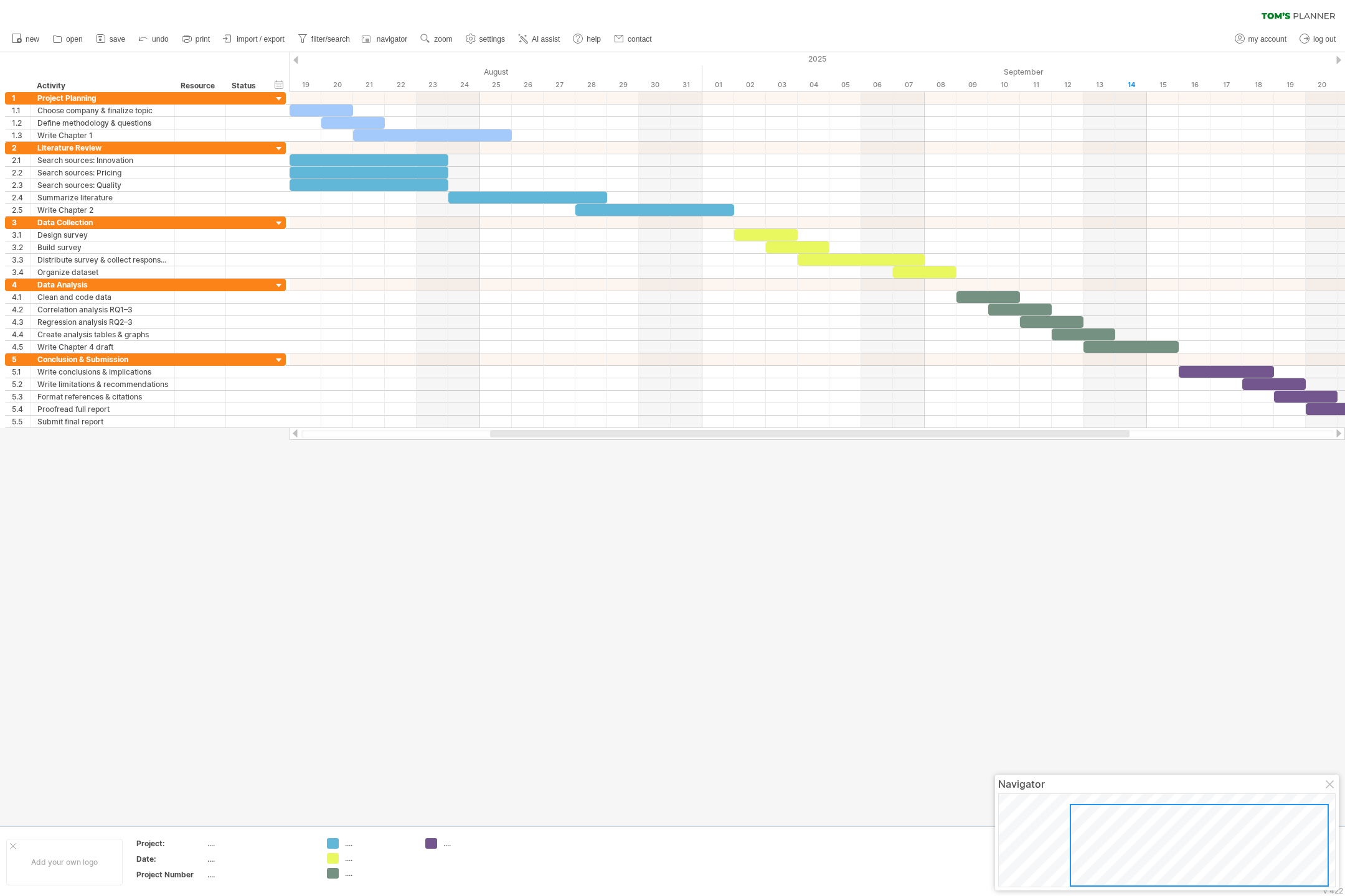
click at [896, 520] on div at bounding box center [672, 439] width 1345 height 773
drag, startPoint x: 1100, startPoint y: 435, endPoint x: 1094, endPoint y: 435, distance: 6.0
click at [896, 435] on div at bounding box center [803, 433] width 639 height 7
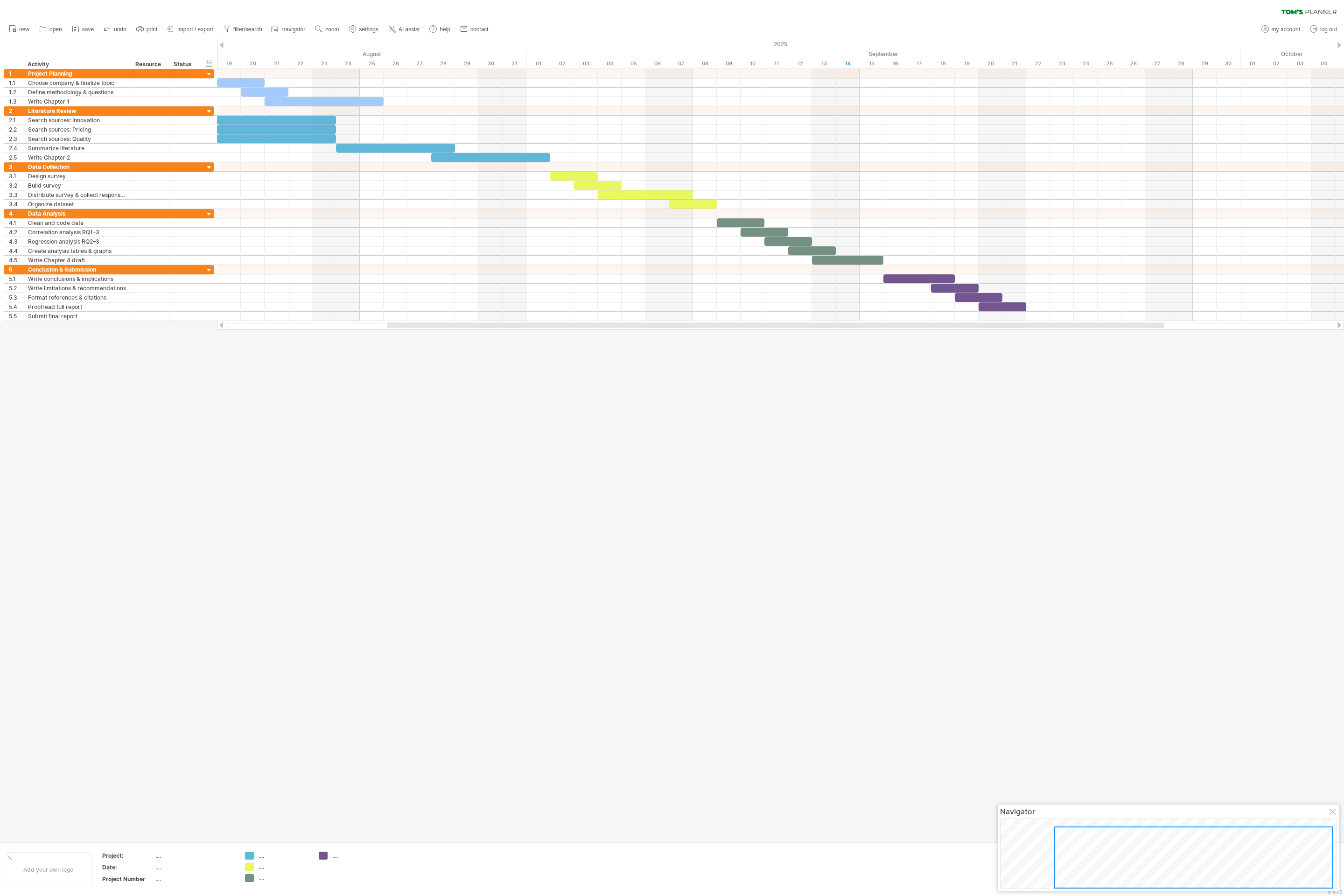
drag, startPoint x: 956, startPoint y: 0, endPoint x: 634, endPoint y: 483, distance: 580.5
click at [634, 390] on div at bounding box center [672, 441] width 1344 height 803
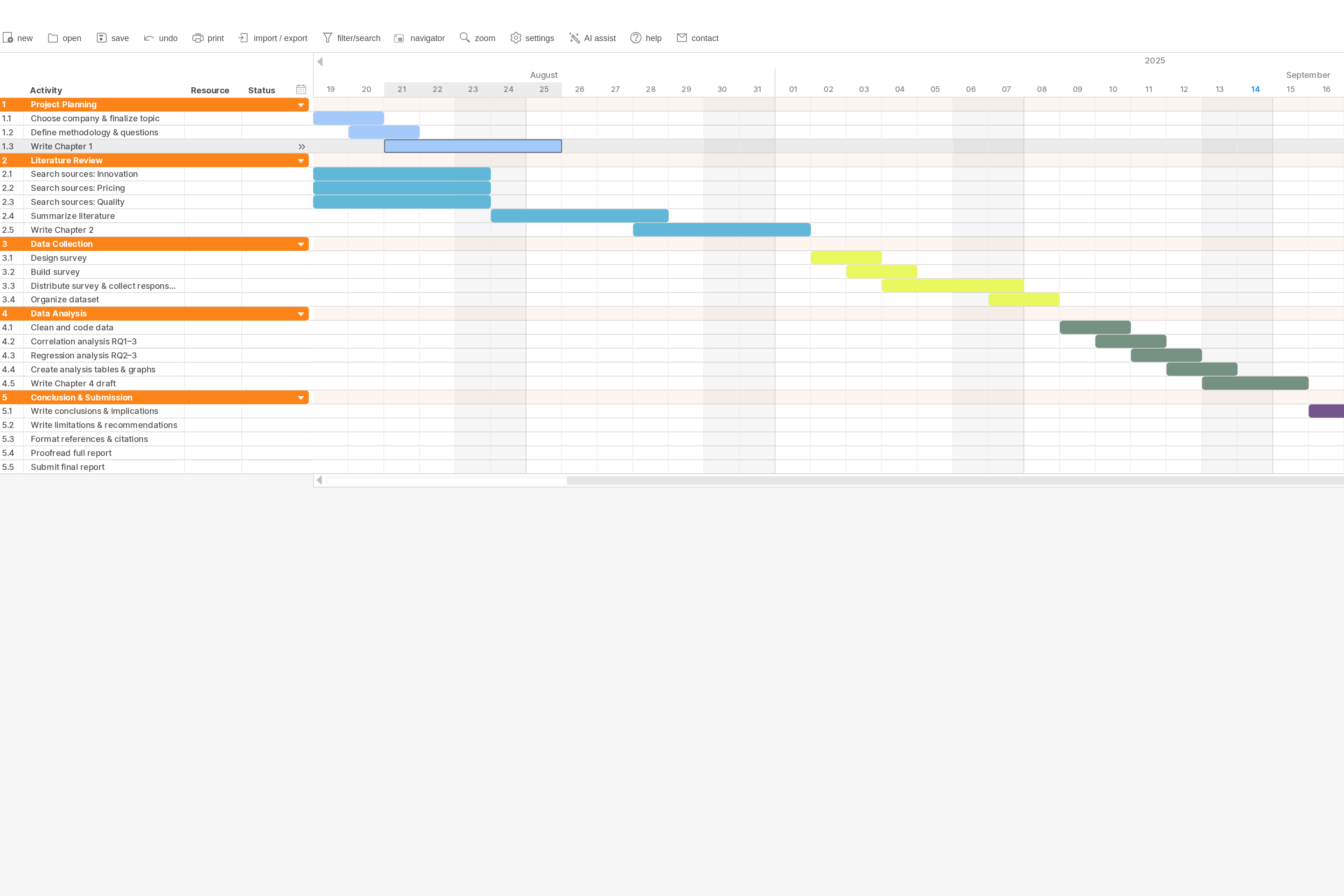
click at [334, 100] on div at bounding box center [324, 101] width 119 height 9
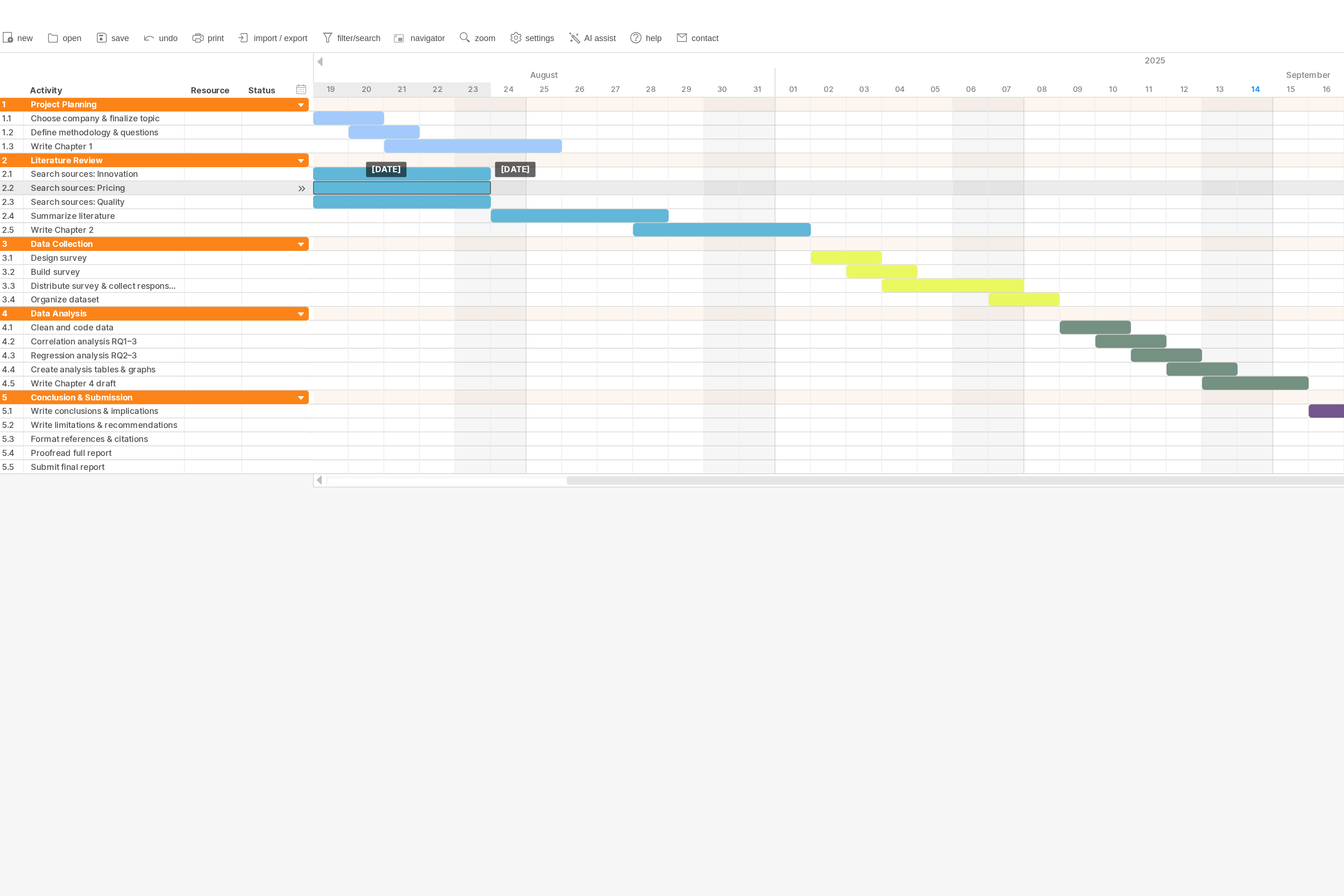
click at [287, 127] on div at bounding box center [276, 129] width 119 height 9
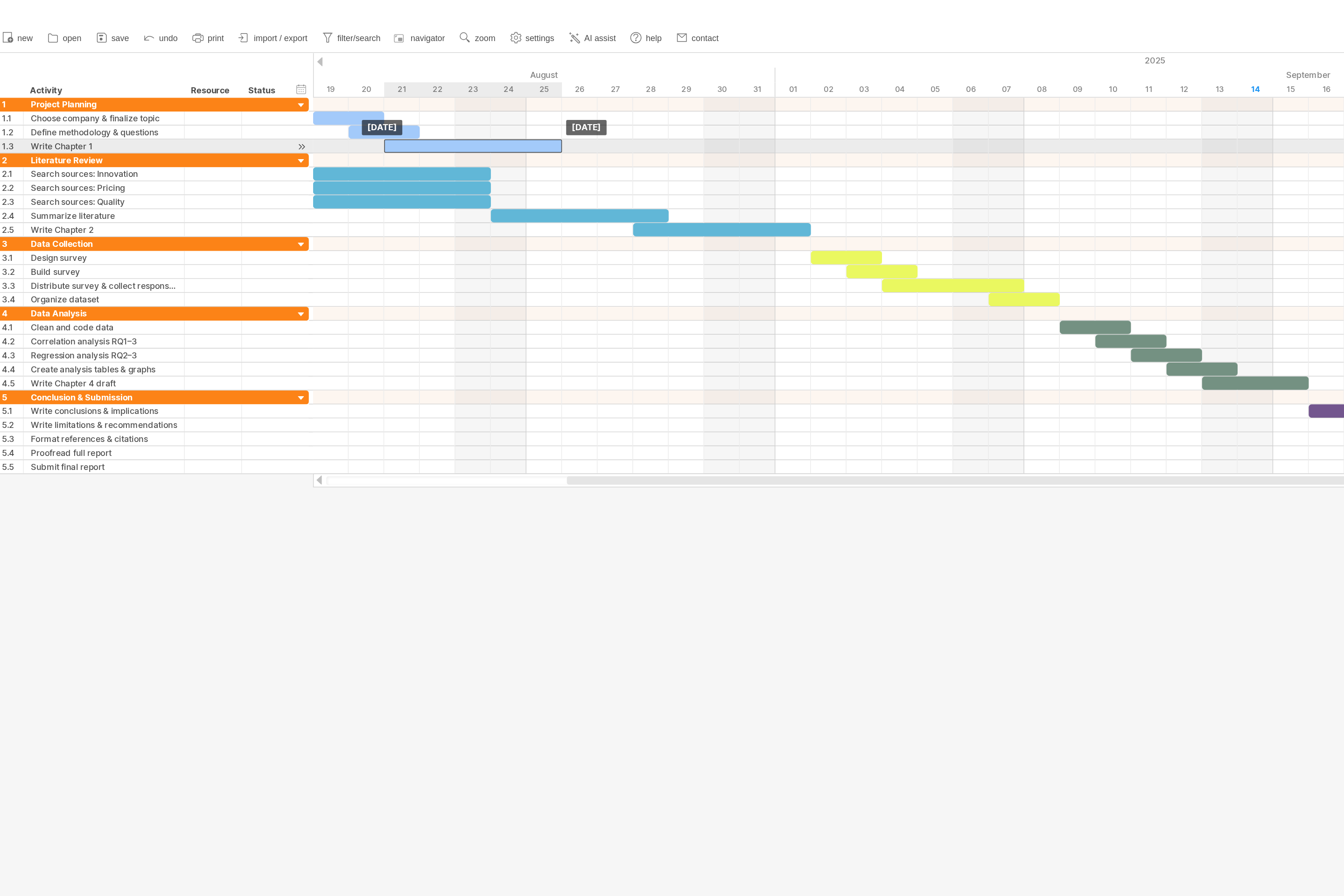
click at [271, 101] on div at bounding box center [324, 101] width 119 height 9
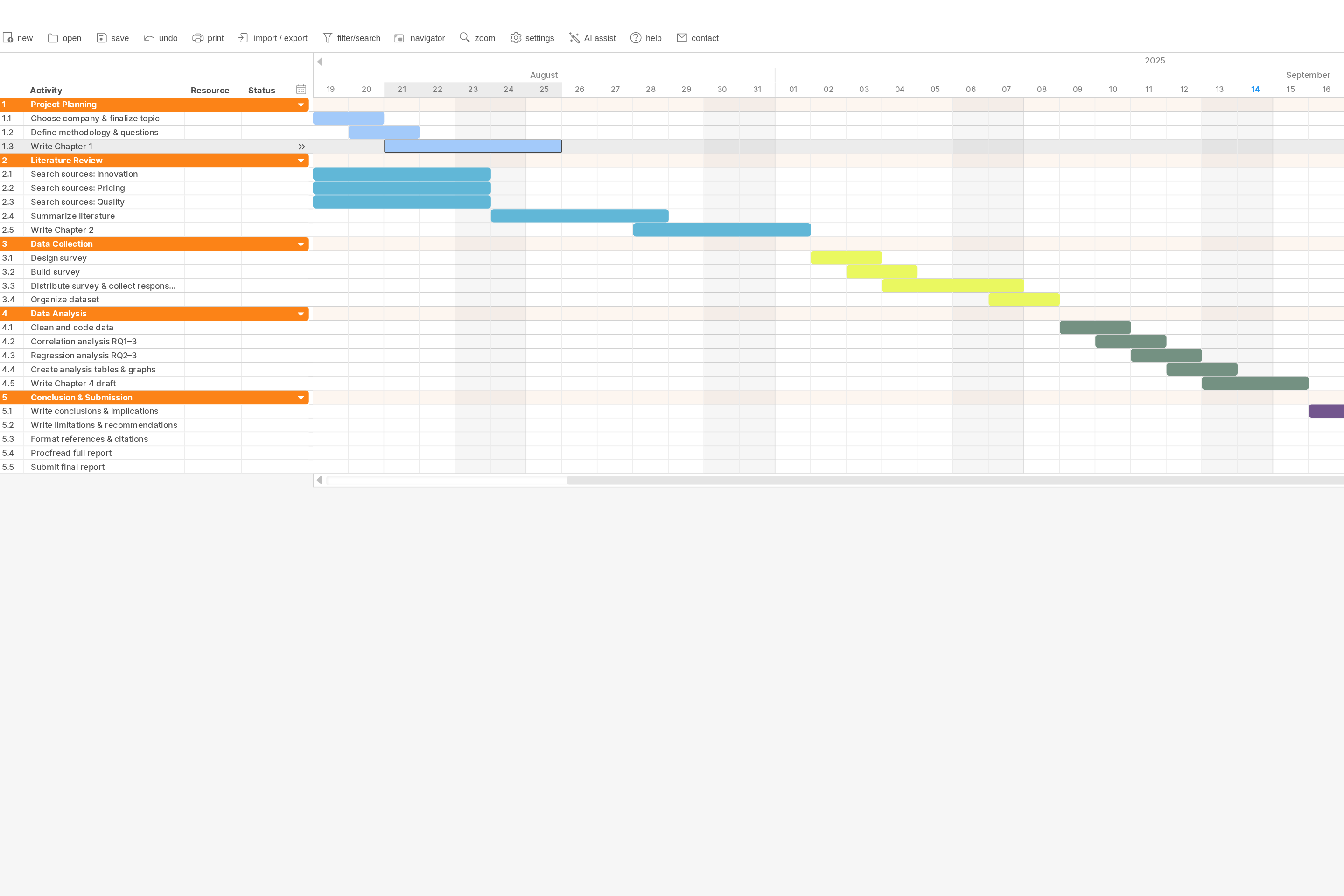
click at [271, 101] on div at bounding box center [324, 101] width 119 height 9
drag, startPoint x: 382, startPoint y: 102, endPoint x: 333, endPoint y: 105, distance: 49.1
click at [333, 105] on div at bounding box center [301, 101] width 72 height 9
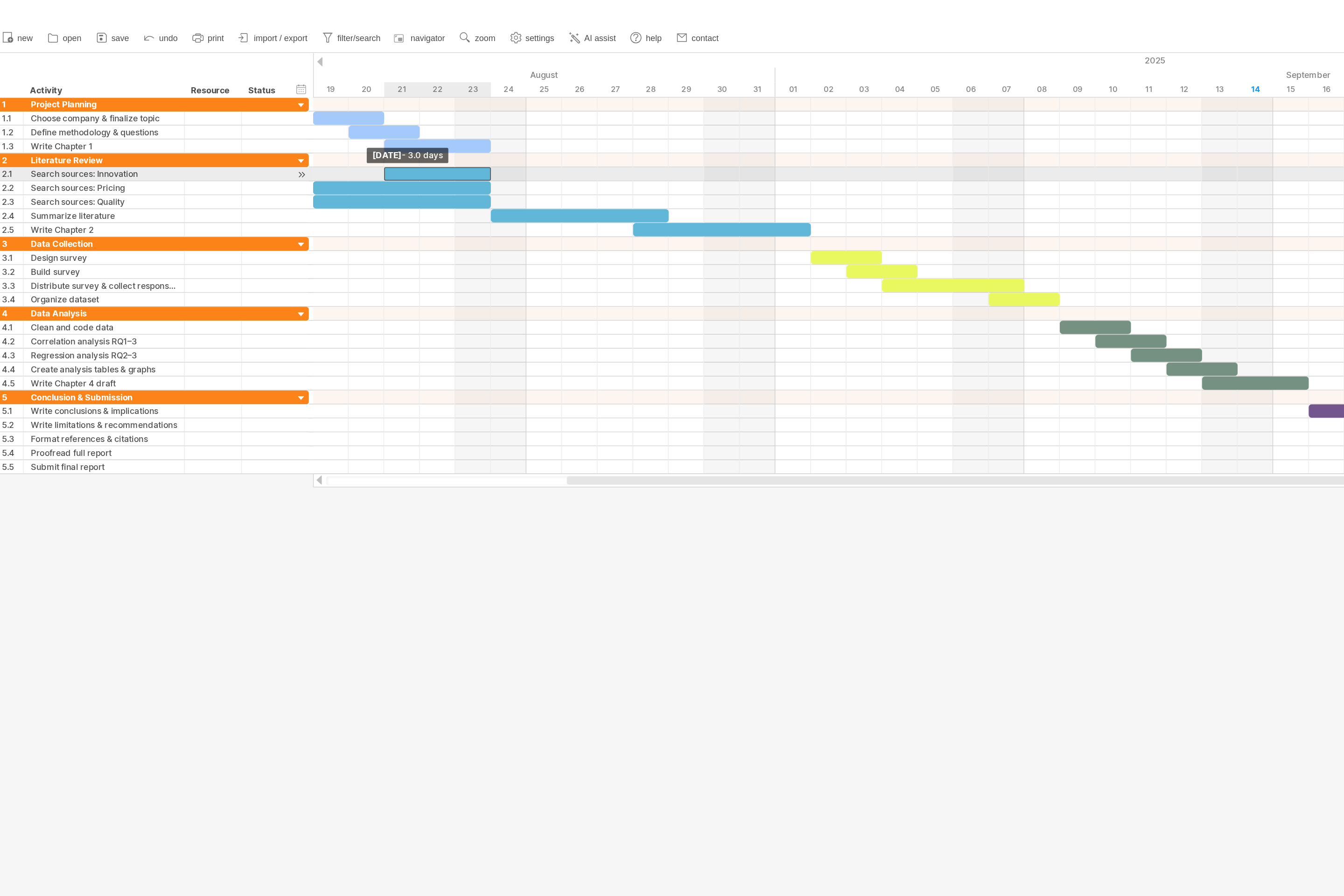
drag, startPoint x: 217, startPoint y: 119, endPoint x: 247, endPoint y: 117, distance: 30.1
click at [265, 117] on div at bounding box center [301, 120] width 72 height 9
drag, startPoint x: 240, startPoint y: 119, endPoint x: 264, endPoint y: 123, distance: 24.3
click at [264, 123] on span at bounding box center [265, 120] width 4 height 9
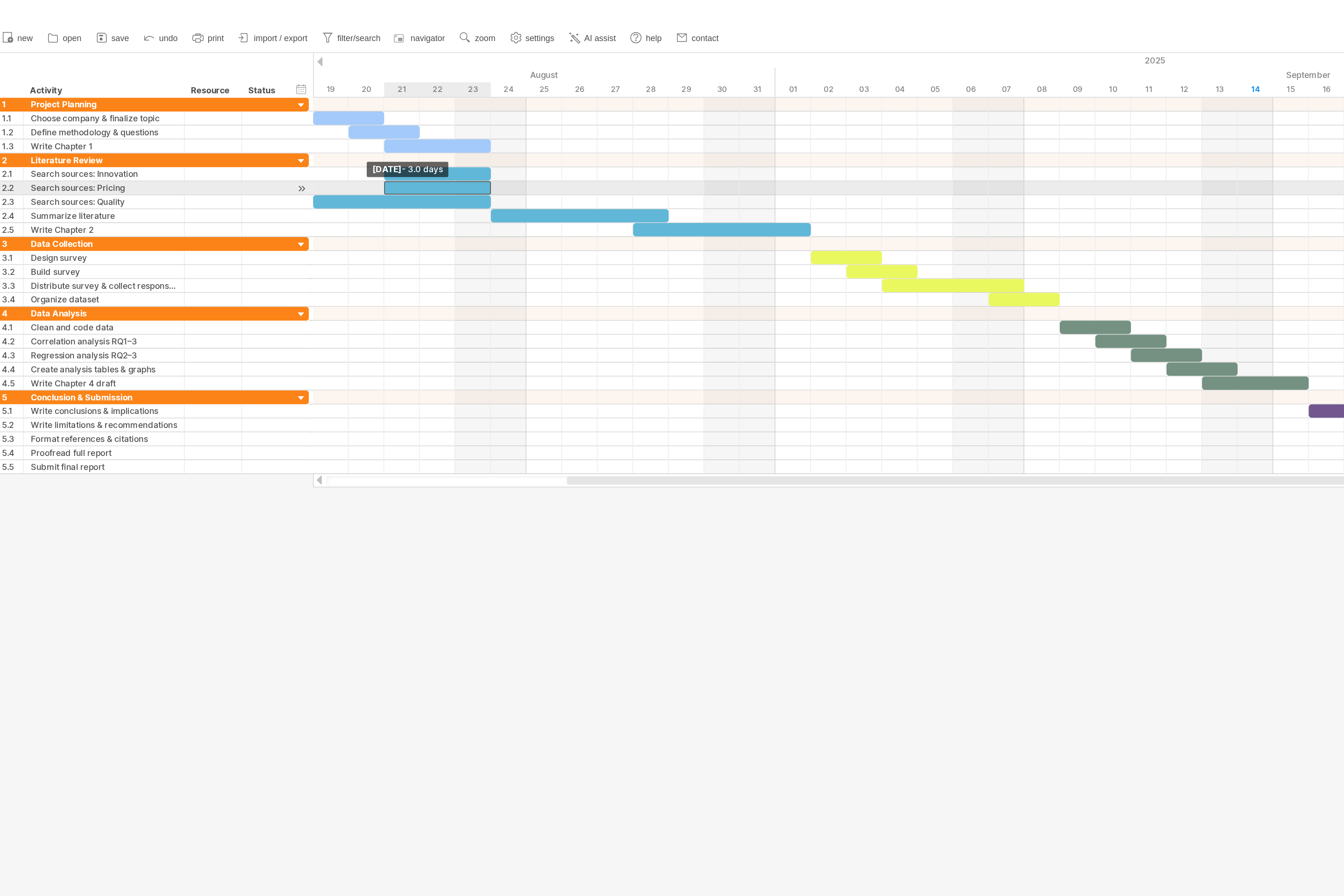
drag, startPoint x: 218, startPoint y: 131, endPoint x: 265, endPoint y: 130, distance: 47.0
click at [265, 130] on span at bounding box center [265, 129] width 4 height 9
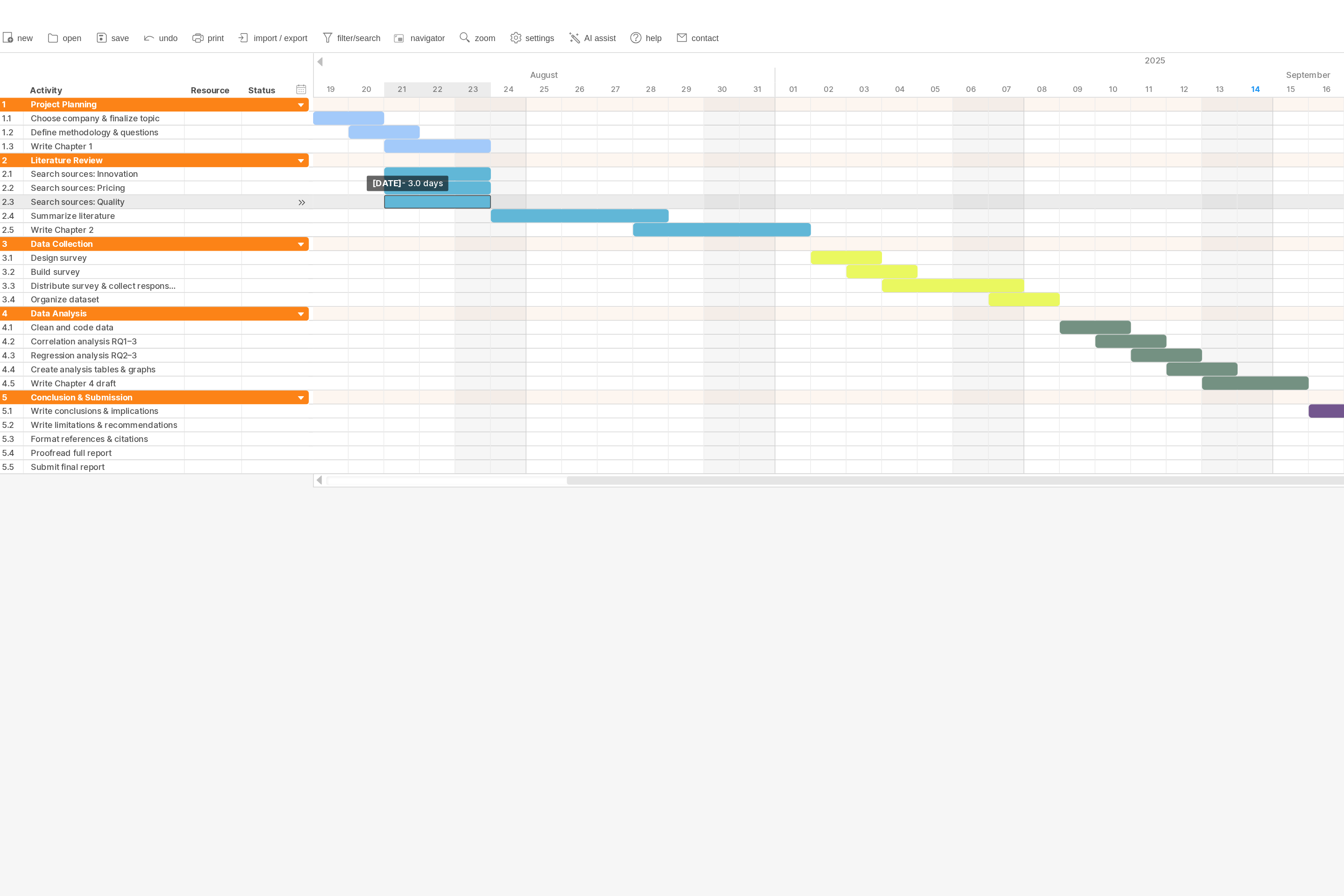
drag, startPoint x: 218, startPoint y: 138, endPoint x: 263, endPoint y: 142, distance: 45.2
click at [263, 142] on span at bounding box center [265, 139] width 4 height 9
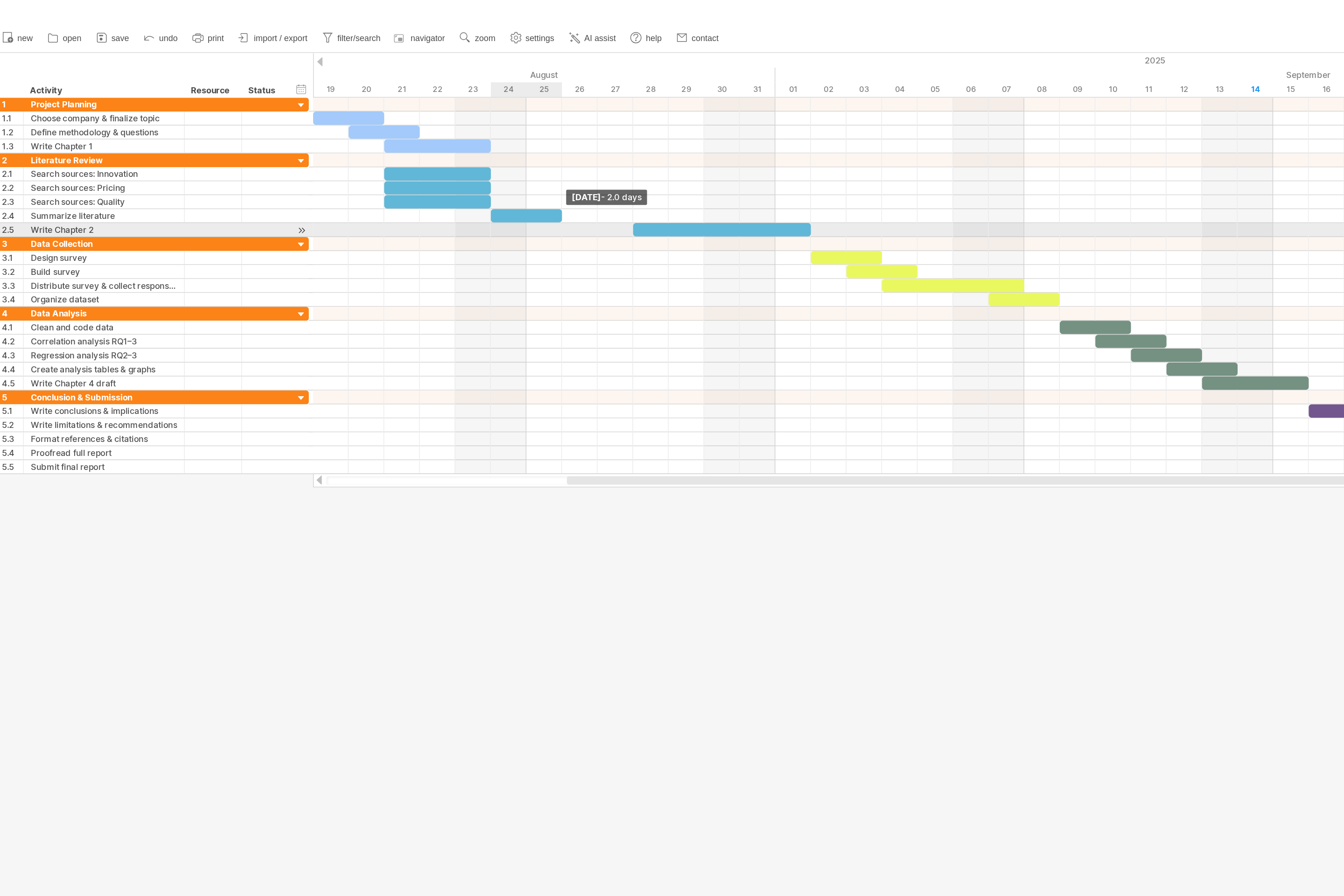
drag, startPoint x: 454, startPoint y: 150, endPoint x: 383, endPoint y: 162, distance: 72.0
click at [383, 162] on div "[DATE] - 2.0 days [DATE] - 3.0 days" at bounding box center [780, 195] width 1127 height 252
drag, startPoint x: 431, startPoint y: 159, endPoint x: 383, endPoint y: 162, distance: 48.1
click at [383, 162] on span at bounding box center [384, 158] width 4 height 9
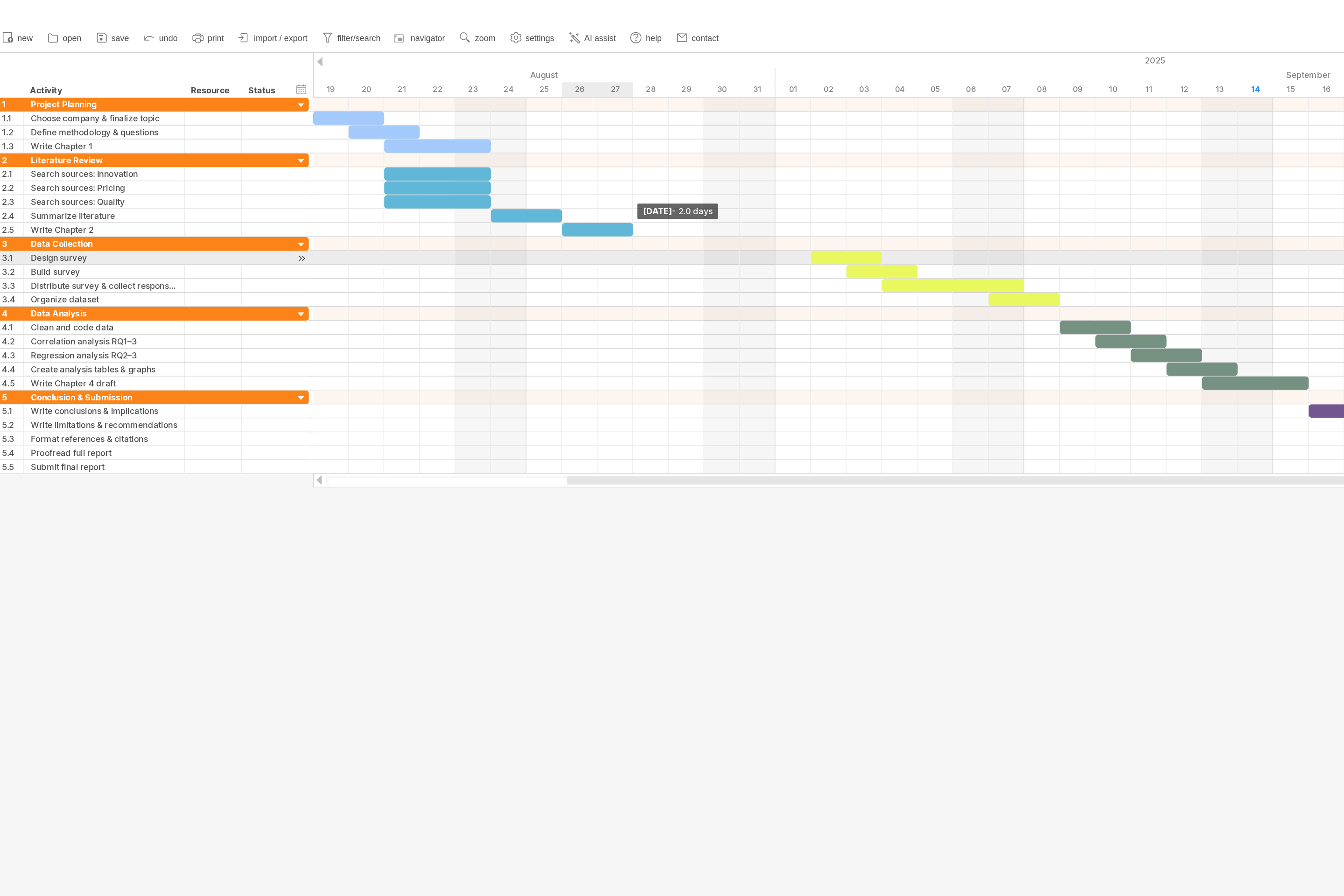
drag, startPoint x: 550, startPoint y: 158, endPoint x: 432, endPoint y: 178, distance: 119.7
click at [432, 178] on div "[DATE] - 2.0 days [DATE] - 7.0 days" at bounding box center [780, 195] width 1127 height 252
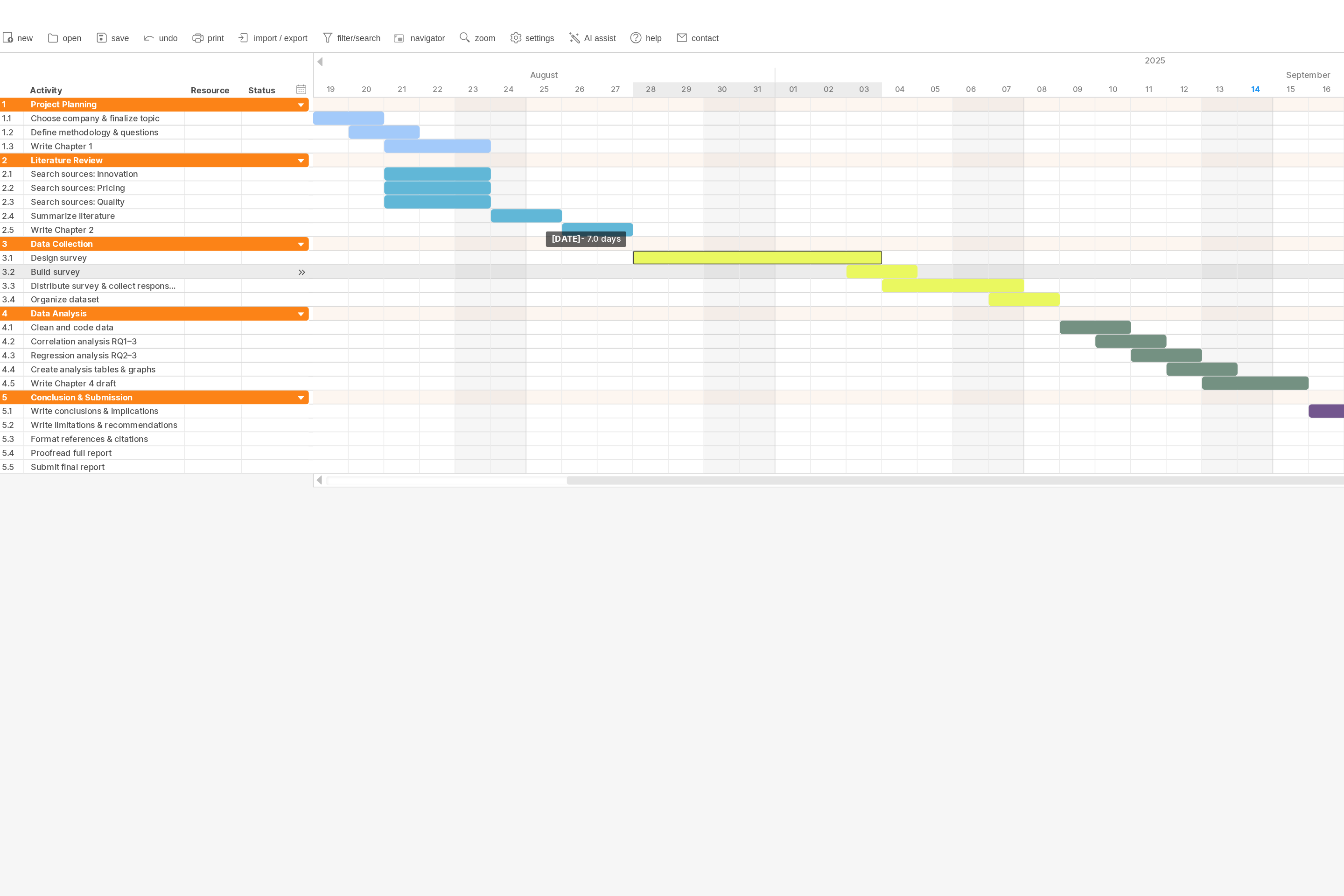
drag, startPoint x: 550, startPoint y: 174, endPoint x: 431, endPoint y: 183, distance: 119.3
click at [431, 183] on div "[DATE] - 2.0 days [DATE] - 7.0 days" at bounding box center [780, 195] width 1127 height 252
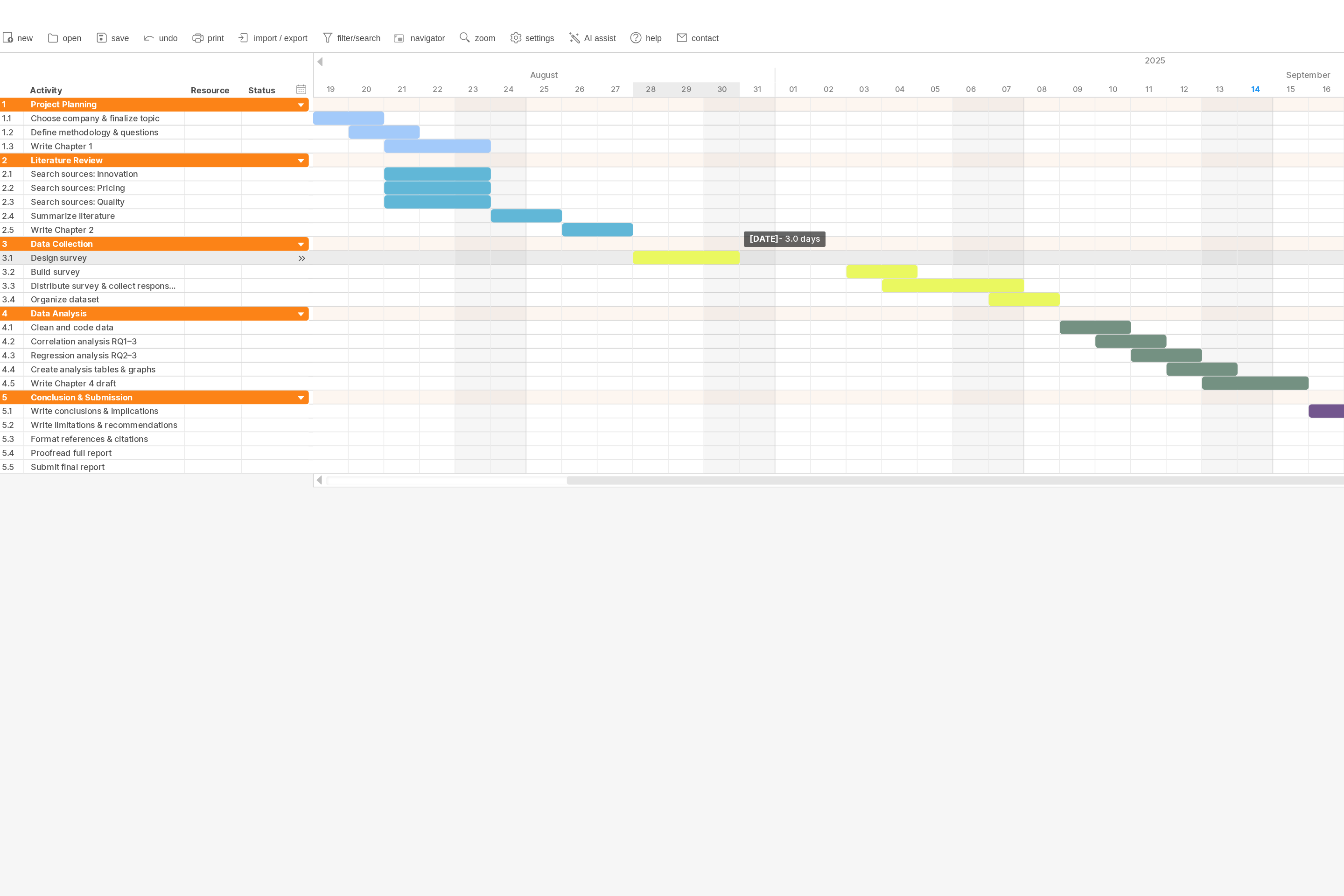
drag, startPoint x: 599, startPoint y: 176, endPoint x: 510, endPoint y: 178, distance: 89.0
click at [503, 178] on div at bounding box center [467, 176] width 72 height 9
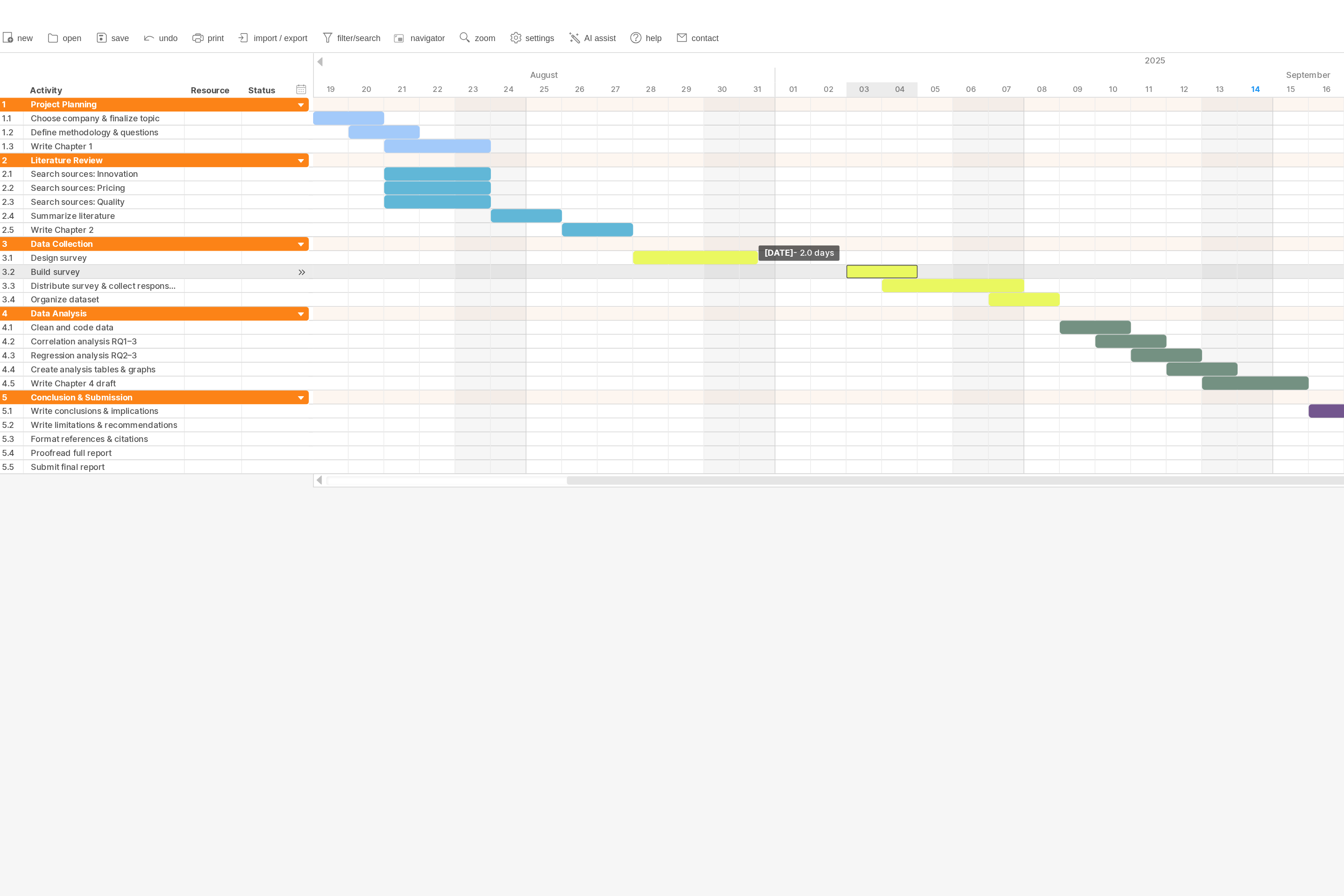
click at [573, 184] on span at bounding box center [574, 185] width 4 height 9
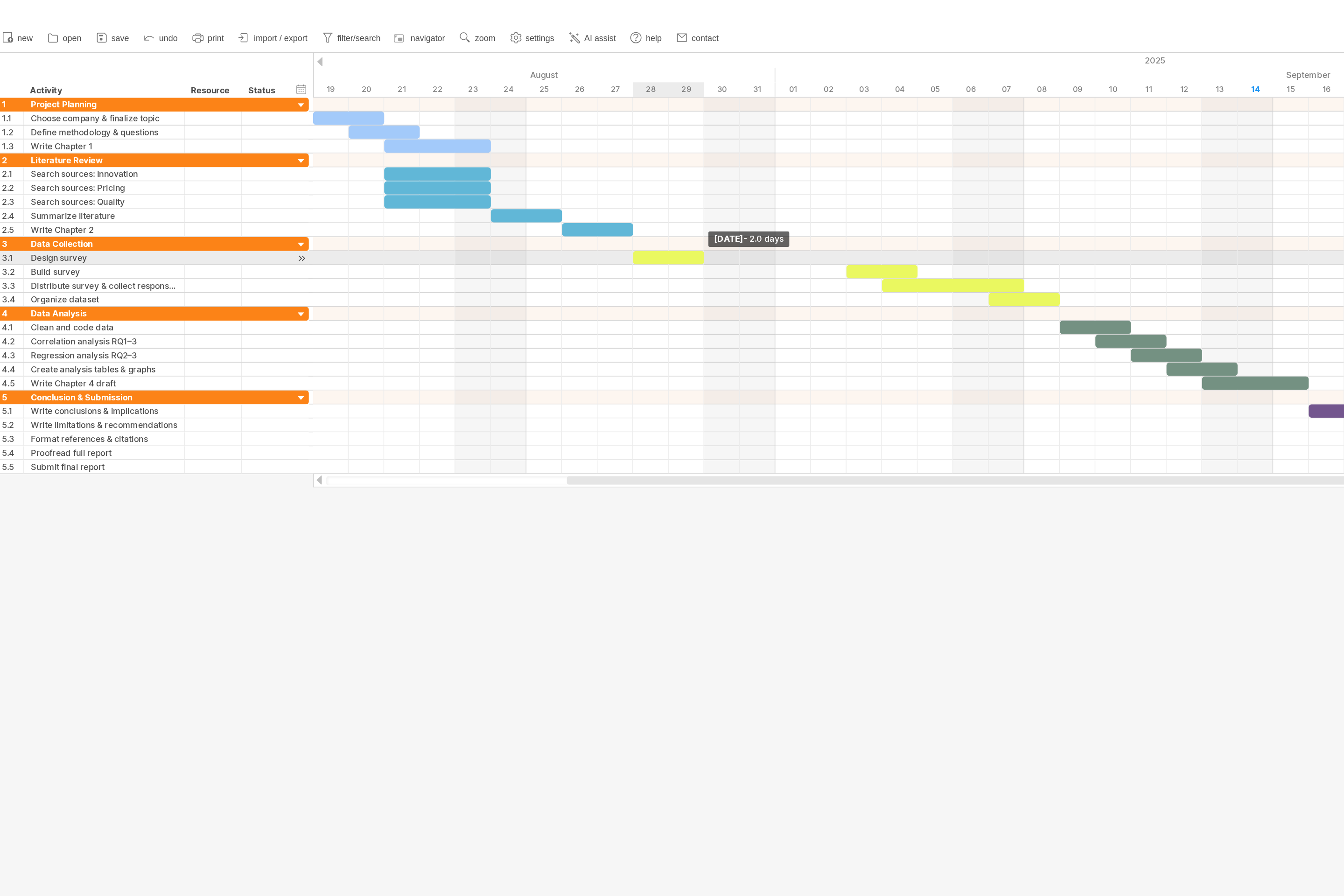
drag, startPoint x: 513, startPoint y: 176, endPoint x: 477, endPoint y: 180, distance: 36.2
click at [477, 180] on span at bounding box center [479, 176] width 4 height 9
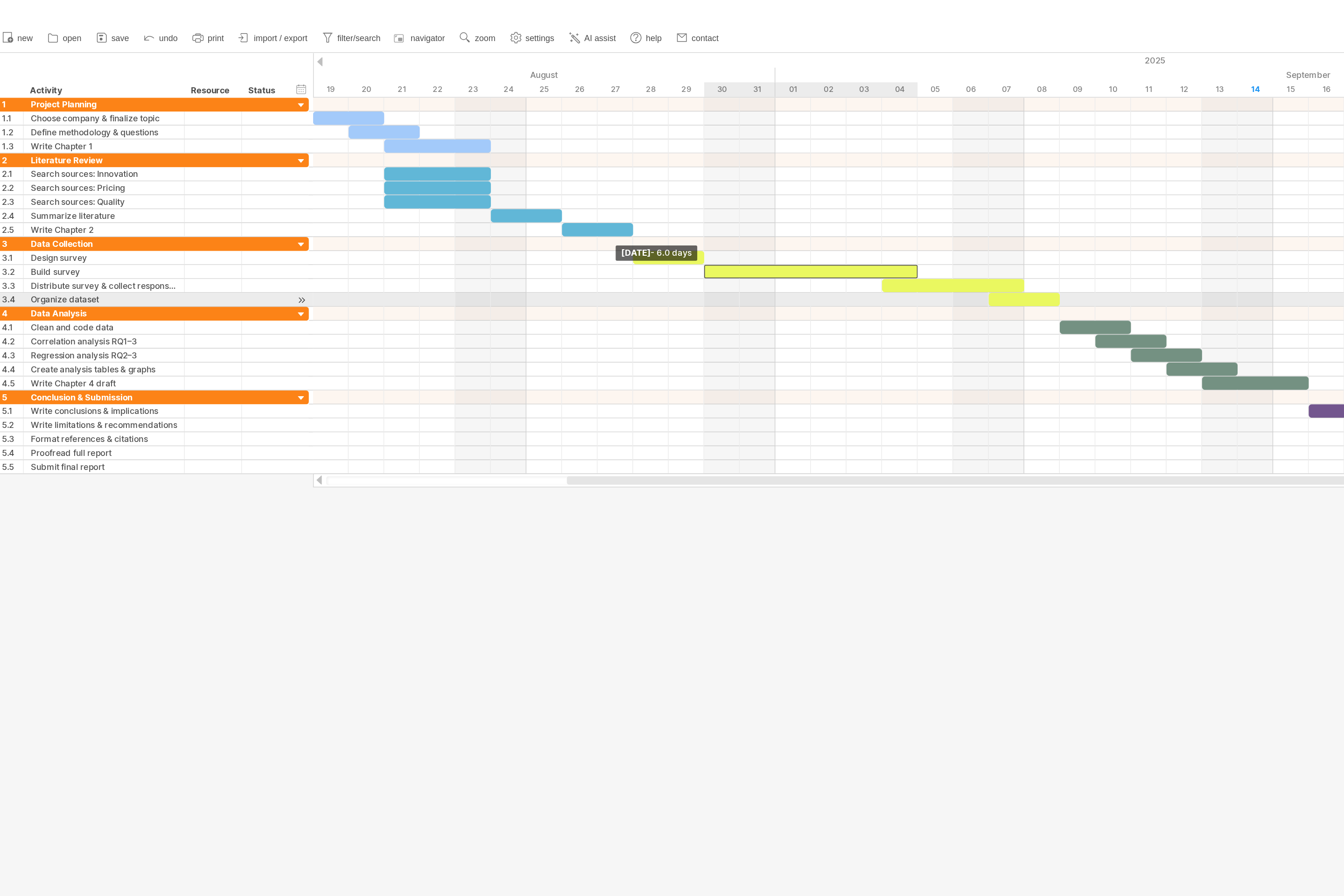
drag, startPoint x: 576, startPoint y: 183, endPoint x: 482, endPoint y: 200, distance: 95.5
click at [482, 200] on div "[DATE] - 2.0 days [DATE] - 6.0 days" at bounding box center [780, 195] width 1127 height 252
drag, startPoint x: 620, startPoint y: 188, endPoint x: 530, endPoint y: 203, distance: 91.2
click at [530, 203] on div "[DATE] - 2.0 days [DATE] - 6.0 days" at bounding box center [780, 195] width 1127 height 252
drag, startPoint x: 597, startPoint y: 195, endPoint x: 524, endPoint y: 202, distance: 73.3
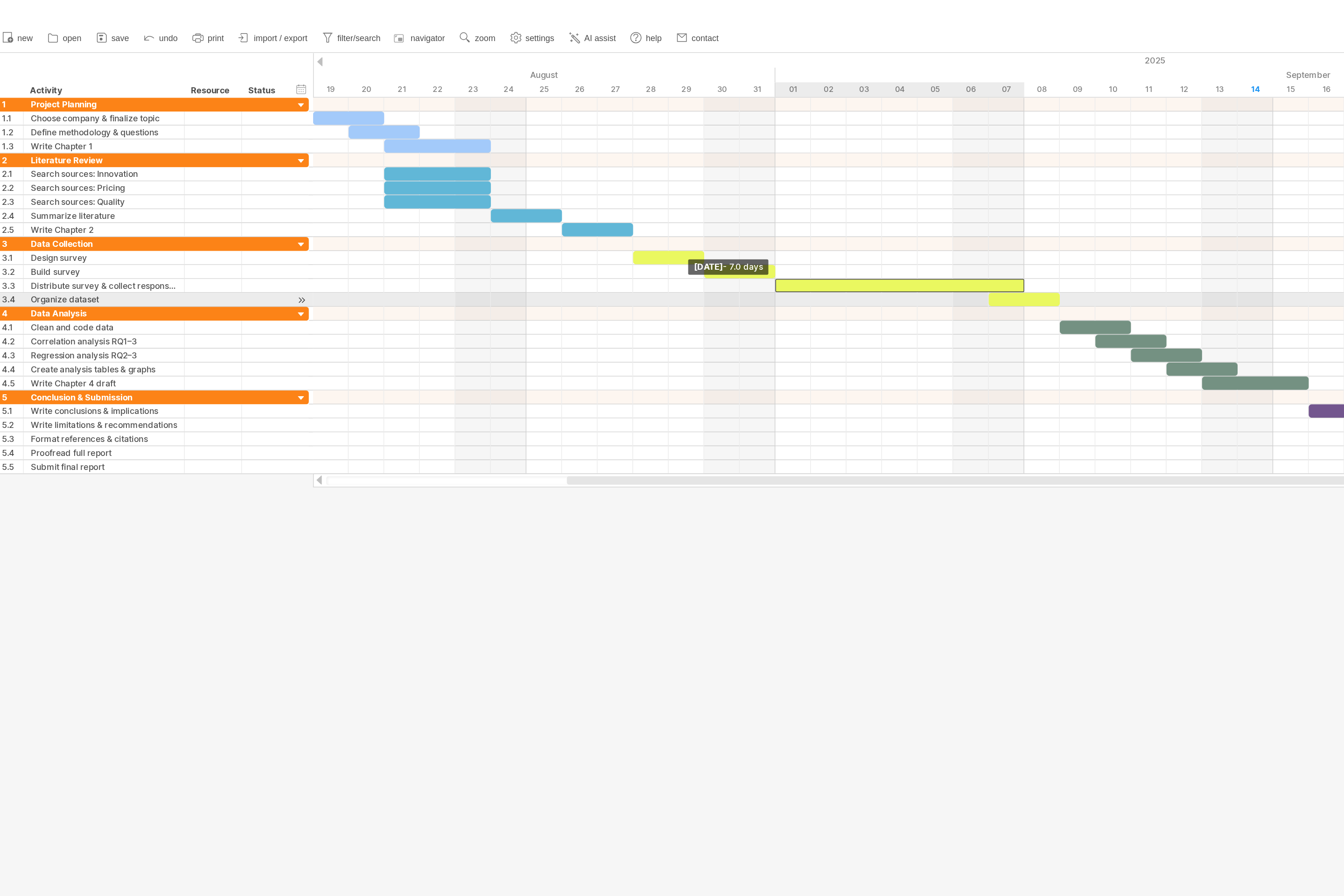
click at [524, 202] on div "[DATE] - 2.0 days [DATE] - 7.0 days" at bounding box center [780, 195] width 1127 height 252
drag, startPoint x: 669, startPoint y: 206, endPoint x: 682, endPoint y: 208, distance: 13.2
click at [671, 208] on div "[DATE] - 2.0 days [DATE] - 1.5 days" at bounding box center [780, 195] width 1127 height 252
drag, startPoint x: 718, startPoint y: 206, endPoint x: 737, endPoint y: 208, distance: 19.1
click at [671, 208] on div at bounding box center [711, 204] width 60 height 9
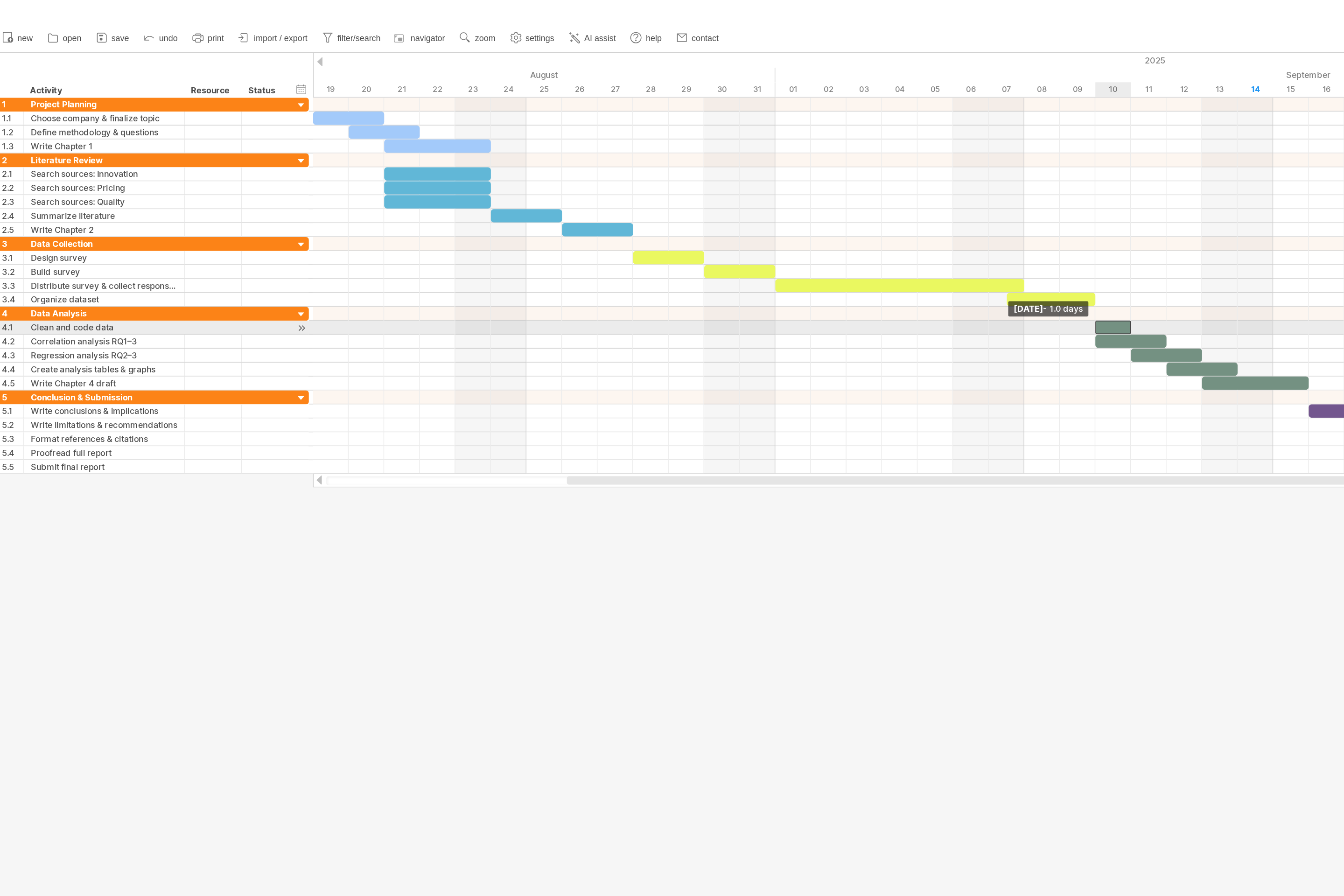
drag, startPoint x: 718, startPoint y: 223, endPoint x: 739, endPoint y: 224, distance: 21.0
click at [671, 224] on span at bounding box center [740, 222] width 4 height 9
drag, startPoint x: 766, startPoint y: 222, endPoint x: 811, endPoint y: 225, distance: 45.1
click at [671, 225] on span at bounding box center [812, 222] width 4 height 9
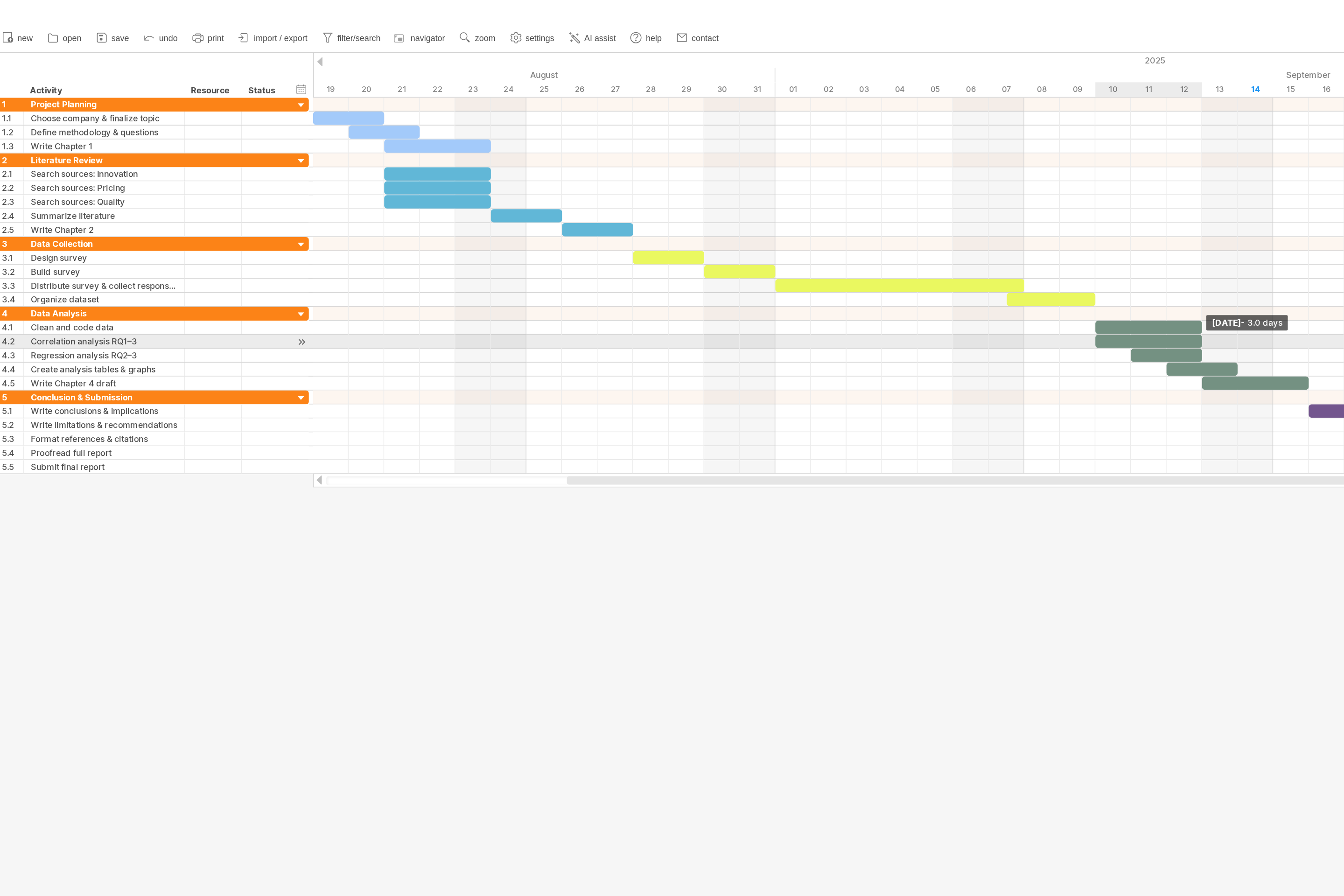
drag, startPoint x: 787, startPoint y: 231, endPoint x: 810, endPoint y: 234, distance: 23.2
click at [671, 234] on div at bounding box center [776, 232] width 72 height 9
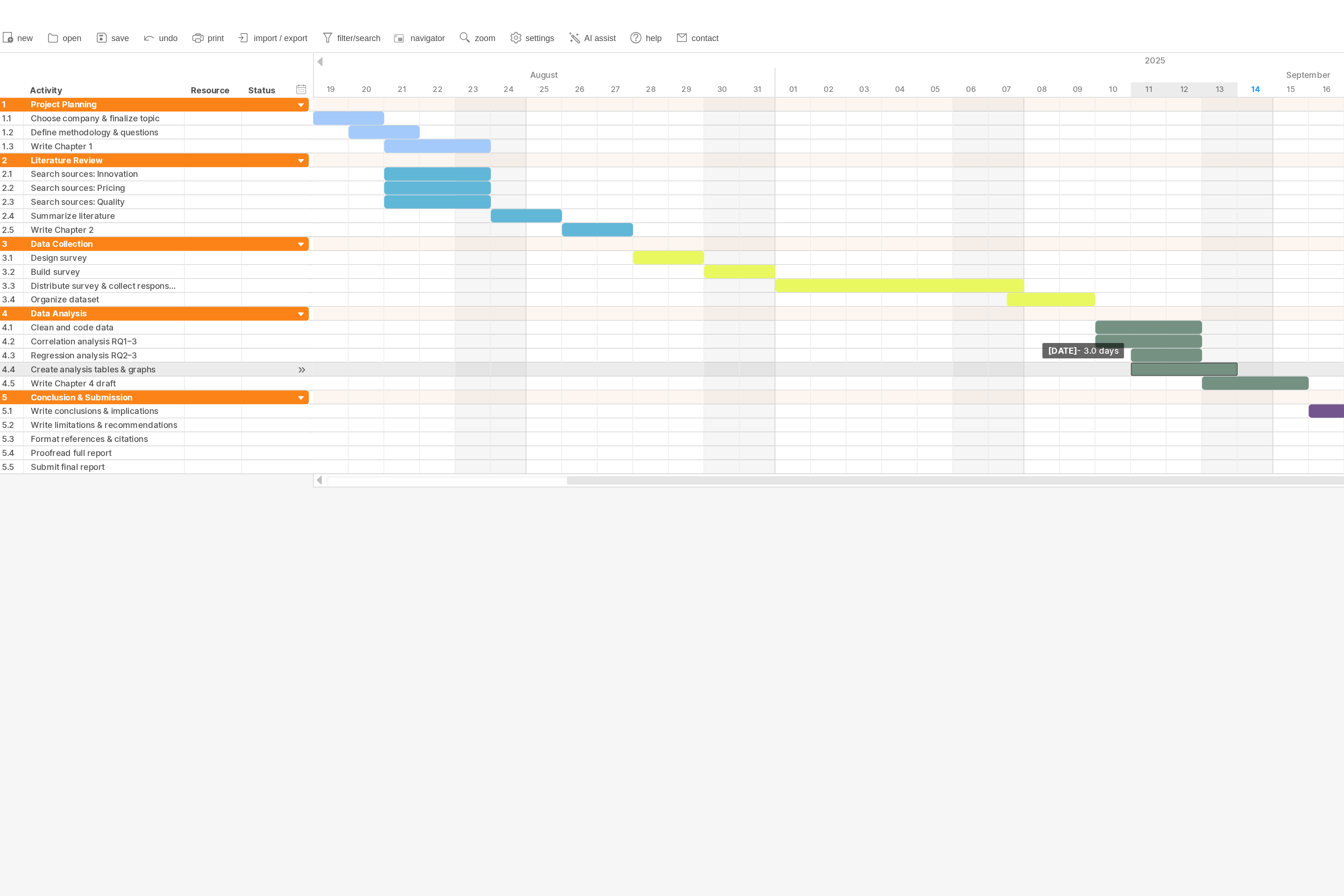
drag, startPoint x: 788, startPoint y: 251, endPoint x: 763, endPoint y: 254, distance: 25.2
click at [671, 254] on span at bounding box center [765, 251] width 4 height 9
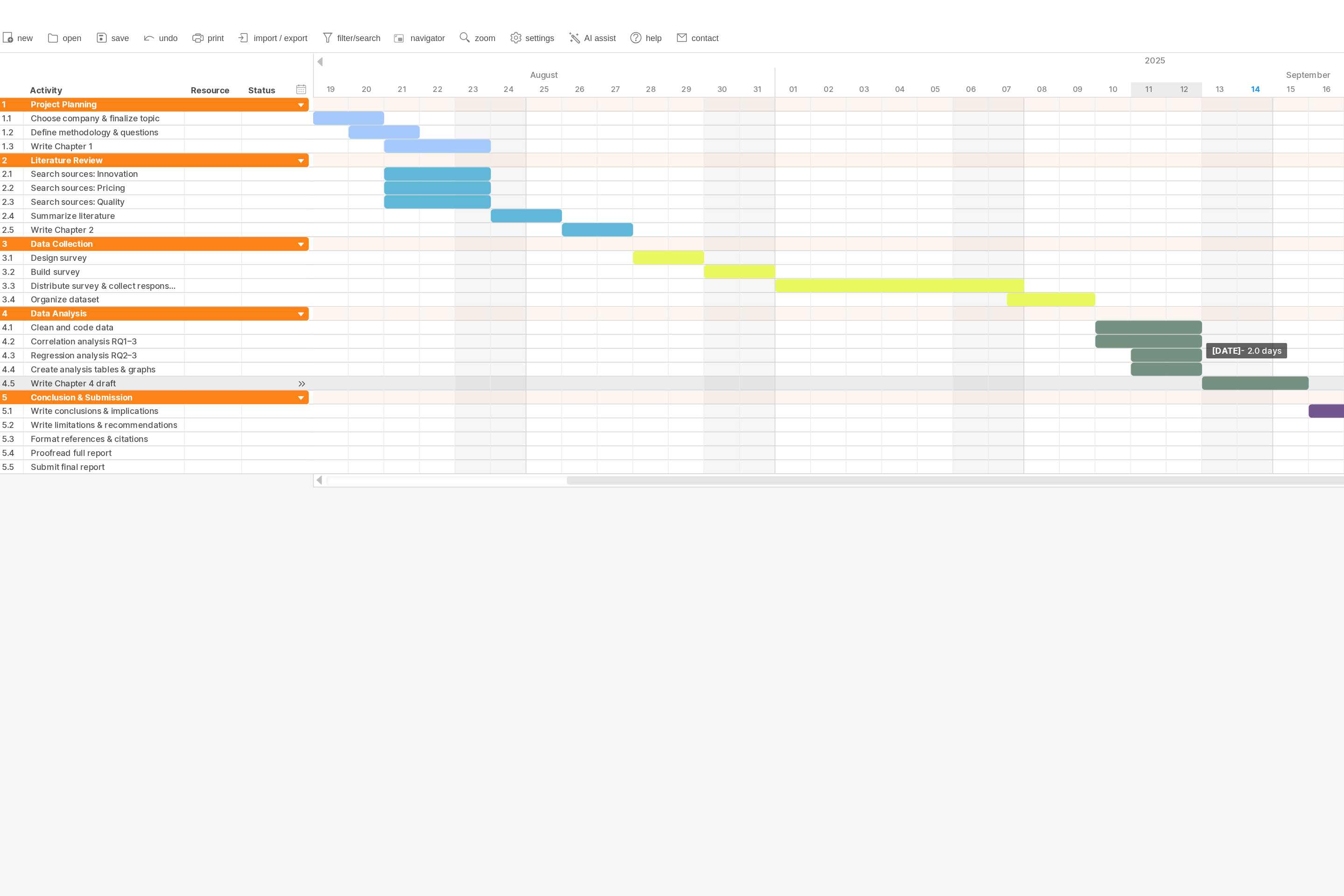
drag, startPoint x: 834, startPoint y: 251, endPoint x: 813, endPoint y: 256, distance: 21.6
click at [193, 256] on div at bounding box center [193, 237] width 0 height 56
drag, startPoint x: 814, startPoint y: 261, endPoint x: 768, endPoint y: 258, distance: 46.1
click at [671, 258] on div at bounding box center [800, 260] width 72 height 9
drag, startPoint x: 834, startPoint y: 261, endPoint x: 813, endPoint y: 261, distance: 21.0
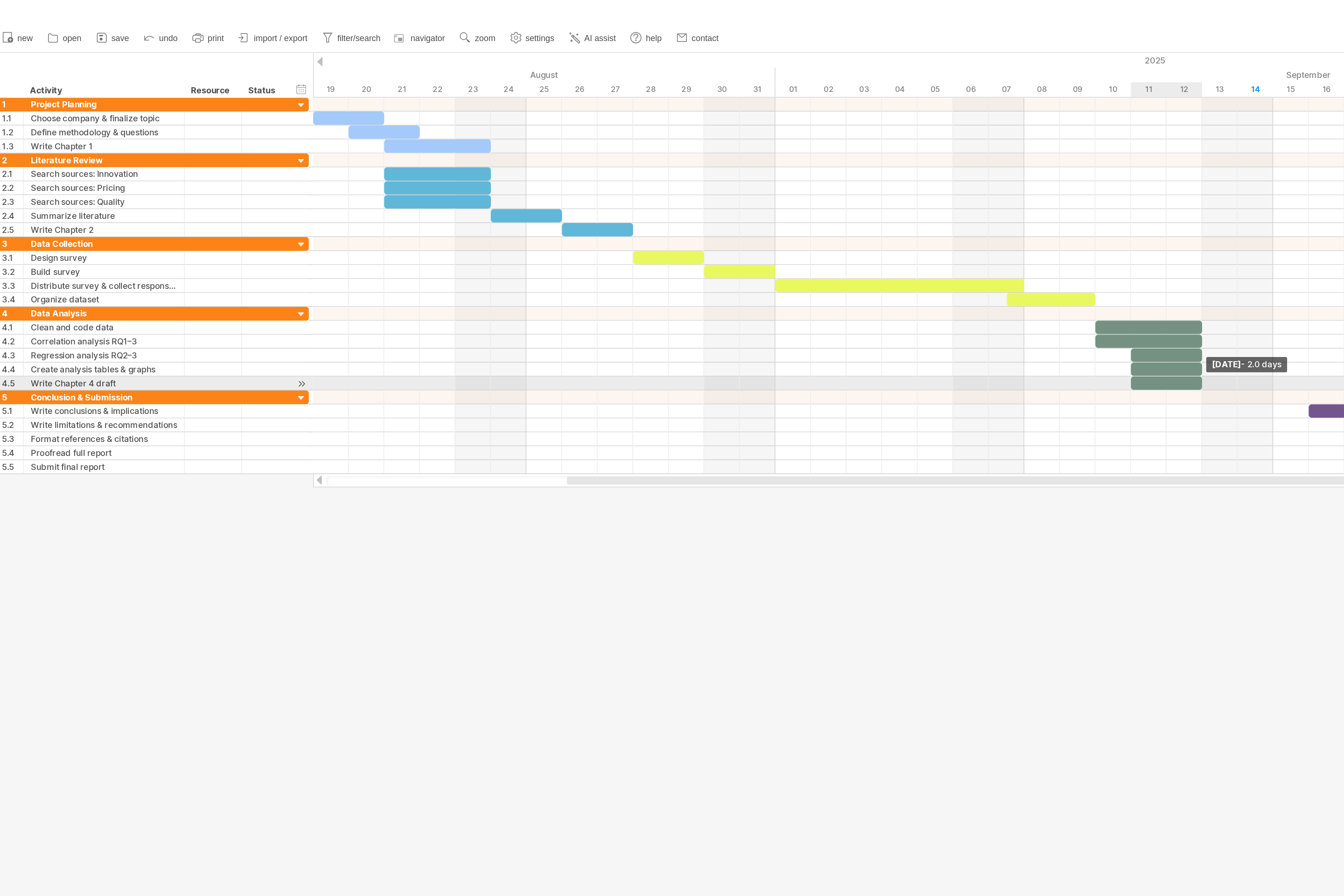
click at [671, 261] on span at bounding box center [812, 260] width 4 height 9
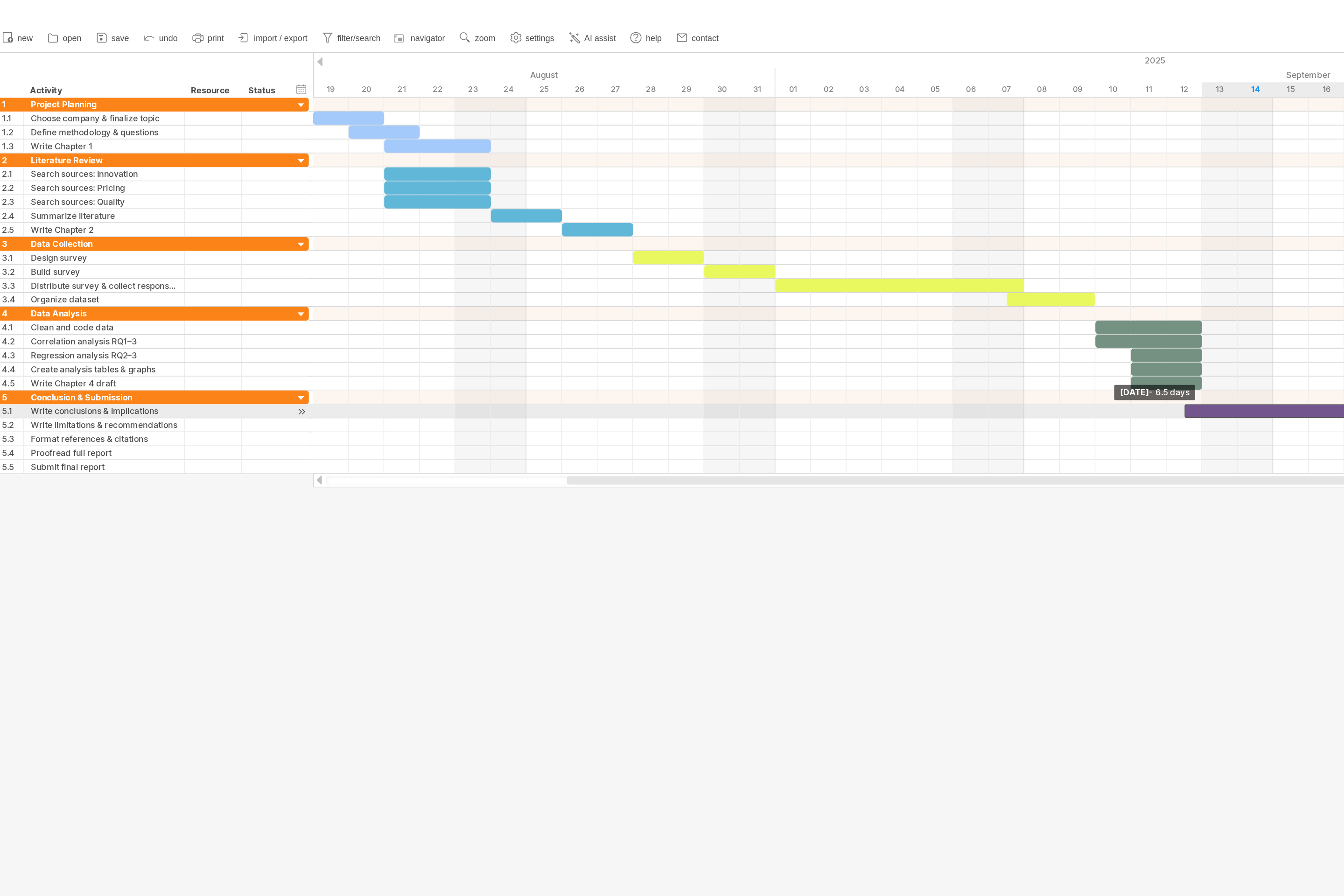
drag, startPoint x: 884, startPoint y: 277, endPoint x: 807, endPoint y: 282, distance: 77.2
click at [671, 282] on div at bounding box center [878, 279] width 155 height 9
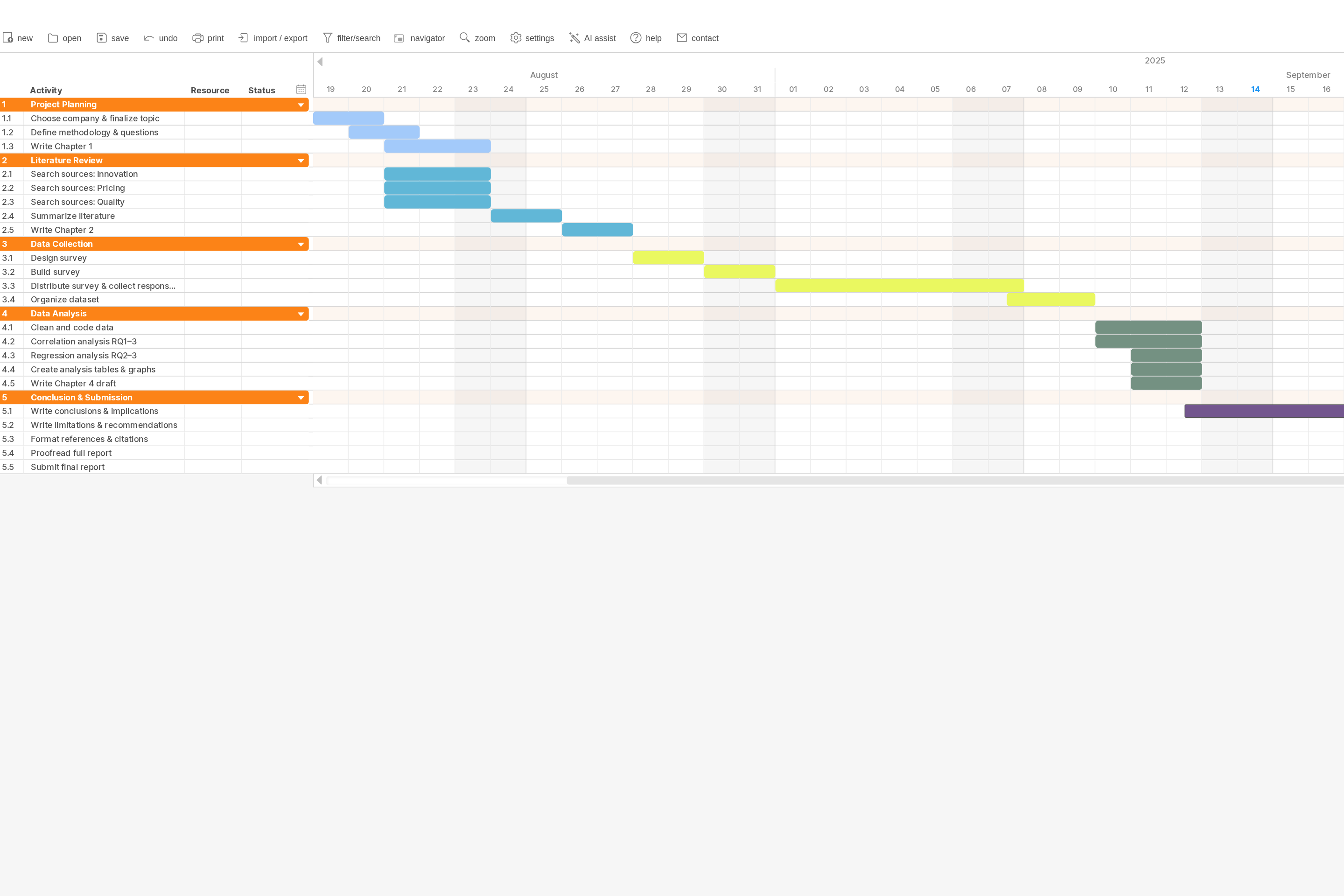
click at [671, 342] on div at bounding box center [672, 441] width 1344 height 803
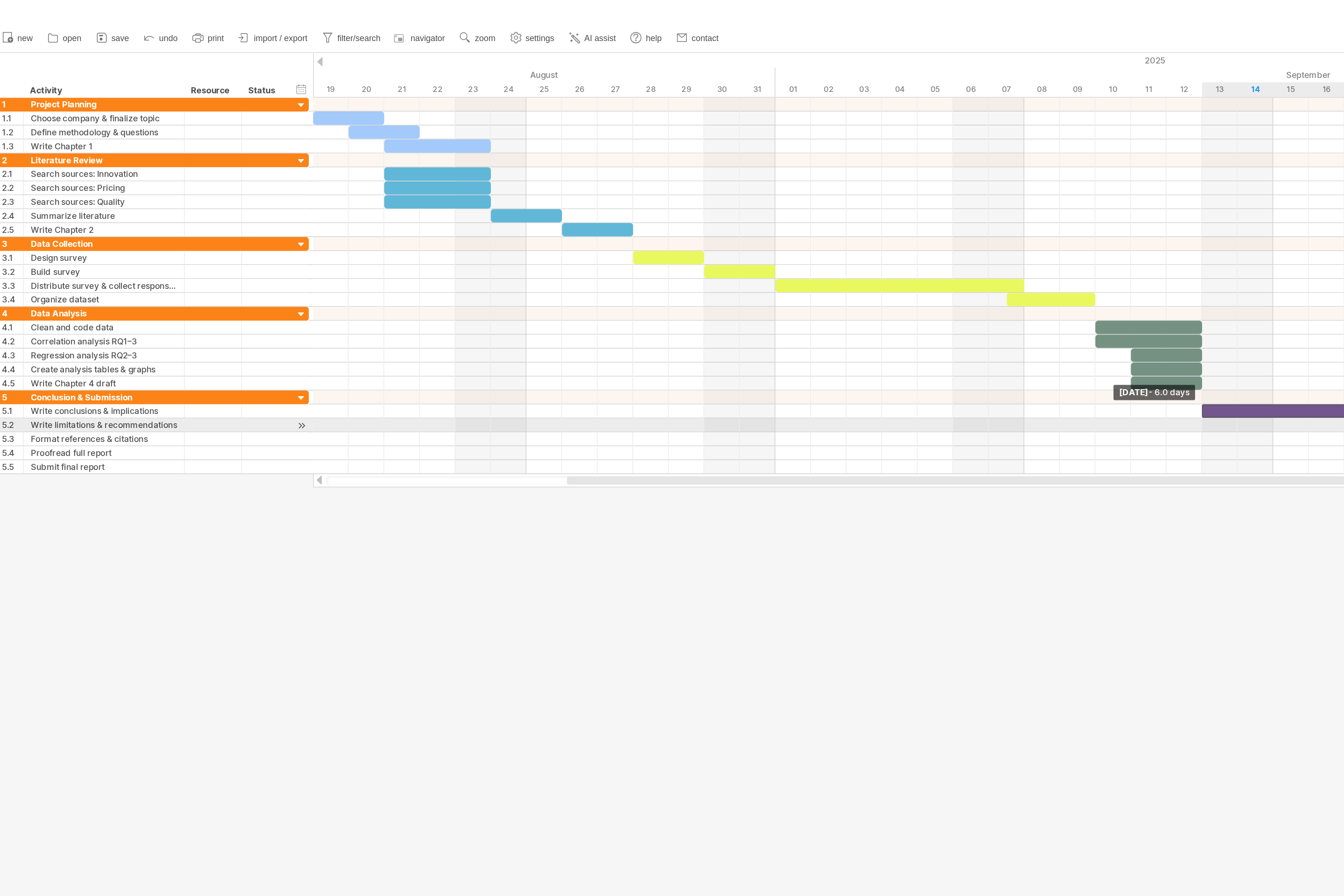
drag, startPoint x: 800, startPoint y: 277, endPoint x: 812, endPoint y: 284, distance: 13.9
click at [671, 284] on div "[DATE] [DATE] - 6.0 days" at bounding box center [780, 195] width 1127 height 252
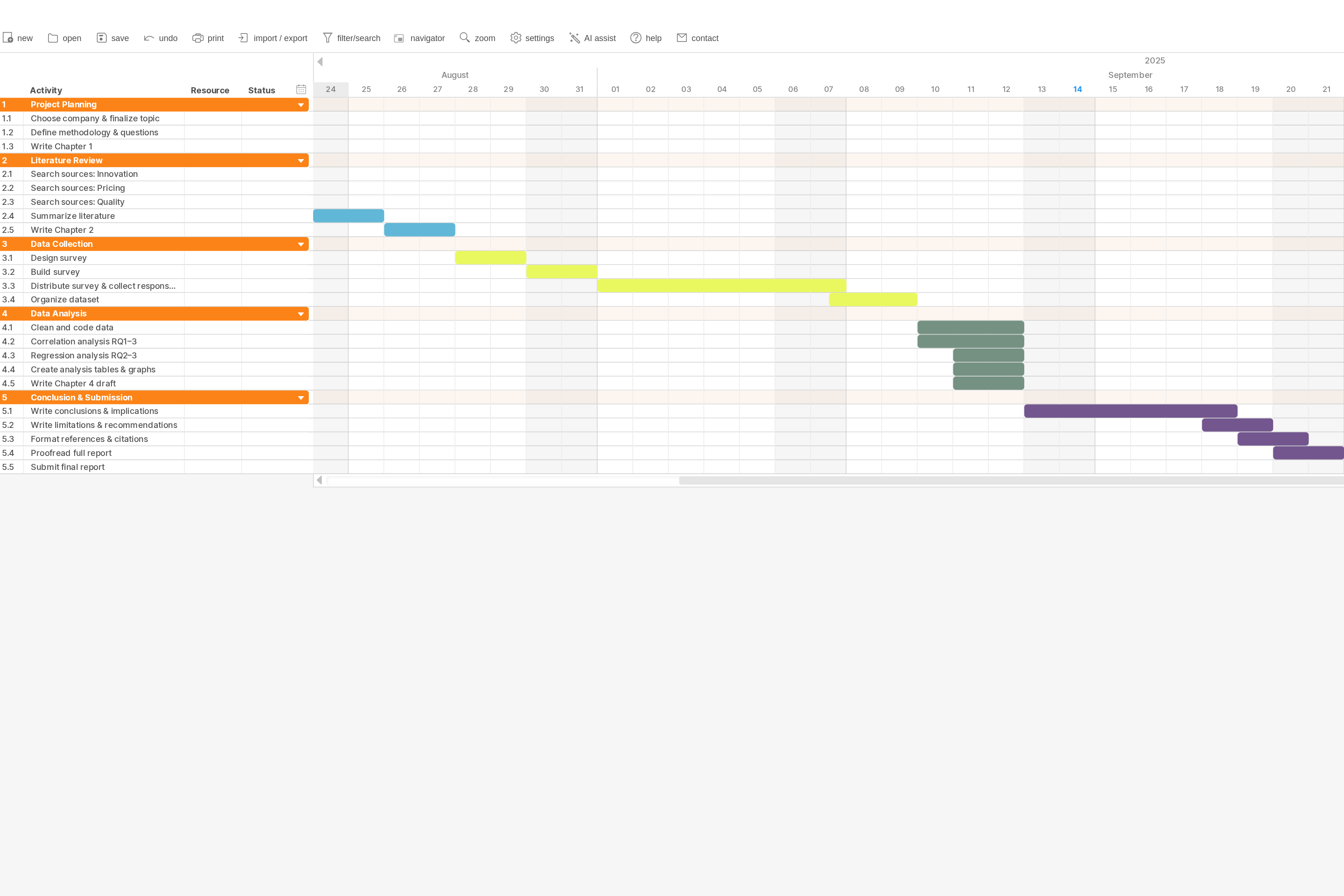
drag, startPoint x: 805, startPoint y: 325, endPoint x: 881, endPoint y: 329, distance: 76.1
click at [671, 329] on div at bounding box center [780, 325] width 1127 height 9
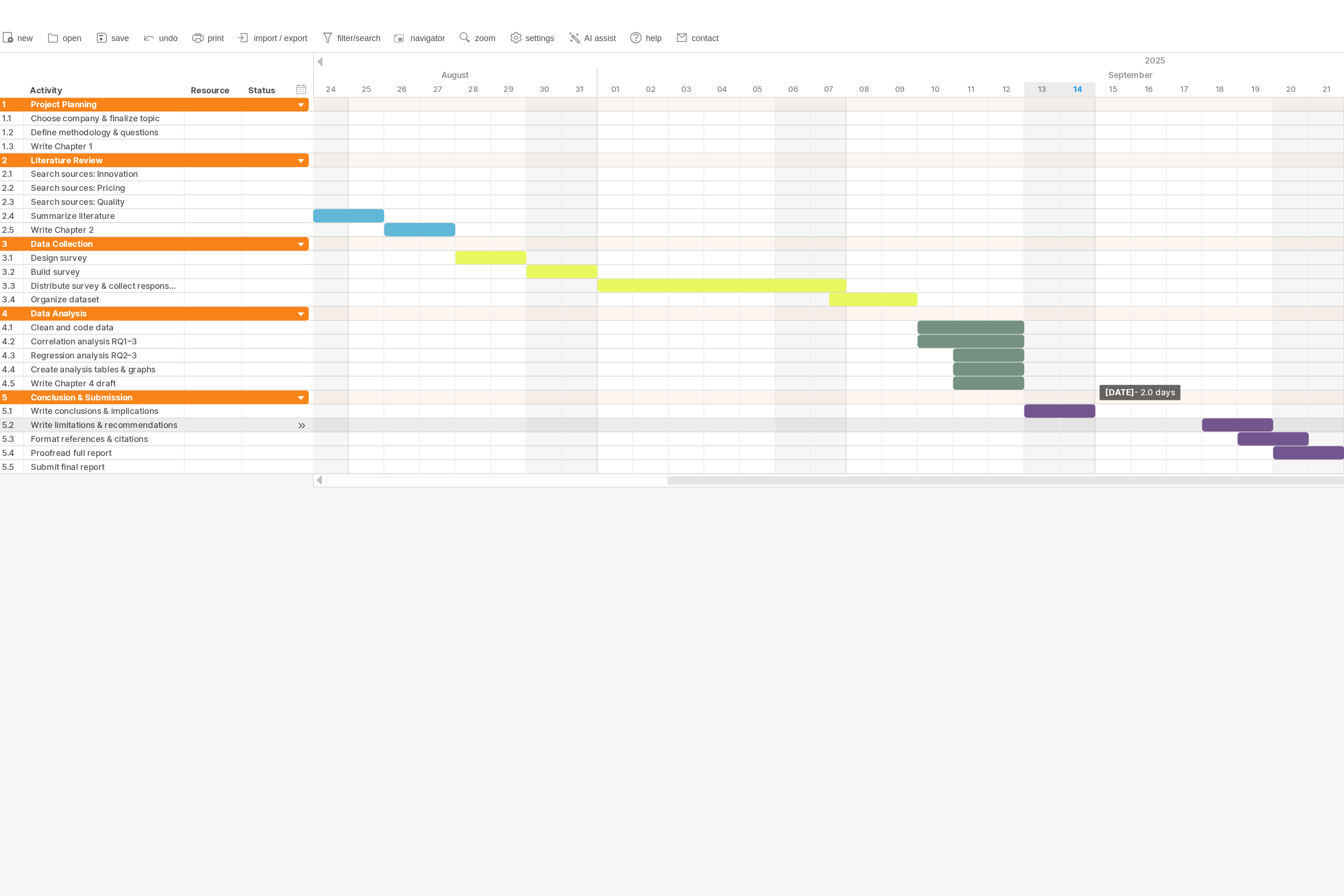
drag, startPoint x: 836, startPoint y: 277, endPoint x: 744, endPoint y: 286, distance: 92.4
click at [671, 286] on div "[DATE] - 2.0 days [DATE] - 6.0 days" at bounding box center [780, 195] width 1127 height 252
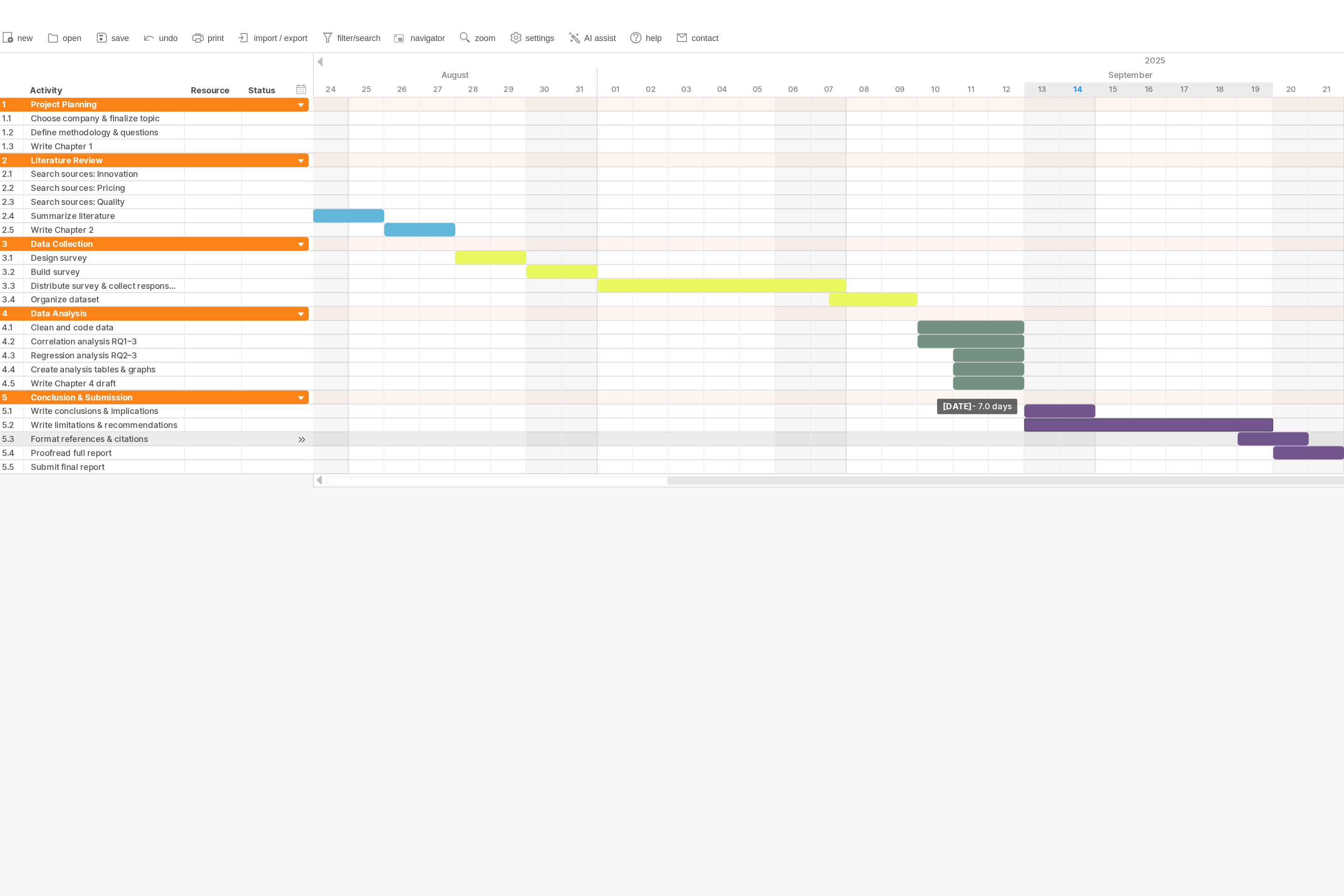
drag, startPoint x: 813, startPoint y: 288, endPoint x: 688, endPoint y: 300, distance: 125.6
click at [671, 300] on div "[DATE] - 2.0 days [DATE] - 7.0 days" at bounding box center [780, 195] width 1127 height 252
drag, startPoint x: 859, startPoint y: 288, endPoint x: 739, endPoint y: 302, distance: 120.8
click at [671, 302] on div "[DATE] - 2.0 days [DATE] - 7.0 days" at bounding box center [780, 195] width 1127 height 252
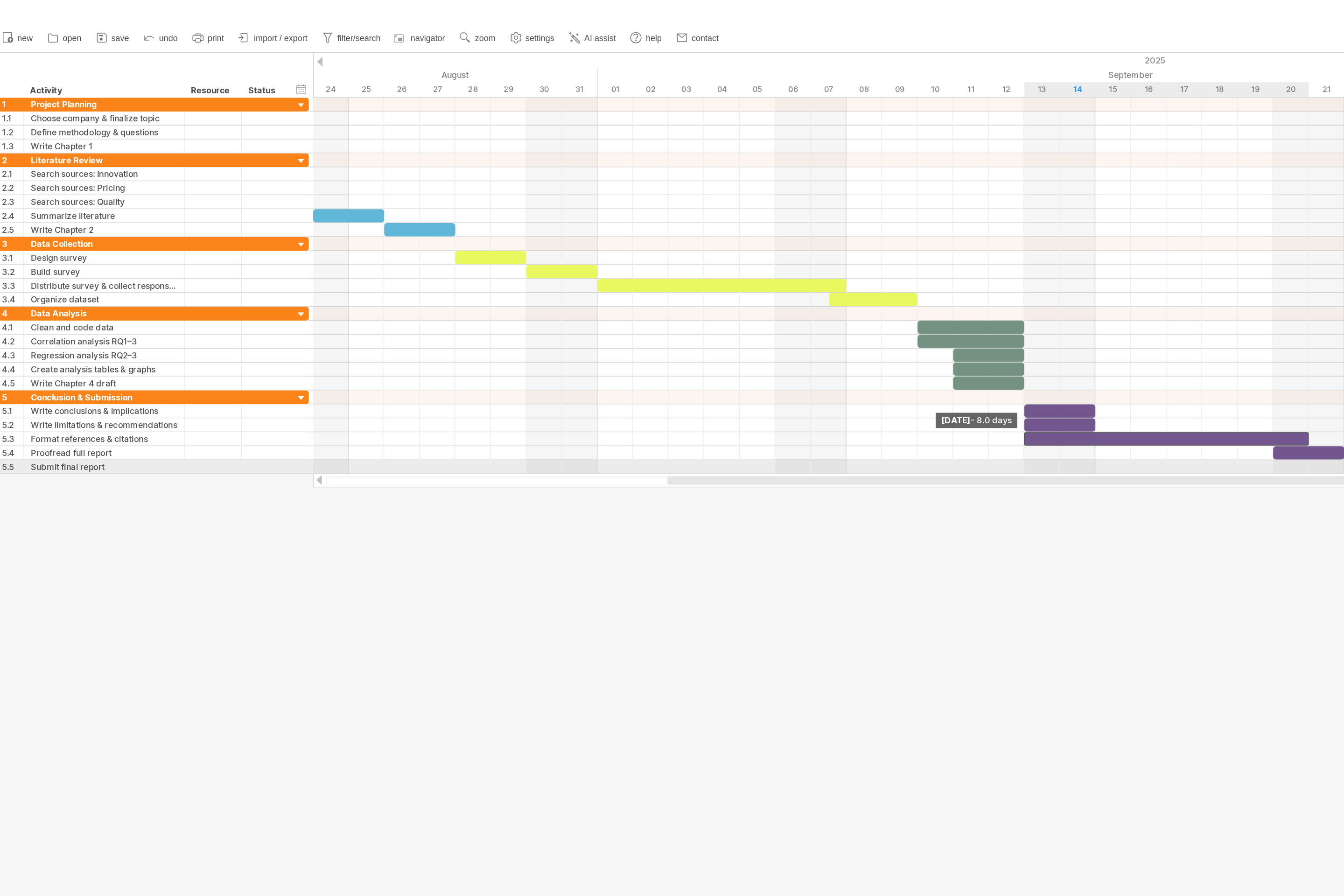
drag, startPoint x: 834, startPoint y: 300, endPoint x: 686, endPoint y: 316, distance: 148.9
click at [671, 316] on div "[DATE] - 2.0 days [DATE] - 8.0 days" at bounding box center [780, 195] width 1127 height 252
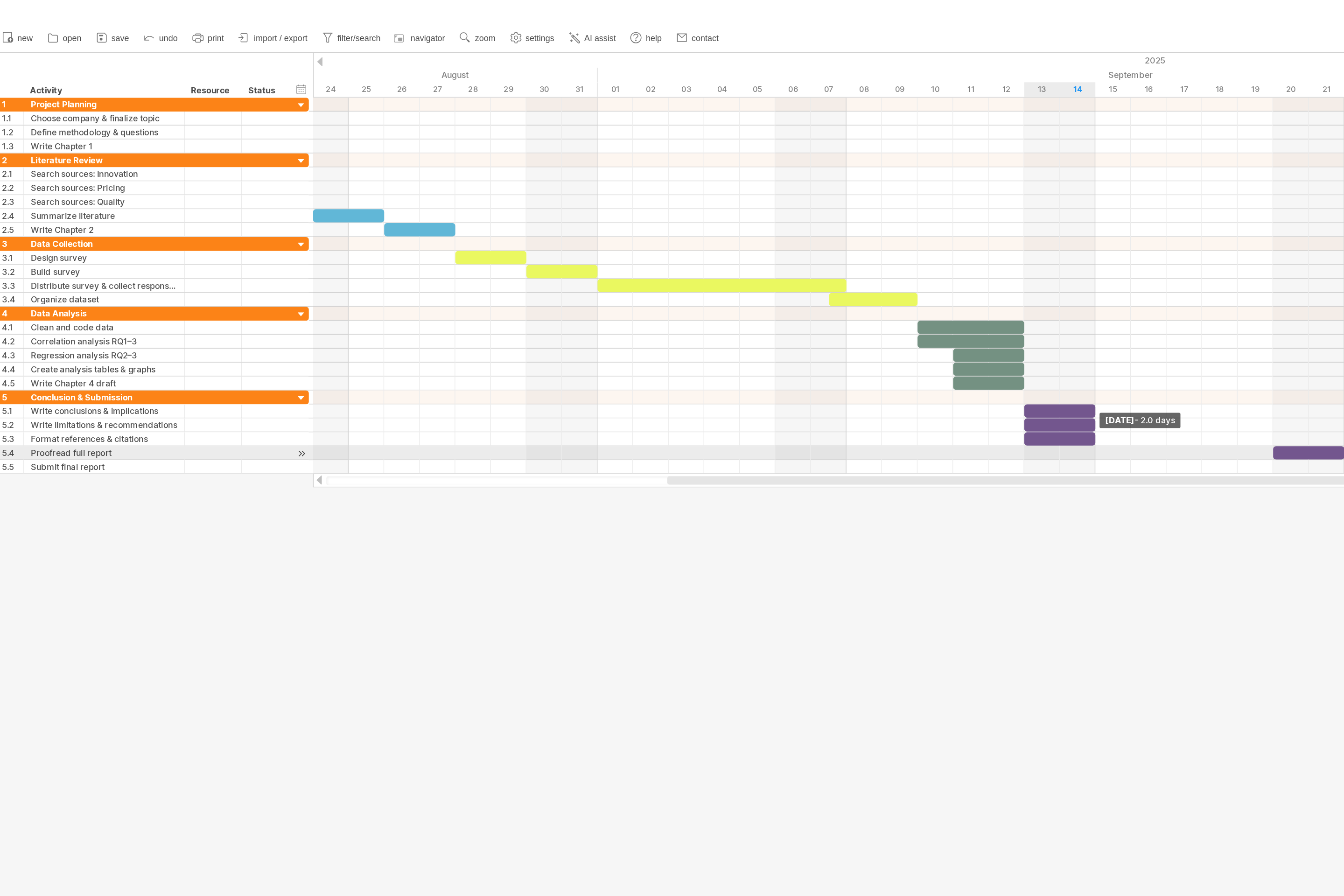
drag, startPoint x: 883, startPoint y: 297, endPoint x: 743, endPoint y: 311, distance: 140.7
click at [671, 311] on div "[DATE] - 2.0 days [DATE] - 8.0 days" at bounding box center [780, 195] width 1127 height 252
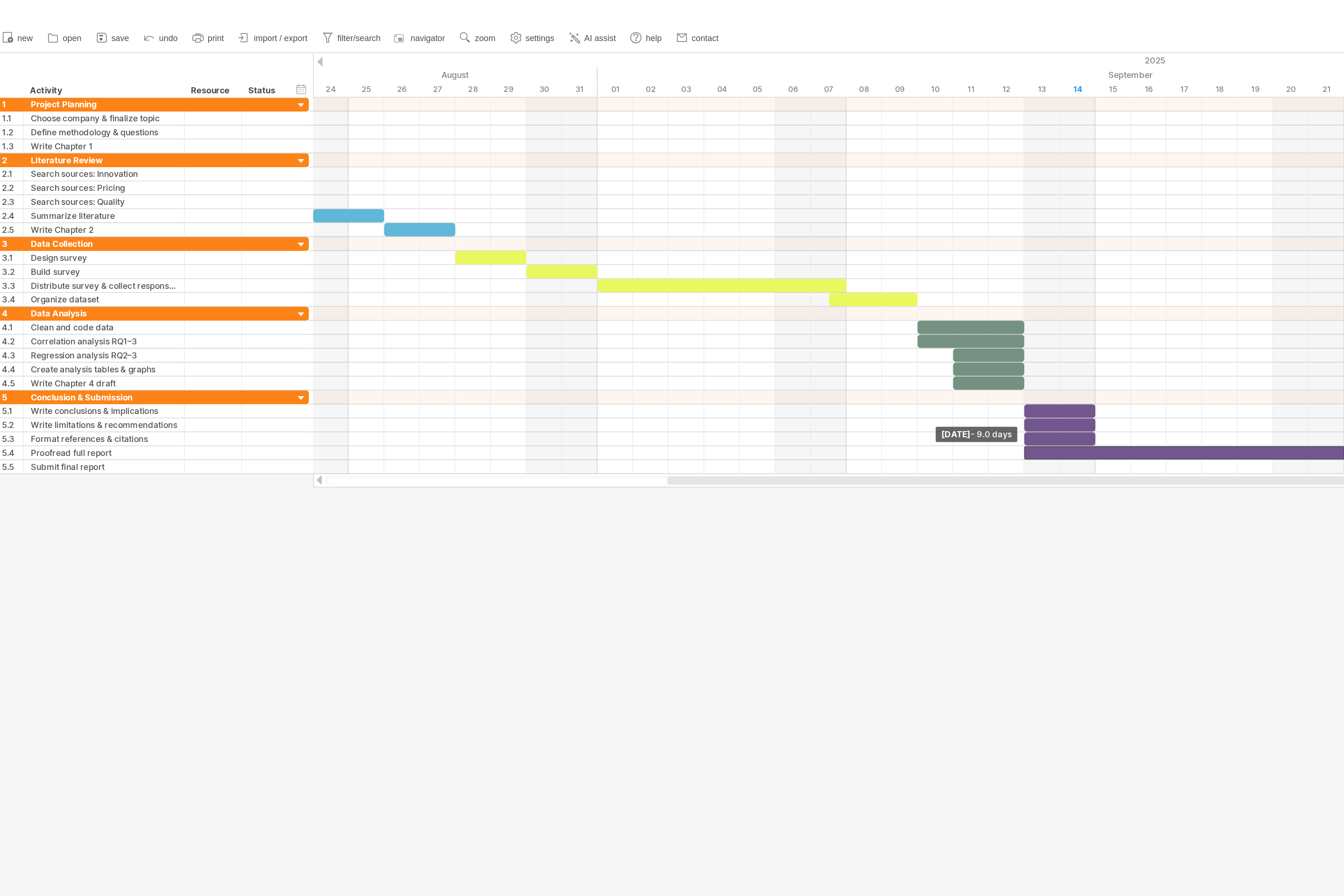
drag, startPoint x: 861, startPoint y: 305, endPoint x: 694, endPoint y: 330, distance: 168.9
click at [671, 330] on div "Trying to reach [DOMAIN_NAME] Connected again... 0% clear filter new 1" at bounding box center [672, 448] width 1344 height 896
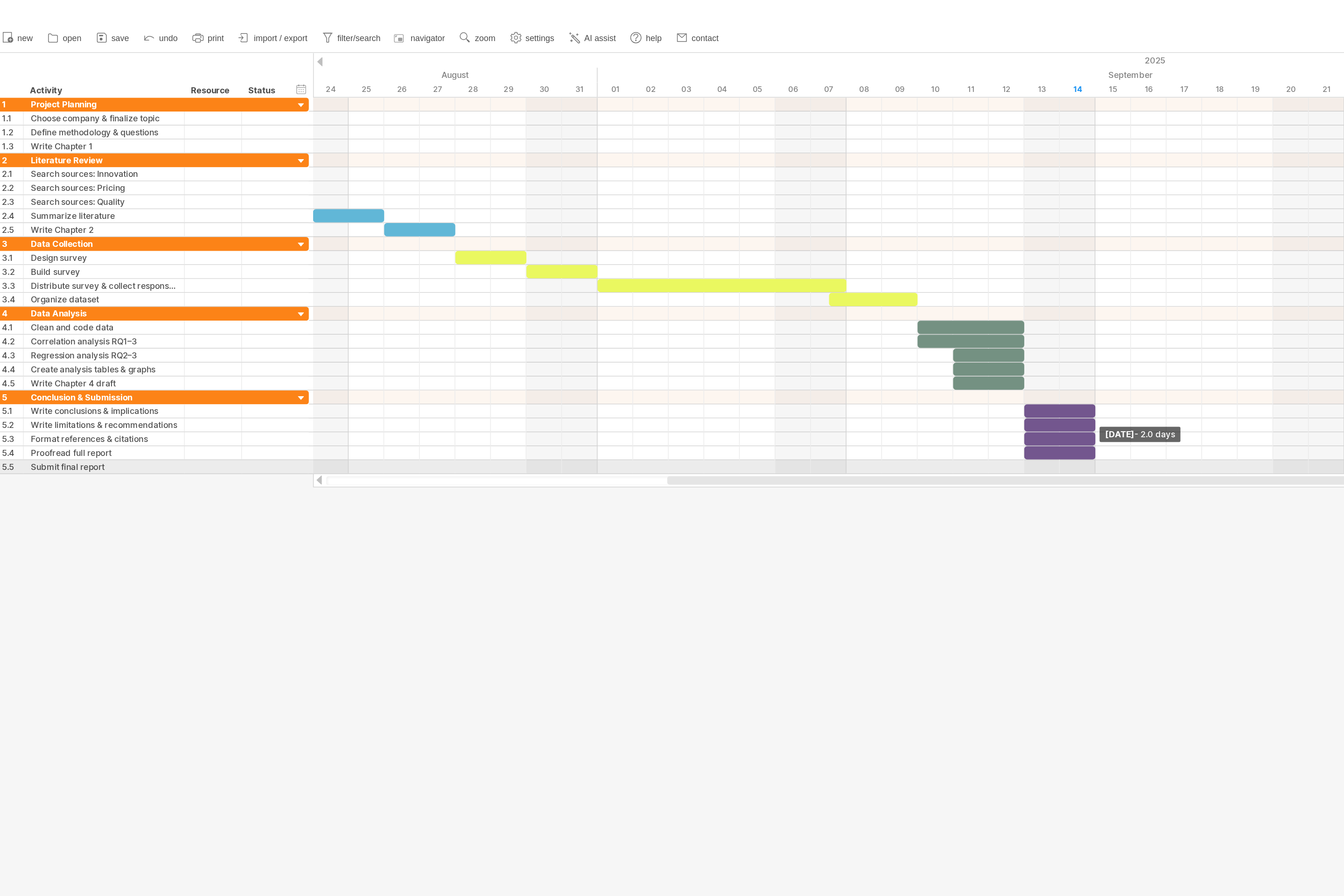
drag, startPoint x: 907, startPoint y: 304, endPoint x: 732, endPoint y: 321, distance: 175.8
click at [671, 321] on div "Trying to reach [DOMAIN_NAME] Connected again... 0% clear filter new 1" at bounding box center [672, 448] width 1344 height 896
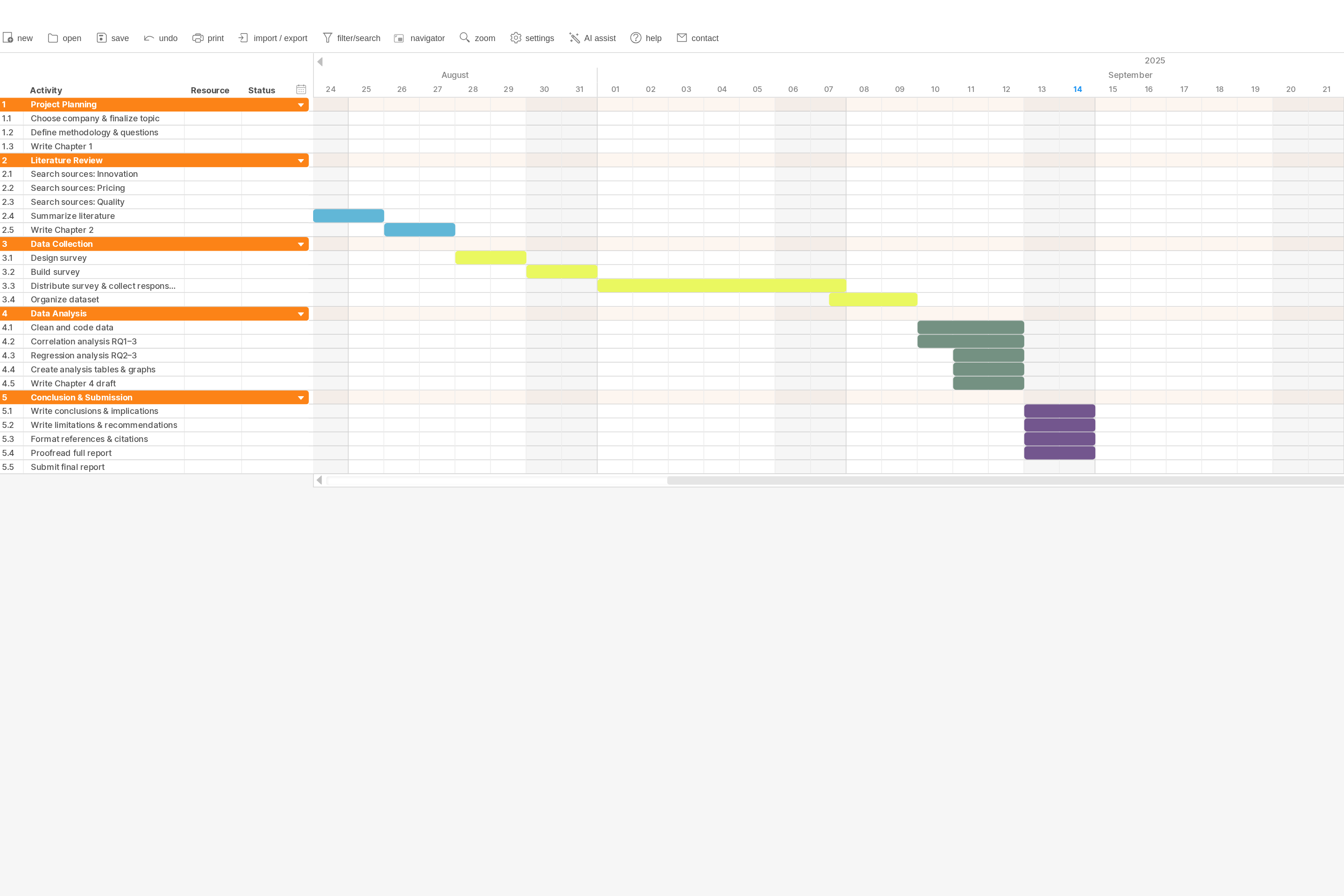
drag, startPoint x: 730, startPoint y: 328, endPoint x: 554, endPoint y: 342, distance: 176.6
click at [554, 342] on div "Trying to reach [DOMAIN_NAME] Connected again... 0% clear filter new 1" at bounding box center [672, 448] width 1344 height 896
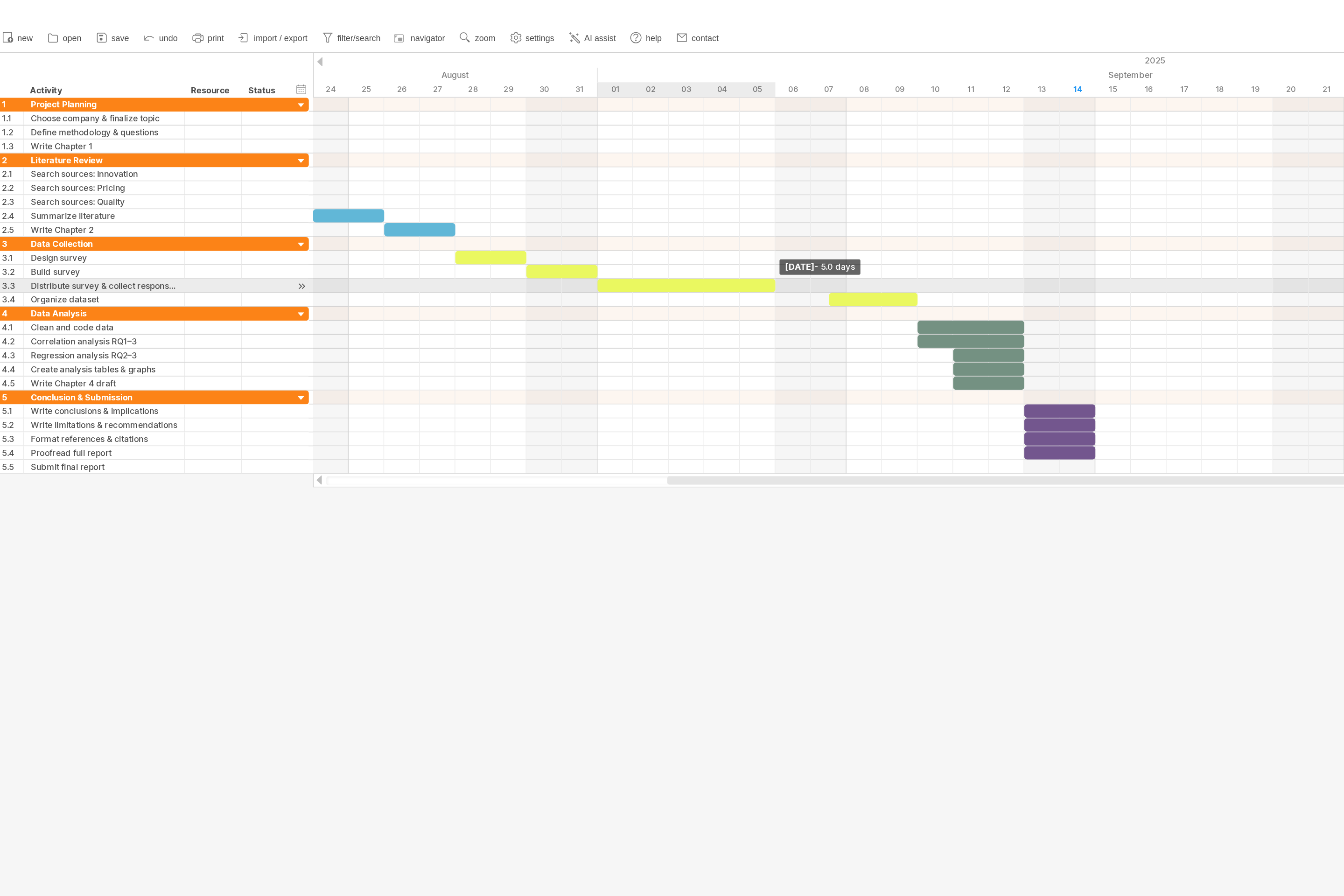
drag, startPoint x: 573, startPoint y: 195, endPoint x: 526, endPoint y: 193, distance: 47.0
click at [526, 193] on span at bounding box center [527, 194] width 4 height 9
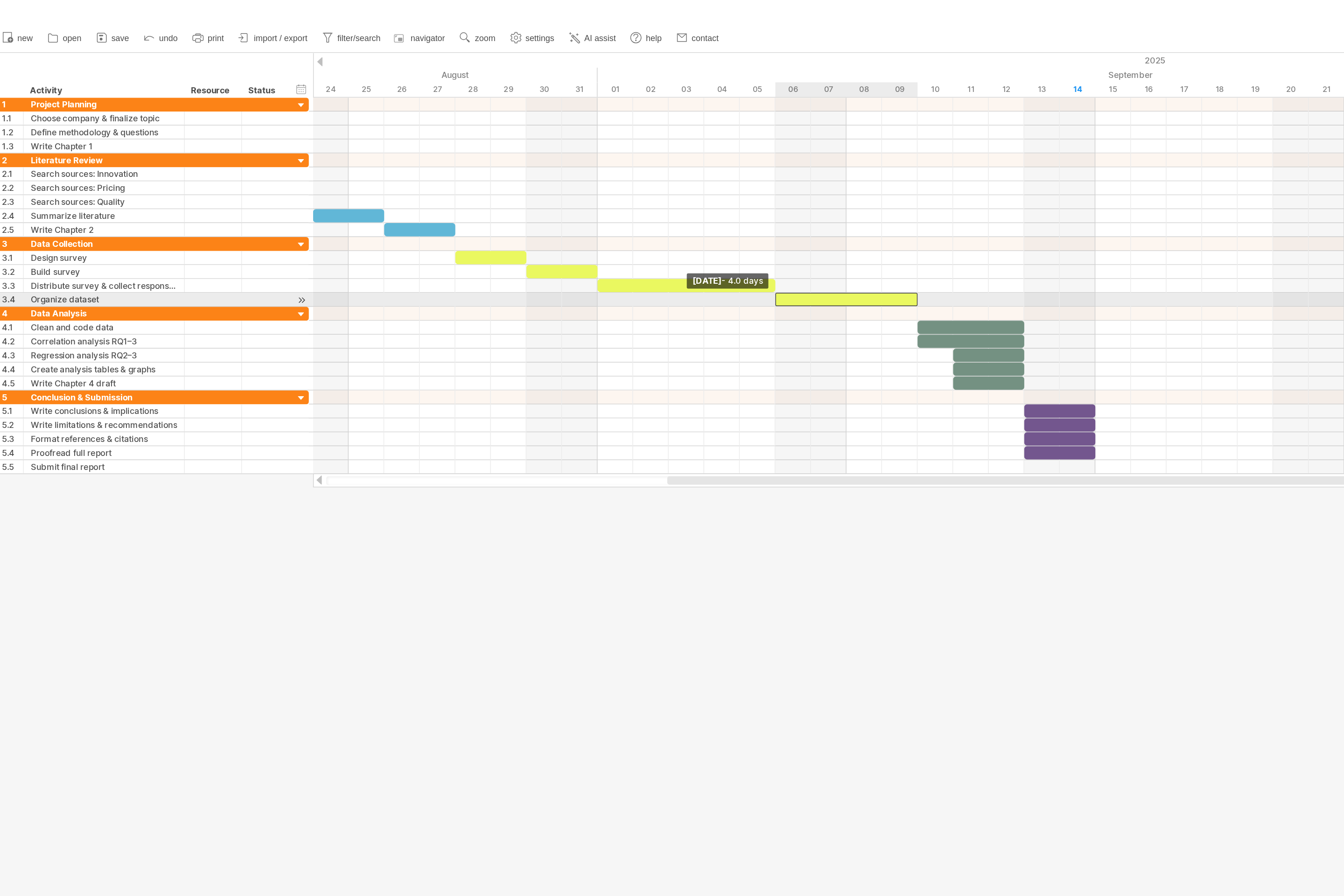
drag, startPoint x: 563, startPoint y: 203, endPoint x: 524, endPoint y: 202, distance: 39.0
click at [524, 202] on div "[DATE] - 5.0 days [DATE] - 4.0 days" at bounding box center [780, 195] width 1127 height 252
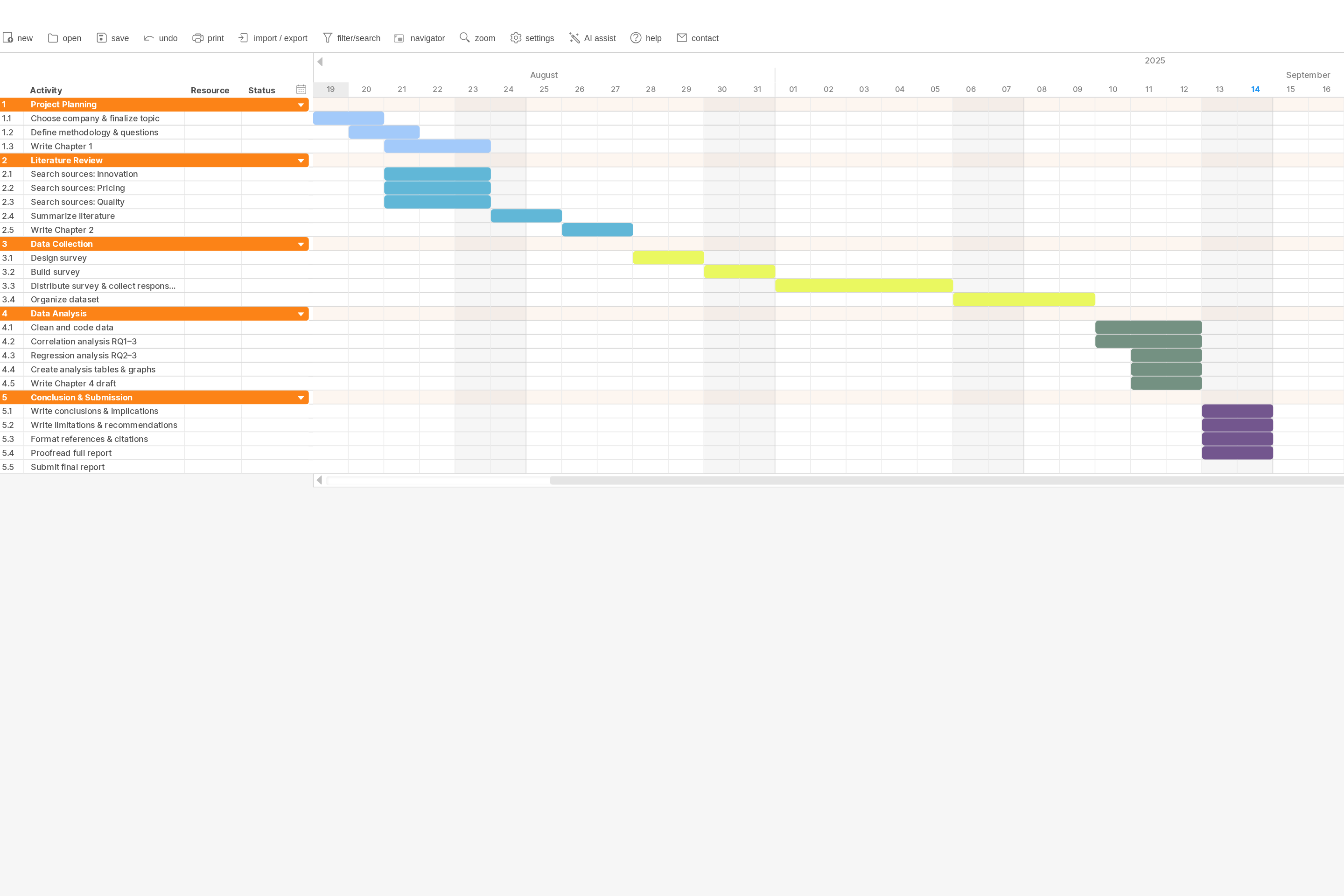
drag, startPoint x: 626, startPoint y: 327, endPoint x: 548, endPoint y: 337, distance: 78.6
click at [548, 337] on div "Trying to reach [DOMAIN_NAME] Connected again... 0% clear filter new 1" at bounding box center [672, 448] width 1344 height 896
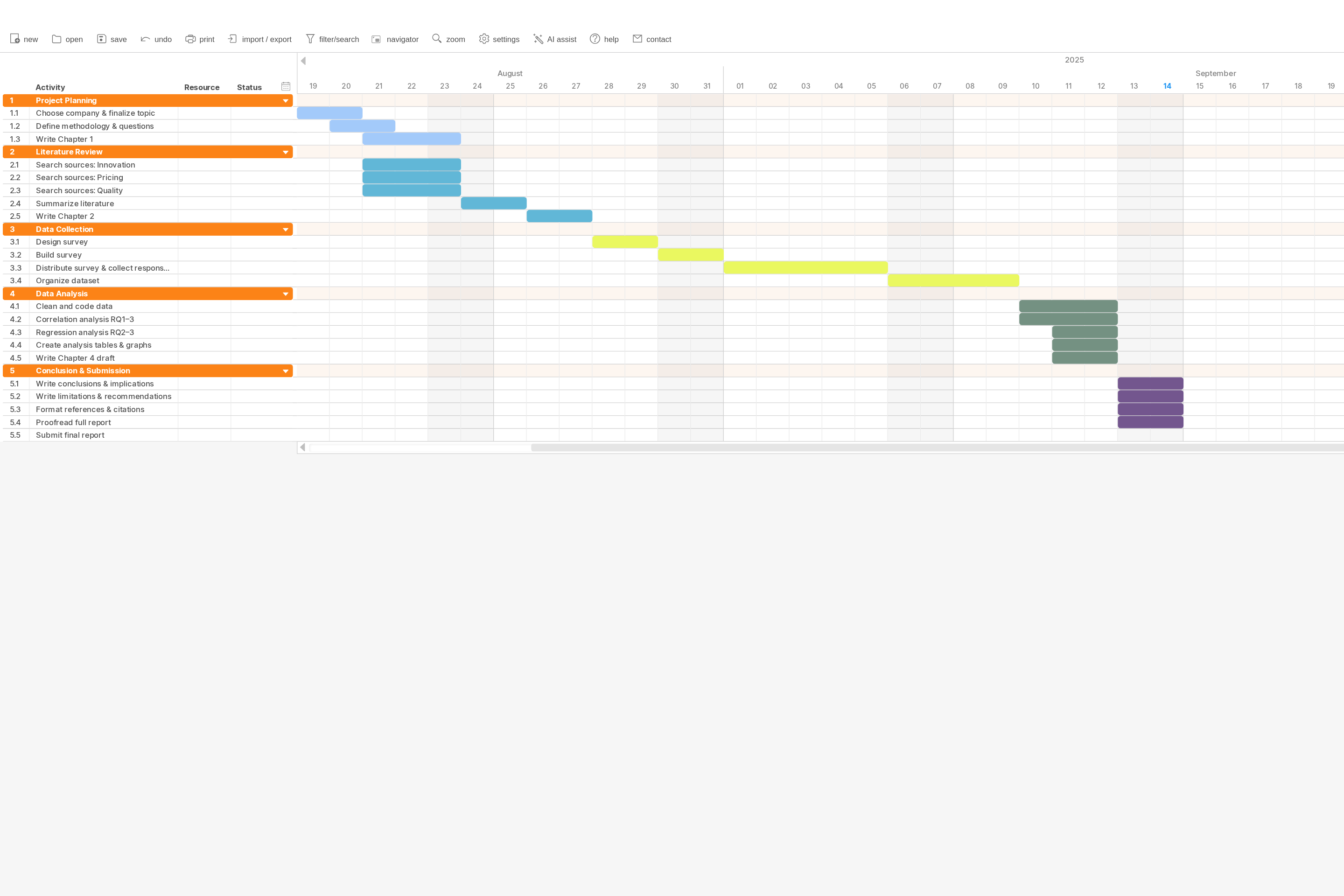
click at [671, 30] on div "new" at bounding box center [672, 29] width 1344 height 19
click at [671, 390] on div at bounding box center [672, 441] width 1344 height 803
